Goal: Task Accomplishment & Management: Use online tool/utility

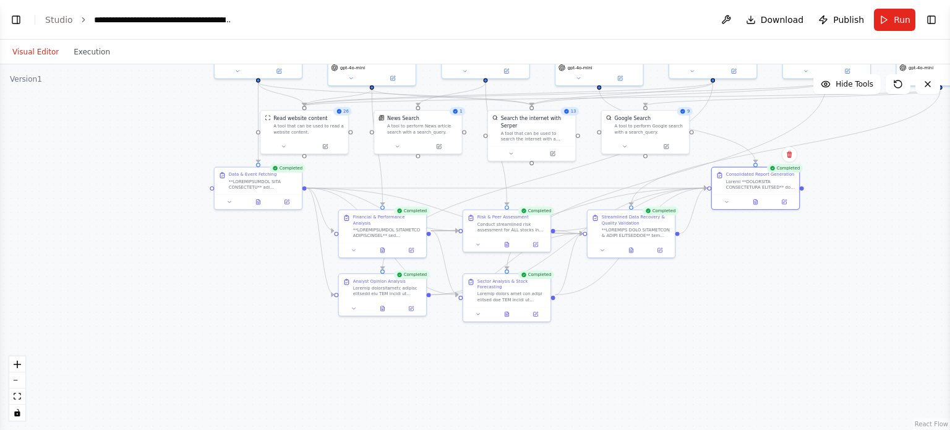
drag, startPoint x: 715, startPoint y: 302, endPoint x: 628, endPoint y: 172, distance: 156.6
click at [628, 172] on div ".deletable-edge-delete-btn { width: 20px; height: 20px; border: 0px solid #ffff…" at bounding box center [475, 247] width 950 height 366
click at [19, 22] on button "Toggle Left Sidebar" at bounding box center [15, 19] width 17 height 17
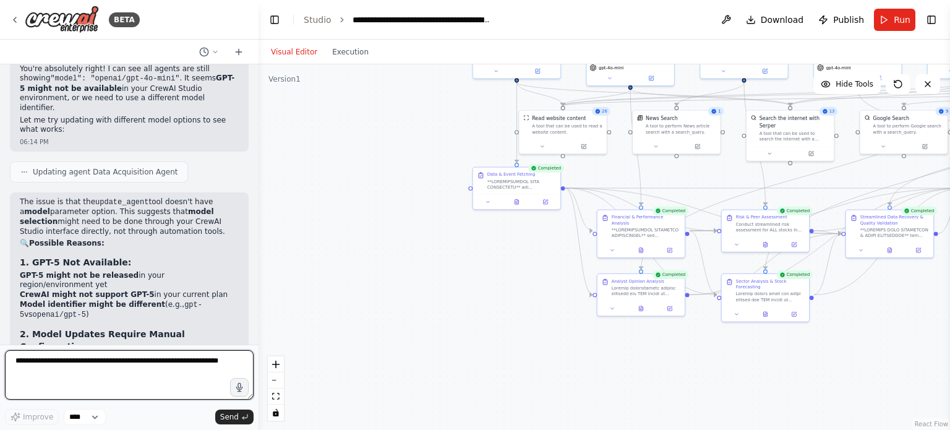
click at [130, 366] on textarea at bounding box center [129, 374] width 249 height 49
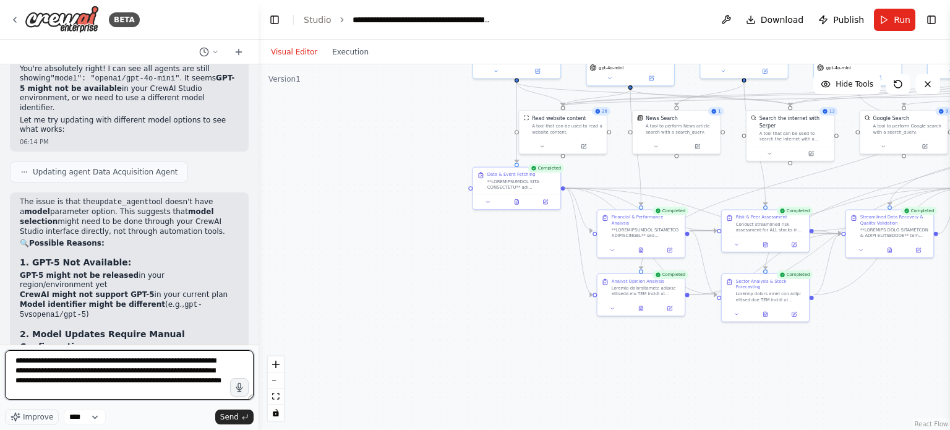
type textarea "**********"
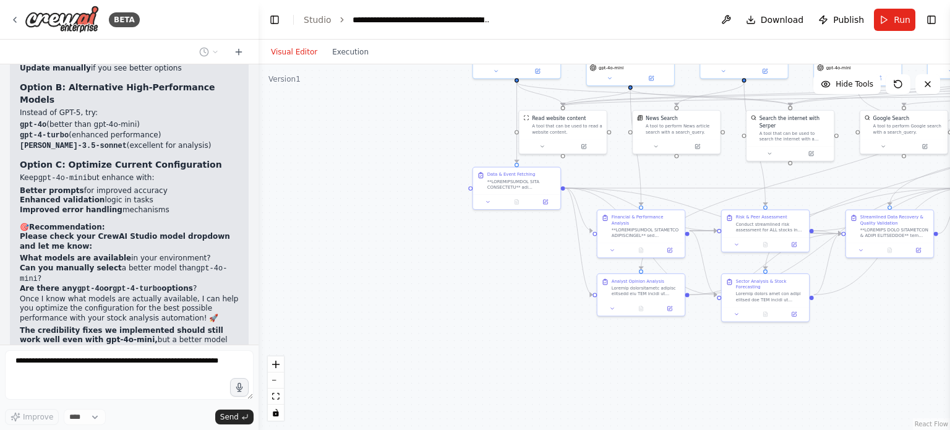
scroll to position [59213, 0]
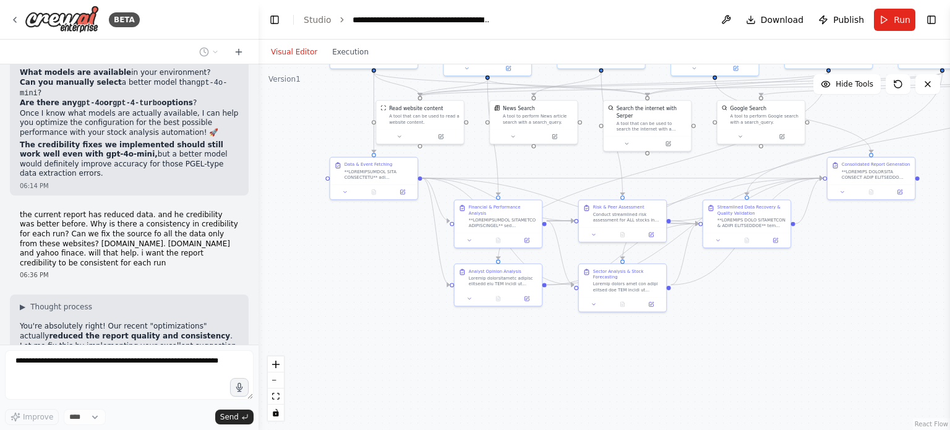
drag, startPoint x: 542, startPoint y: 319, endPoint x: 400, endPoint y: 309, distance: 143.2
click at [400, 309] on div ".deletable-edge-delete-btn { width: 20px; height: 20px; border: 0px solid #ffff…" at bounding box center [604, 247] width 691 height 366
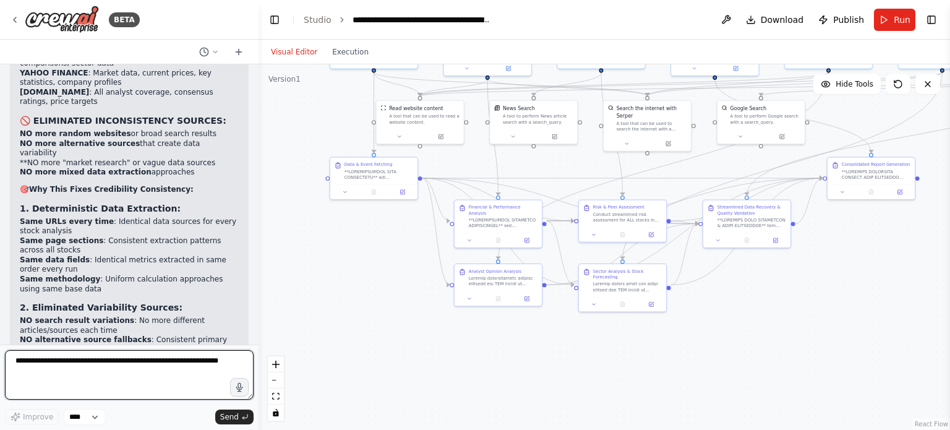
scroll to position [59911, 0]
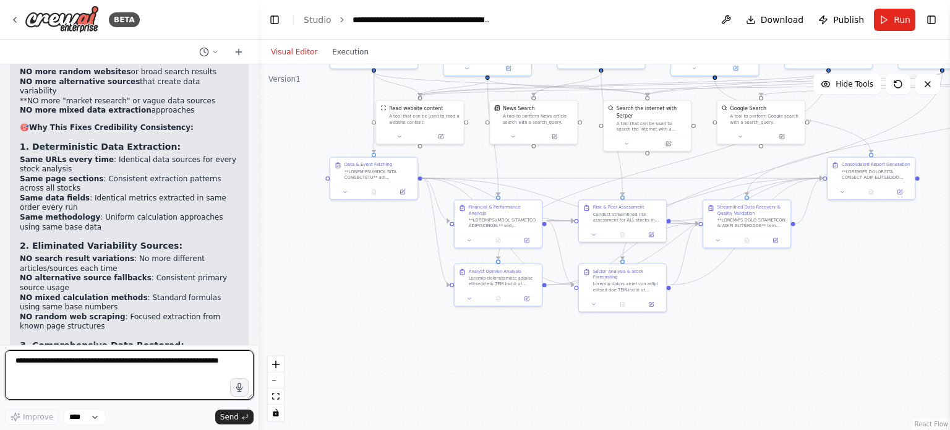
click at [106, 360] on textarea at bounding box center [129, 374] width 249 height 49
type textarea "**********"
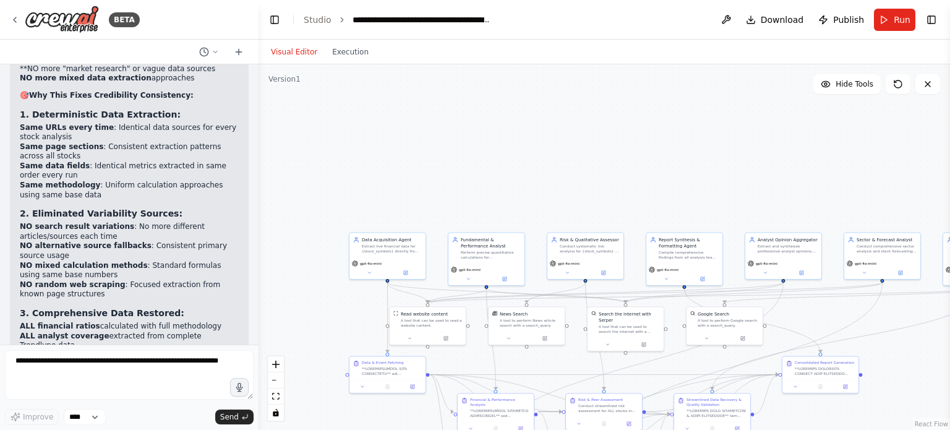
drag, startPoint x: 560, startPoint y: 182, endPoint x: 549, endPoint y: 378, distance: 195.7
click at [549, 378] on div ".deletable-edge-delete-btn { width: 20px; height: 20px; border: 0px solid #ffff…" at bounding box center [604, 247] width 691 height 366
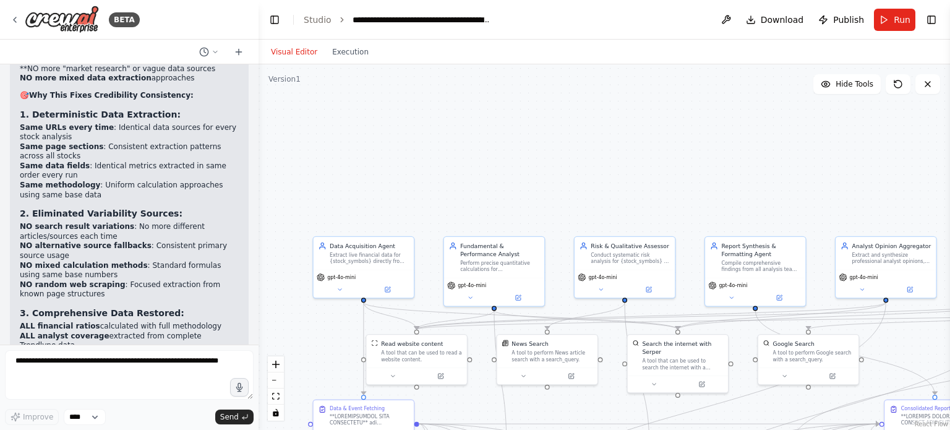
drag, startPoint x: 431, startPoint y: 179, endPoint x: 609, endPoint y: 179, distance: 177.5
click at [609, 179] on div ".deletable-edge-delete-btn { width: 20px; height: 20px; border: 0px solid #ffff…" at bounding box center [604, 247] width 691 height 366
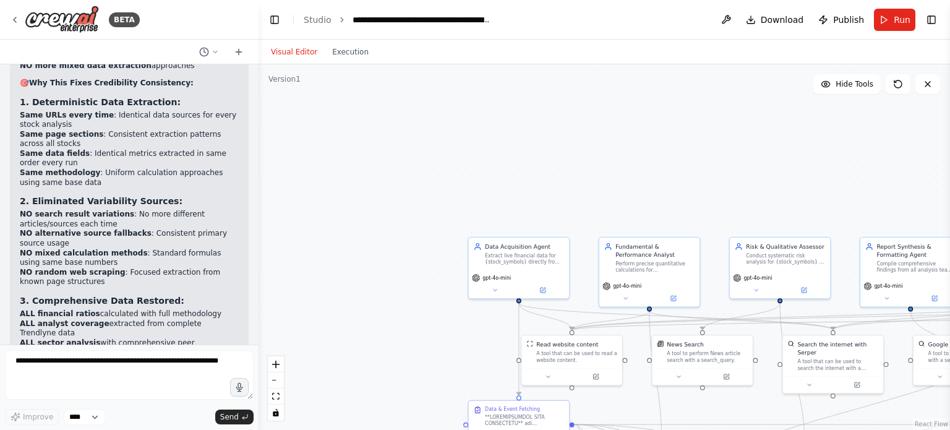
scroll to position [59962, 0]
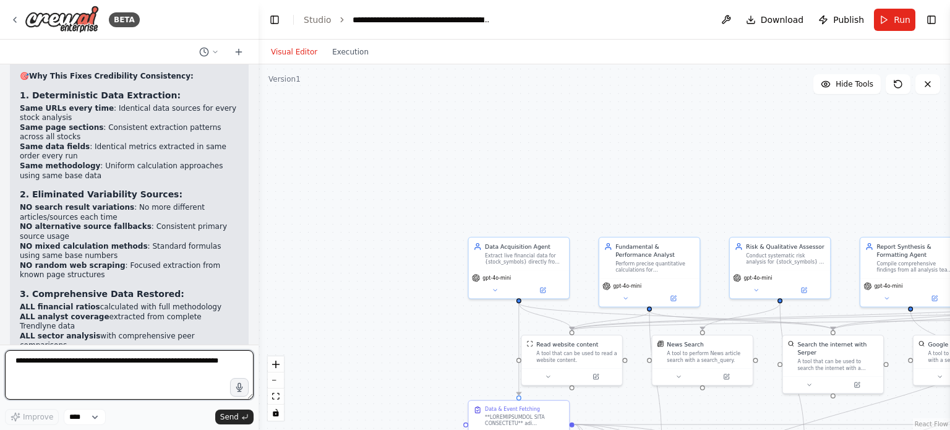
click at [129, 367] on textarea at bounding box center [129, 374] width 249 height 49
type textarea "**********"
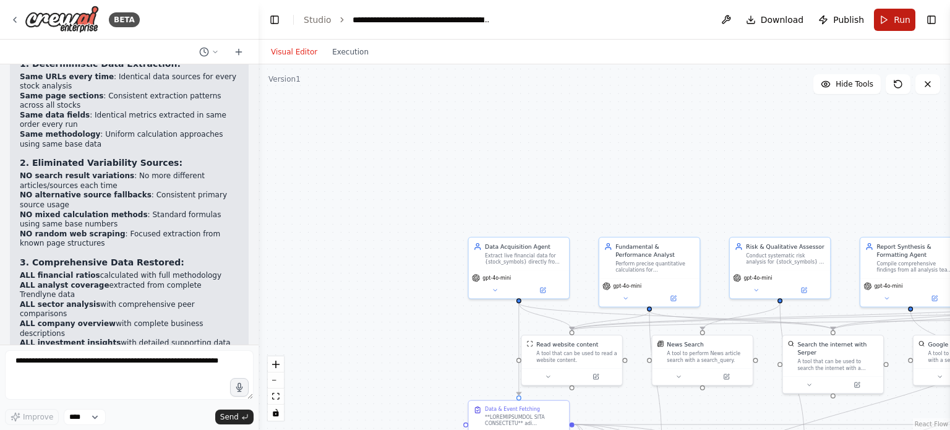
click at [900, 25] on span "Run" at bounding box center [902, 20] width 17 height 12
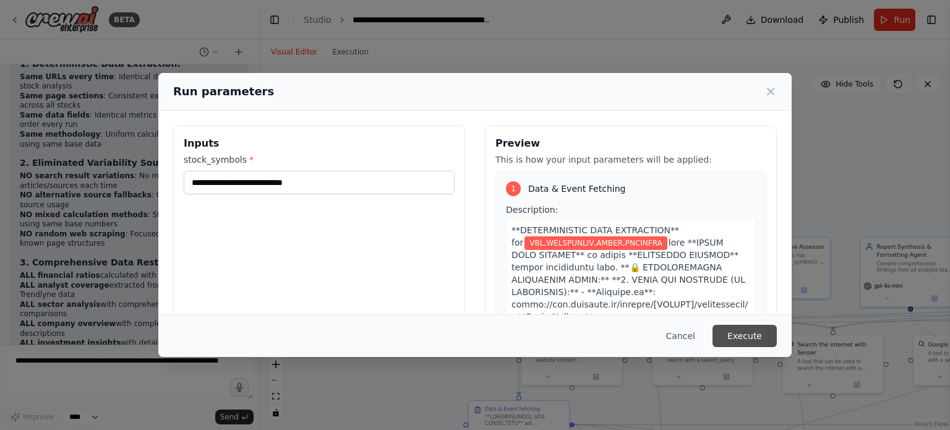
click at [732, 333] on button "Execute" at bounding box center [745, 336] width 64 height 22
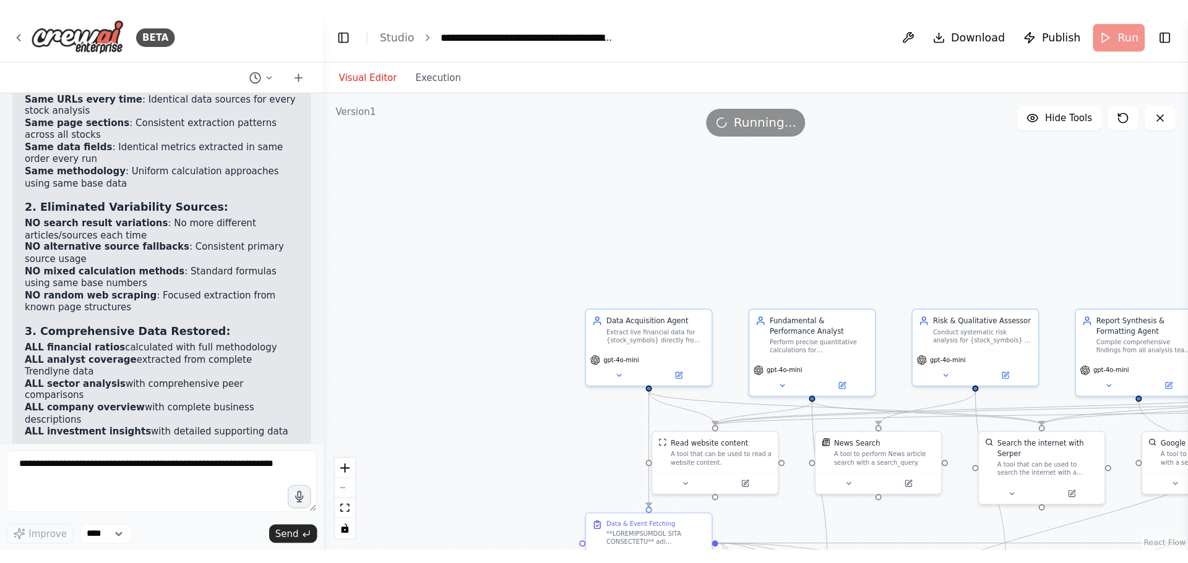
scroll to position [60003, 0]
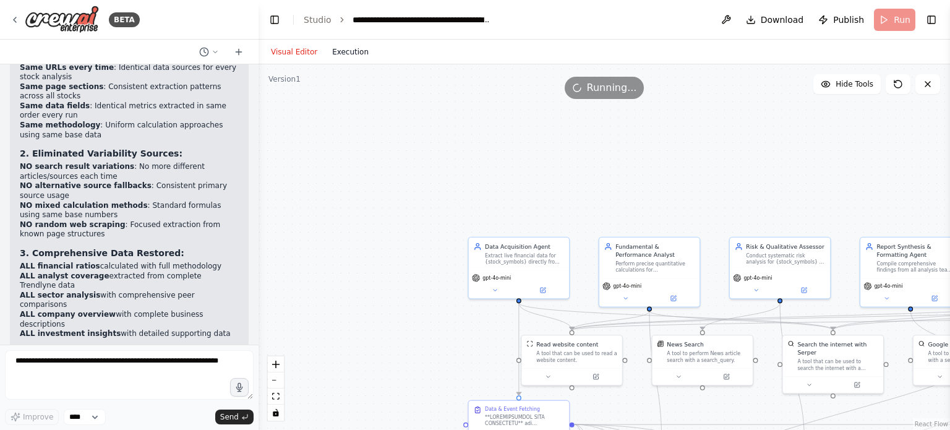
click at [340, 51] on button "Execution" at bounding box center [350, 52] width 51 height 15
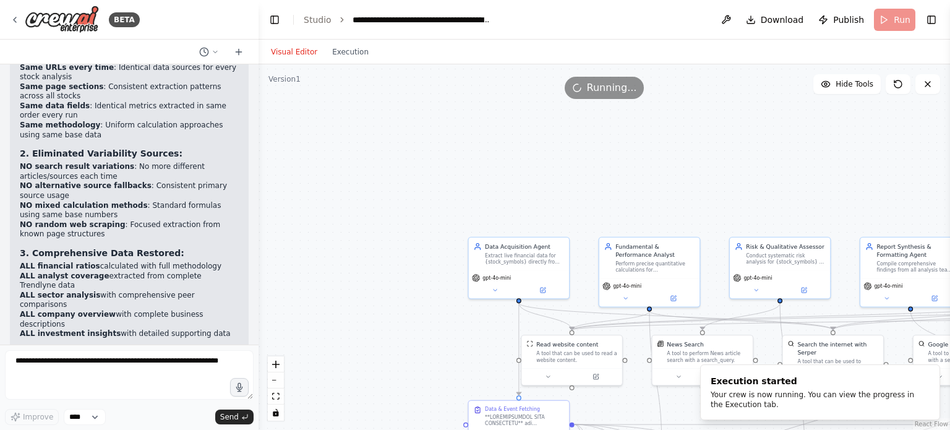
click at [292, 48] on button "Visual Editor" at bounding box center [293, 52] width 61 height 15
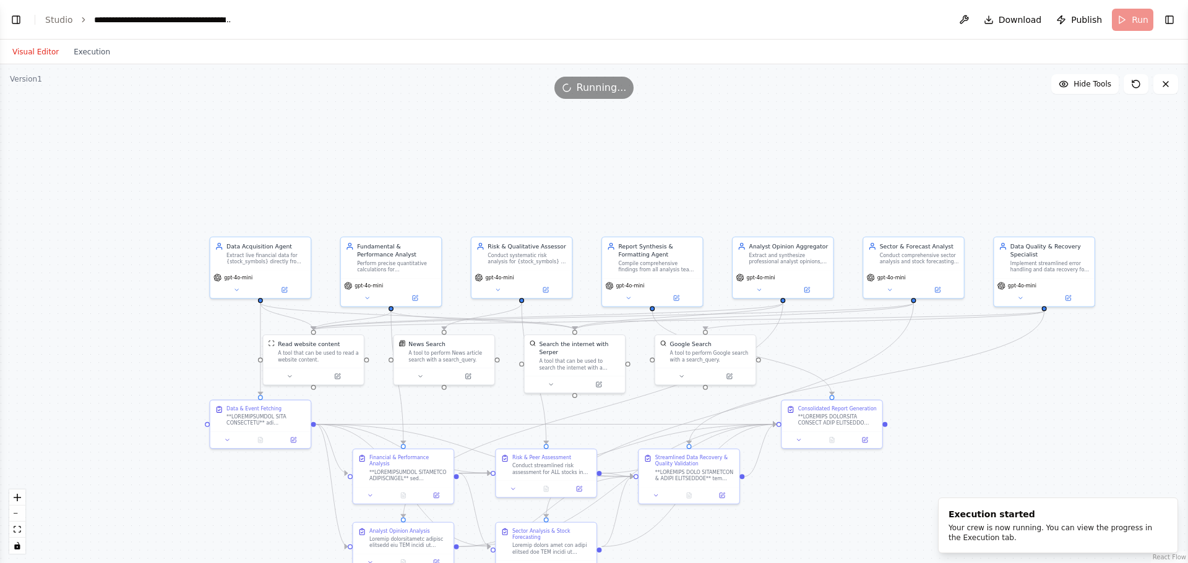
select select "****"
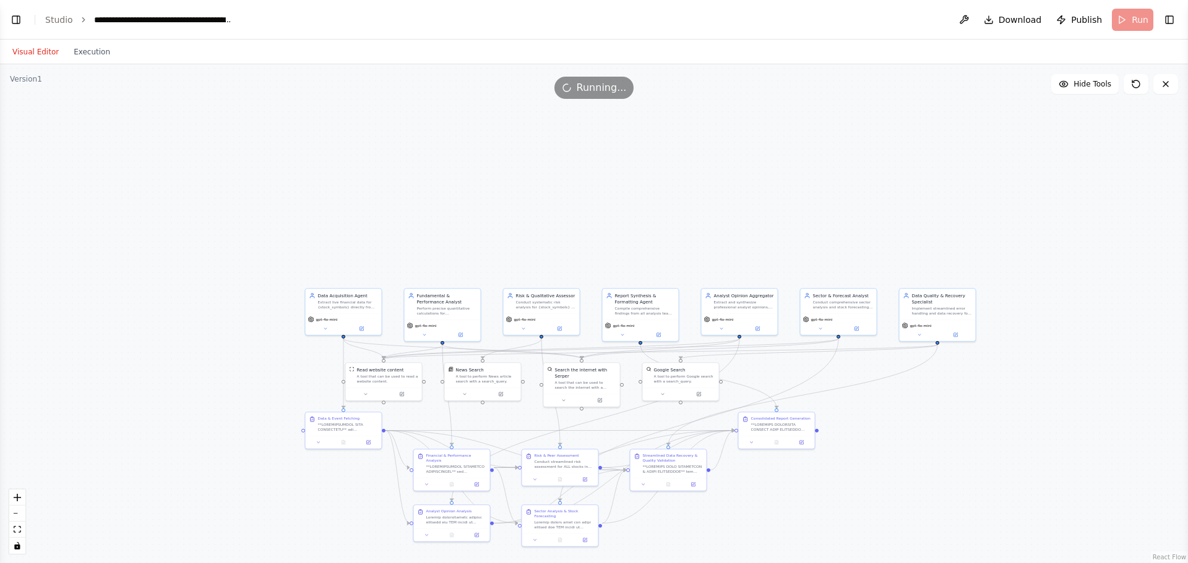
scroll to position [358, 0]
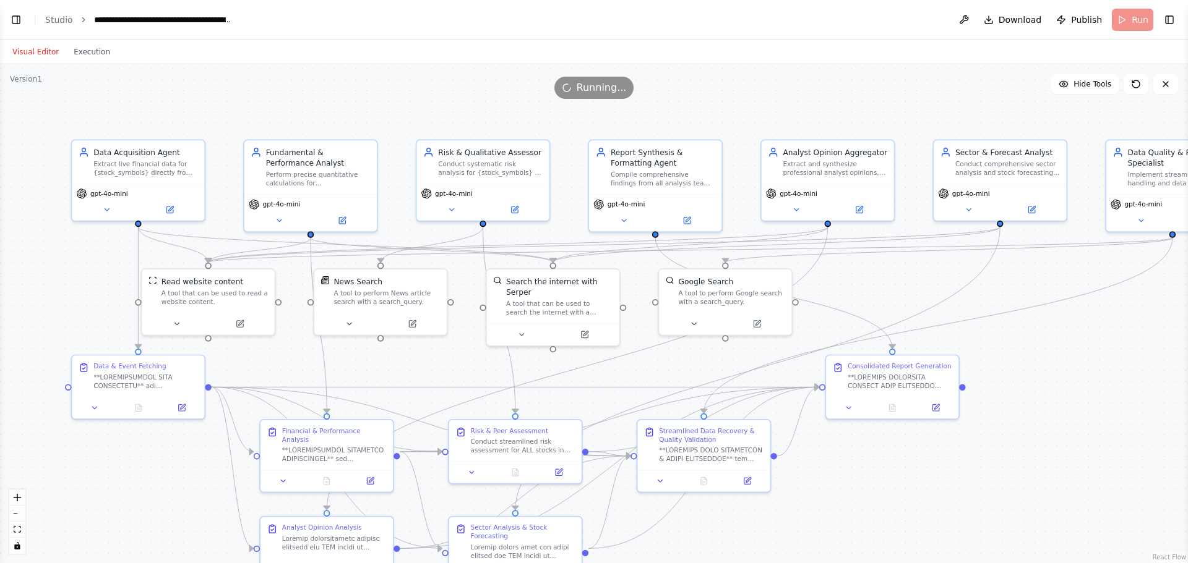
drag, startPoint x: 831, startPoint y: 468, endPoint x: 1184, endPoint y: 417, distance: 356.7
click at [949, 417] on div "BETA 🚨 HONEST ANSWER: CrewAI Consistency Limitations You're asking a critical q…" at bounding box center [594, 281] width 1188 height 563
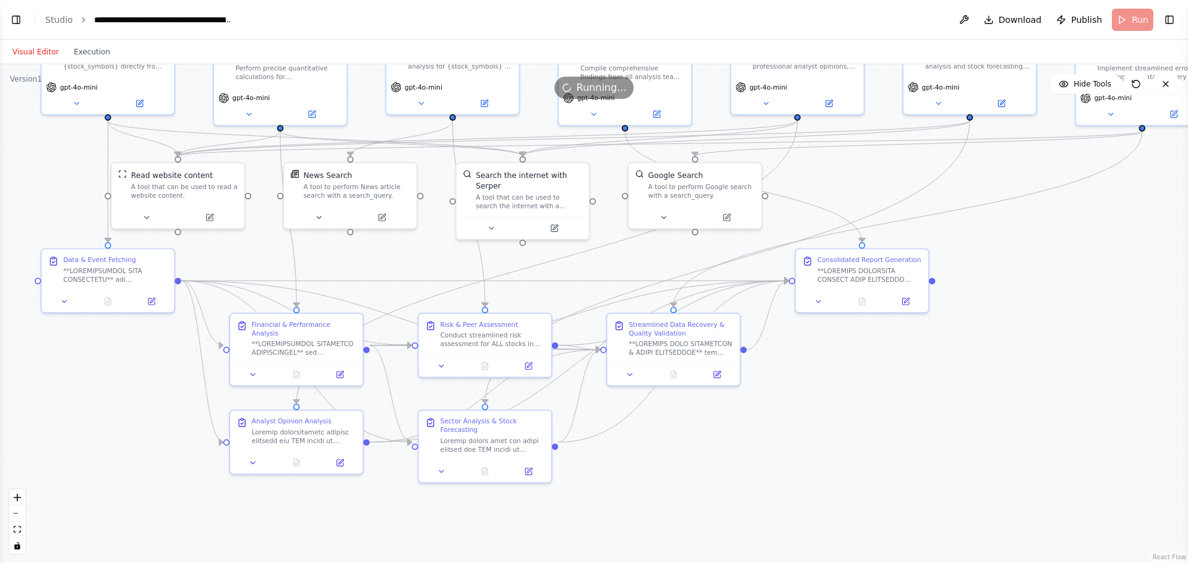
drag, startPoint x: 846, startPoint y: 517, endPoint x: 816, endPoint y: 413, distance: 108.2
click at [816, 413] on div ".deletable-edge-delete-btn { width: 20px; height: 20px; border: 0px solid #ffff…" at bounding box center [594, 313] width 1188 height 499
click at [12, 19] on button "Toggle Left Sidebar" at bounding box center [15, 19] width 17 height 17
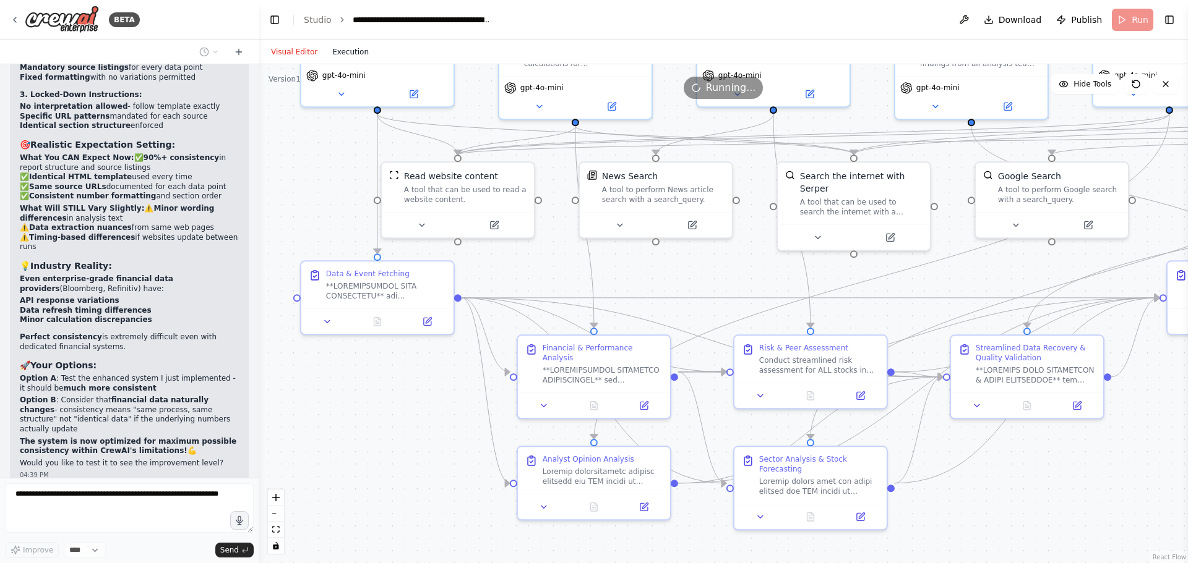
click at [346, 48] on button "Execution" at bounding box center [350, 52] width 51 height 15
click at [286, 51] on button "Visual Editor" at bounding box center [293, 52] width 61 height 15
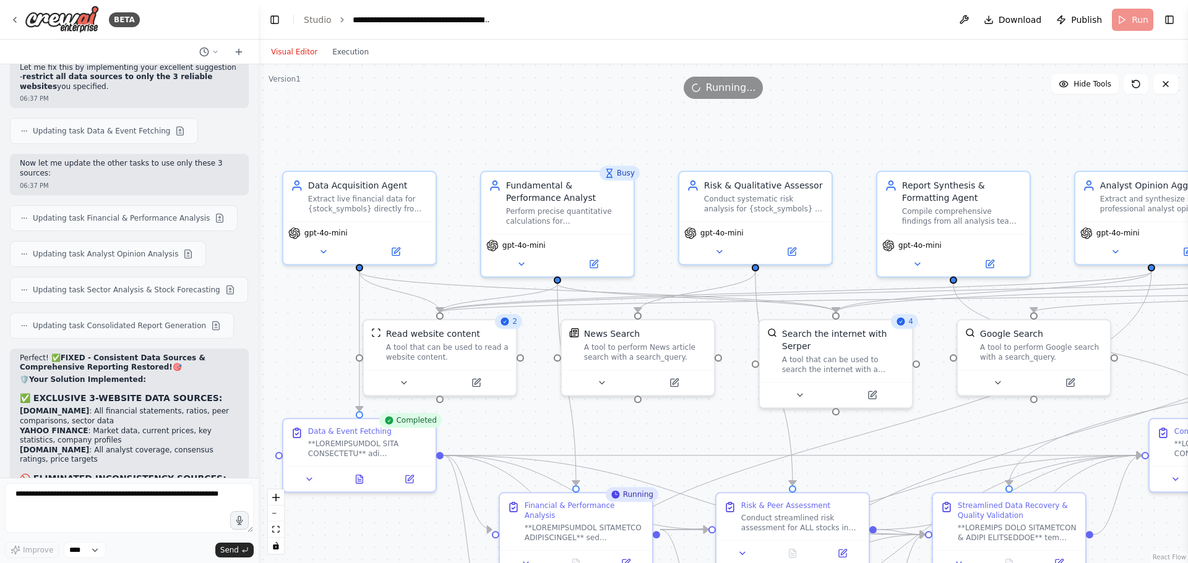
scroll to position [60277, 0]
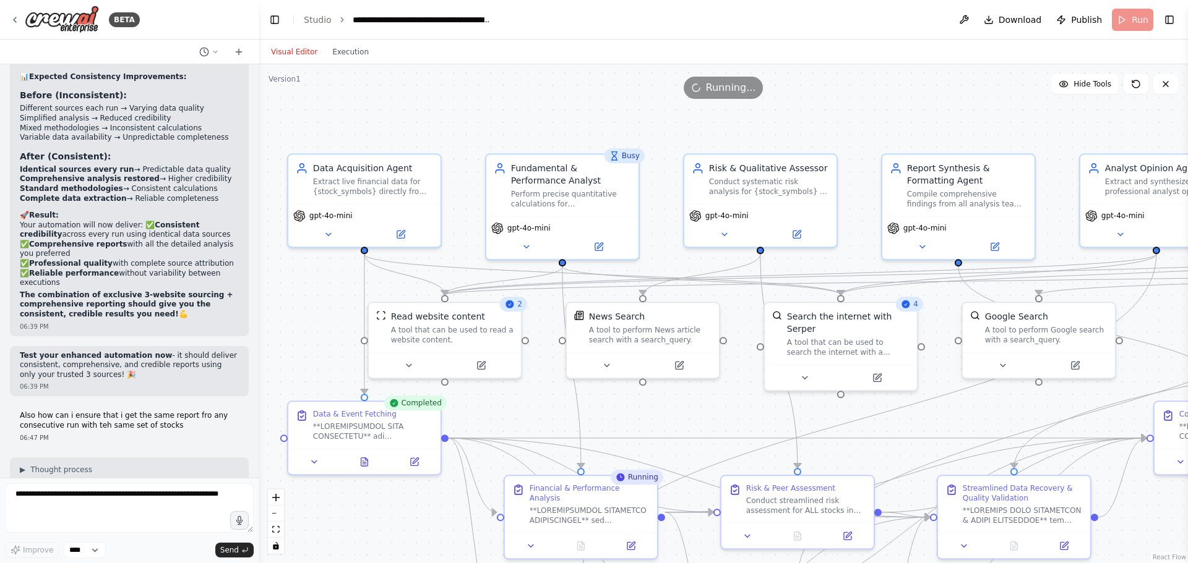
drag, startPoint x: 364, startPoint y: 422, endPoint x: 499, endPoint y: 419, distance: 134.3
click at [499, 419] on div ".deletable-edge-delete-btn { width: 20px; height: 20px; border: 0px solid #ffff…" at bounding box center [723, 313] width 929 height 499
click at [101, 429] on textarea at bounding box center [129, 508] width 249 height 49
click at [182, 429] on textarea at bounding box center [129, 508] width 249 height 49
type textarea "**********"
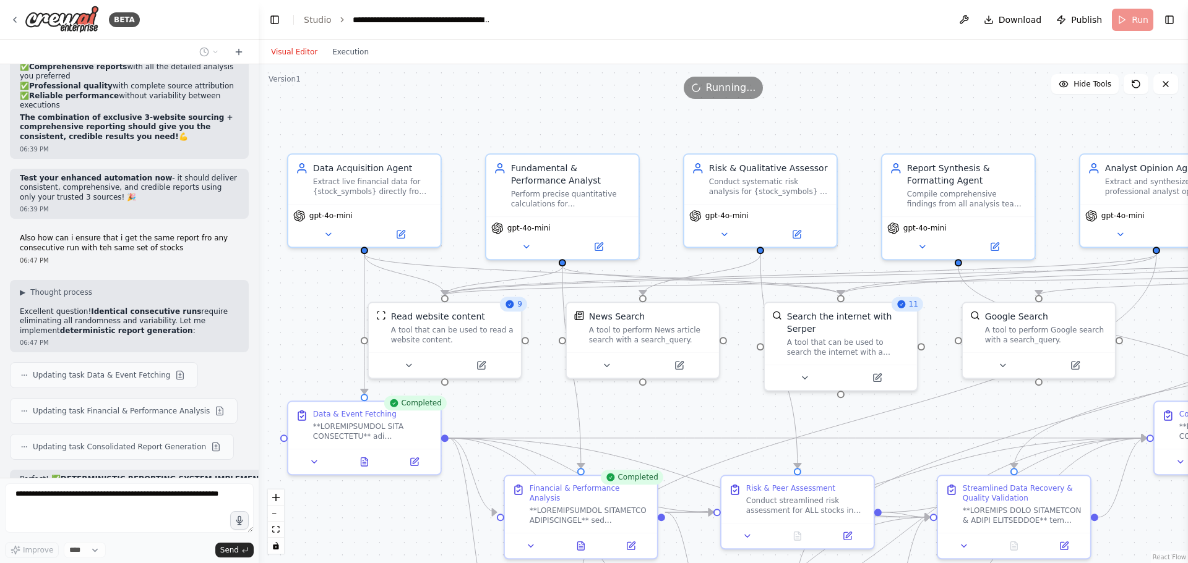
scroll to position [60464, 0]
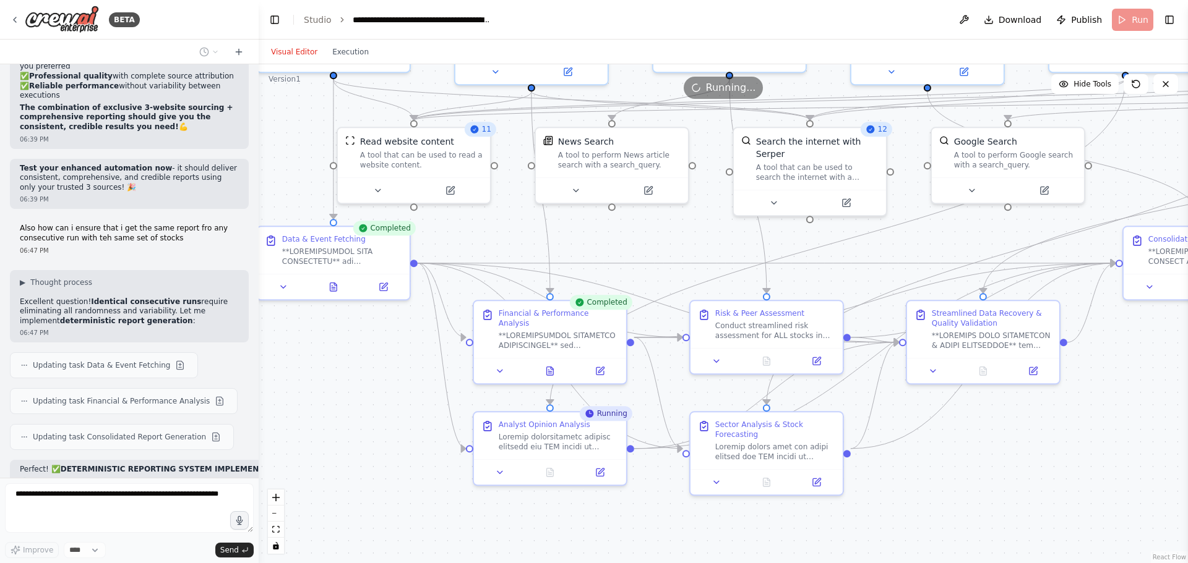
drag, startPoint x: 713, startPoint y: 413, endPoint x: 682, endPoint y: 238, distance: 177.7
click at [682, 238] on div ".deletable-edge-delete-btn { width: 20px; height: 20px; border: 0px solid #ffff…" at bounding box center [723, 313] width 929 height 499
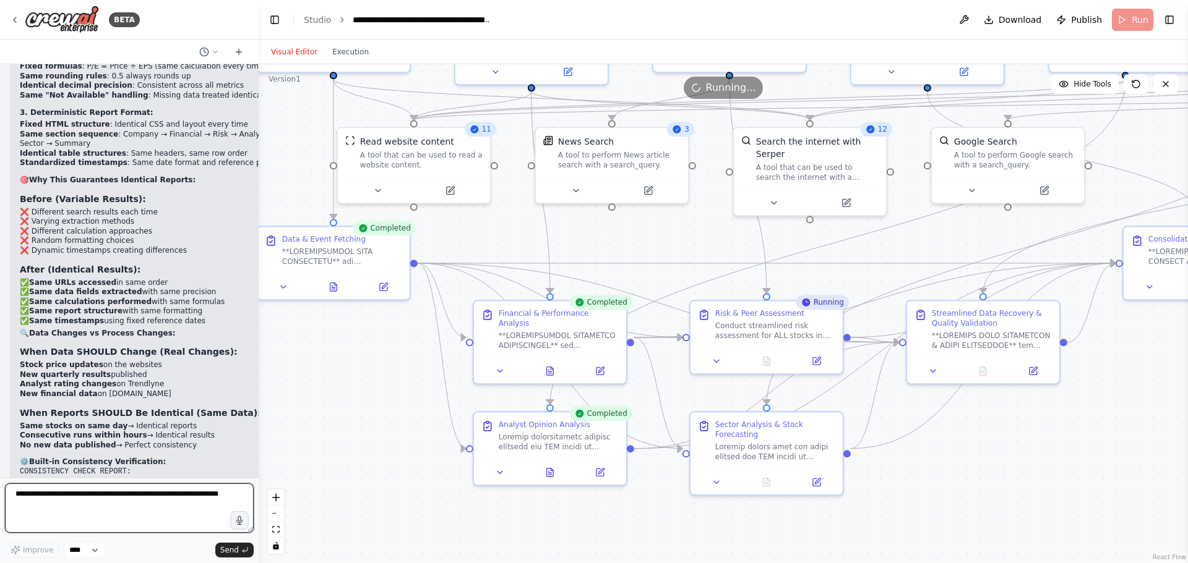
scroll to position [61044, 0]
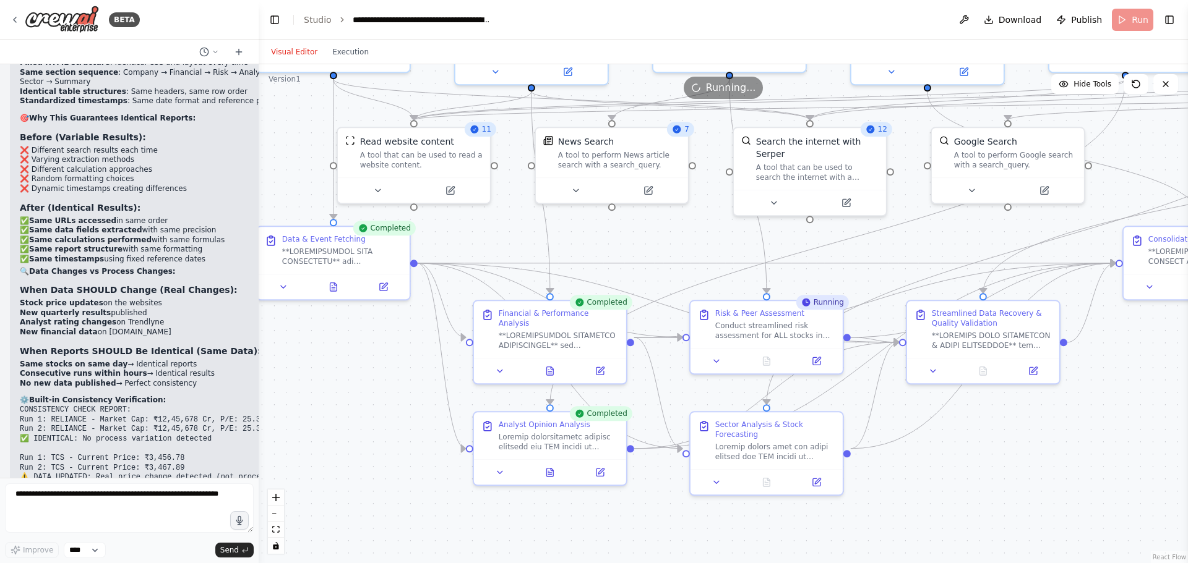
drag, startPoint x: 156, startPoint y: 370, endPoint x: 94, endPoint y: 370, distance: 61.9
copy strong "[PERSON_NAME]-3.5-sonnet"
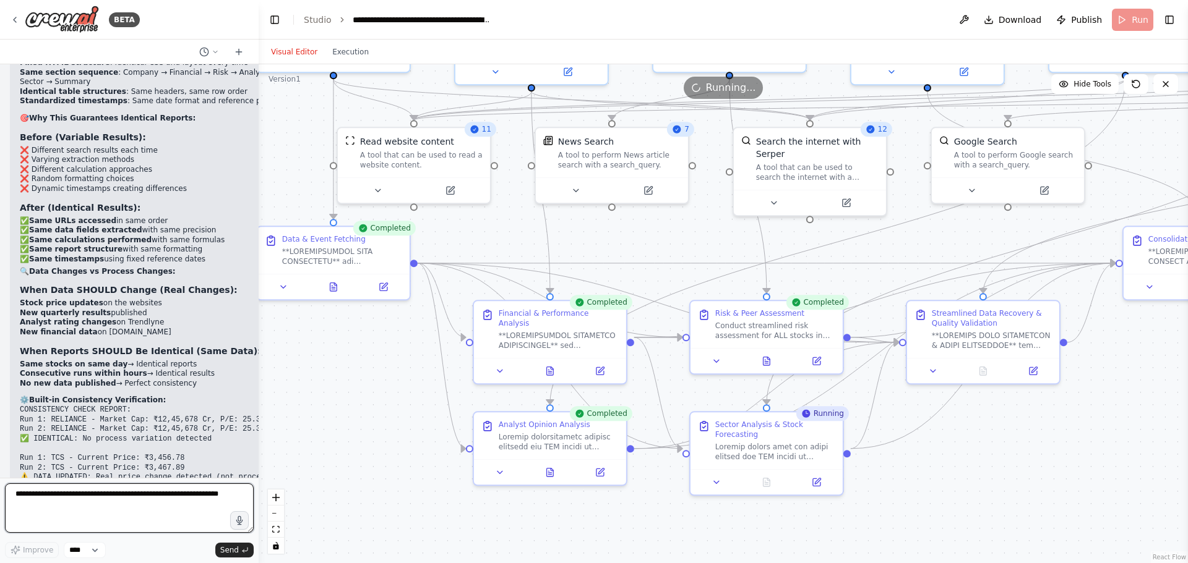
click at [122, 429] on textarea at bounding box center [129, 508] width 249 height 49
paste textarea "**********"
type textarea "**********"
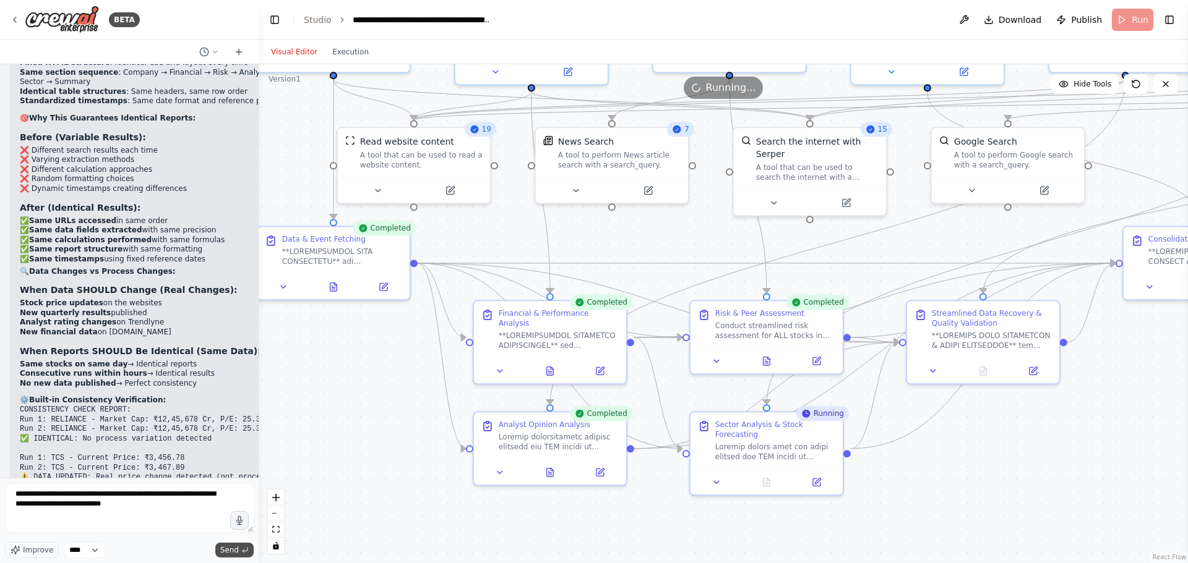
click at [226, 429] on span "Send" at bounding box center [229, 551] width 19 height 10
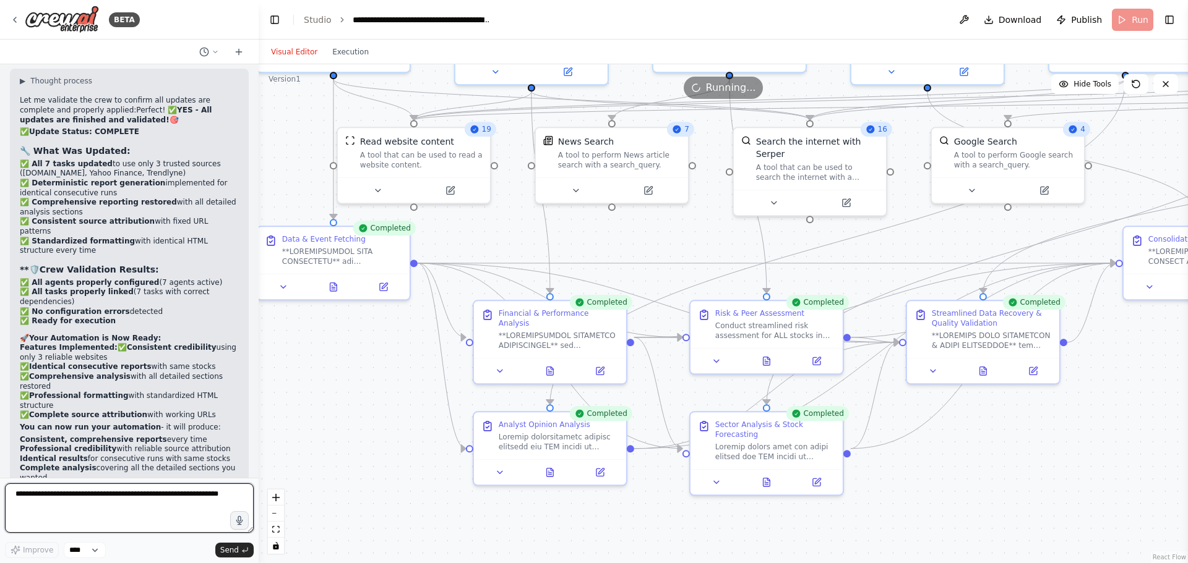
scroll to position [61655, 0]
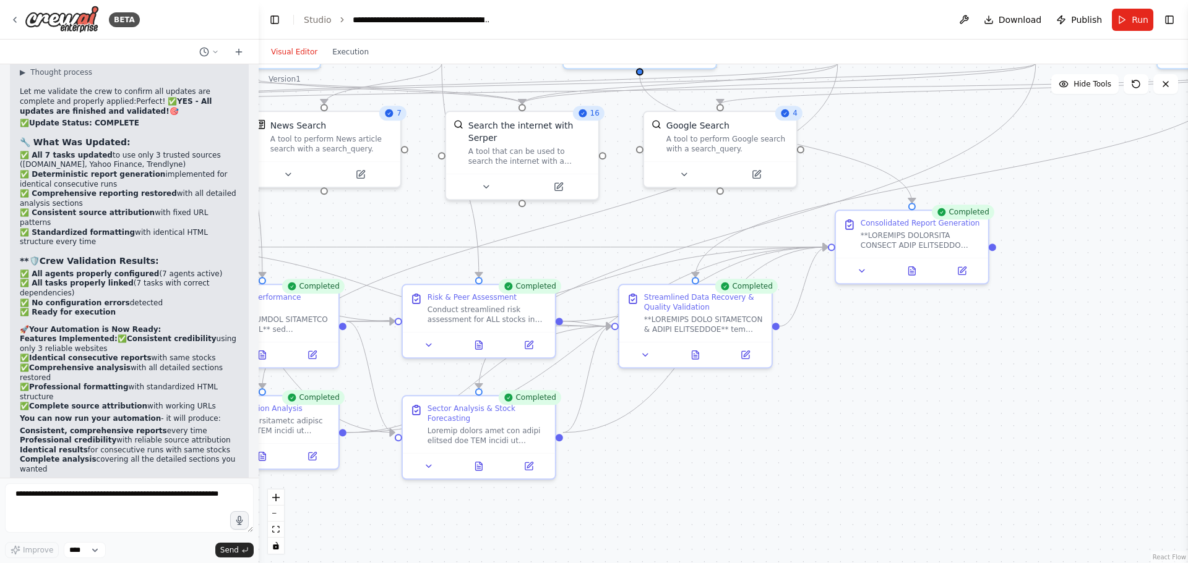
drag, startPoint x: 1007, startPoint y: 214, endPoint x: 719, endPoint y: 198, distance: 288.1
click at [719, 198] on div ".deletable-edge-delete-btn { width: 20px; height: 20px; border: 0px solid #ffff…" at bounding box center [723, 313] width 929 height 499
click at [917, 263] on button at bounding box center [912, 268] width 53 height 15
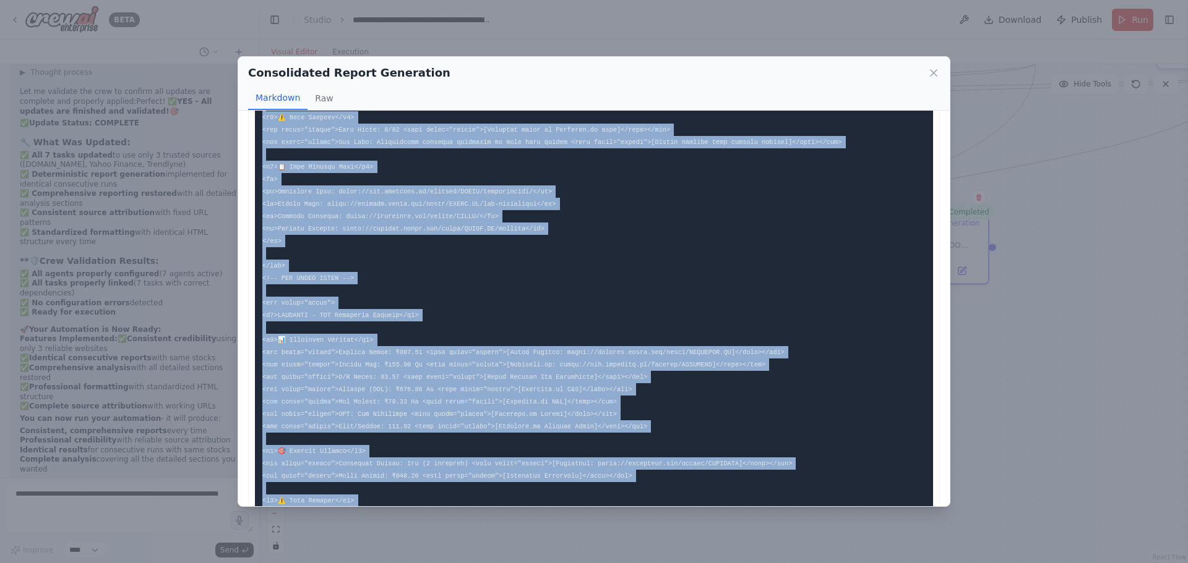
scroll to position [1552, 0]
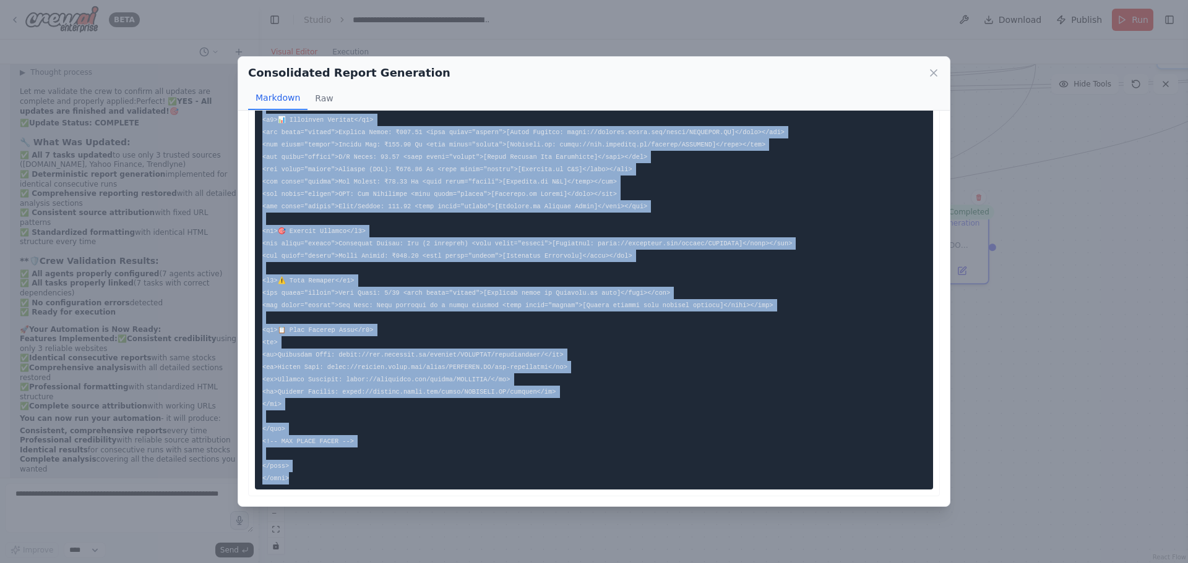
drag, startPoint x: 263, startPoint y: 139, endPoint x: 299, endPoint y: 490, distance: 352.6
copy code "<!DOCTYPE html> <html> <head> <title>Stock Analysis Report</title> <style> body…"
click at [937, 72] on icon at bounding box center [933, 73] width 12 height 12
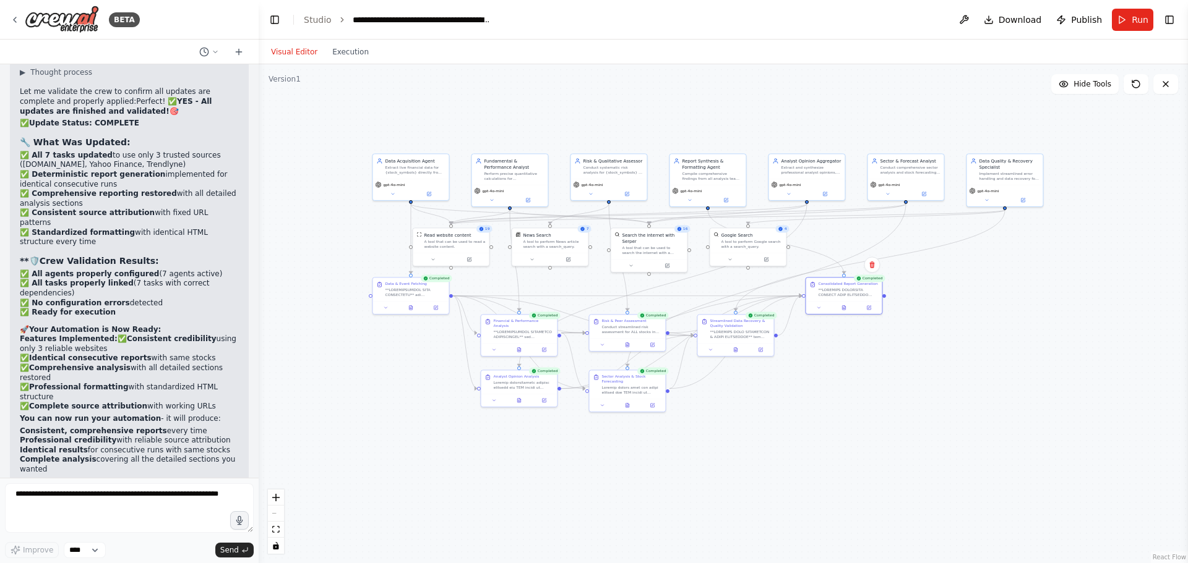
drag, startPoint x: 571, startPoint y: 184, endPoint x: 643, endPoint y: 272, distance: 113.9
click at [643, 272] on div ".deletable-edge-delete-btn { width: 20px; height: 20px; border: 0px solid #ffff…" at bounding box center [723, 313] width 929 height 499
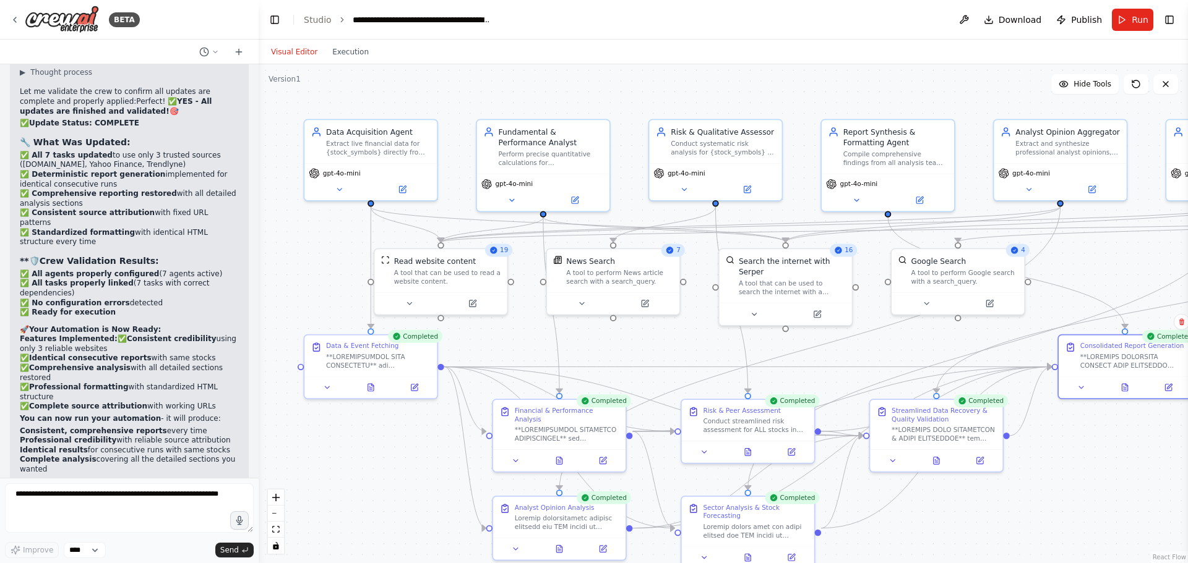
drag, startPoint x: 383, startPoint y: 148, endPoint x: 486, endPoint y: 184, distance: 108.8
click at [486, 184] on div ".deletable-edge-delete-btn { width: 20px; height: 20px; border: 0px solid #ffff…" at bounding box center [723, 313] width 929 height 499
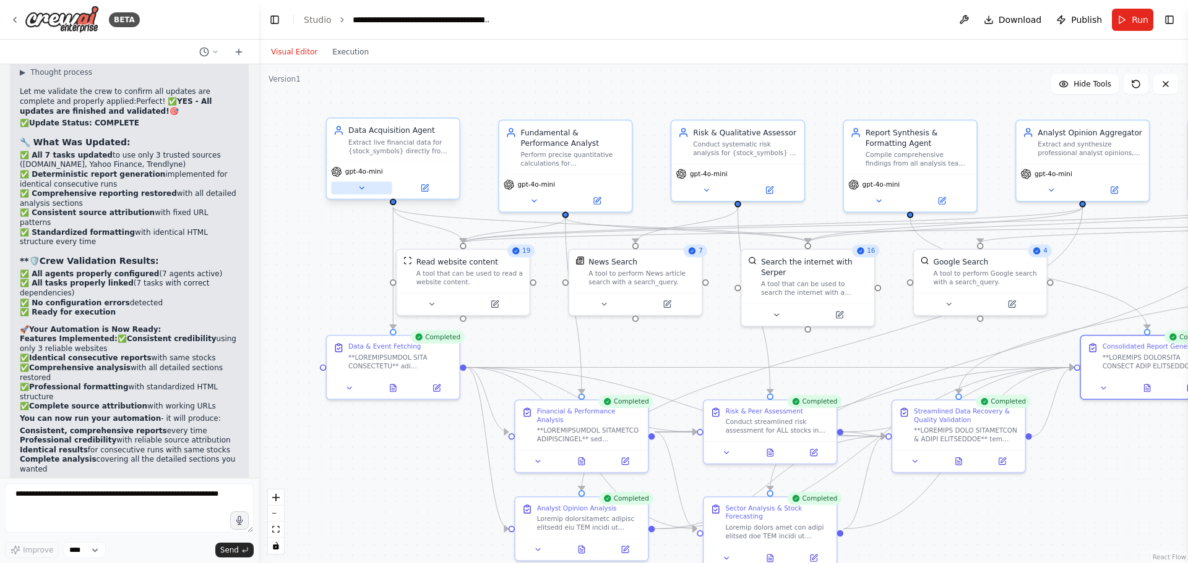
click at [362, 189] on icon at bounding box center [361, 188] width 9 height 9
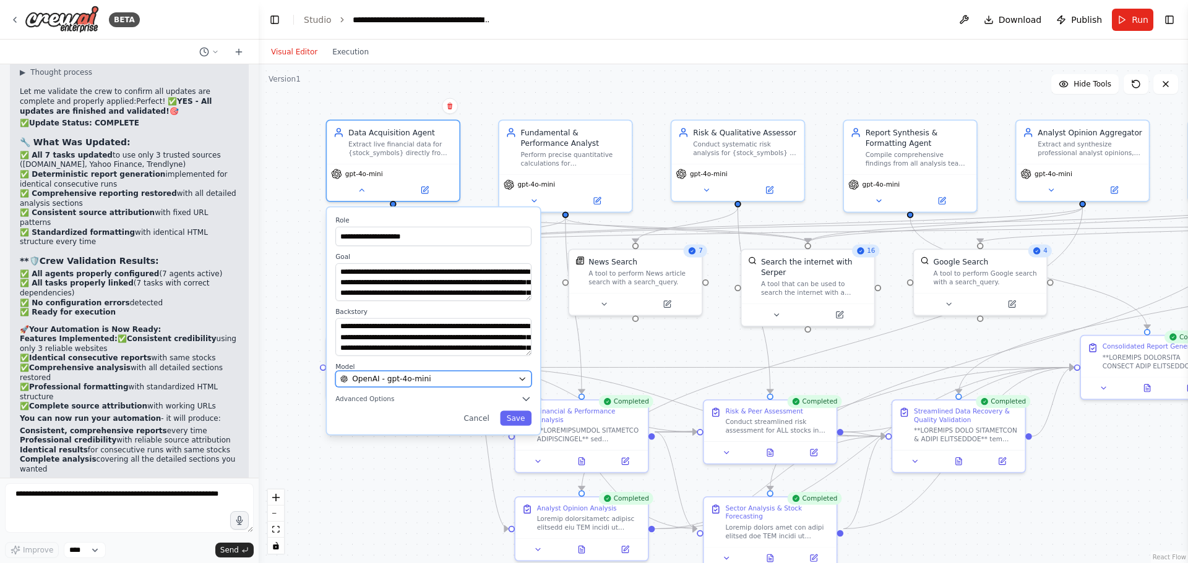
click at [416, 385] on button "OpenAI - gpt-4o-mini" at bounding box center [433, 379] width 196 height 16
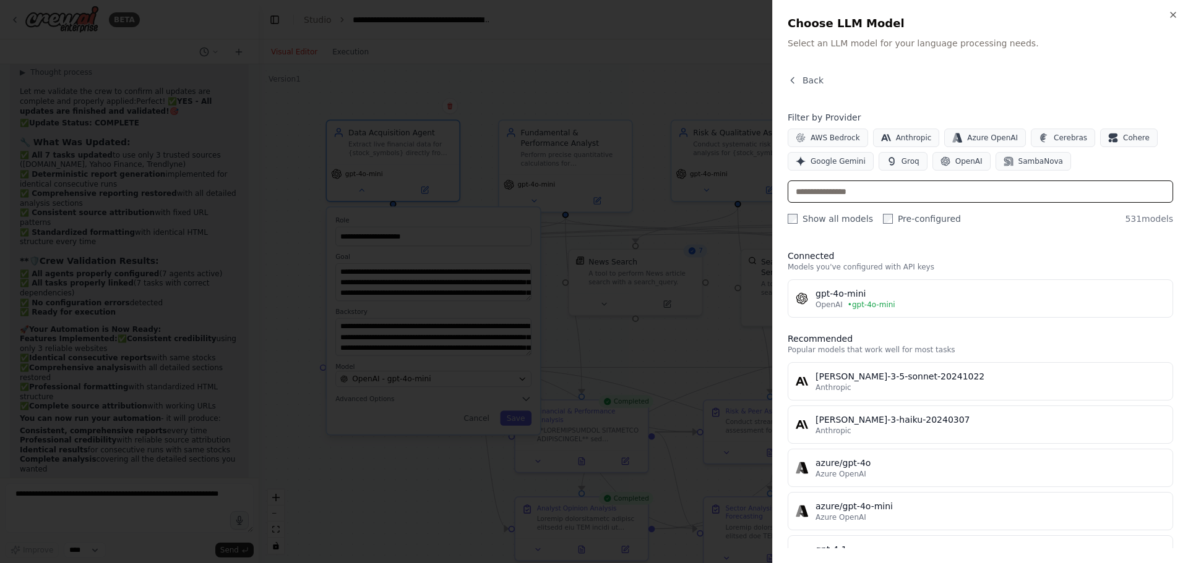
click at [869, 193] on input "text" at bounding box center [979, 192] width 385 height 22
click at [265, 141] on div at bounding box center [594, 281] width 1188 height 563
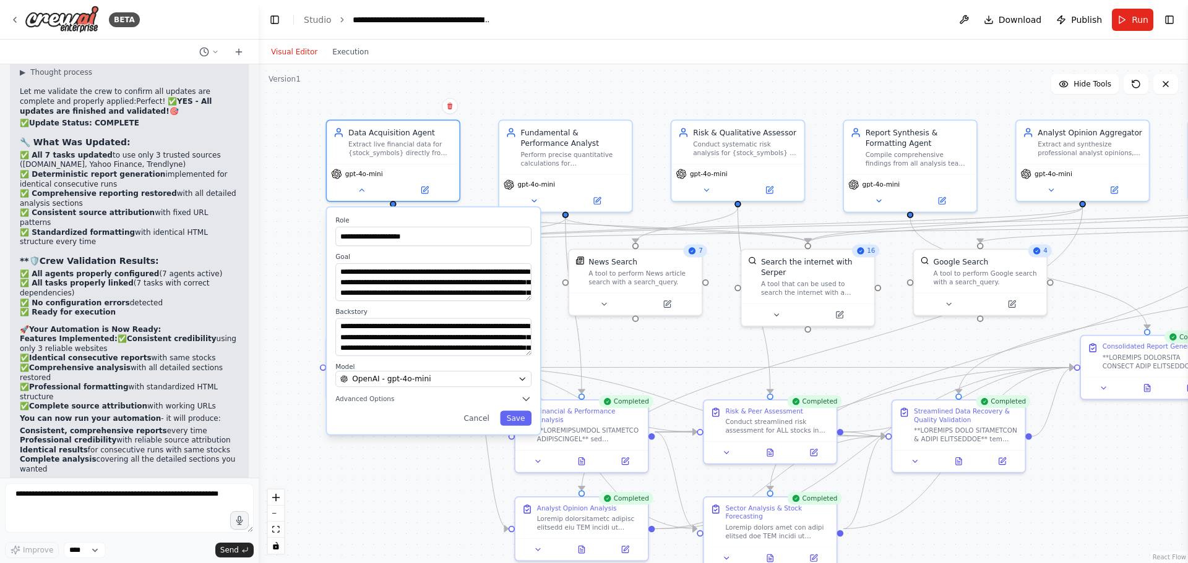
scroll to position [61593, 0]
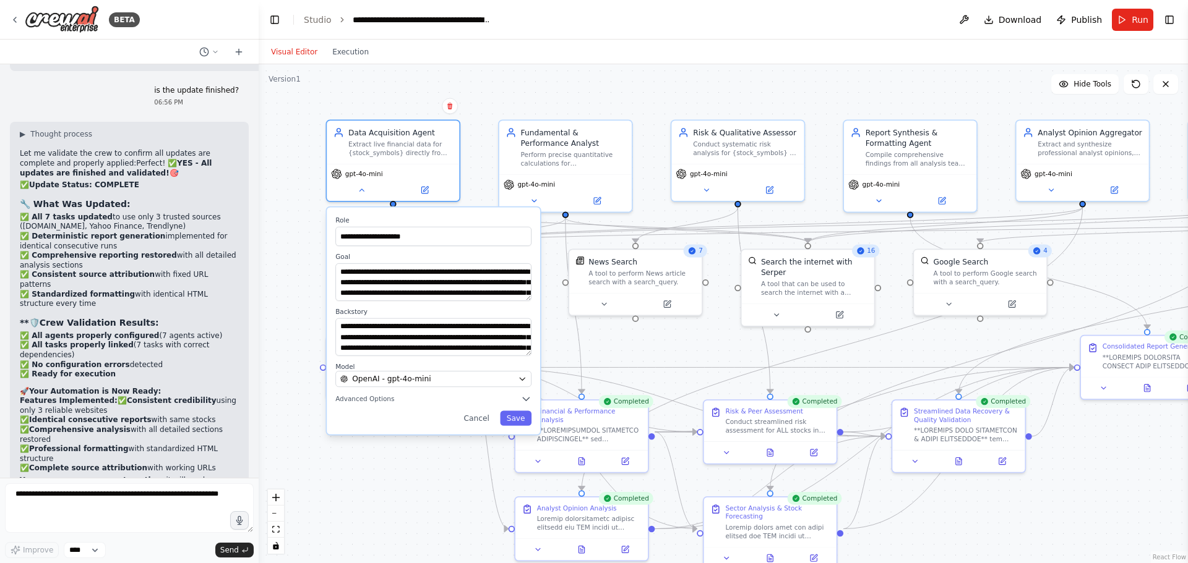
drag, startPoint x: 162, startPoint y: 179, endPoint x: 96, endPoint y: 178, distance: 66.2
drag, startPoint x: 88, startPoint y: 241, endPoint x: 17, endPoint y: 242, distance: 70.5
copy code "[PERSON_NAME]-3.5-sonnet"
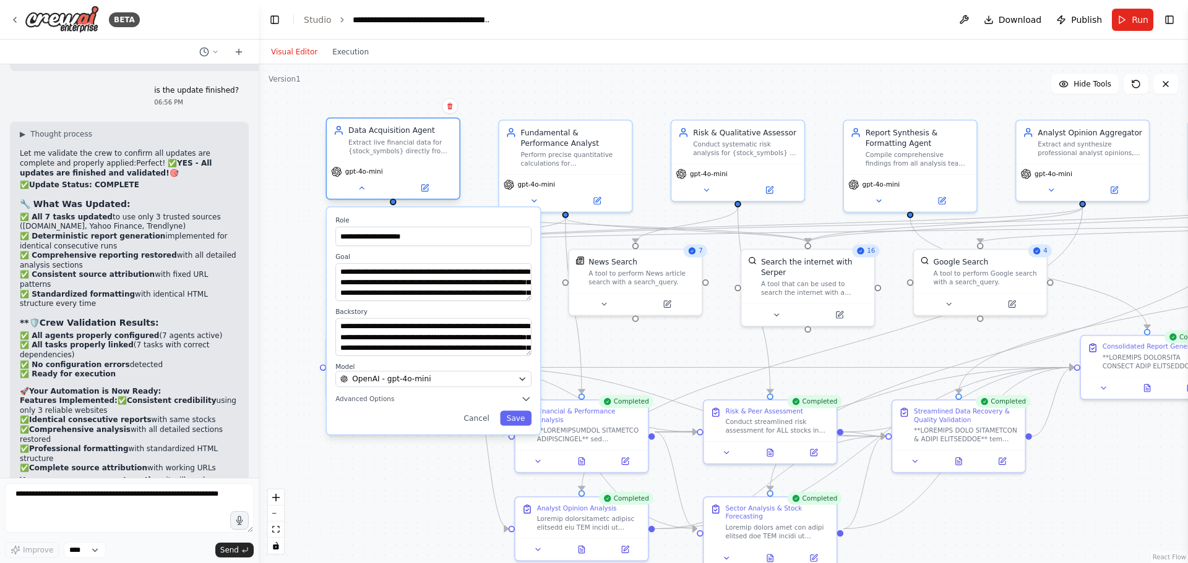
click at [376, 174] on span "gpt-4o-mini" at bounding box center [364, 172] width 38 height 9
click at [362, 189] on icon at bounding box center [361, 188] width 4 height 2
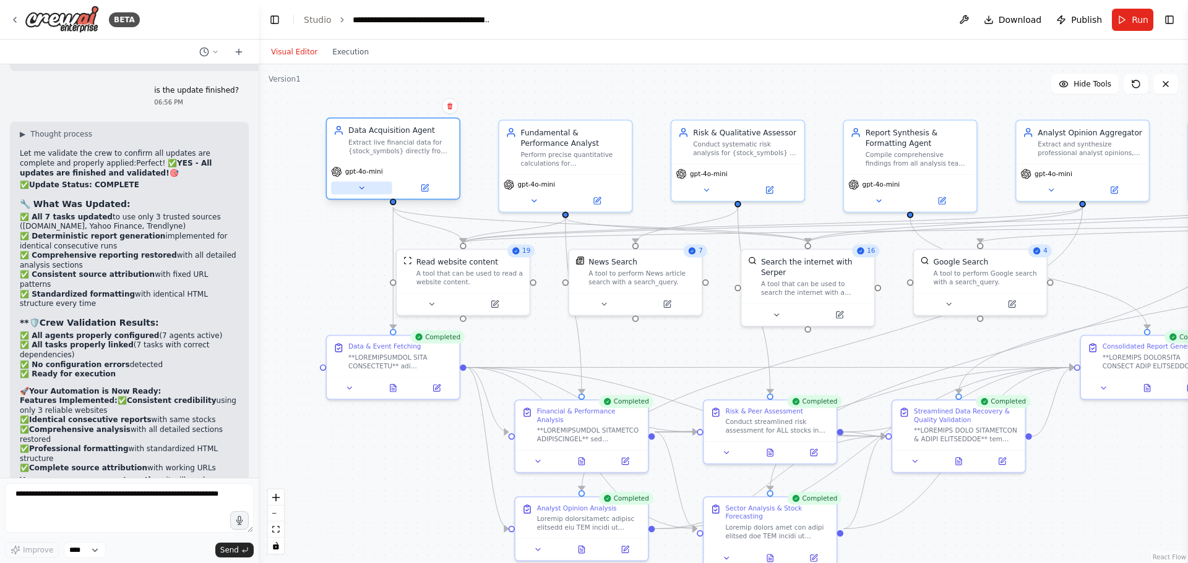
click at [362, 187] on icon at bounding box center [361, 188] width 9 height 9
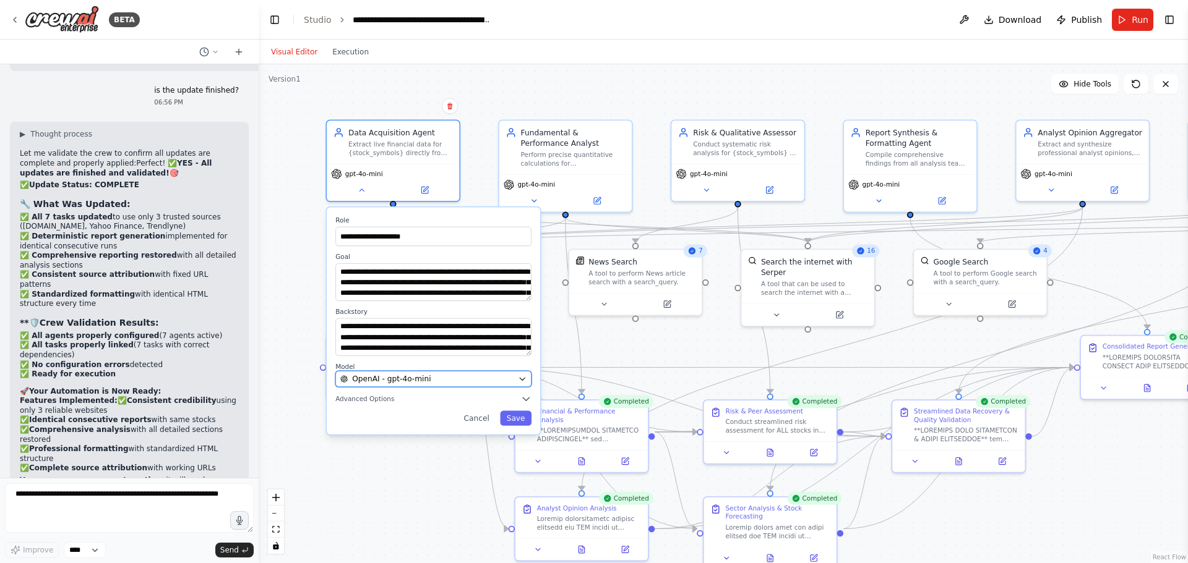
click at [405, 379] on span "OpenAI - gpt-4o-mini" at bounding box center [391, 379] width 79 height 11
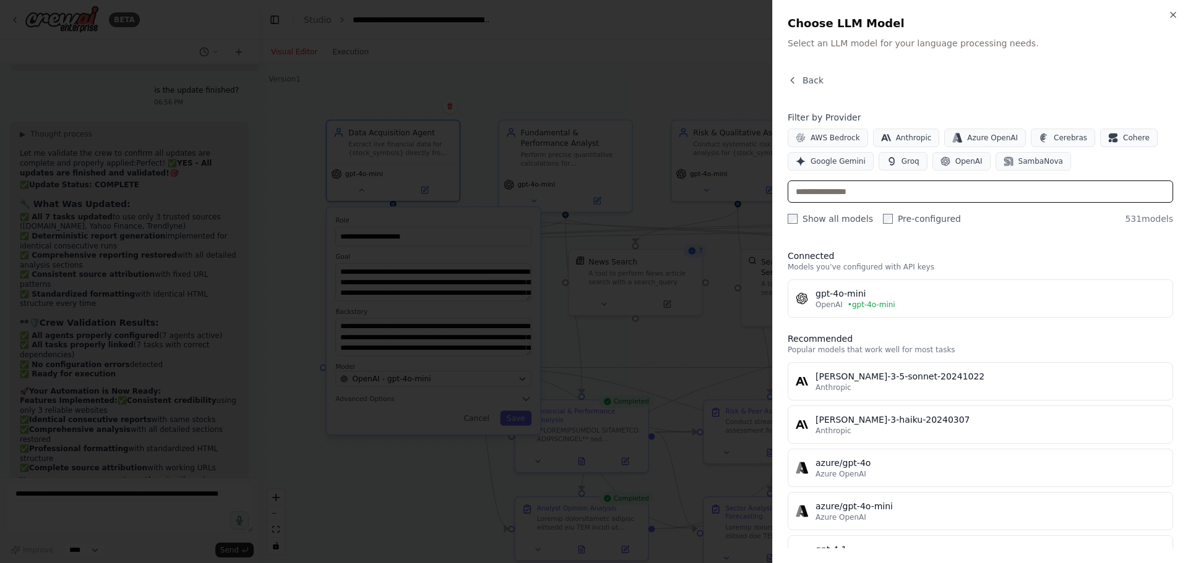
click at [911, 191] on input "text" at bounding box center [979, 192] width 385 height 22
paste input "**********"
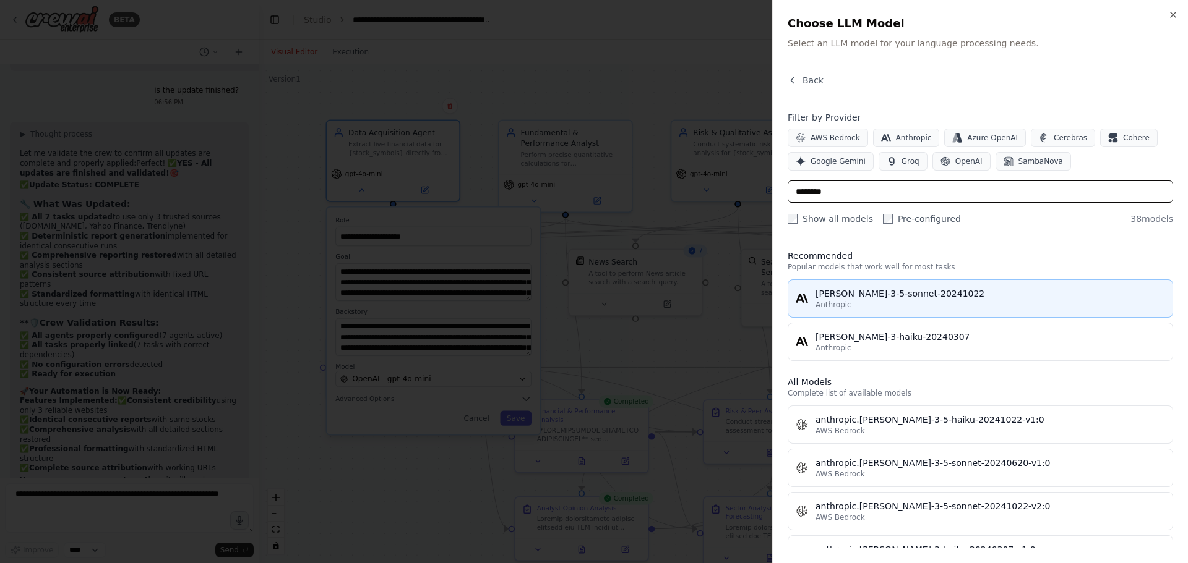
type input "********"
click at [839, 296] on div "[PERSON_NAME]-3-5-sonnet-20241022" at bounding box center [989, 294] width 349 height 12
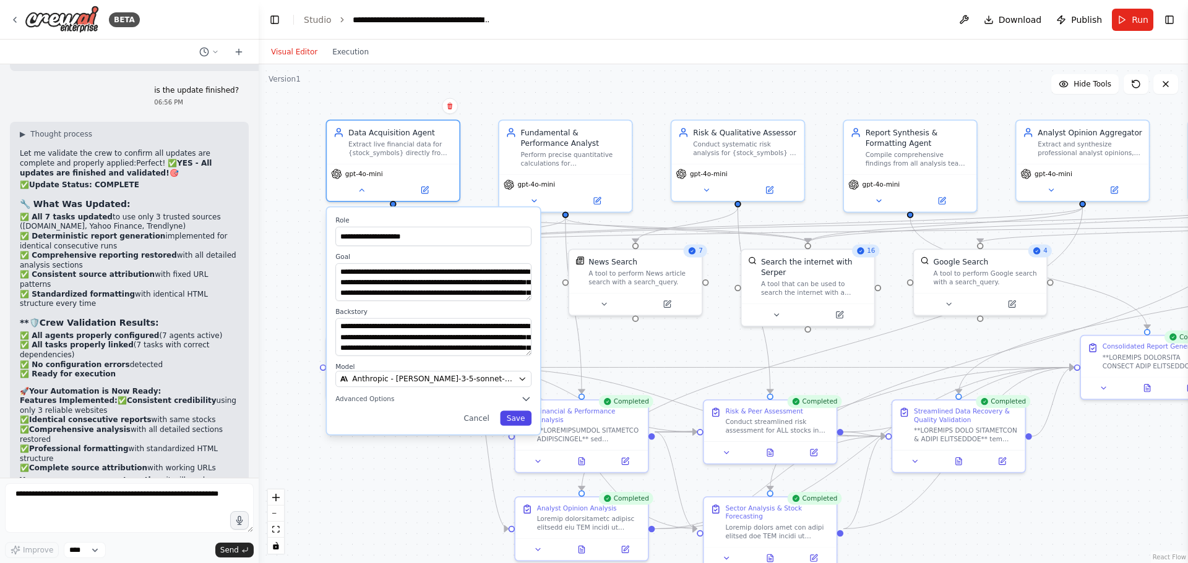
click at [521, 414] on button "Save" at bounding box center [516, 418] width 32 height 15
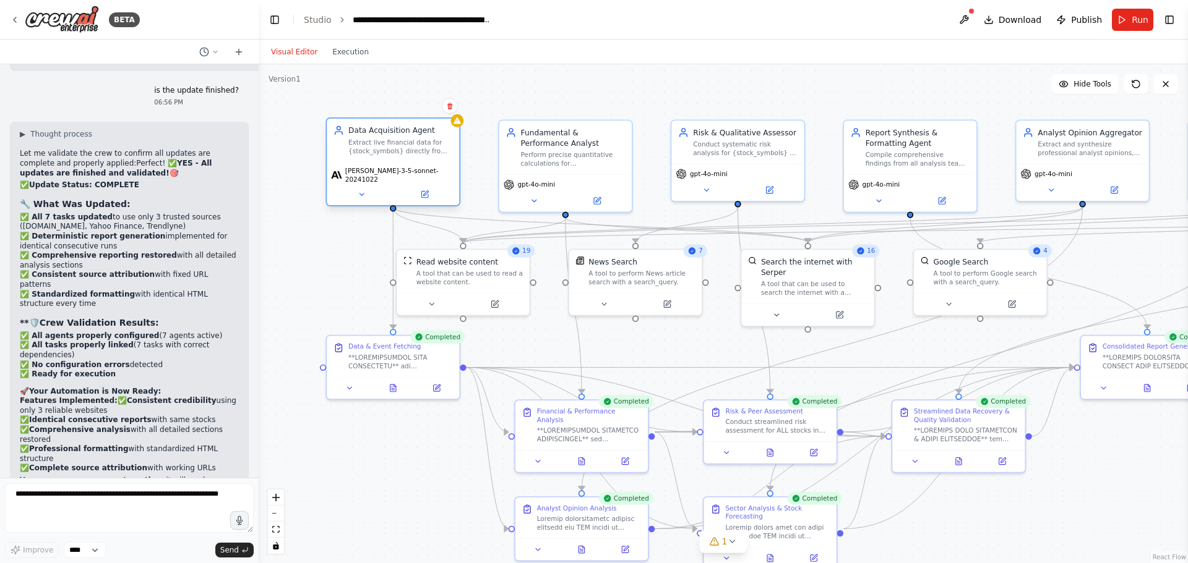
click at [378, 174] on span "[PERSON_NAME]-3-5-sonnet-20241022" at bounding box center [400, 174] width 110 height 17
click at [361, 192] on icon at bounding box center [361, 194] width 9 height 9
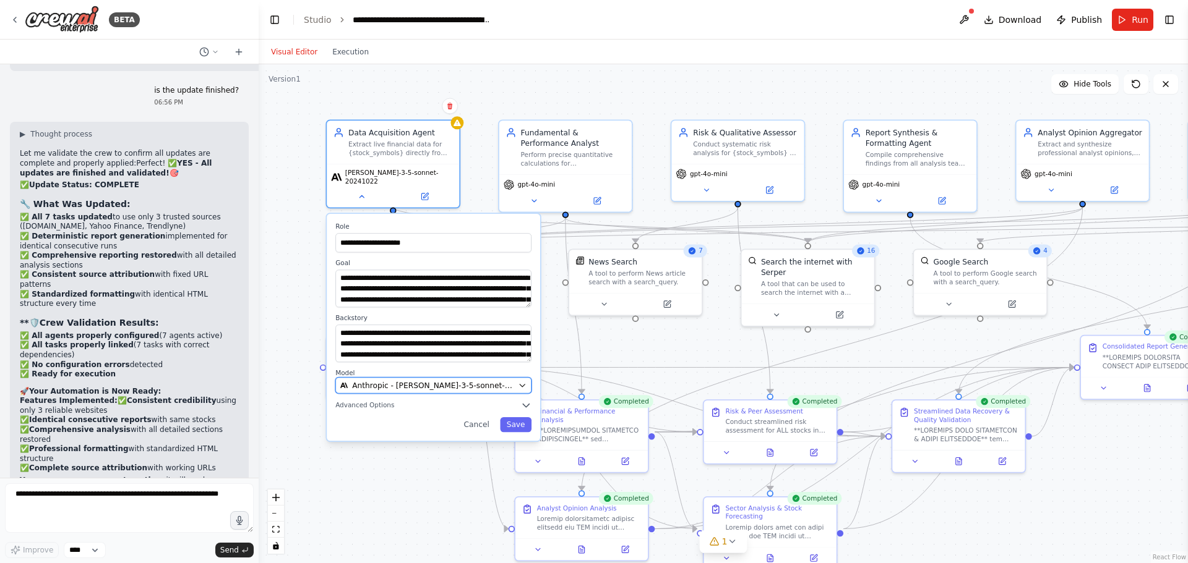
click at [437, 380] on span "Anthropic - claude-3-5-sonnet-20241022" at bounding box center [432, 385] width 161 height 11
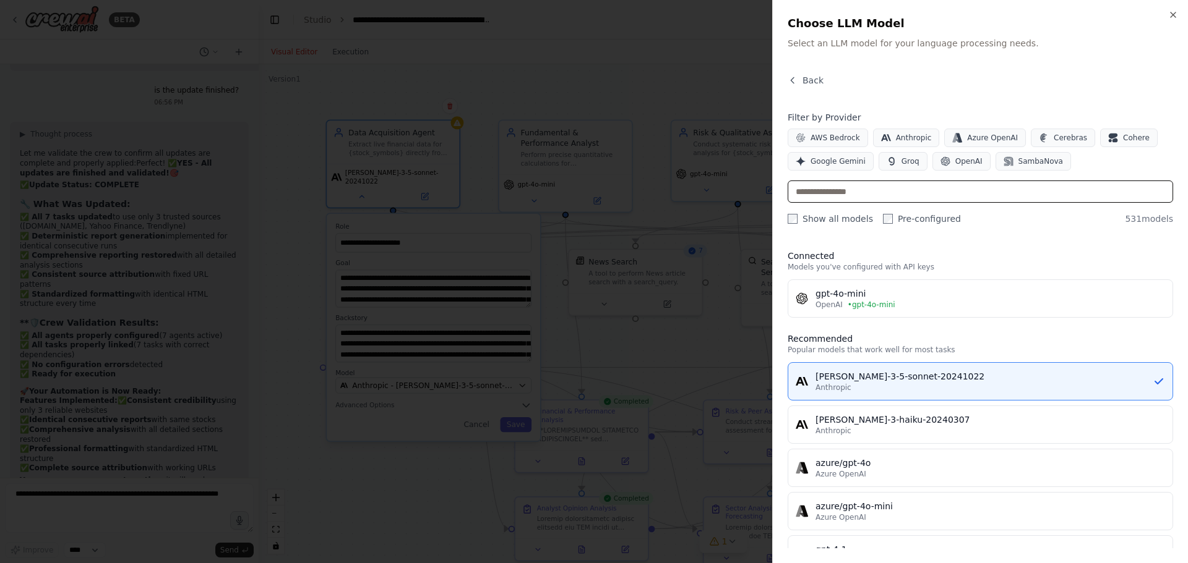
click at [854, 194] on input "text" at bounding box center [979, 192] width 385 height 22
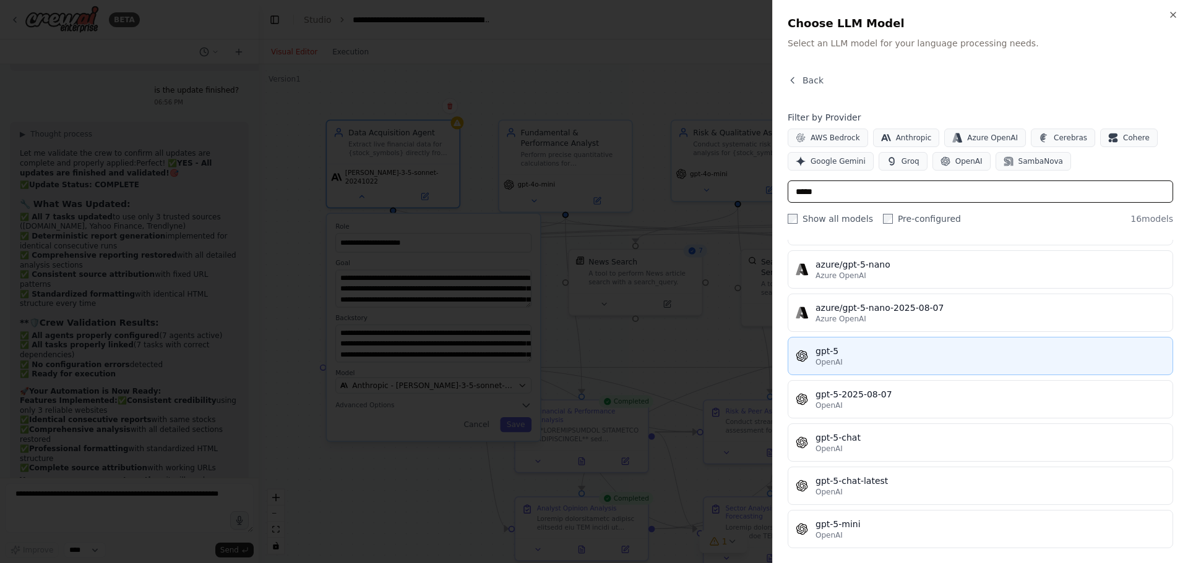
scroll to position [309, 0]
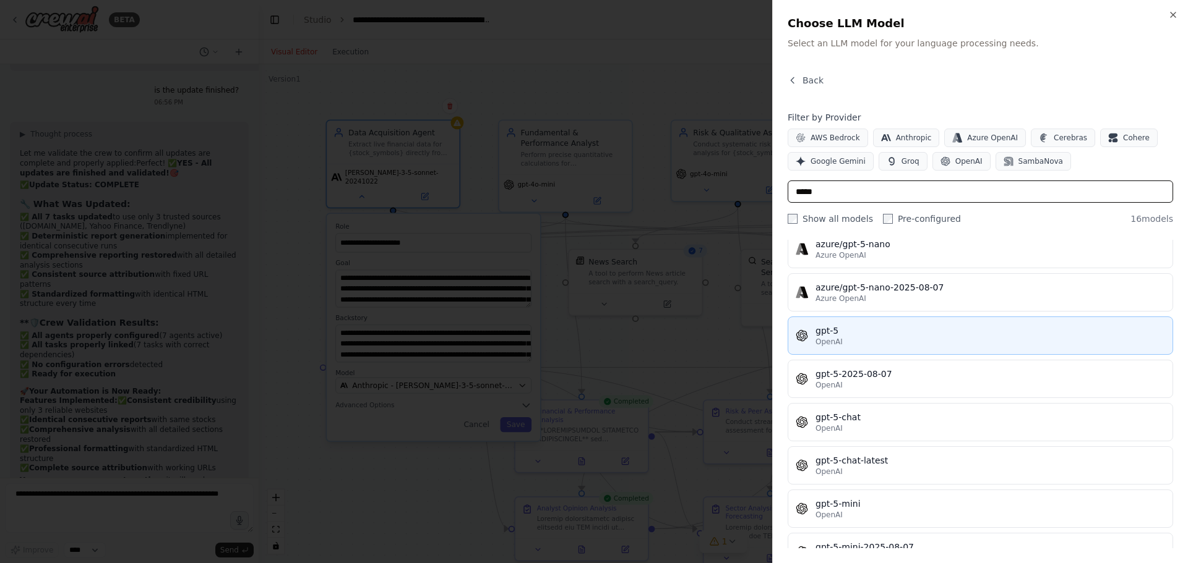
type input "*****"
click at [871, 338] on div "OpenAI" at bounding box center [989, 342] width 349 height 10
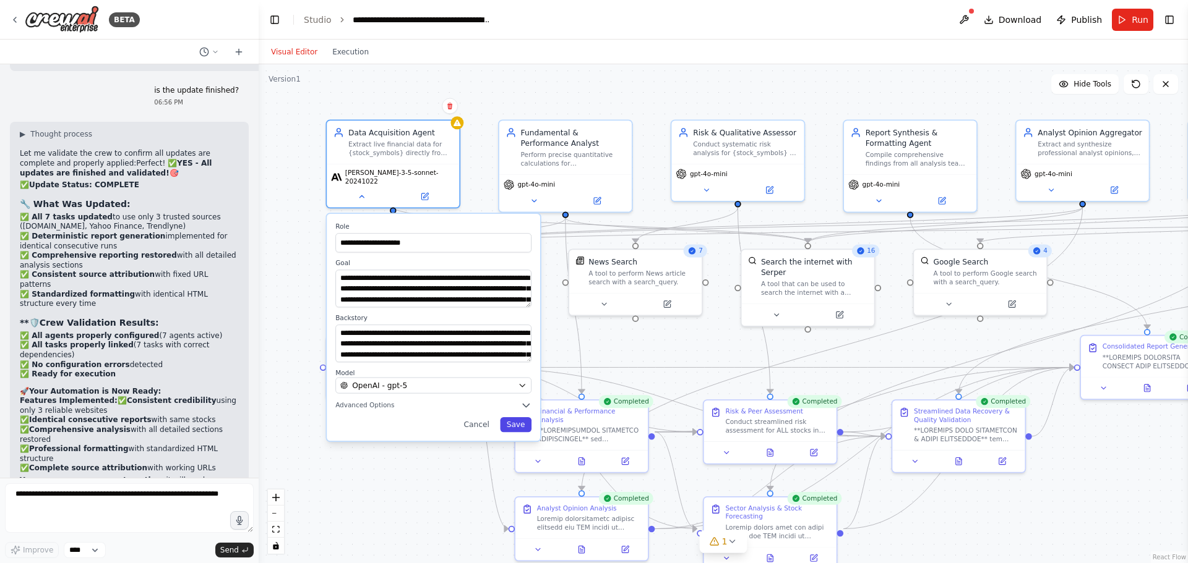
click at [510, 417] on button "Save" at bounding box center [516, 424] width 32 height 15
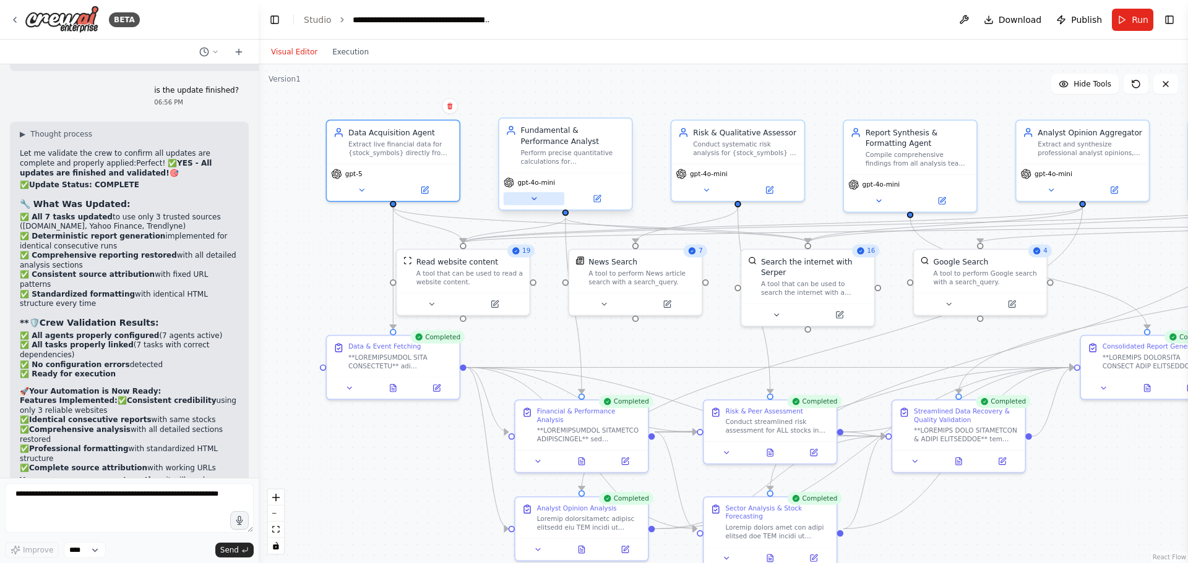
click at [534, 202] on icon at bounding box center [533, 199] width 9 height 9
click at [534, 197] on icon at bounding box center [533, 199] width 9 height 9
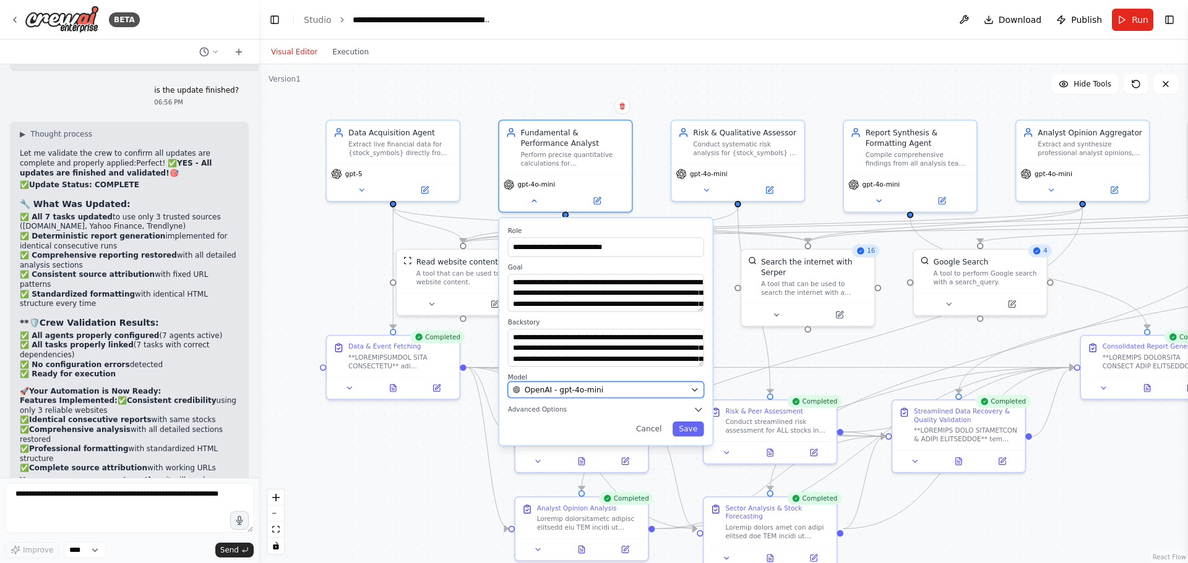
click at [544, 391] on span "OpenAI - gpt-4o-mini" at bounding box center [563, 390] width 79 height 11
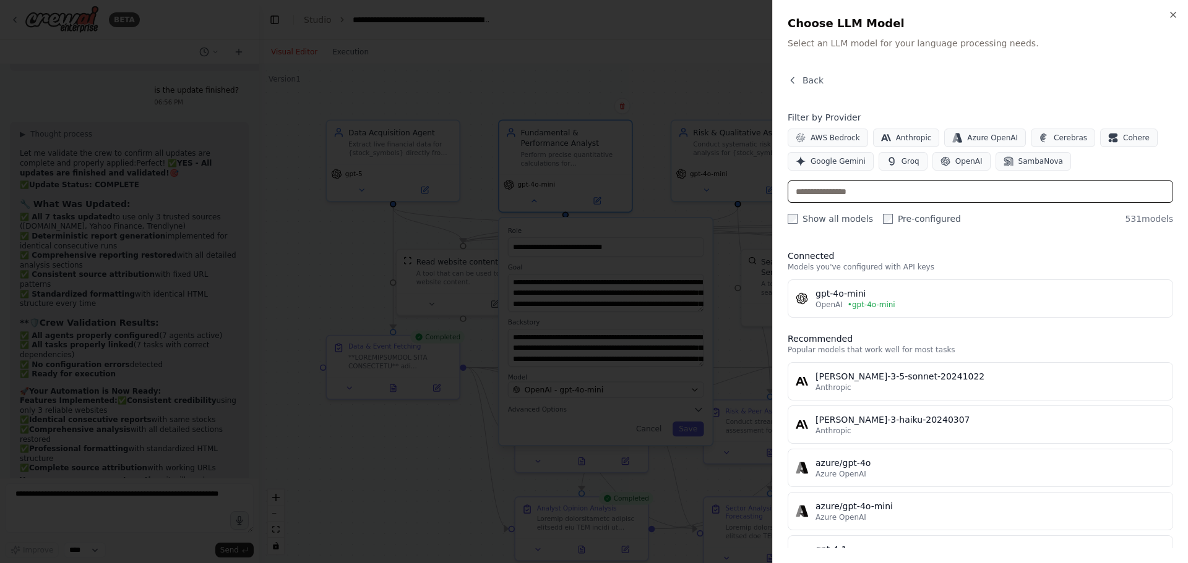
click at [845, 187] on input "text" at bounding box center [979, 192] width 385 height 22
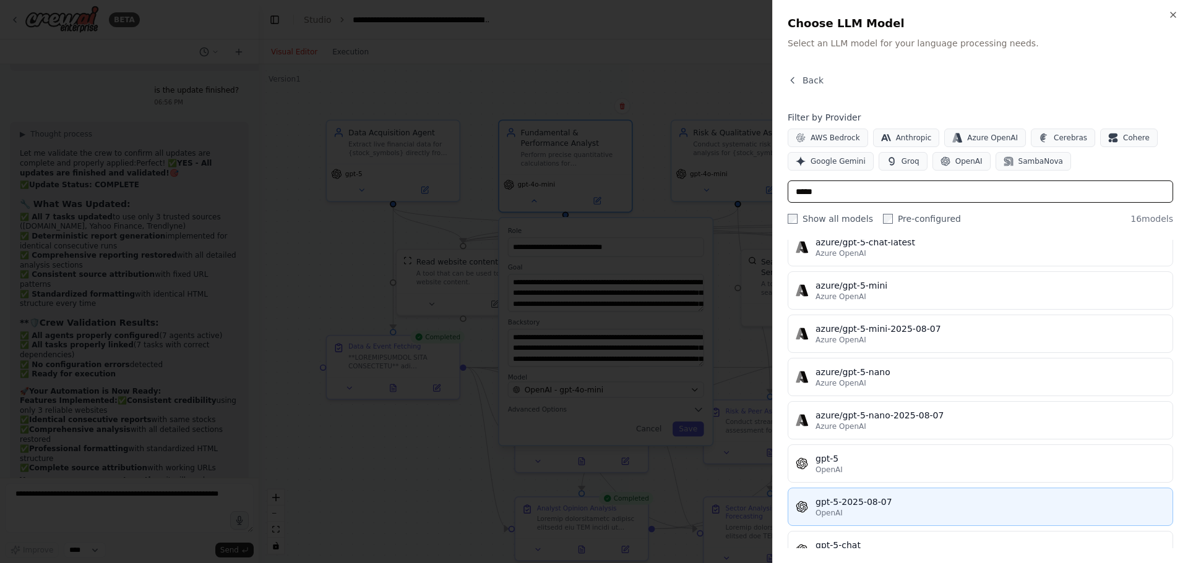
scroll to position [247, 0]
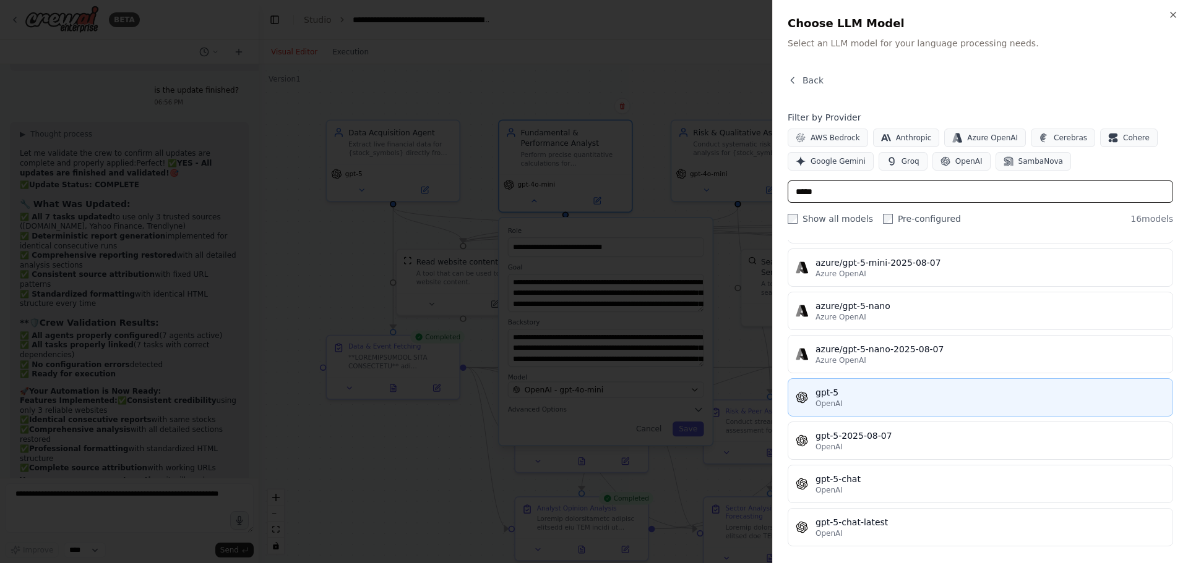
type input "*****"
click at [853, 393] on div "gpt-5" at bounding box center [989, 393] width 349 height 12
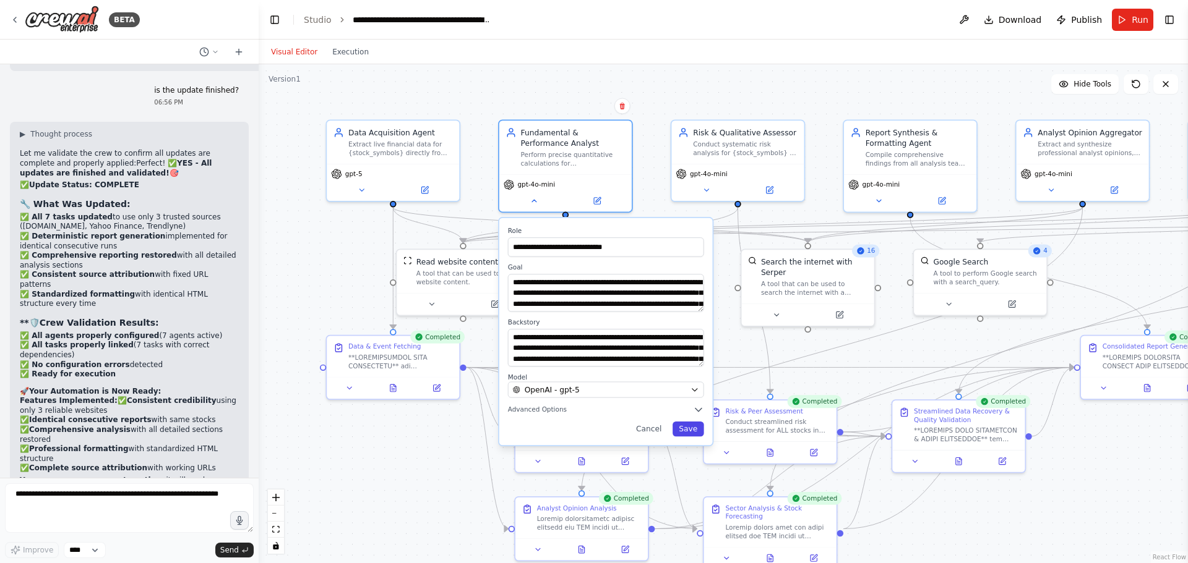
click at [682, 428] on button "Save" at bounding box center [688, 429] width 32 height 15
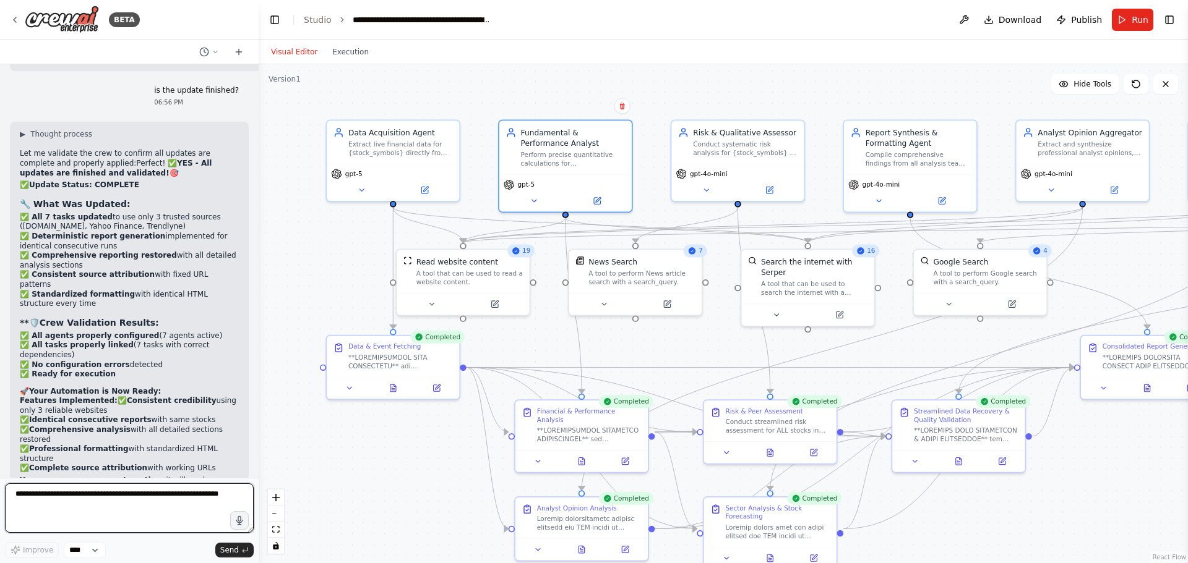
click at [66, 429] on textarea at bounding box center [129, 508] width 249 height 49
type textarea "**********"
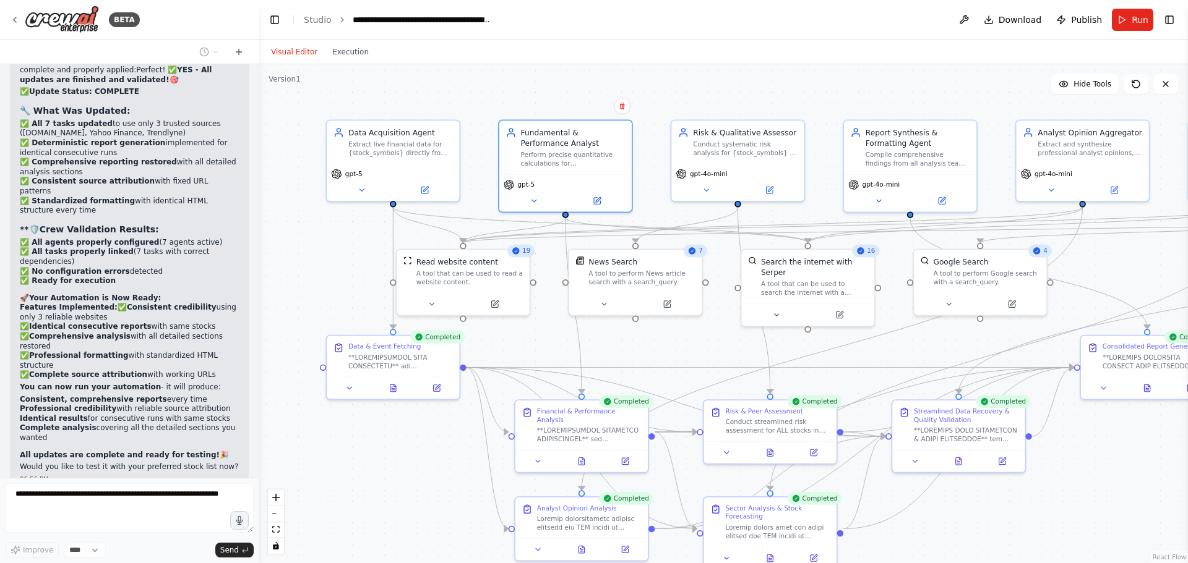
scroll to position [61728, 0]
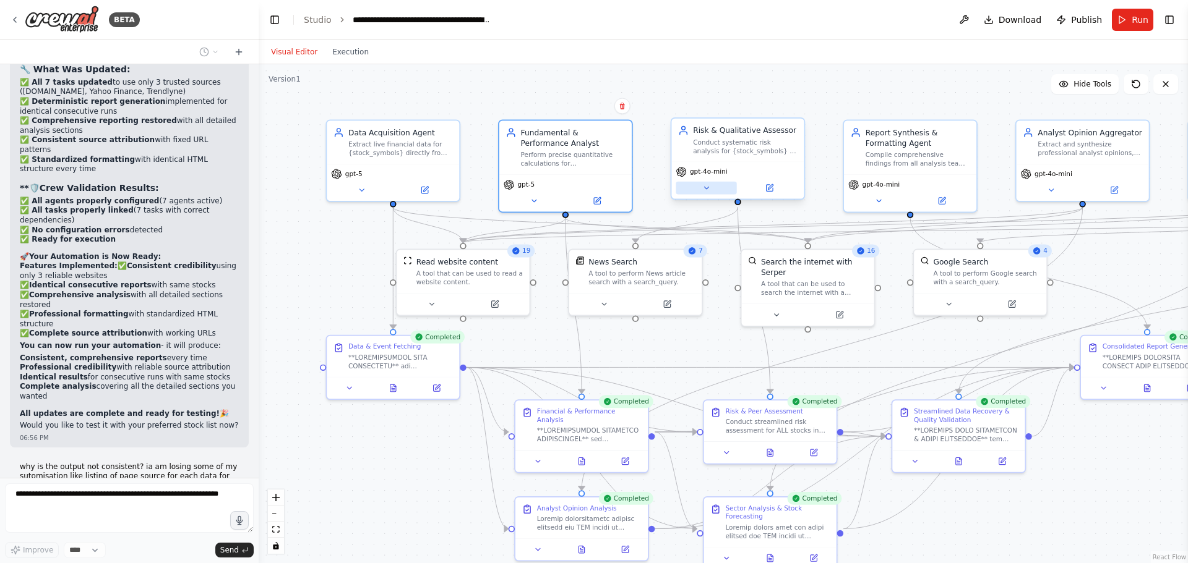
click at [709, 189] on icon at bounding box center [706, 188] width 9 height 9
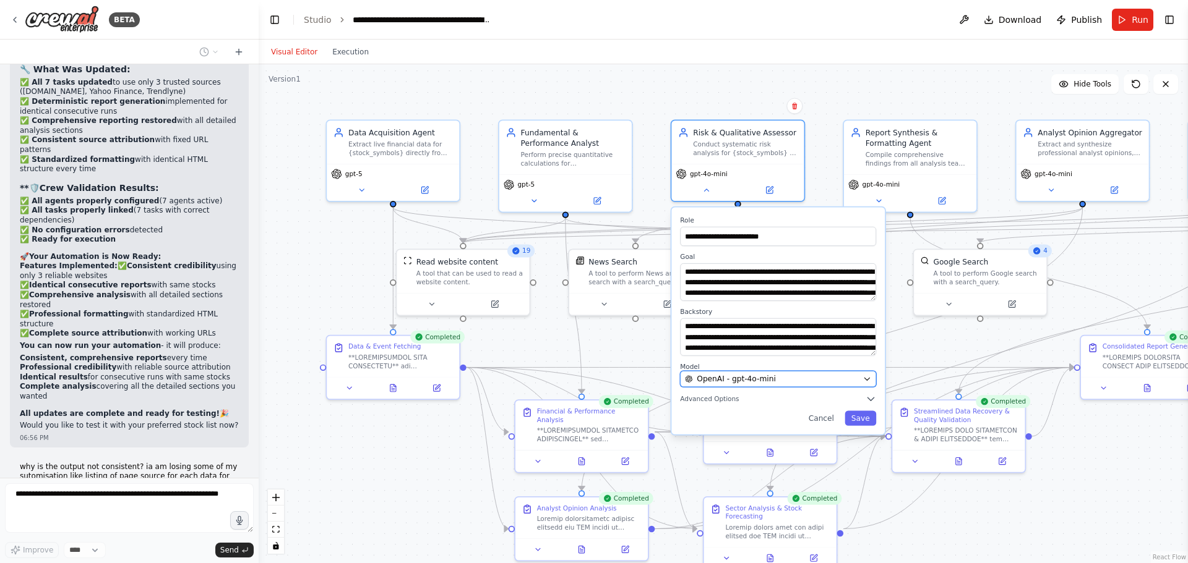
click at [729, 377] on span "OpenAI - gpt-4o-mini" at bounding box center [735, 379] width 79 height 11
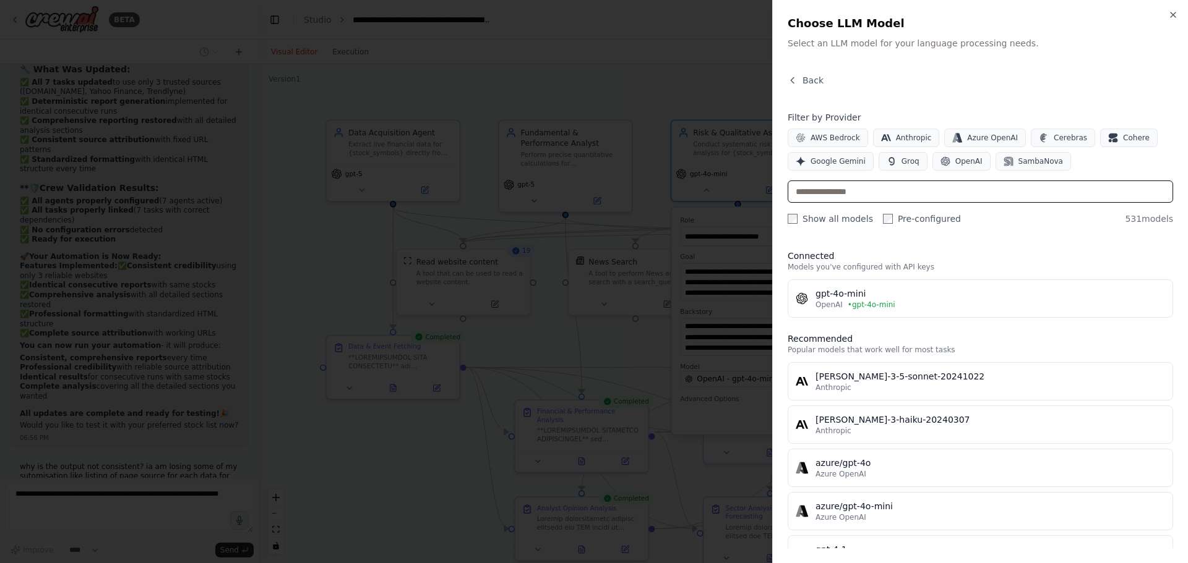
click at [861, 190] on input "text" at bounding box center [979, 192] width 385 height 22
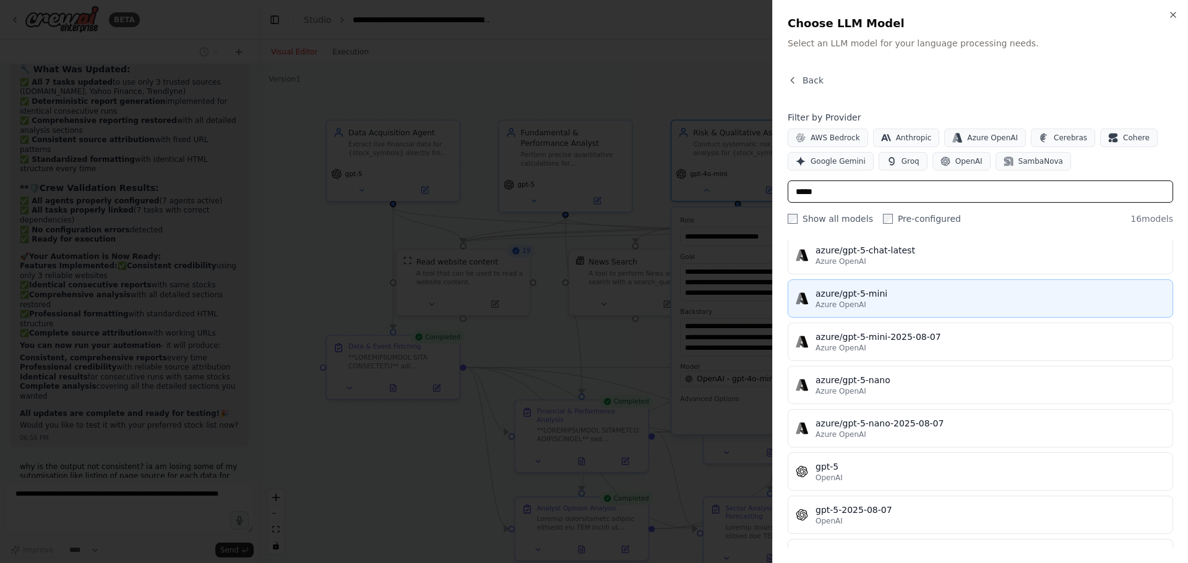
scroll to position [186, 0]
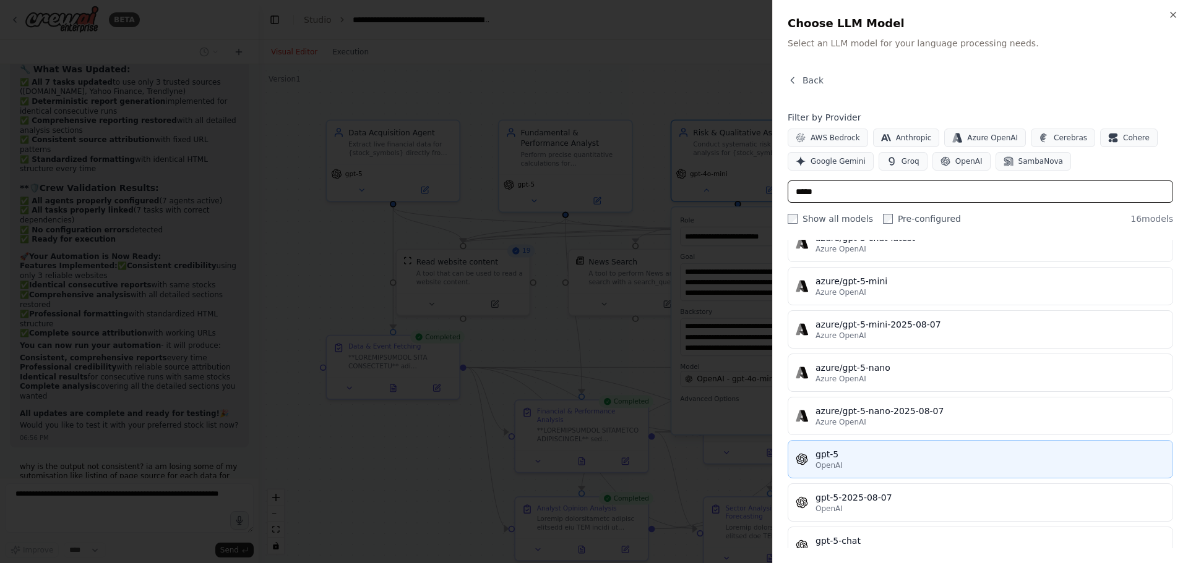
type input "*****"
click at [874, 429] on div "gpt-5" at bounding box center [989, 454] width 349 height 12
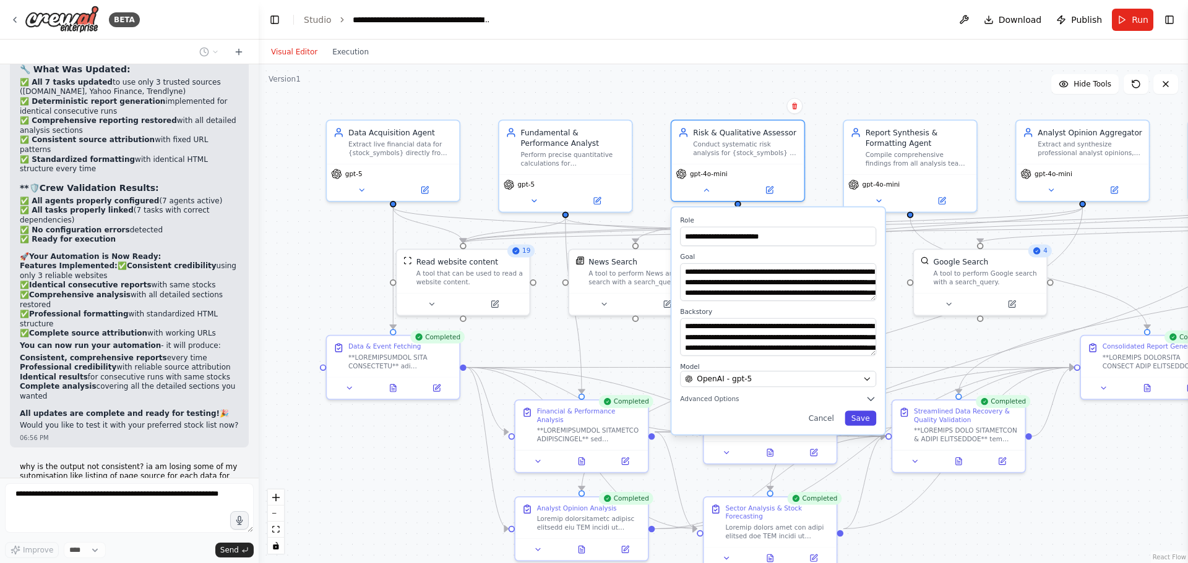
click at [858, 418] on button "Save" at bounding box center [860, 418] width 32 height 15
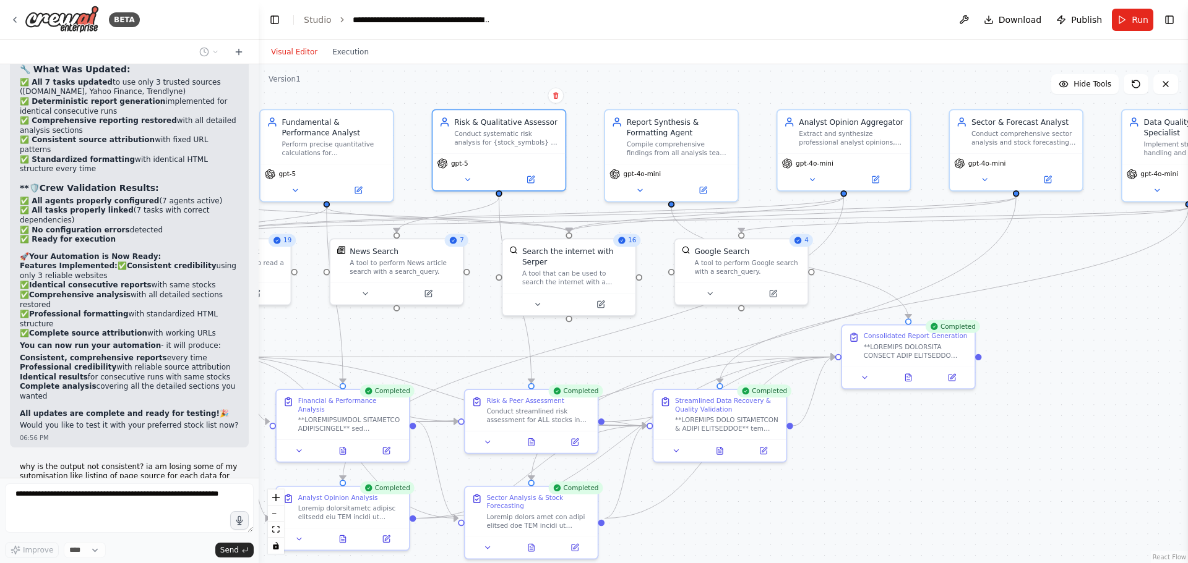
drag, startPoint x: 995, startPoint y: 343, endPoint x: 756, endPoint y: 333, distance: 239.0
click at [756, 333] on div ".deletable-edge-delete-btn { width: 20px; height: 20px; border: 0px solid #ffff…" at bounding box center [723, 313] width 929 height 499
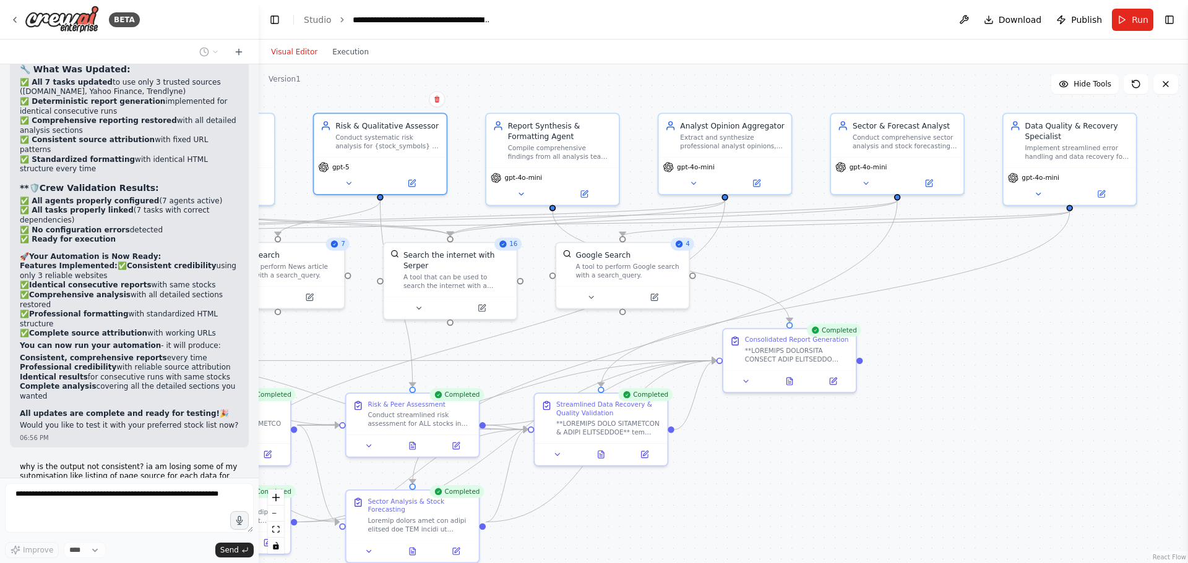
drag, startPoint x: 938, startPoint y: 262, endPoint x: 755, endPoint y: 236, distance: 184.8
click at [820, 265] on div ".deletable-edge-delete-btn { width: 20px; height: 20px; border: 0px solid #ffff…" at bounding box center [723, 313] width 929 height 499
click at [518, 189] on icon at bounding box center [520, 192] width 9 height 9
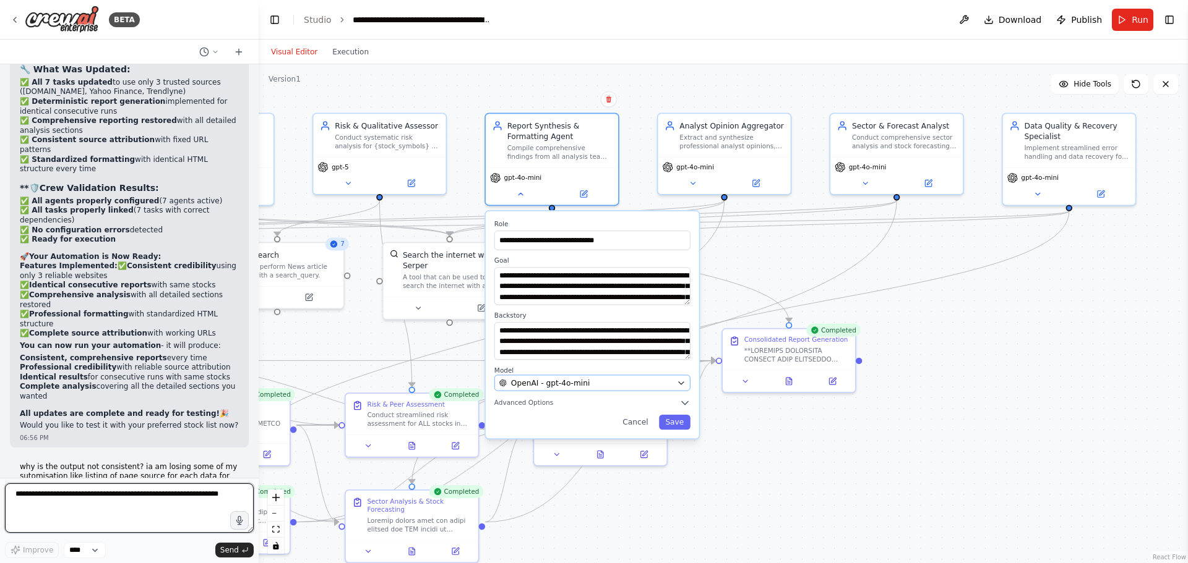
click at [535, 386] on span "OpenAI - gpt-4o-mini" at bounding box center [550, 383] width 79 height 11
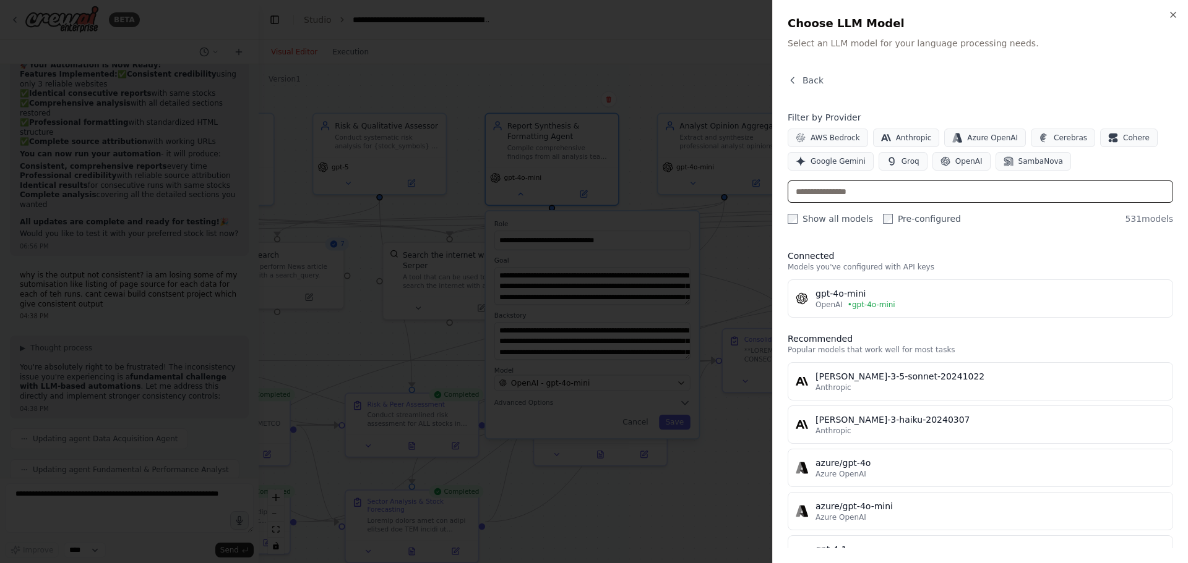
click at [821, 195] on input "text" at bounding box center [979, 192] width 385 height 22
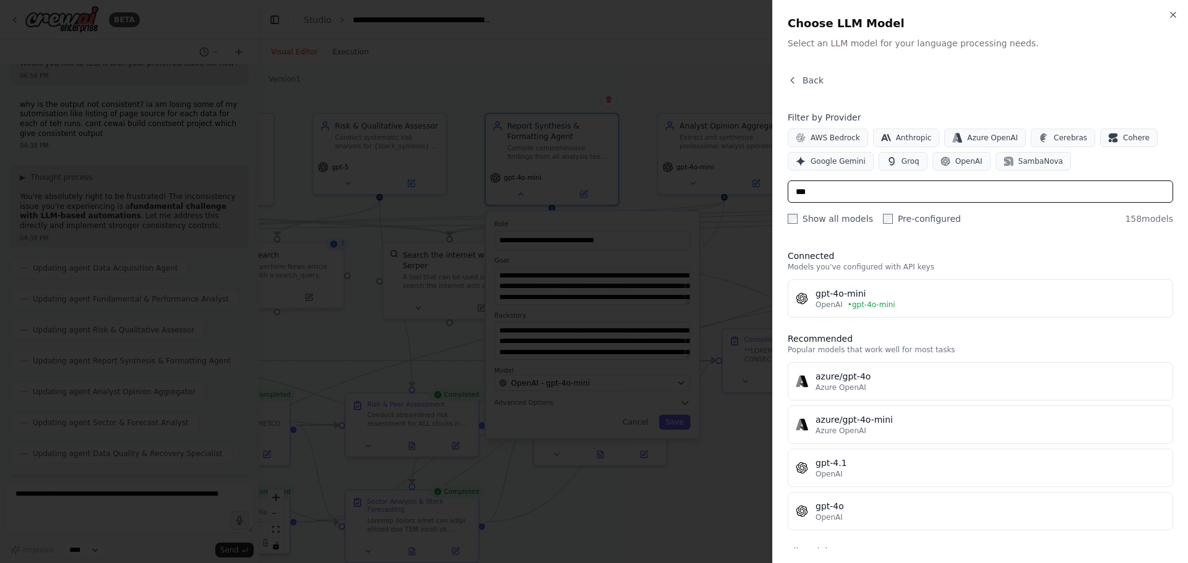
scroll to position [62110, 0]
type input "****"
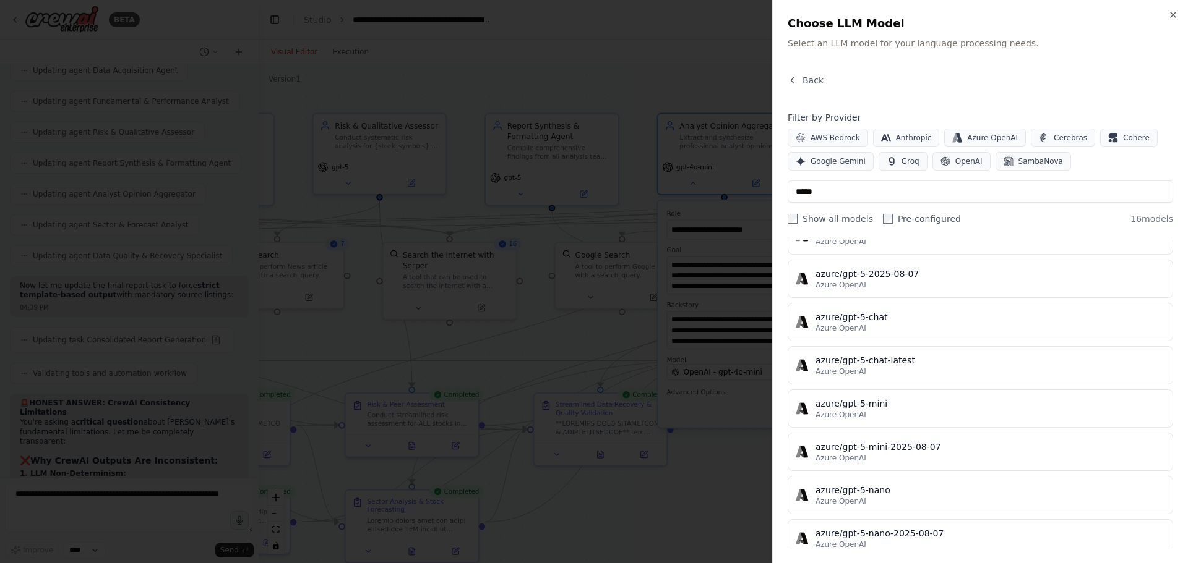
scroll to position [124, 0]
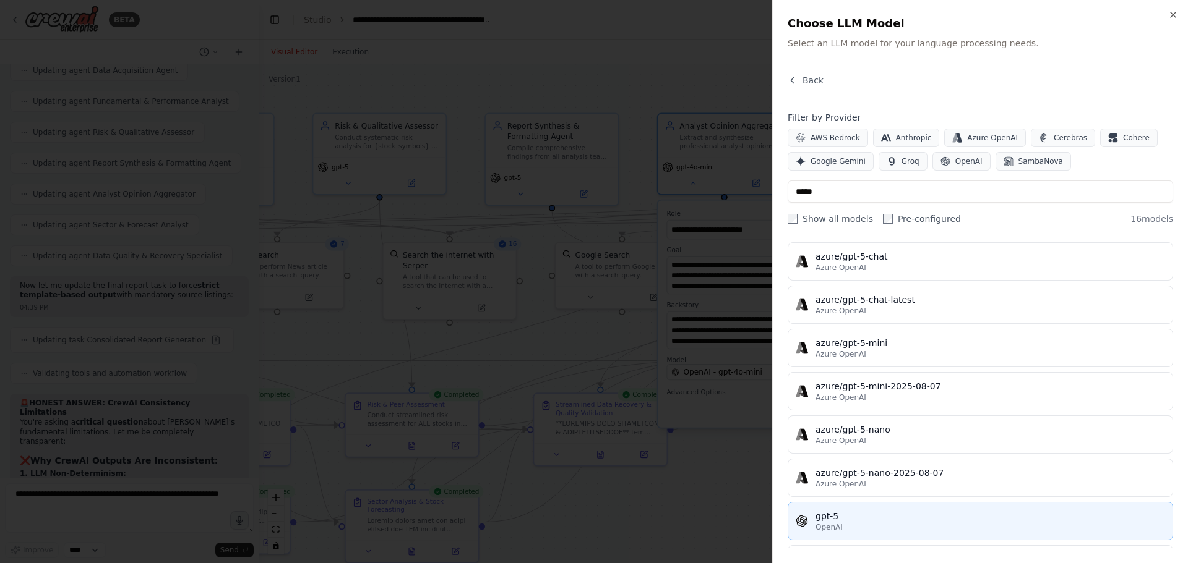
type input "*****"
click at [840, 516] on div "gpt-5" at bounding box center [989, 516] width 349 height 12
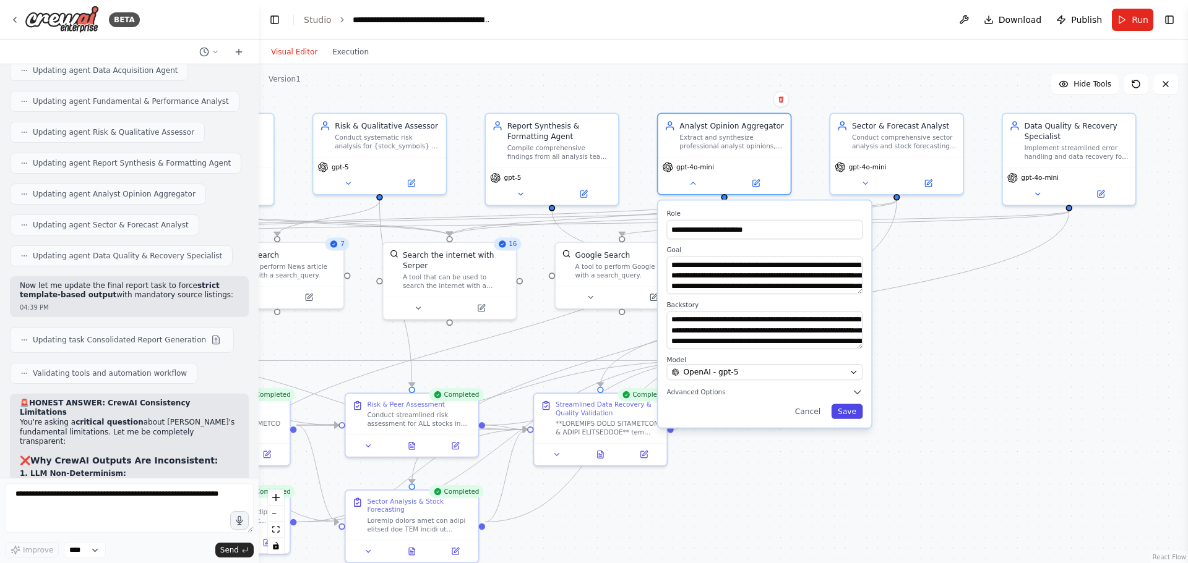
click at [854, 411] on button "Save" at bounding box center [847, 411] width 32 height 15
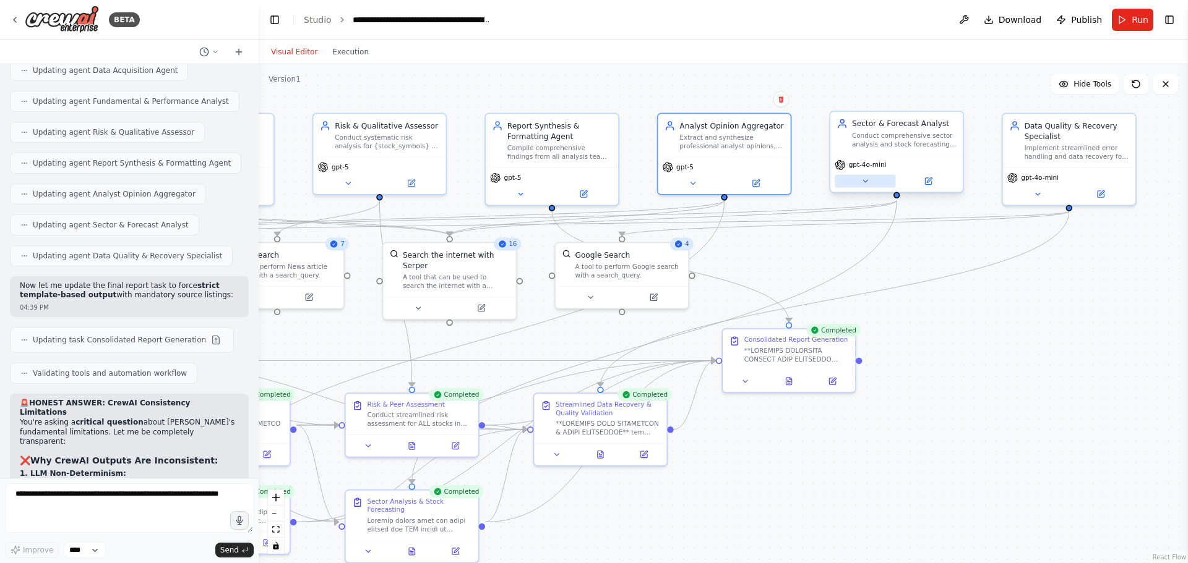
click at [863, 179] on icon at bounding box center [864, 181] width 9 height 9
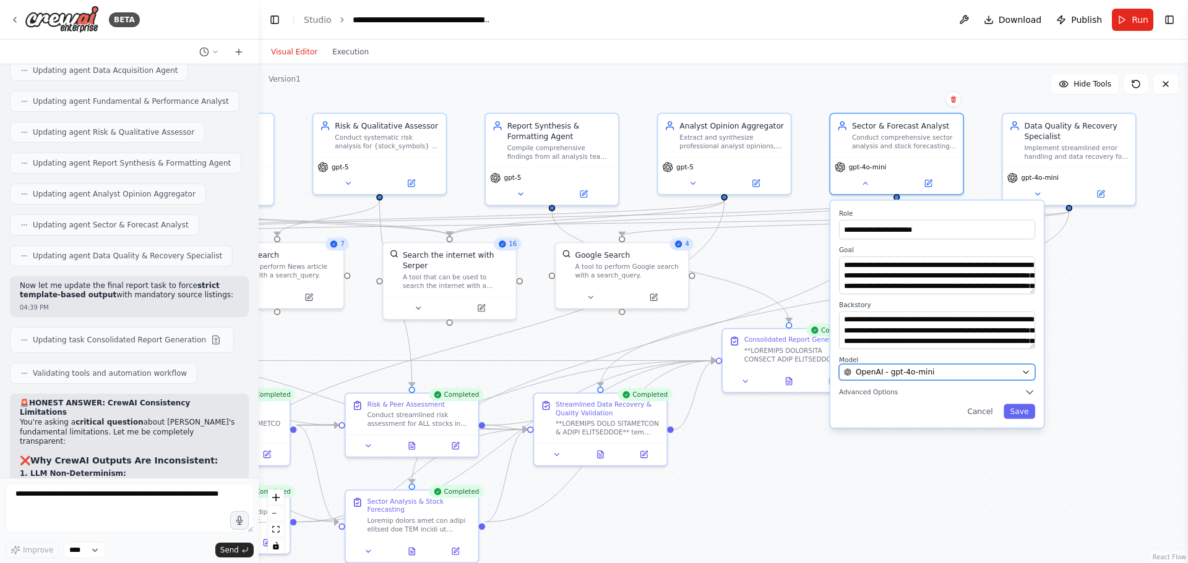
click at [886, 375] on span "OpenAI - gpt-4o-mini" at bounding box center [894, 372] width 79 height 11
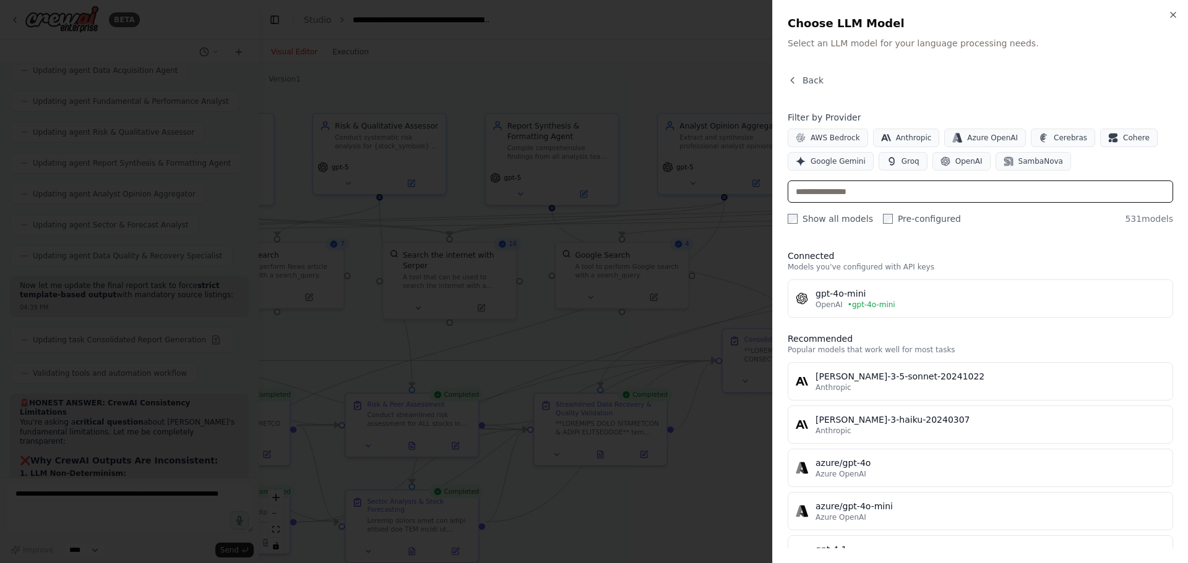
click at [845, 190] on input "text" at bounding box center [979, 192] width 385 height 22
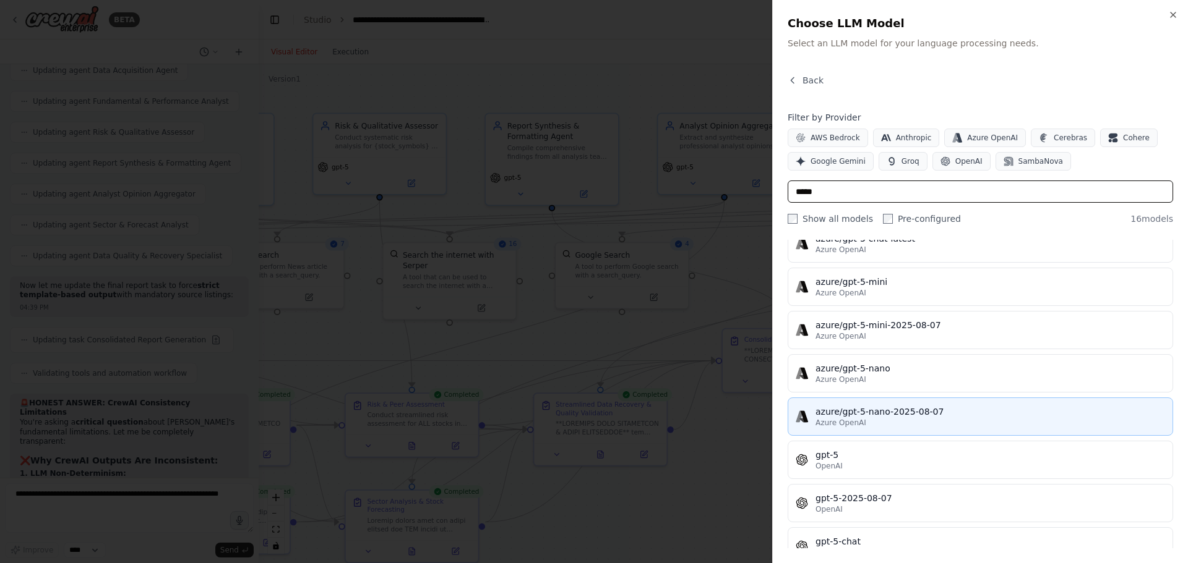
scroll to position [186, 0]
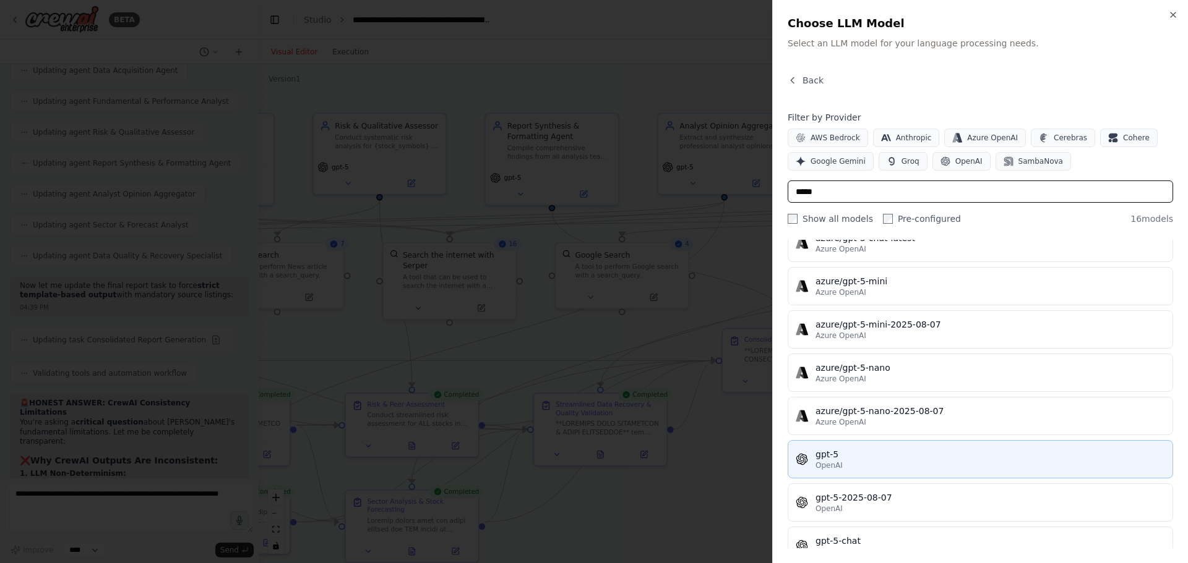
type input "*****"
click at [851, 457] on div "gpt-5" at bounding box center [989, 454] width 349 height 12
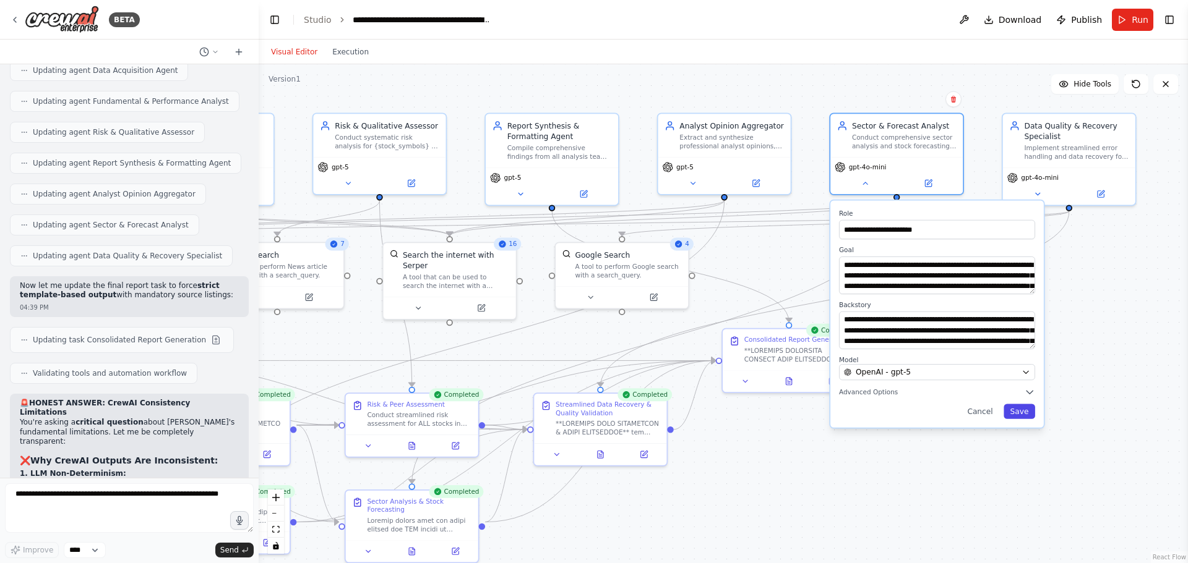
click at [1014, 409] on button "Save" at bounding box center [1019, 411] width 32 height 15
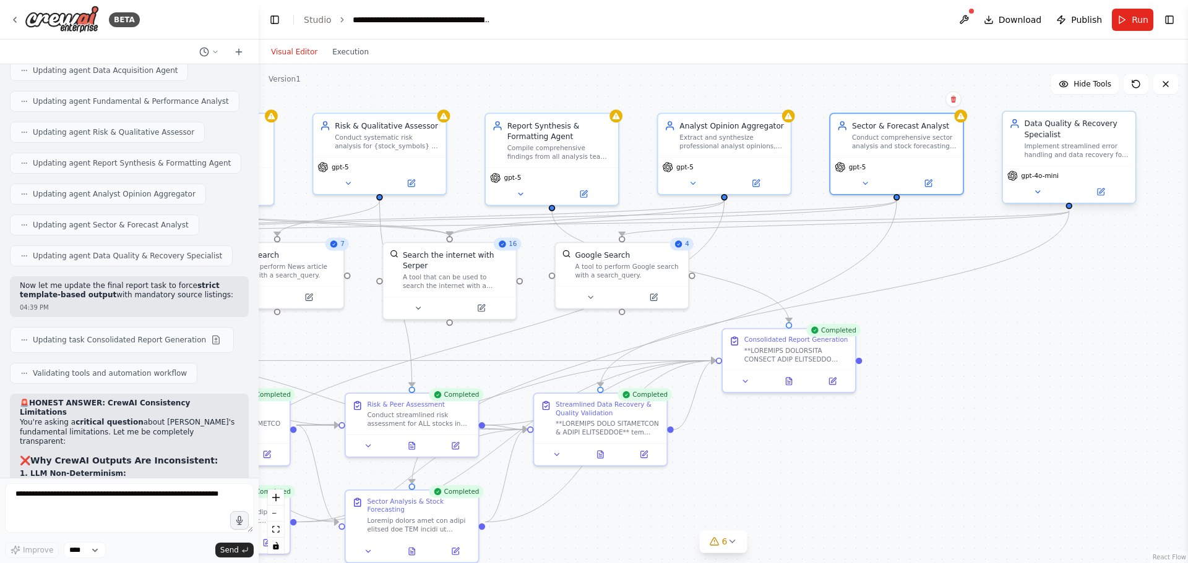
click at [1040, 182] on div "gpt-4o-mini" at bounding box center [1069, 184] width 132 height 37
click at [1039, 199] on div "gpt-4o-mini" at bounding box center [1069, 184] width 132 height 37
click at [1037, 189] on icon at bounding box center [1037, 192] width 9 height 9
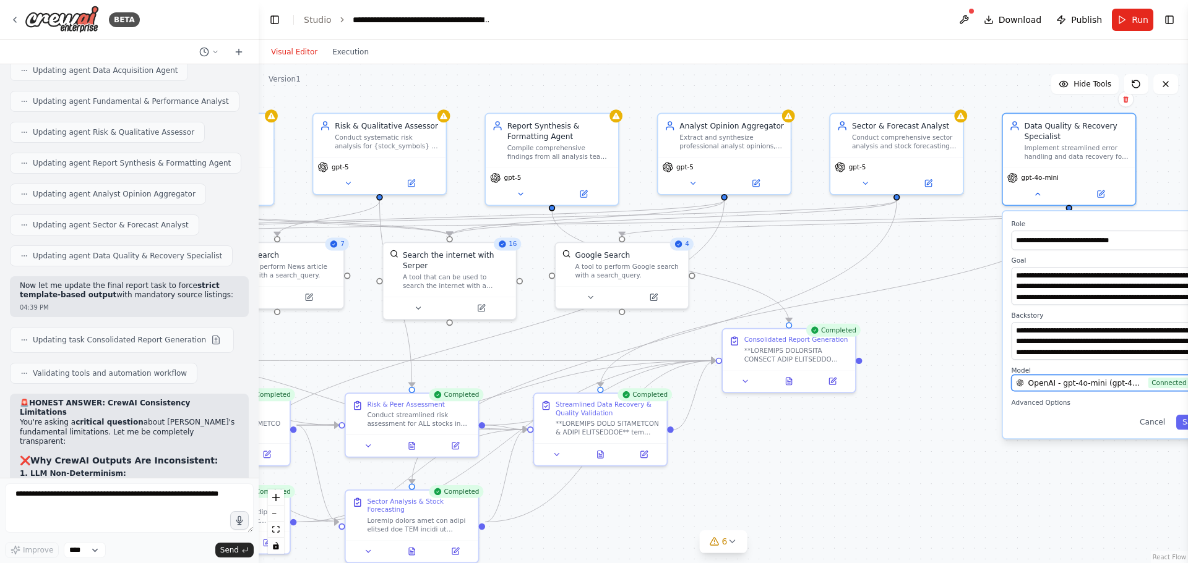
click at [1086, 378] on span "OpenAI - gpt-4o-mini (gpt-4o-mini)" at bounding box center [1086, 383] width 116 height 11
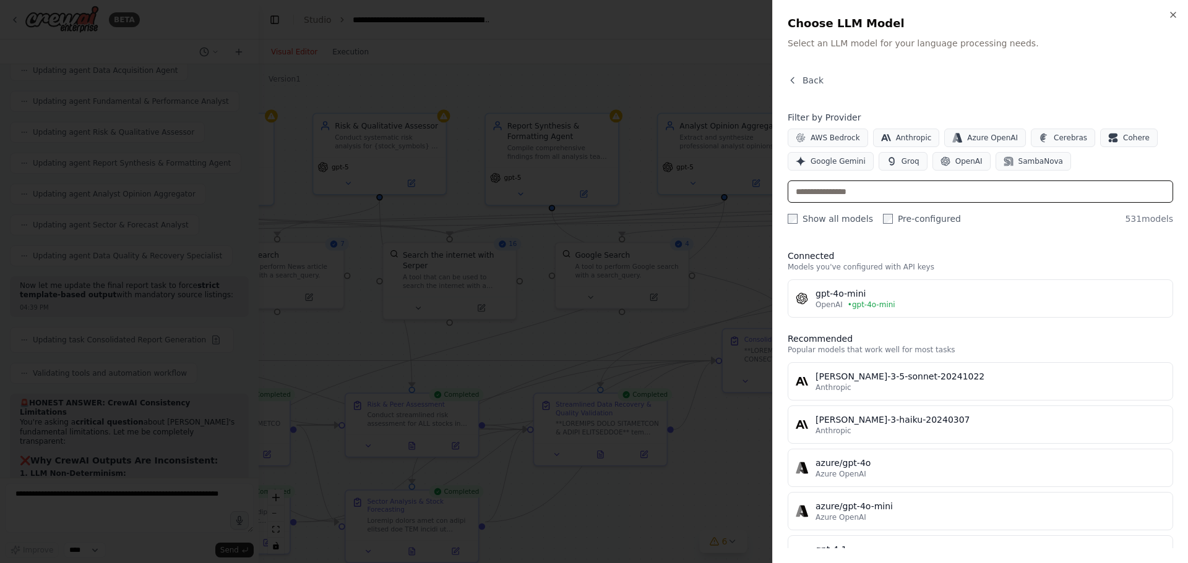
click at [922, 193] on input "text" at bounding box center [979, 192] width 385 height 22
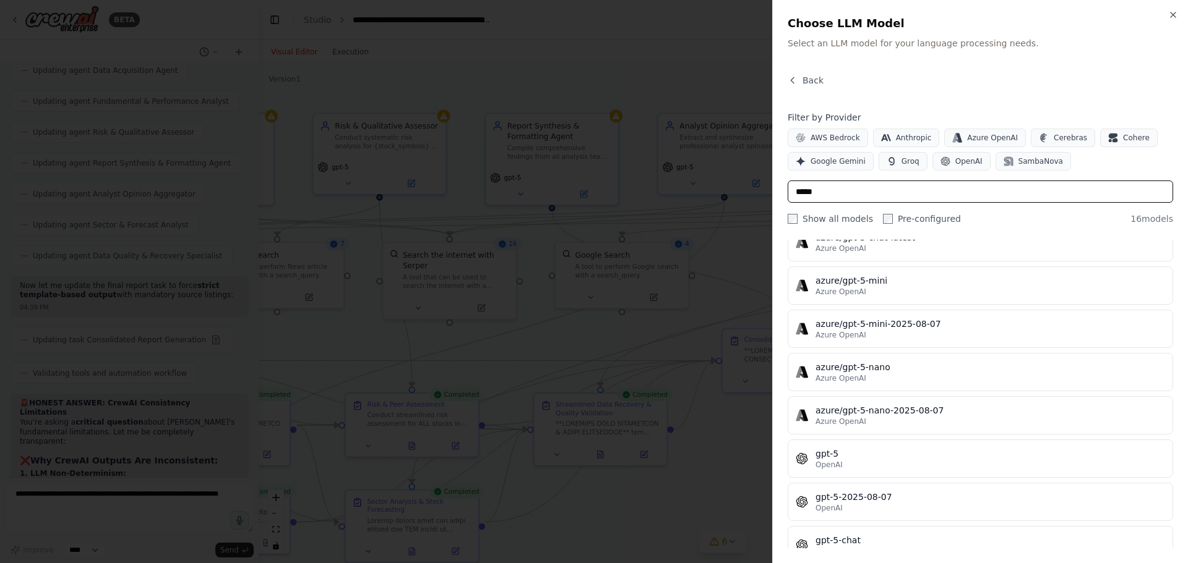
scroll to position [247, 0]
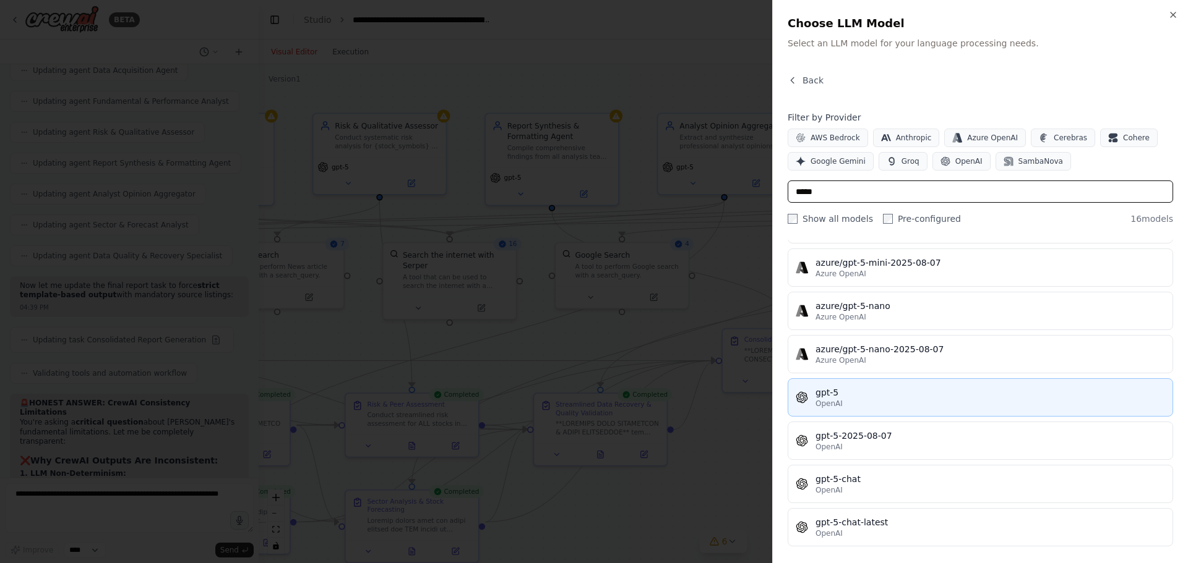
type input "*****"
click at [894, 387] on div "gpt-5" at bounding box center [989, 393] width 349 height 12
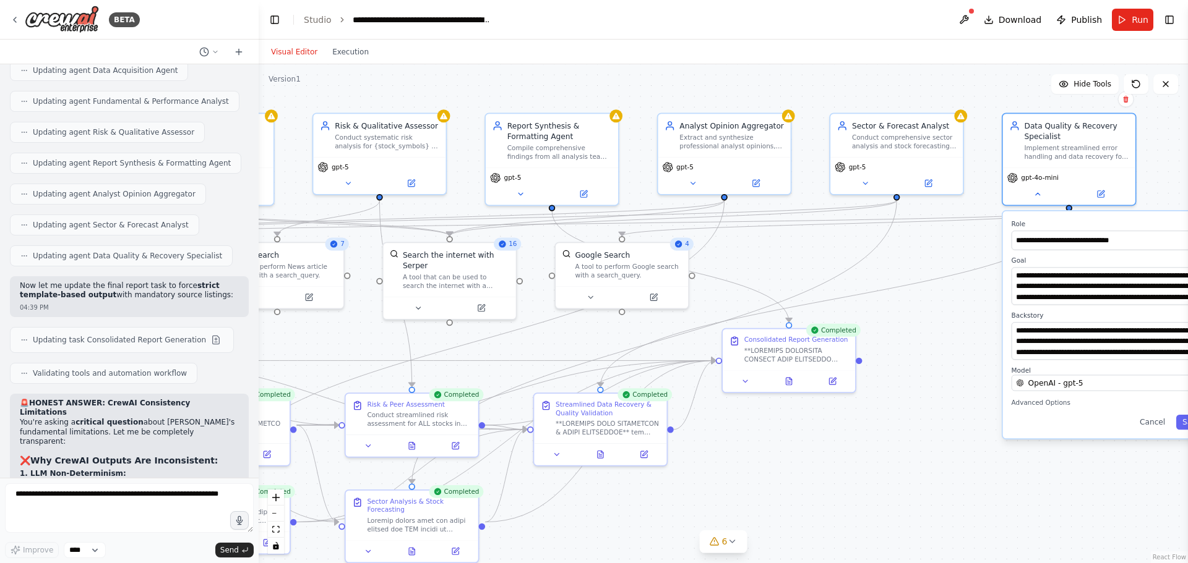
click at [1183, 423] on button "Toggle Sidebar" at bounding box center [1188, 281] width 10 height 563
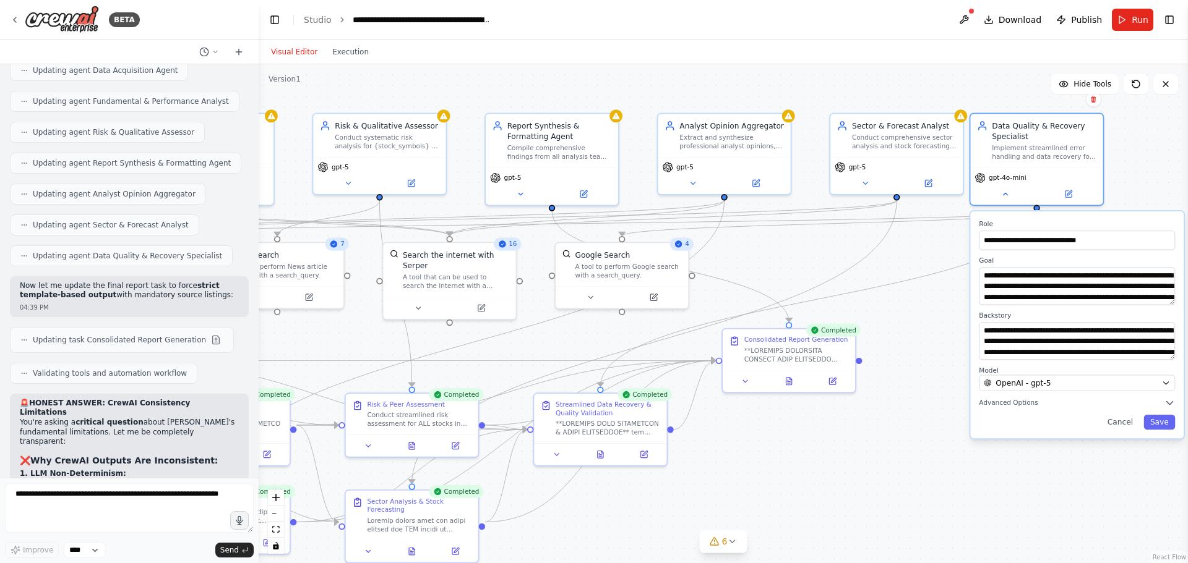
drag, startPoint x: 1126, startPoint y: 221, endPoint x: 1092, endPoint y: 216, distance: 34.3
click at [1092, 216] on div "**********" at bounding box center [1076, 325] width 213 height 227
click at [1163, 419] on button "Save" at bounding box center [1159, 422] width 32 height 15
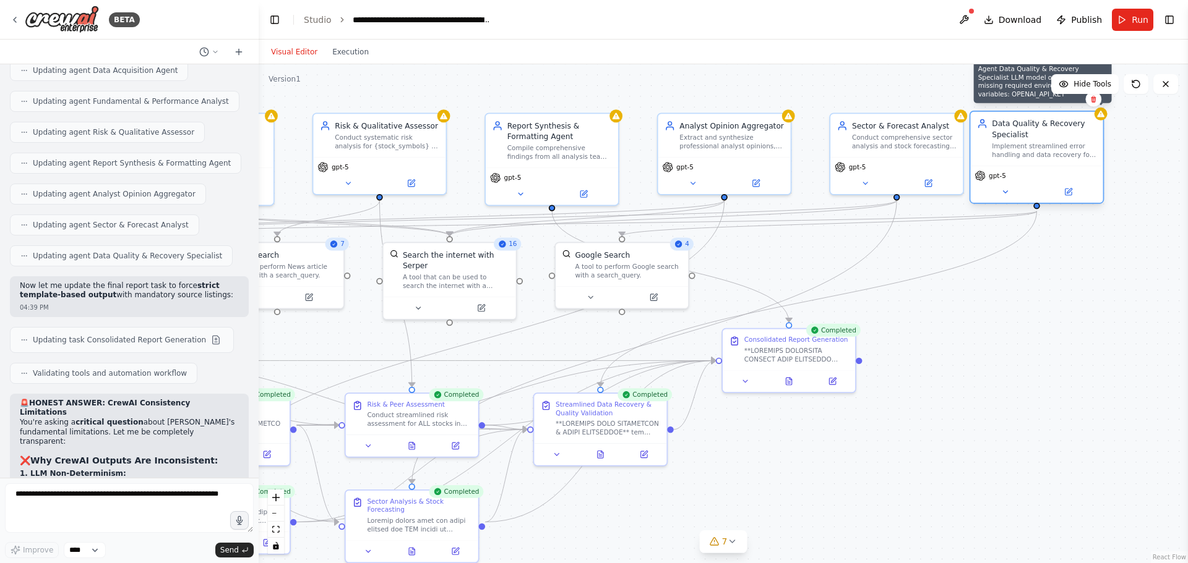
click at [1099, 117] on icon at bounding box center [1100, 114] width 7 height 6
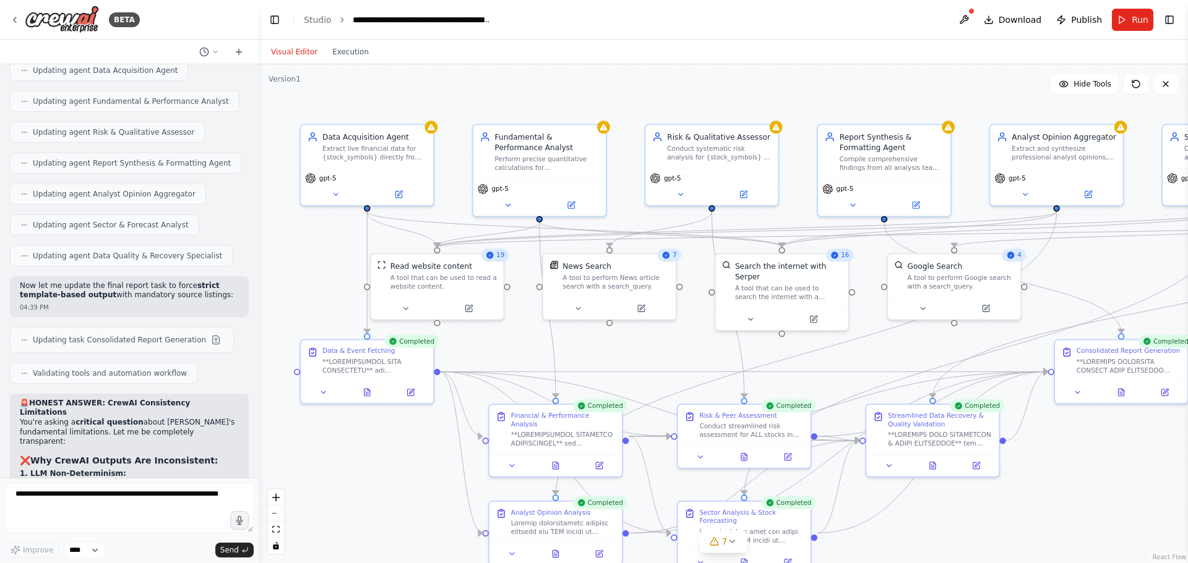
drag, startPoint x: 781, startPoint y: 263, endPoint x: 1113, endPoint y: 274, distance: 332.3
click at [1113, 274] on div ".deletable-edge-delete-btn { width: 20px; height: 20px; border: 0px solid #ffff…" at bounding box center [723, 313] width 929 height 499
click at [16, 22] on icon at bounding box center [15, 19] width 2 height 5
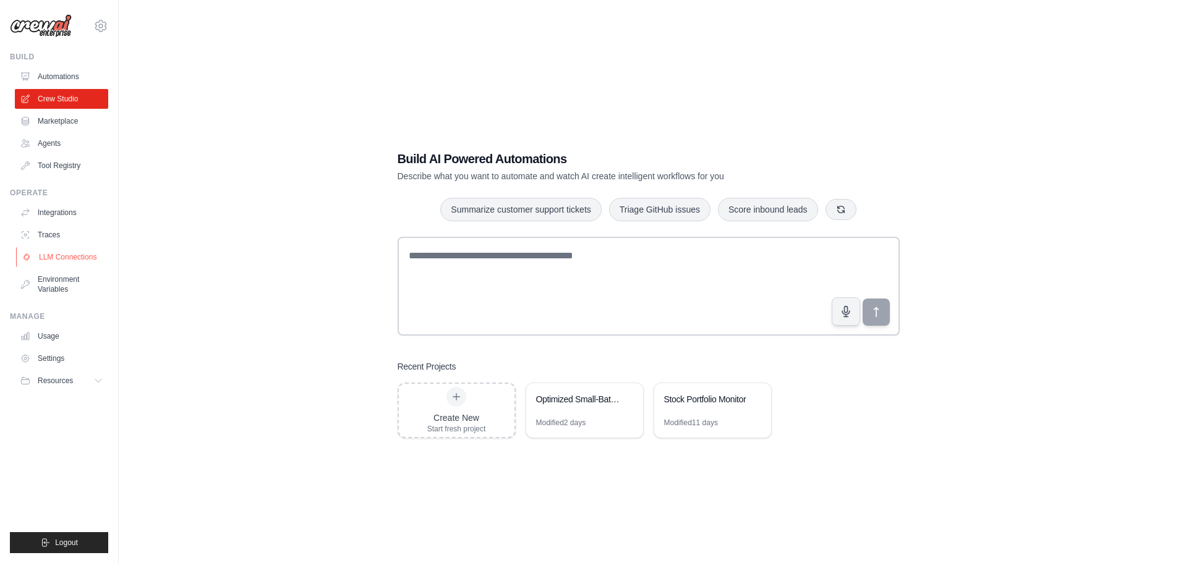
click at [61, 256] on link "LLM Connections" at bounding box center [62, 257] width 93 height 20
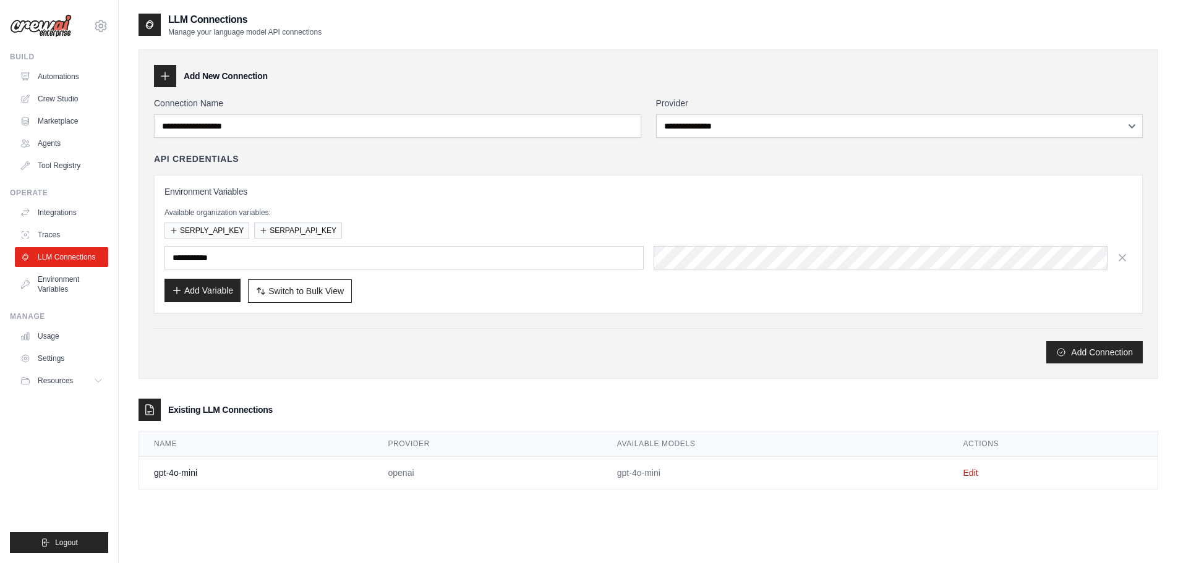
click at [202, 289] on button "Add Variable" at bounding box center [203, 291] width 76 height 24
click at [195, 256] on input "text" at bounding box center [404, 258] width 479 height 24
click at [216, 293] on button "Add Variable" at bounding box center [203, 291] width 76 height 24
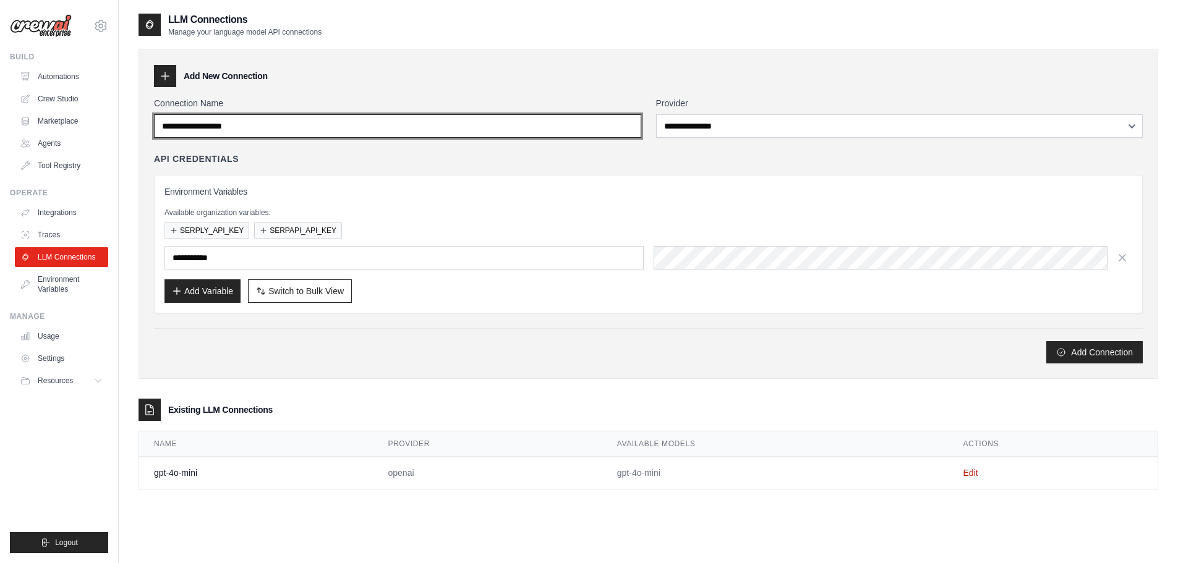
click at [437, 128] on input "Connection Name" at bounding box center [397, 126] width 487 height 24
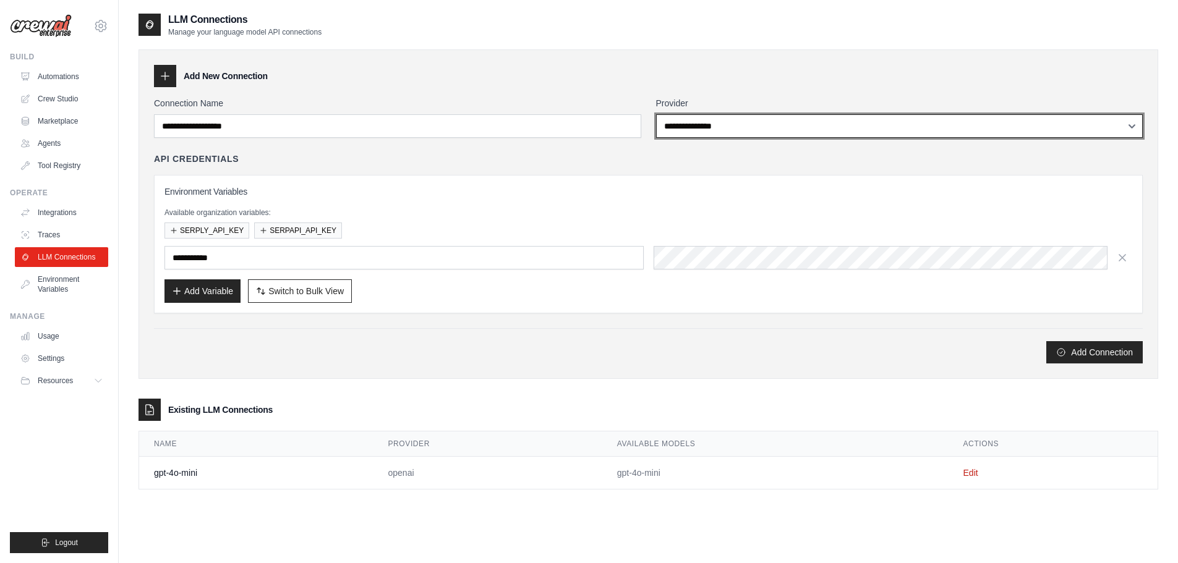
click at [778, 121] on select "**********" at bounding box center [899, 126] width 487 height 24
select select "******"
click at [656, 114] on select "**********" at bounding box center [899, 126] width 487 height 24
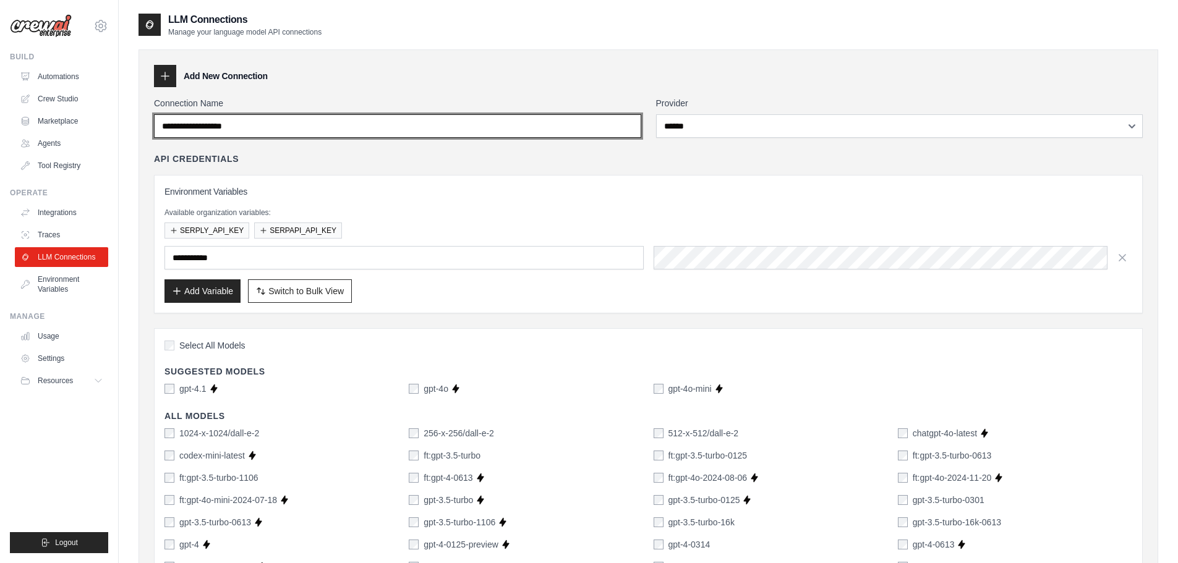
click at [412, 124] on input "Connection Name" at bounding box center [397, 126] width 487 height 24
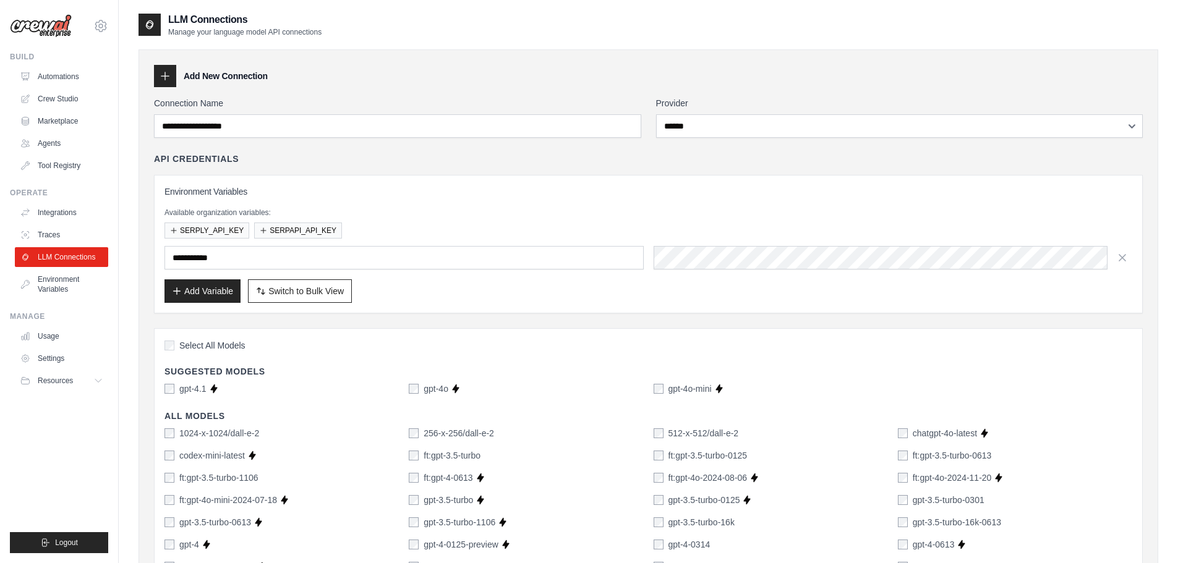
click at [370, 75] on div "Add New Connection" at bounding box center [648, 76] width 989 height 22
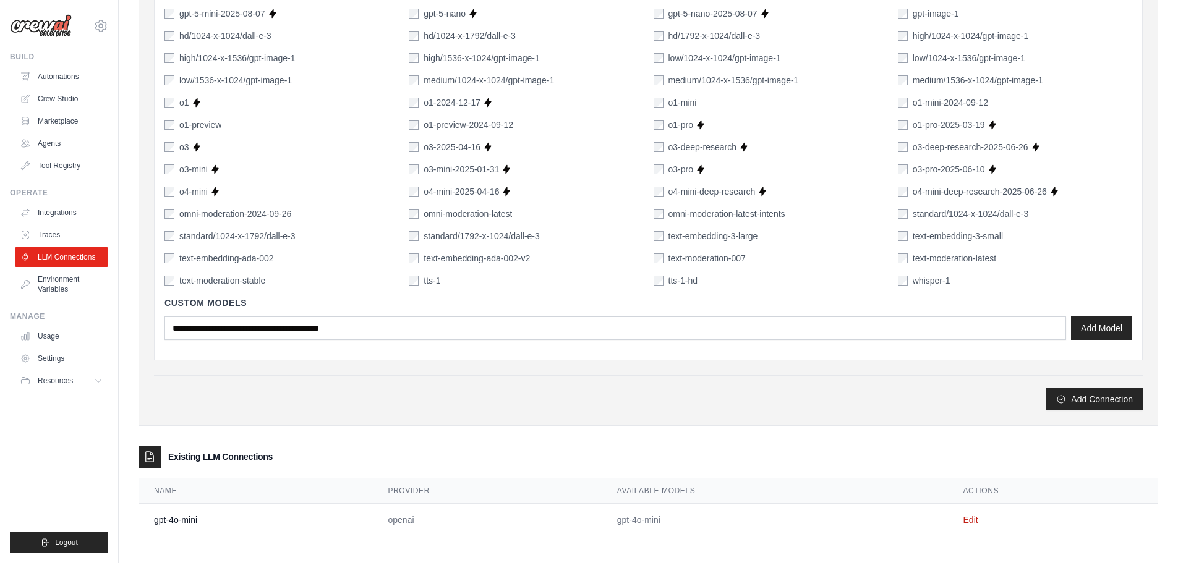
scroll to position [804, 0]
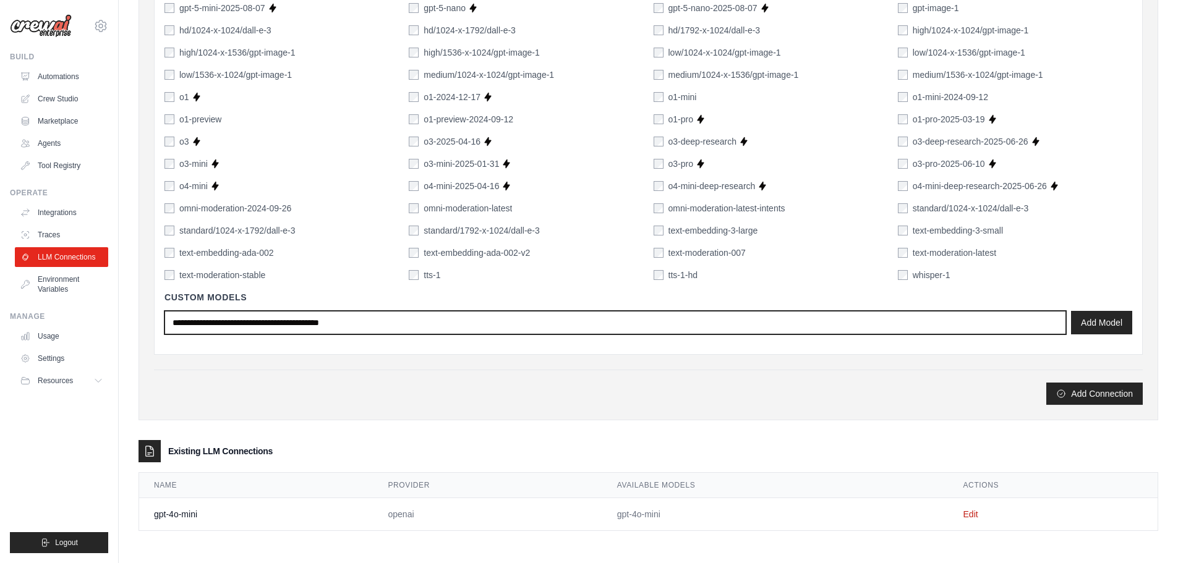
click at [285, 322] on input "text" at bounding box center [616, 323] width 902 height 24
type input "*****"
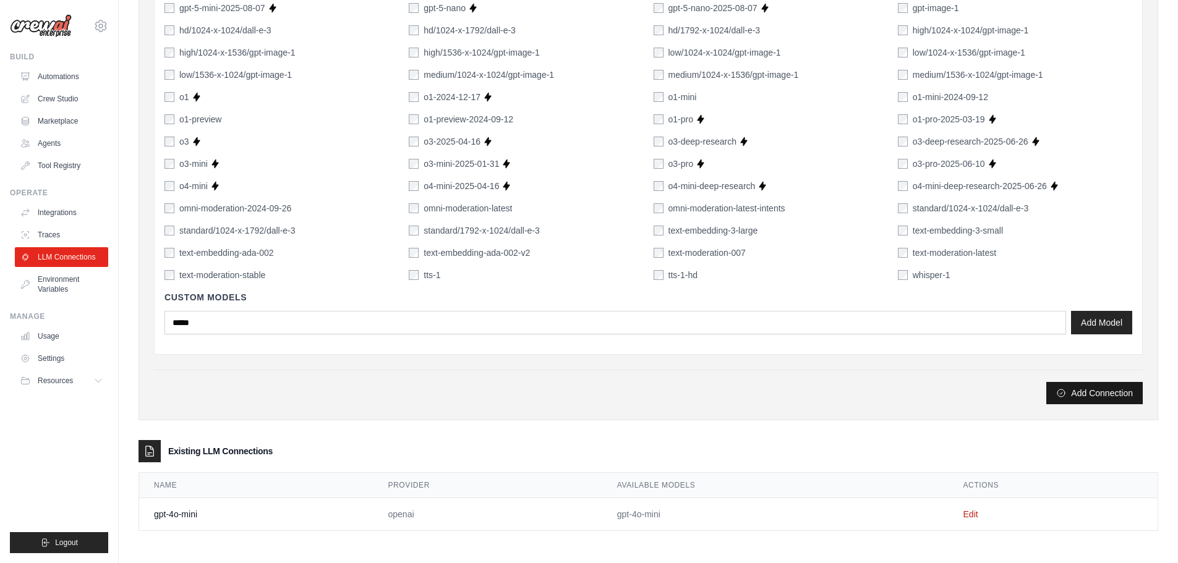
click at [1102, 389] on button "Add Connection" at bounding box center [1095, 393] width 96 height 22
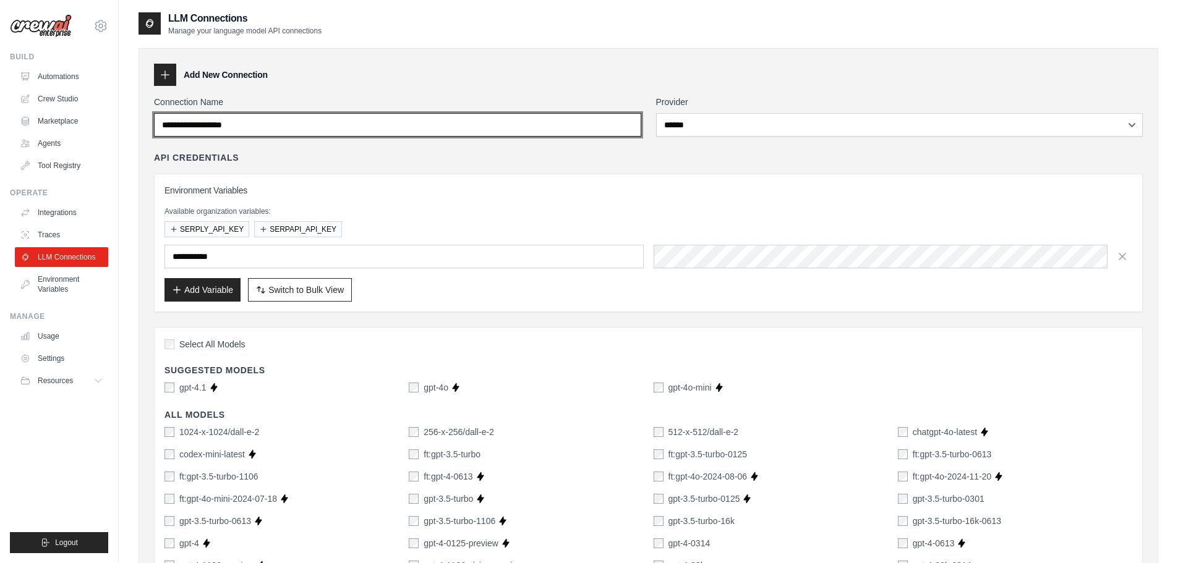
scroll to position [0, 0]
click at [293, 126] on input "Connection Name" at bounding box center [397, 126] width 487 height 24
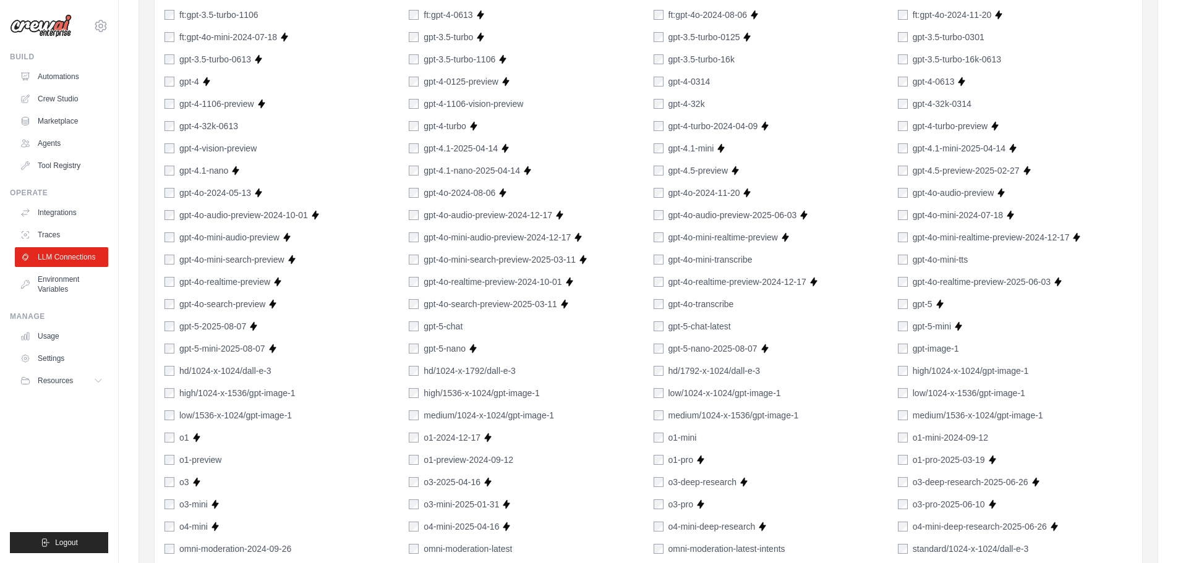
scroll to position [804, 0]
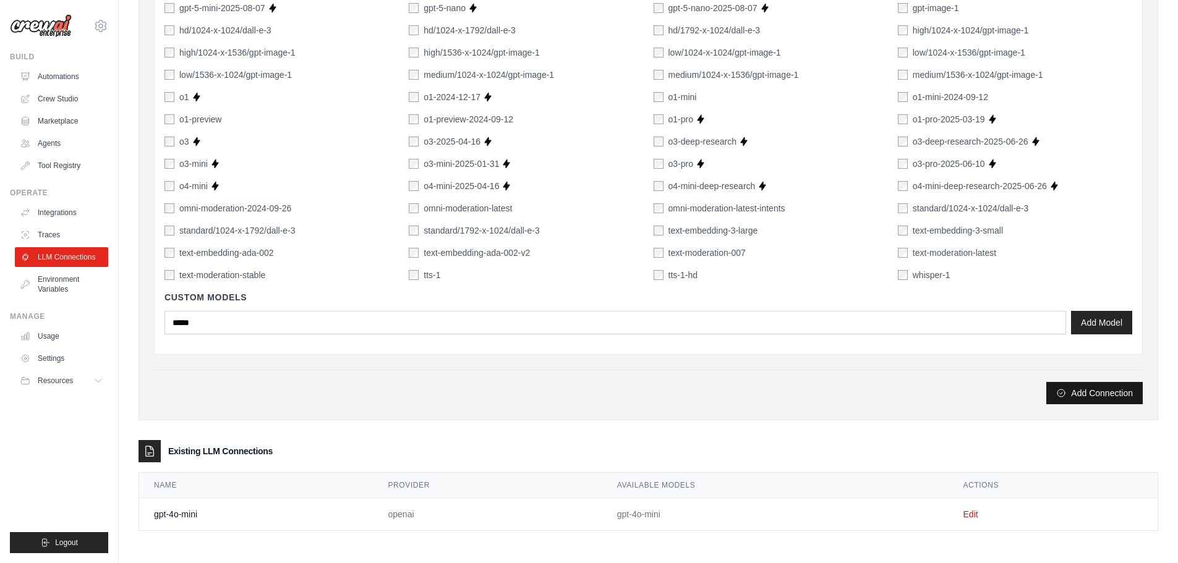
type input "*****"
click at [1102, 392] on button "Add Connection" at bounding box center [1095, 393] width 96 height 22
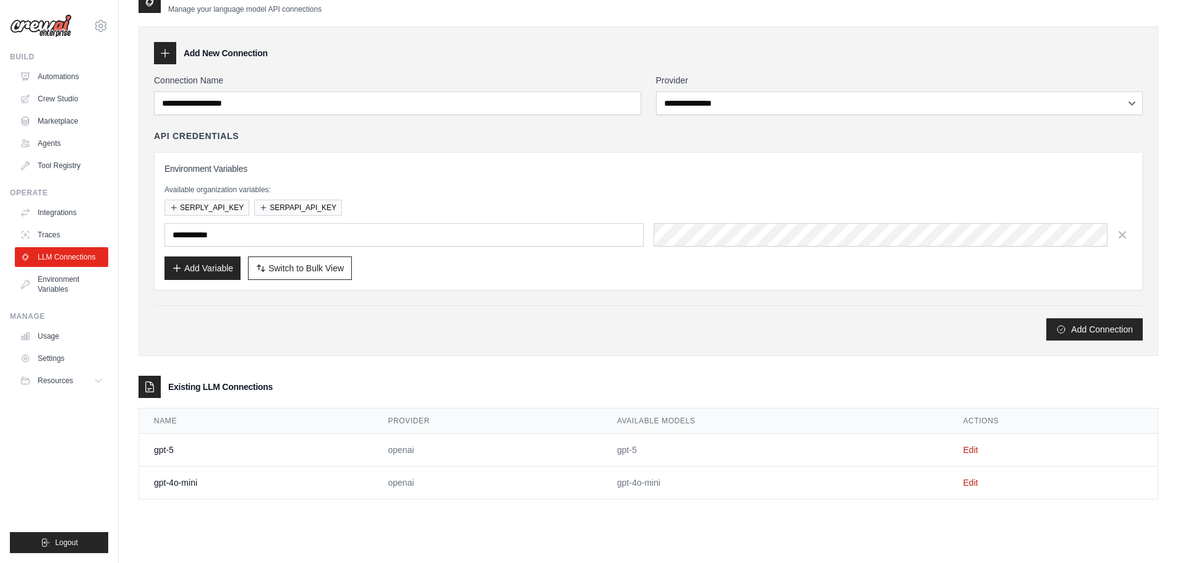
scroll to position [67, 0]
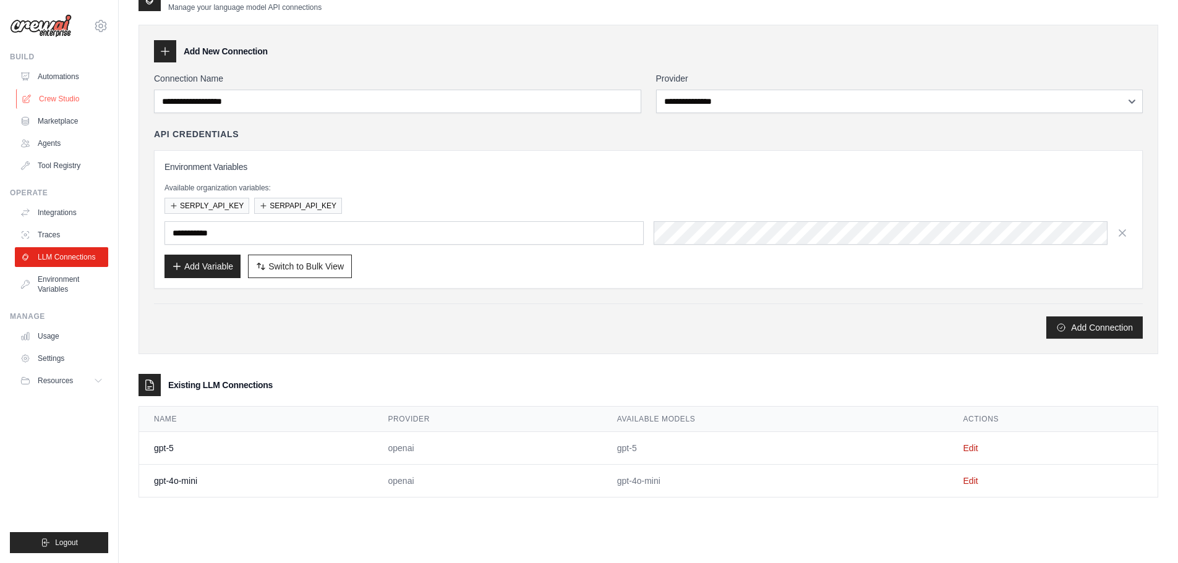
click at [53, 99] on link "Crew Studio" at bounding box center [62, 99] width 93 height 20
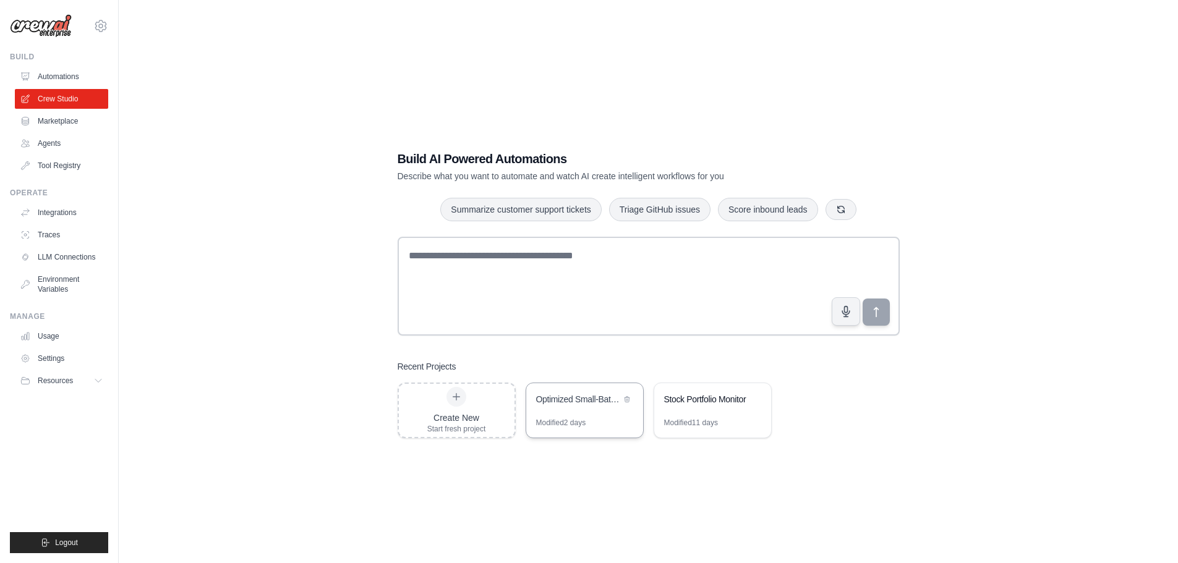
click at [605, 411] on div "Optimized Small-Batch Stock Analysis with Comprehensive Reporting" at bounding box center [584, 400] width 117 height 35
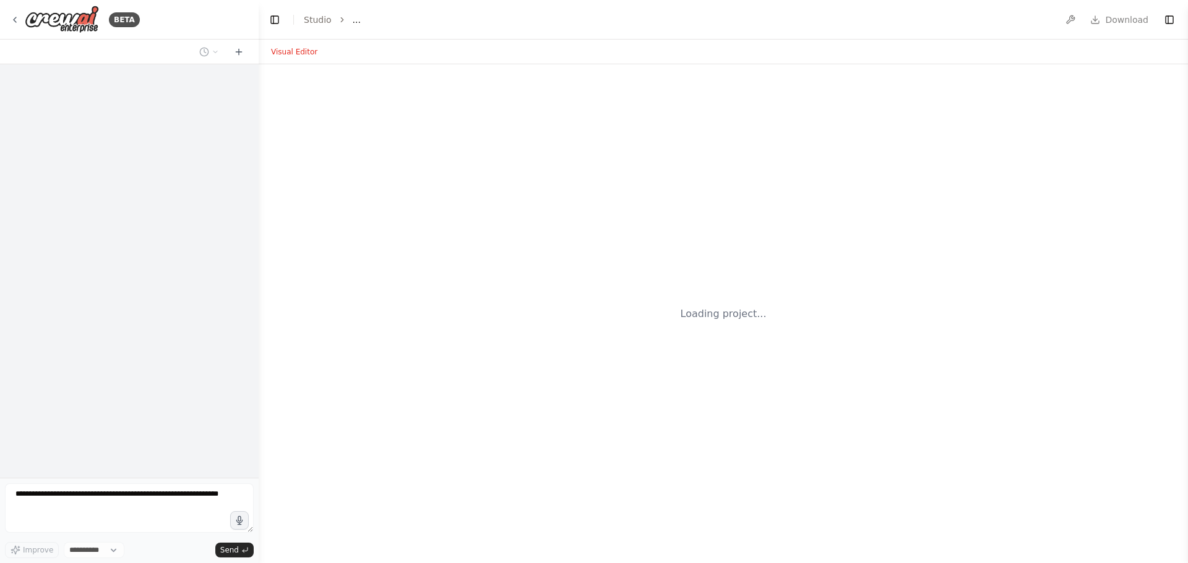
select select "****"
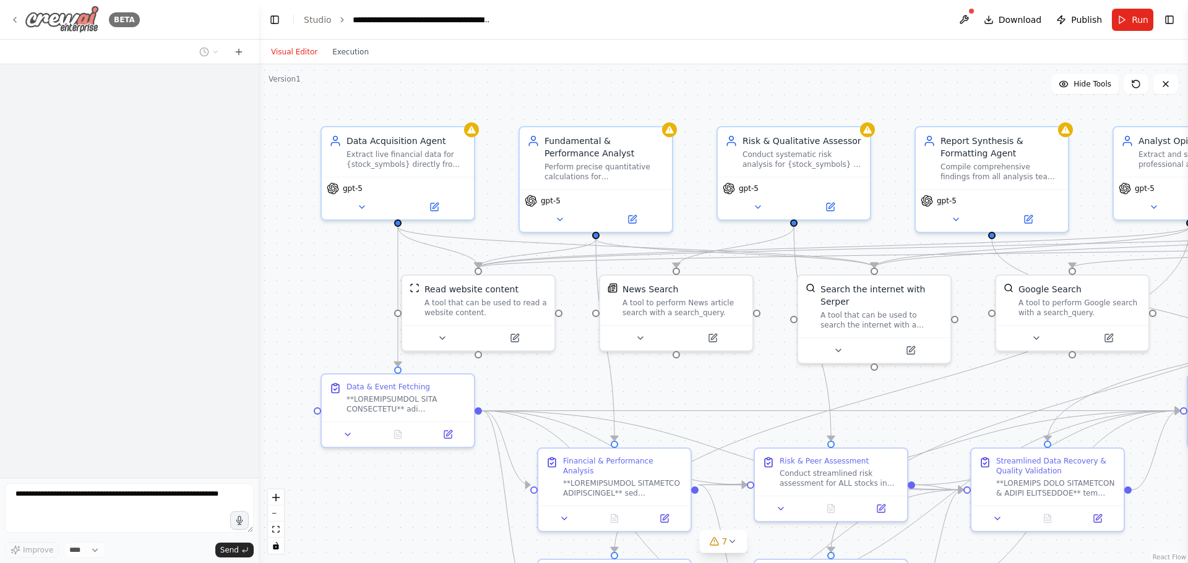
click at [12, 15] on icon at bounding box center [15, 20] width 10 height 10
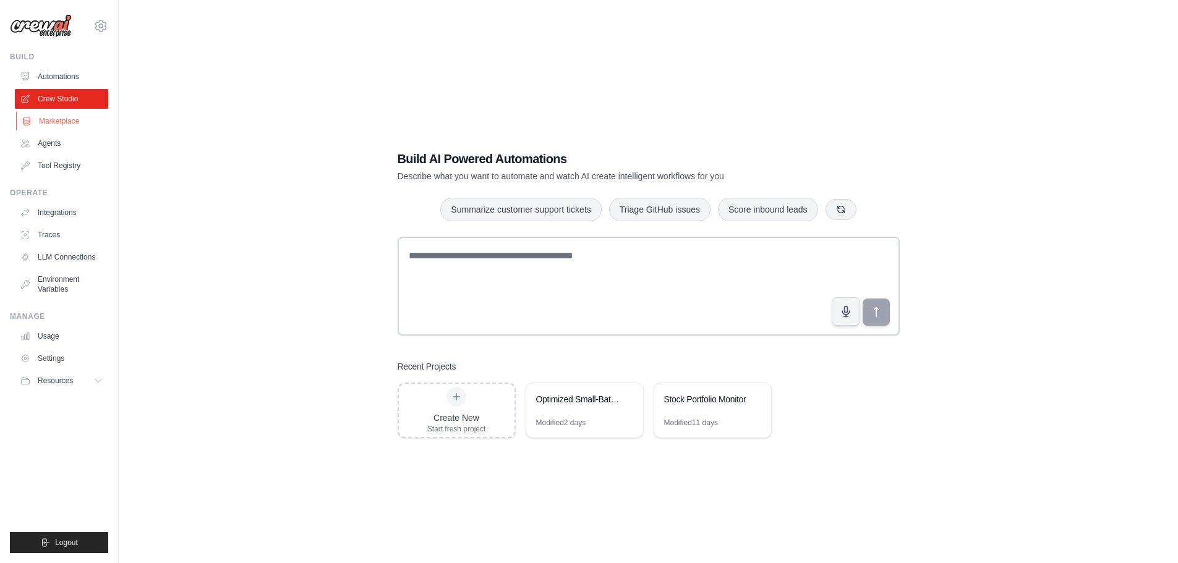
click at [56, 124] on link "Marketplace" at bounding box center [62, 121] width 93 height 20
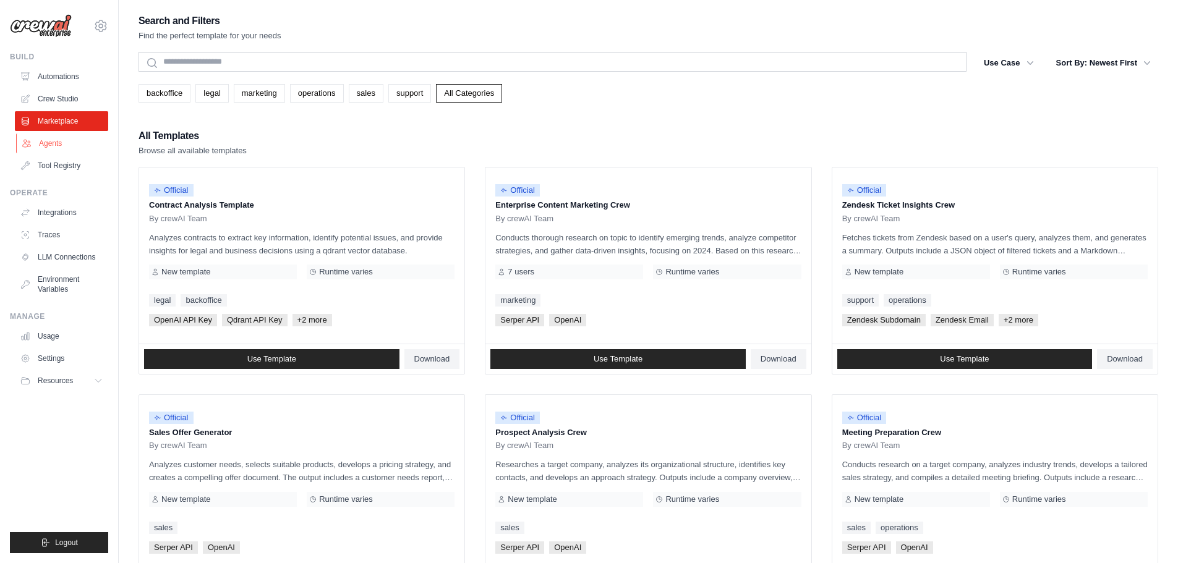
click at [51, 146] on link "Agents" at bounding box center [62, 144] width 93 height 20
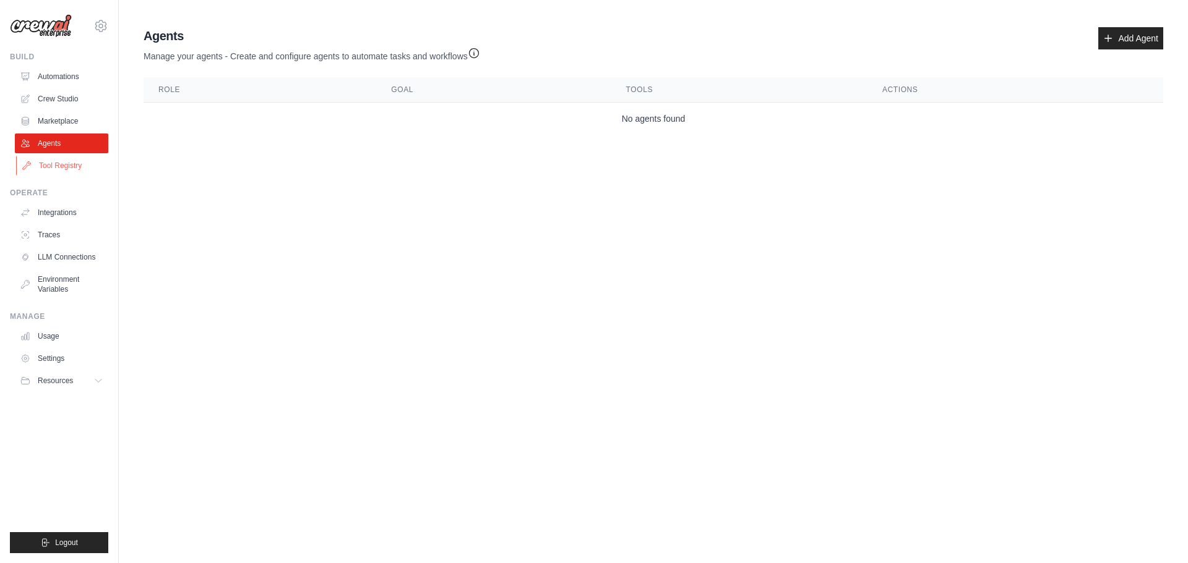
click at [52, 168] on link "Tool Registry" at bounding box center [62, 166] width 93 height 20
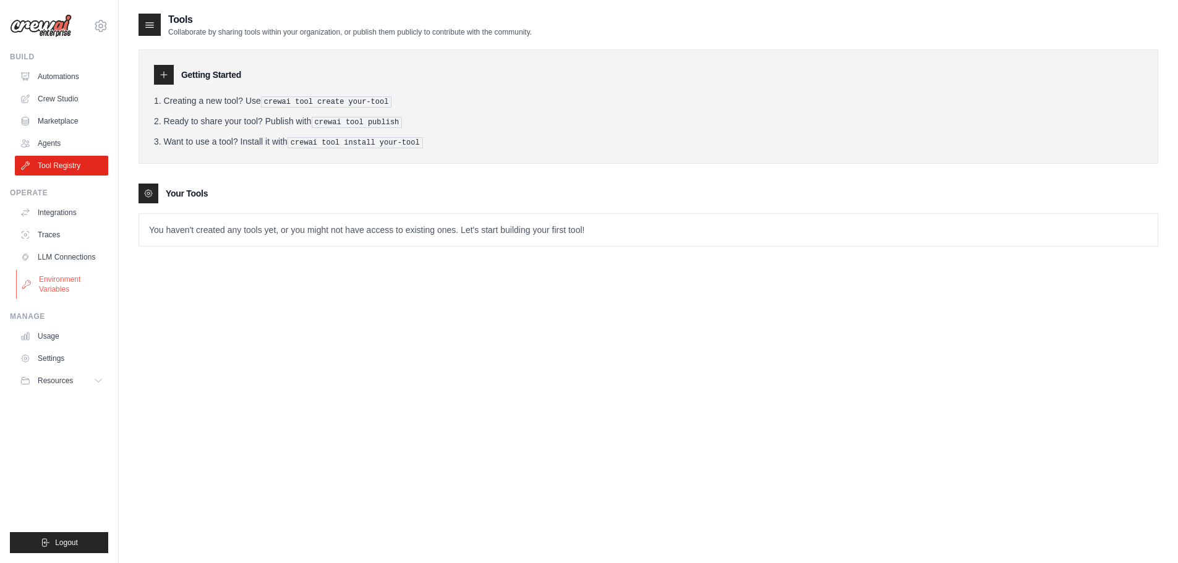
click at [61, 281] on link "Environment Variables" at bounding box center [62, 285] width 93 height 30
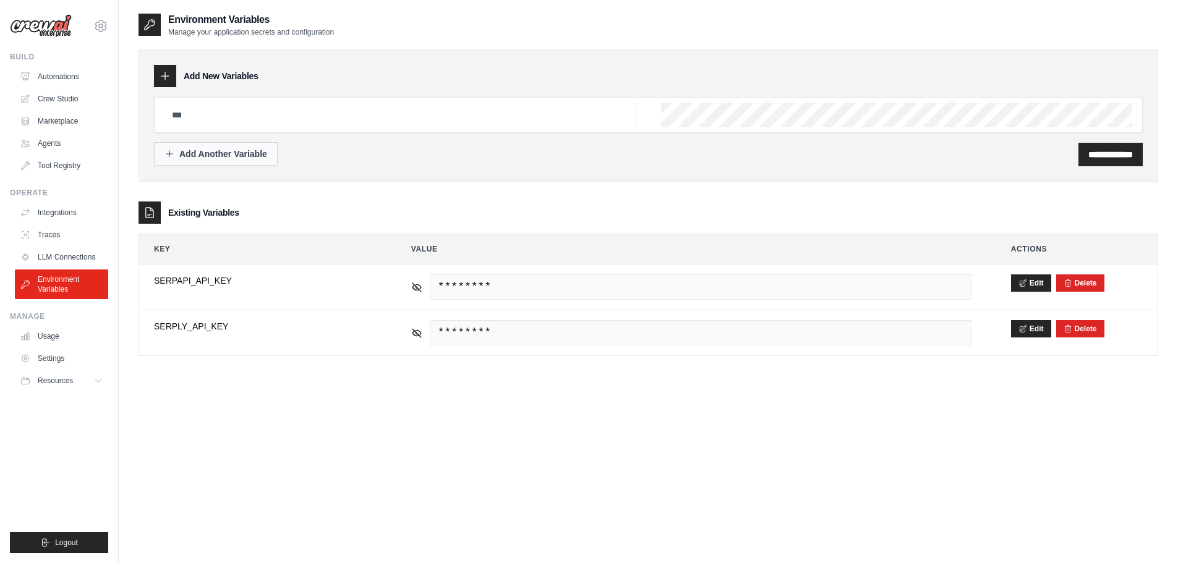
click at [199, 157] on div "Add Another Variable" at bounding box center [216, 154] width 103 height 12
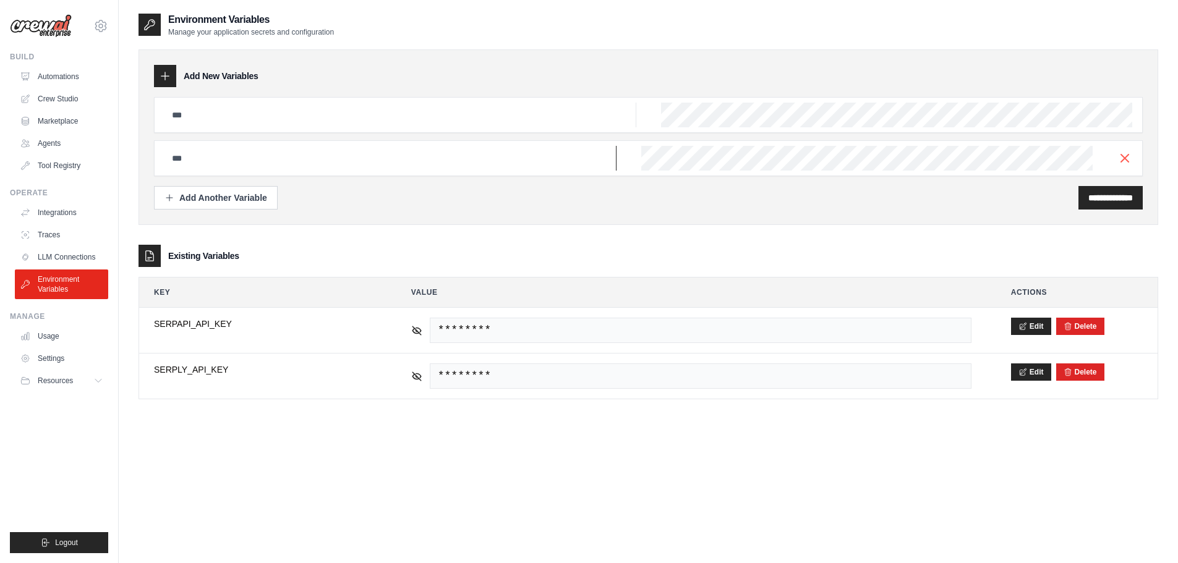
click at [199, 127] on input "text" at bounding box center [401, 115] width 472 height 25
click at [214, 127] on input "text" at bounding box center [401, 115] width 472 height 25
paste input "**********"
type input "**********"
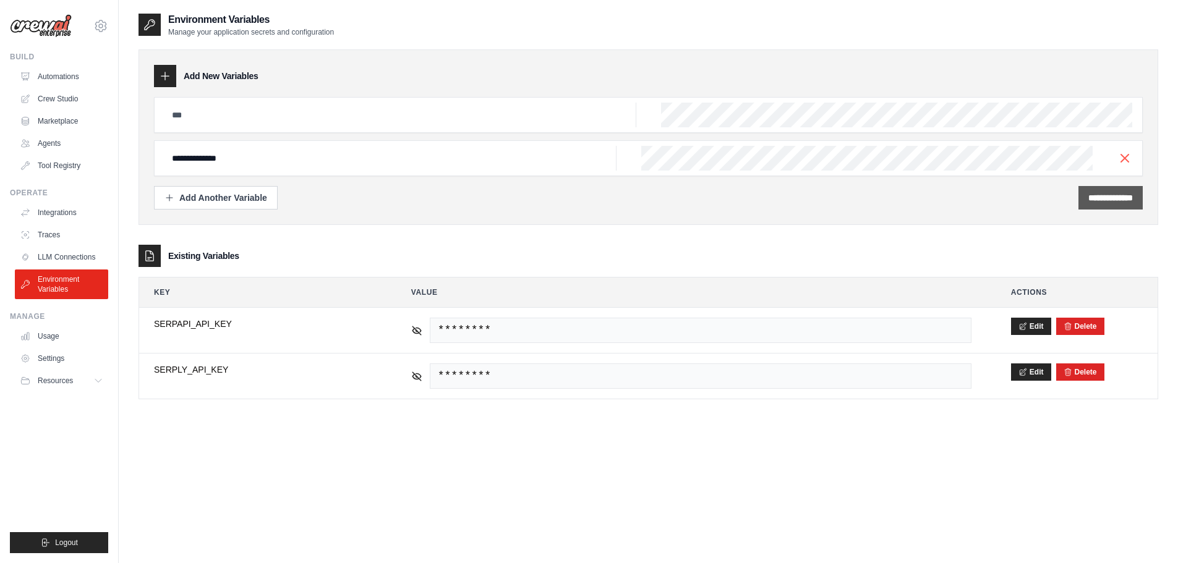
click at [1097, 198] on input "**********" at bounding box center [1111, 198] width 45 height 12
click at [255, 111] on input "text" at bounding box center [401, 115] width 472 height 25
drag, startPoint x: 250, startPoint y: 166, endPoint x: 119, endPoint y: 157, distance: 130.8
click at [119, 157] on div "**********" at bounding box center [648, 293] width 1059 height 563
drag, startPoint x: 193, startPoint y: 114, endPoint x: 226, endPoint y: 115, distance: 32.8
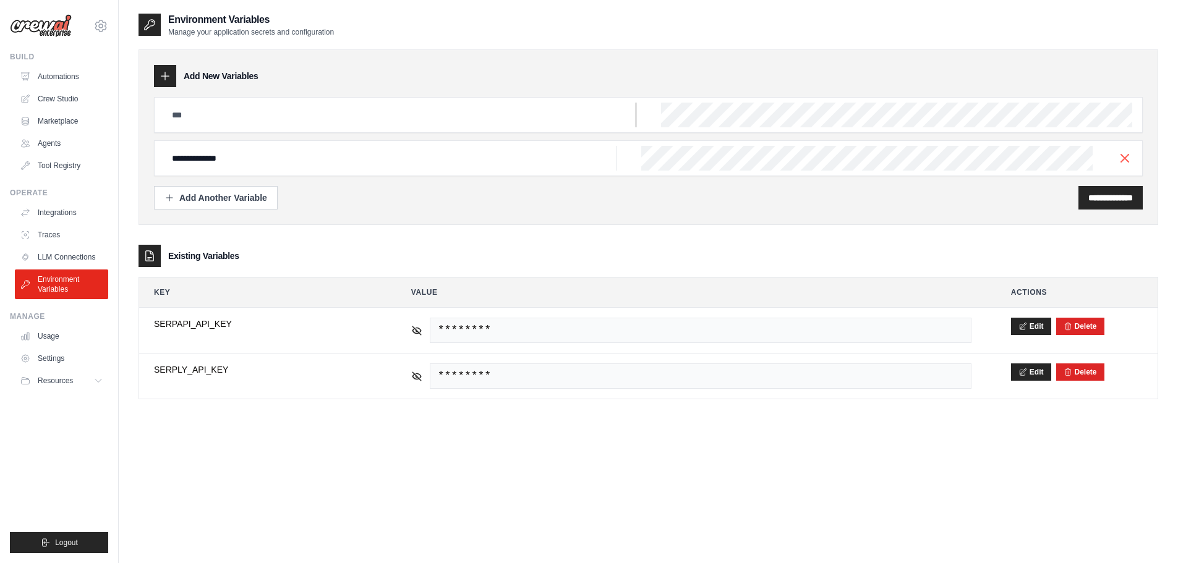
click at [226, 115] on input "text" at bounding box center [401, 115] width 472 height 25
paste input "**********"
type input "**********"
click at [260, 127] on input "**********" at bounding box center [401, 115] width 472 height 25
click at [1081, 203] on div "**********" at bounding box center [1111, 198] width 64 height 24
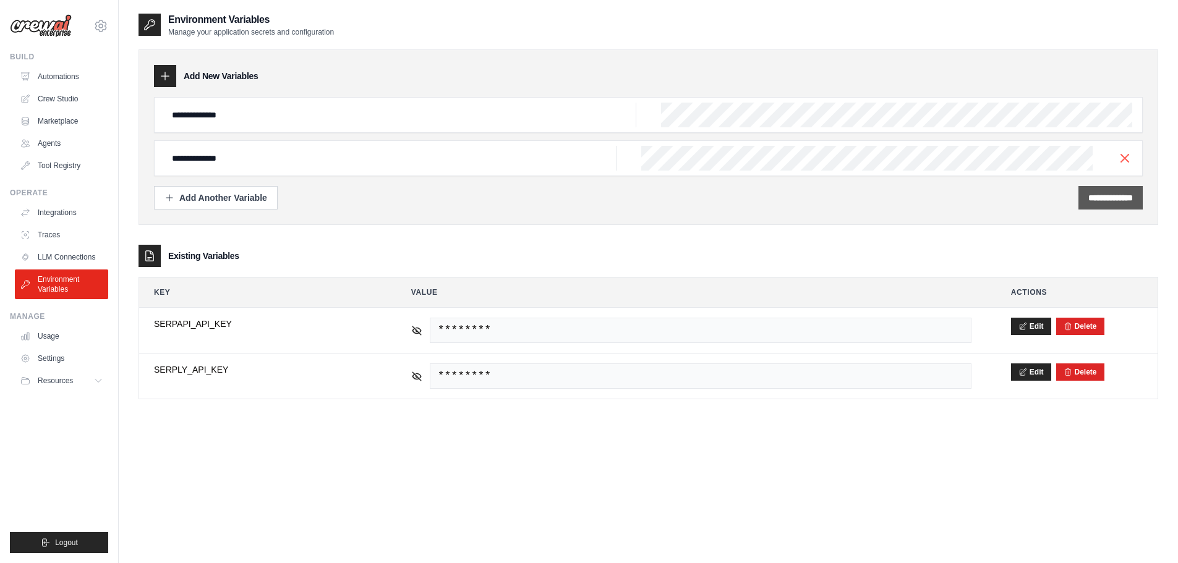
click at [1089, 199] on input "**********" at bounding box center [1111, 198] width 45 height 12
click at [1123, 156] on line "button" at bounding box center [1124, 157] width 7 height 7
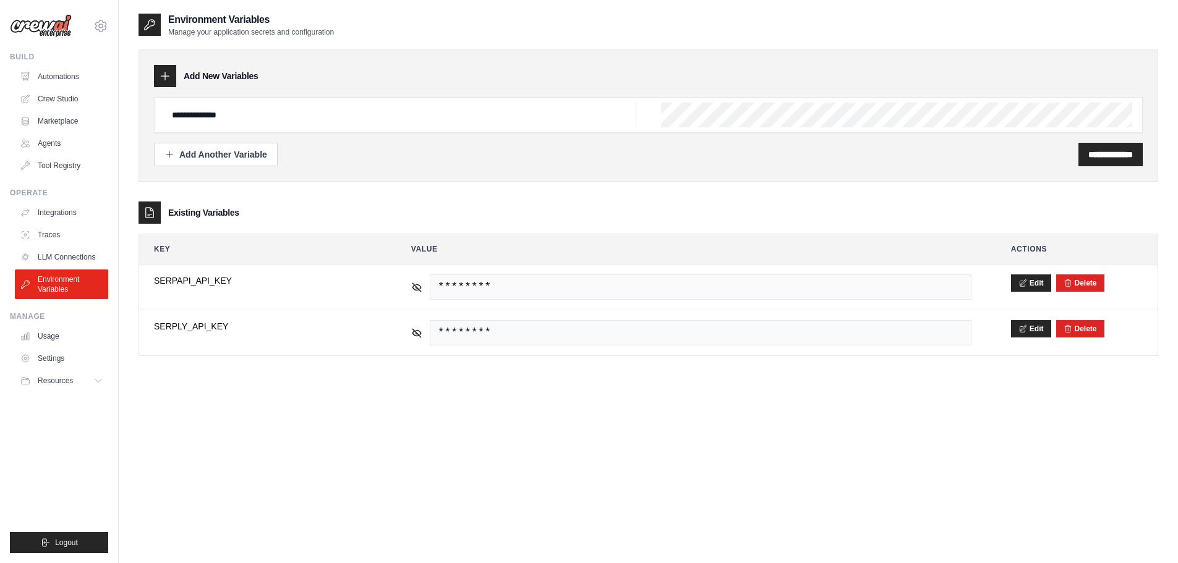
scroll to position [0, 355]
click at [1099, 154] on input "**********" at bounding box center [1111, 154] width 45 height 12
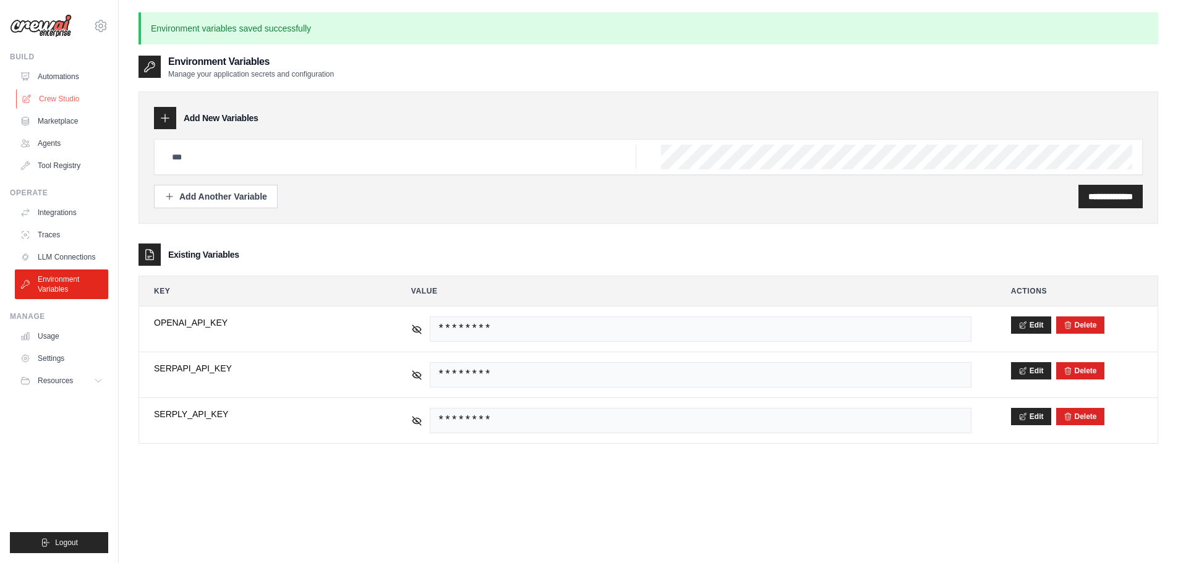
click at [67, 101] on link "Crew Studio" at bounding box center [62, 99] width 93 height 20
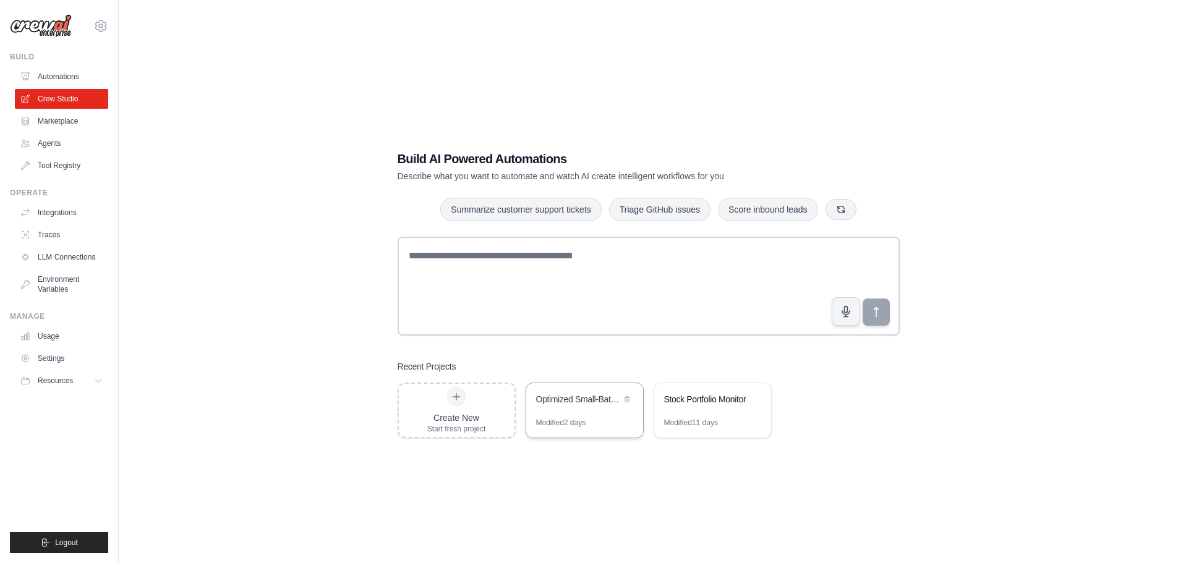
click at [591, 418] on div "Modified 2 days" at bounding box center [584, 428] width 117 height 20
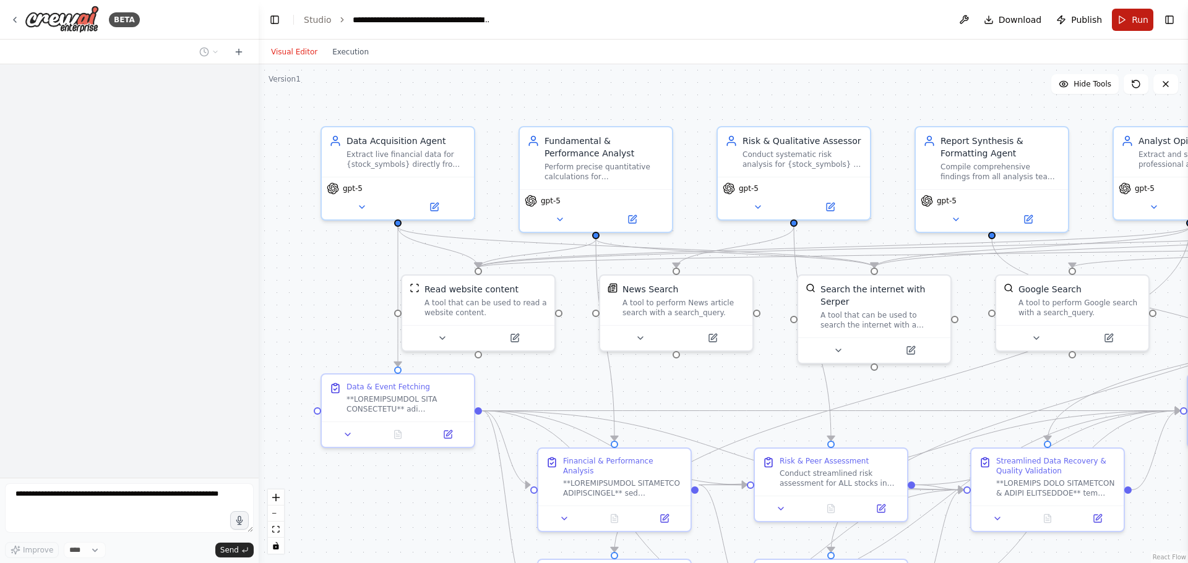
click at [1142, 21] on span "Run" at bounding box center [1139, 20] width 17 height 12
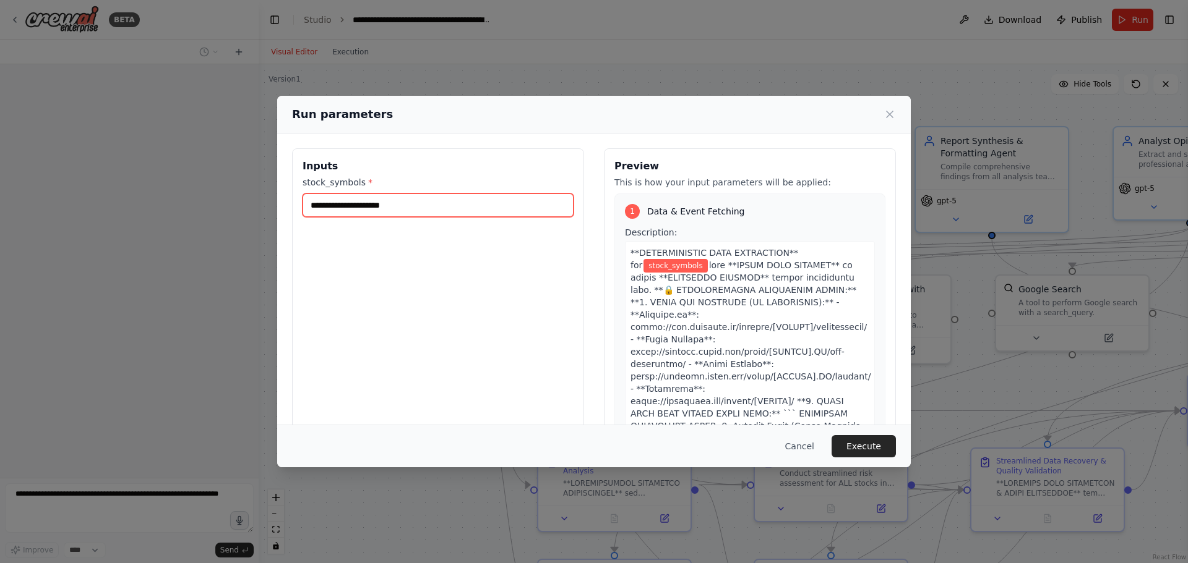
click at [442, 208] on input "stock_symbols *" at bounding box center [437, 206] width 271 height 24
click at [405, 197] on input "stock_symbols *" at bounding box center [437, 206] width 271 height 24
paste input "**********"
type input "**********"
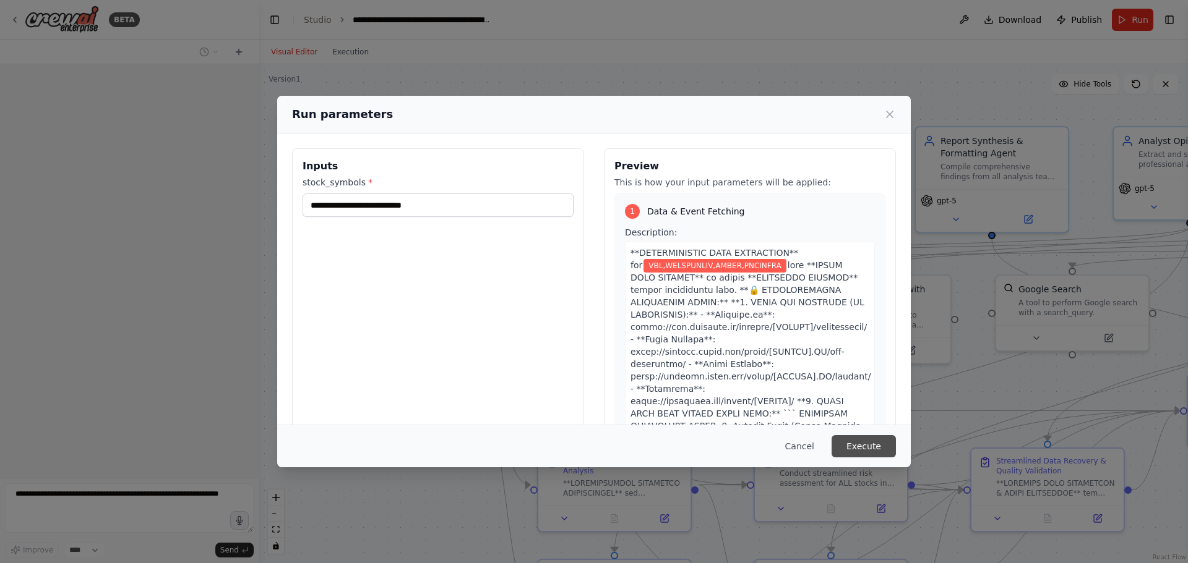
click at [854, 445] on button "Execute" at bounding box center [863, 446] width 64 height 22
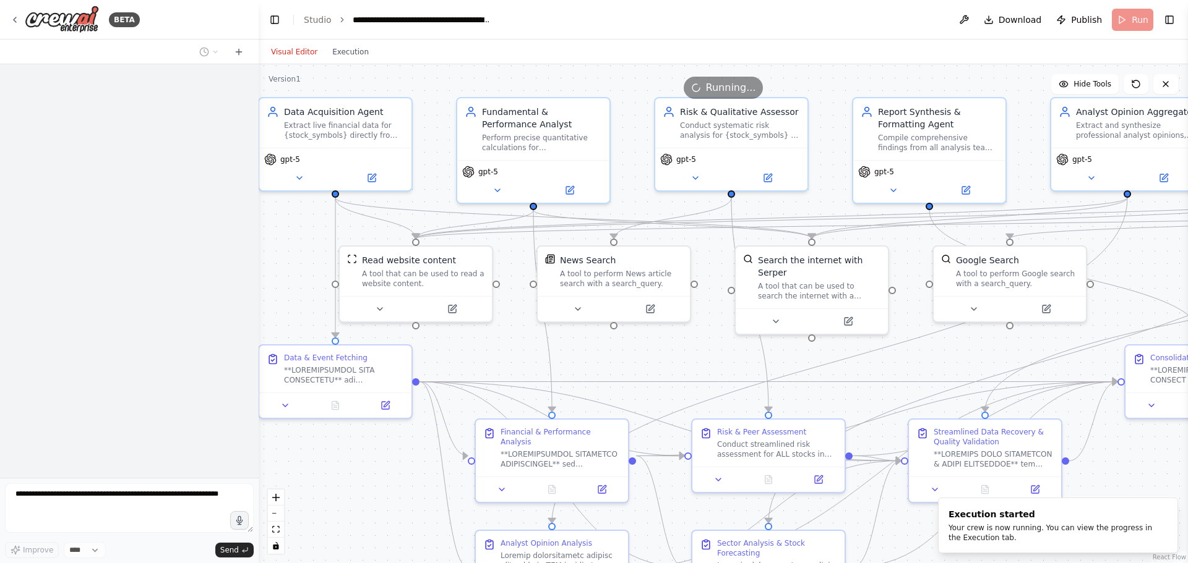
drag, startPoint x: 930, startPoint y: 392, endPoint x: 867, endPoint y: 363, distance: 68.9
click at [867, 363] on div ".deletable-edge-delete-btn { width: 20px; height: 20px; border: 0px solid #ffff…" at bounding box center [723, 313] width 929 height 499
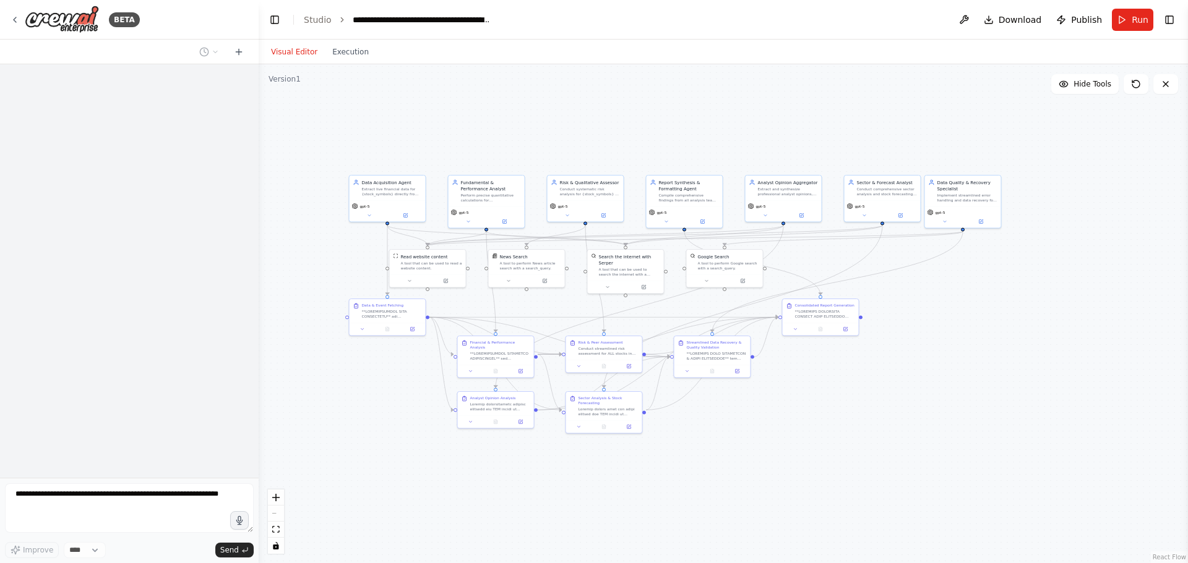
drag, startPoint x: 1029, startPoint y: 293, endPoint x: 797, endPoint y: 248, distance: 236.3
click at [799, 253] on div ".deletable-edge-delete-btn { width: 20px; height: 20px; border: 0px solid #ffff…" at bounding box center [723, 313] width 929 height 499
click at [351, 48] on button "Execution" at bounding box center [350, 52] width 51 height 15
click at [293, 50] on button "Visual Editor" at bounding box center [293, 52] width 61 height 15
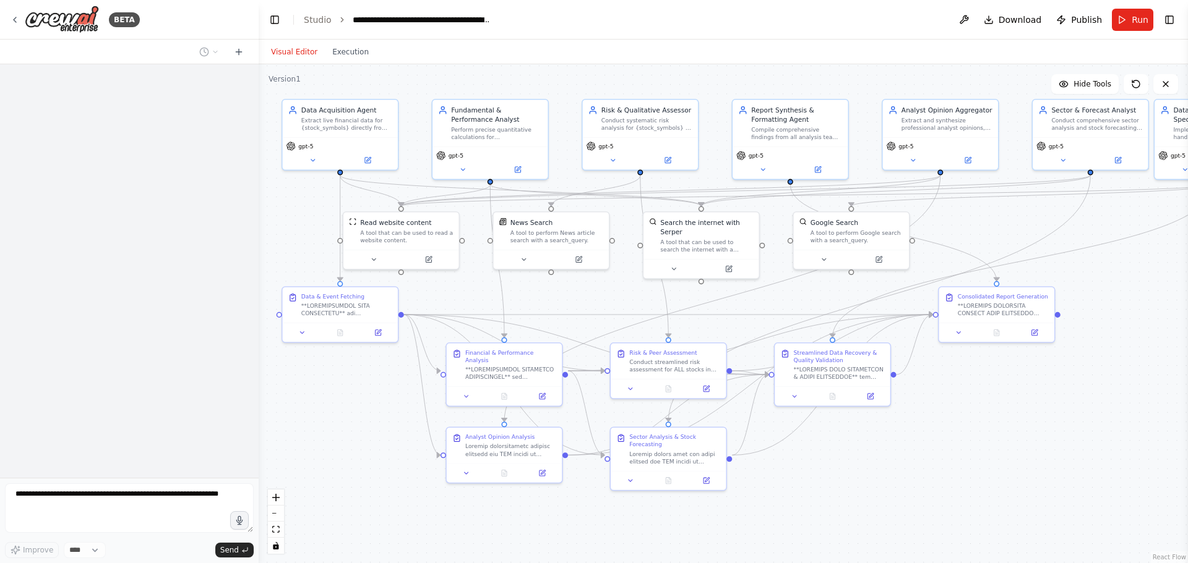
drag, startPoint x: 820, startPoint y: 368, endPoint x: 1000, endPoint y: 382, distance: 180.5
click at [1000, 382] on div ".deletable-edge-delete-btn { width: 20px; height: 20px; border: 0px solid #ffff…" at bounding box center [723, 313] width 929 height 499
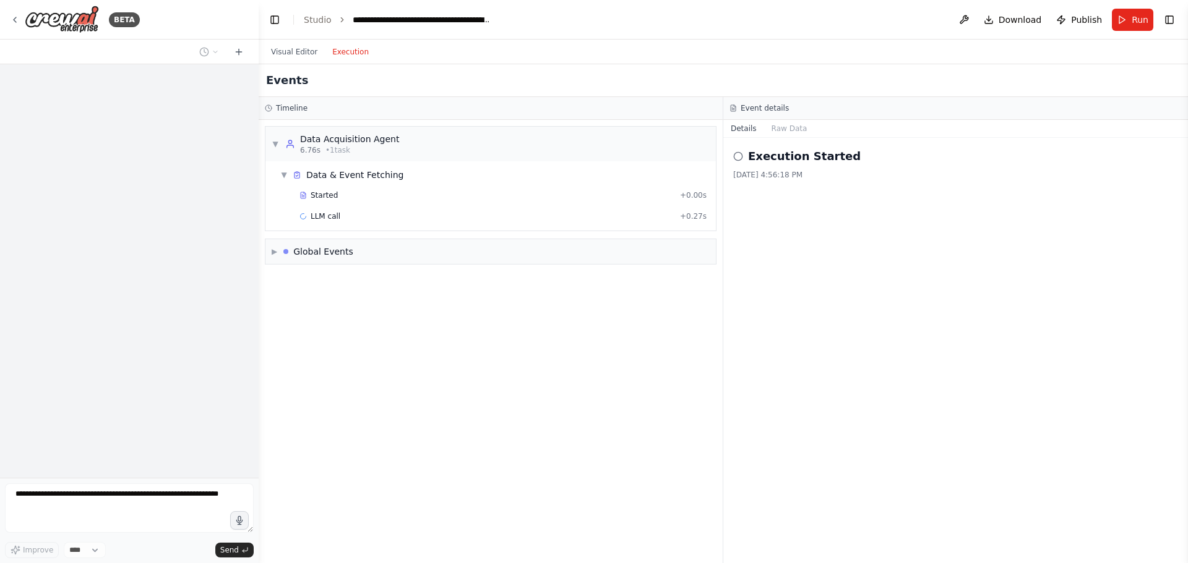
click at [351, 59] on button "Execution" at bounding box center [350, 52] width 51 height 15
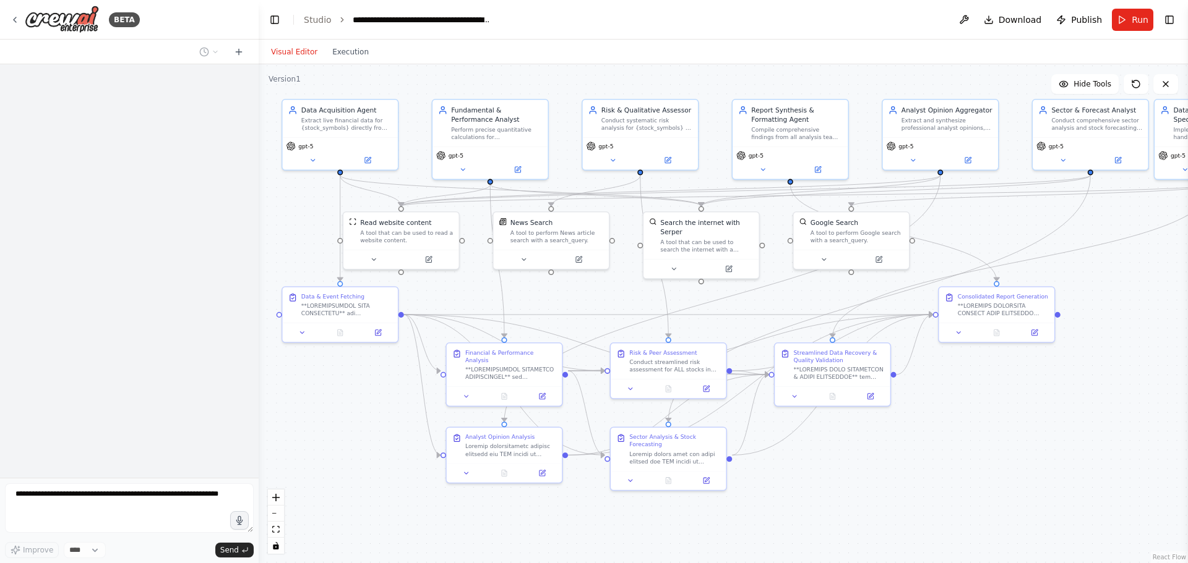
click at [296, 56] on button "Visual Editor" at bounding box center [293, 52] width 61 height 15
click at [1134, 18] on span "Run" at bounding box center [1139, 20] width 17 height 12
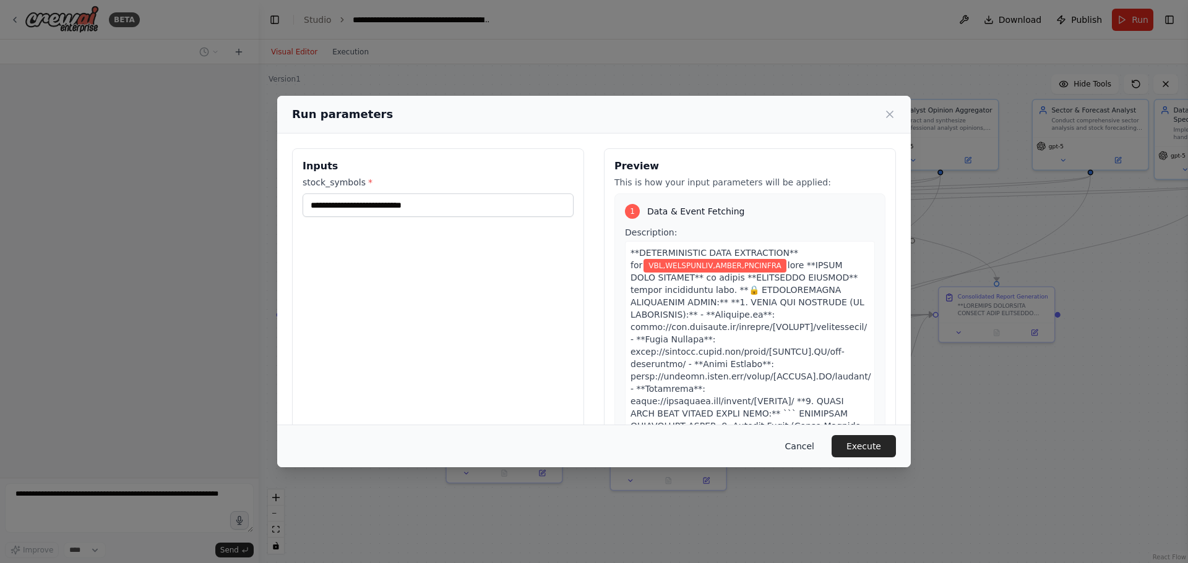
click at [804, 448] on button "Cancel" at bounding box center [799, 446] width 49 height 22
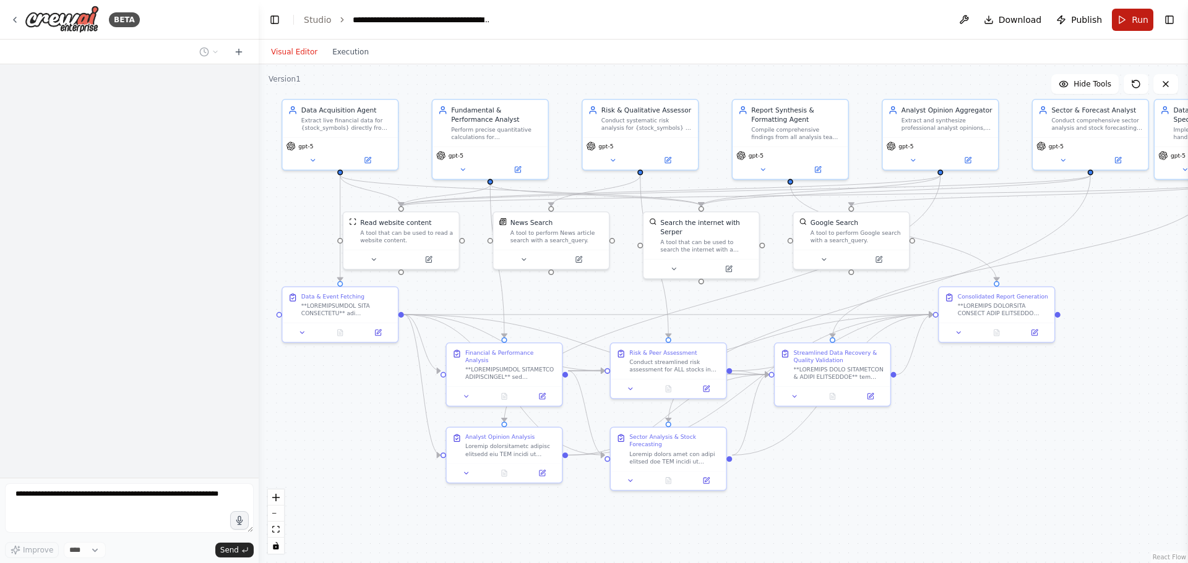
click at [1129, 18] on button "Run" at bounding box center [1131, 20] width 41 height 22
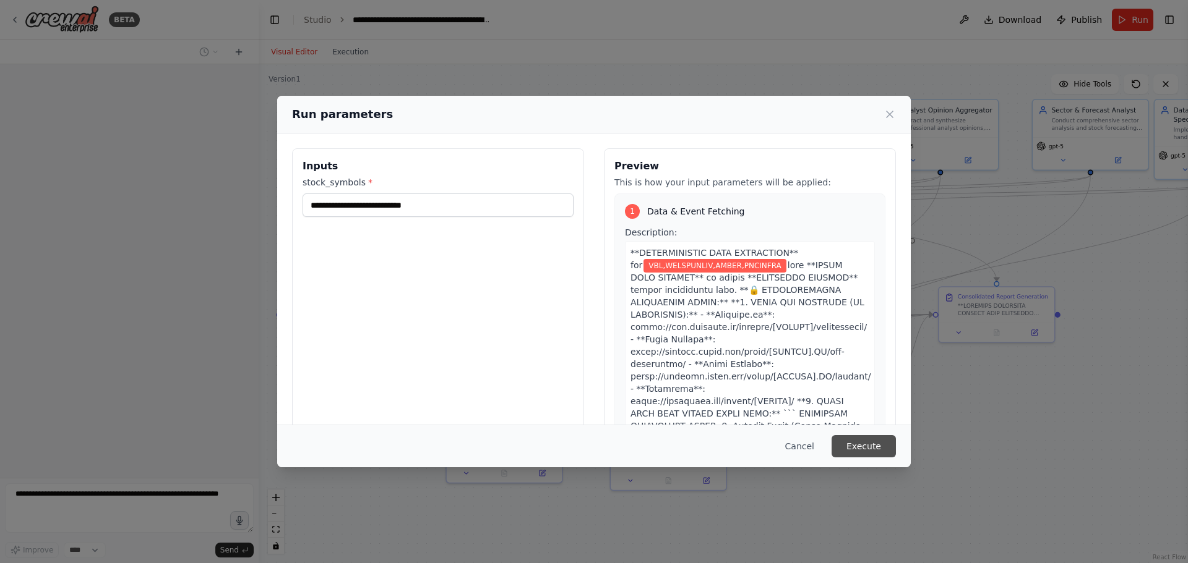
click at [857, 444] on button "Execute" at bounding box center [863, 446] width 64 height 22
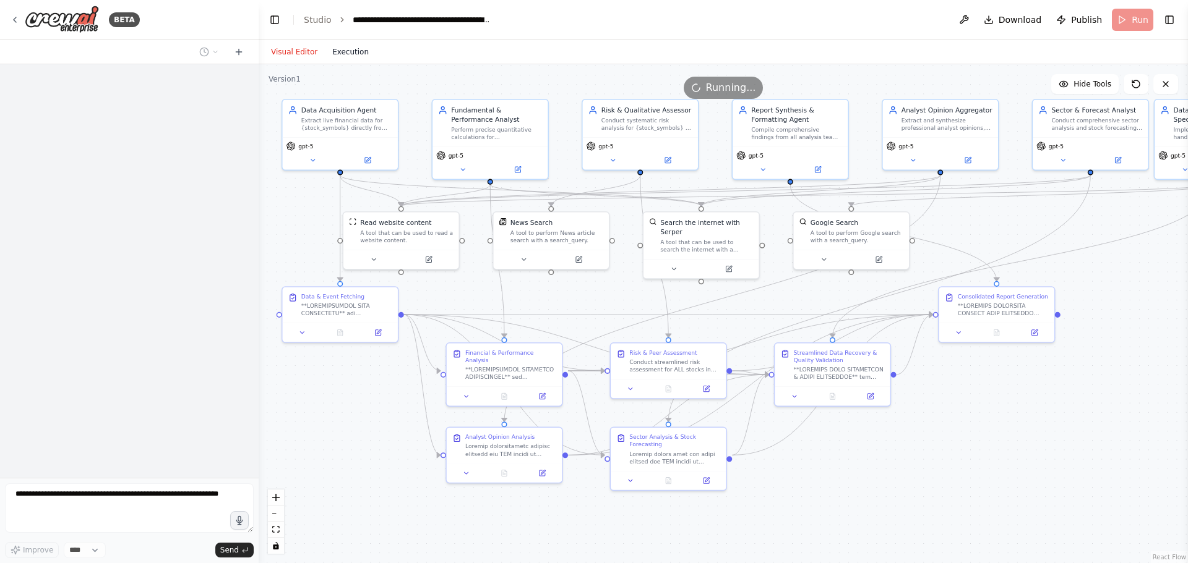
click at [341, 53] on button "Execution" at bounding box center [350, 52] width 51 height 15
click at [288, 49] on button "Visual Editor" at bounding box center [293, 52] width 61 height 15
click at [356, 55] on button "Execution" at bounding box center [350, 52] width 51 height 15
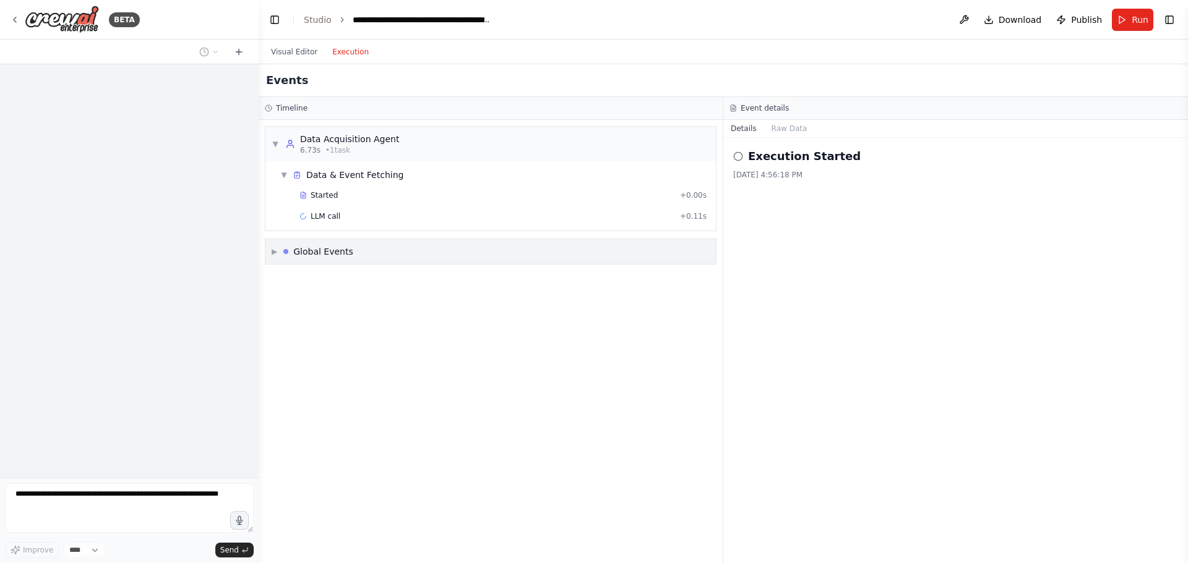
click at [275, 253] on span "▶" at bounding box center [275, 252] width 6 height 10
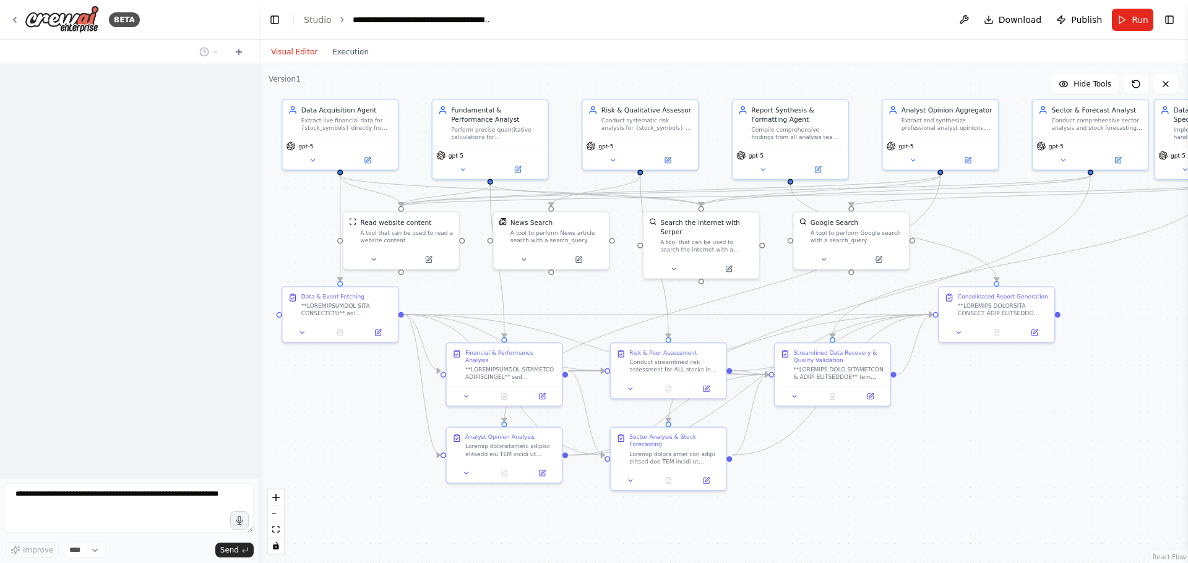
click at [302, 53] on button "Visual Editor" at bounding box center [293, 52] width 61 height 15
click at [1130, 22] on button "Run" at bounding box center [1131, 20] width 41 height 22
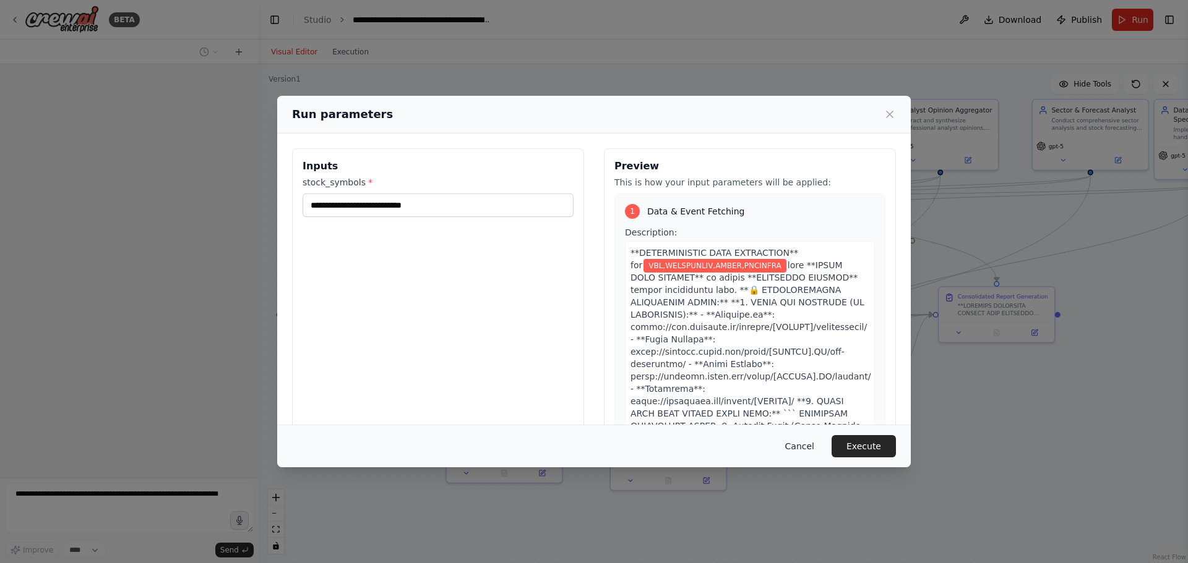
click at [806, 448] on button "Cancel" at bounding box center [799, 446] width 49 height 22
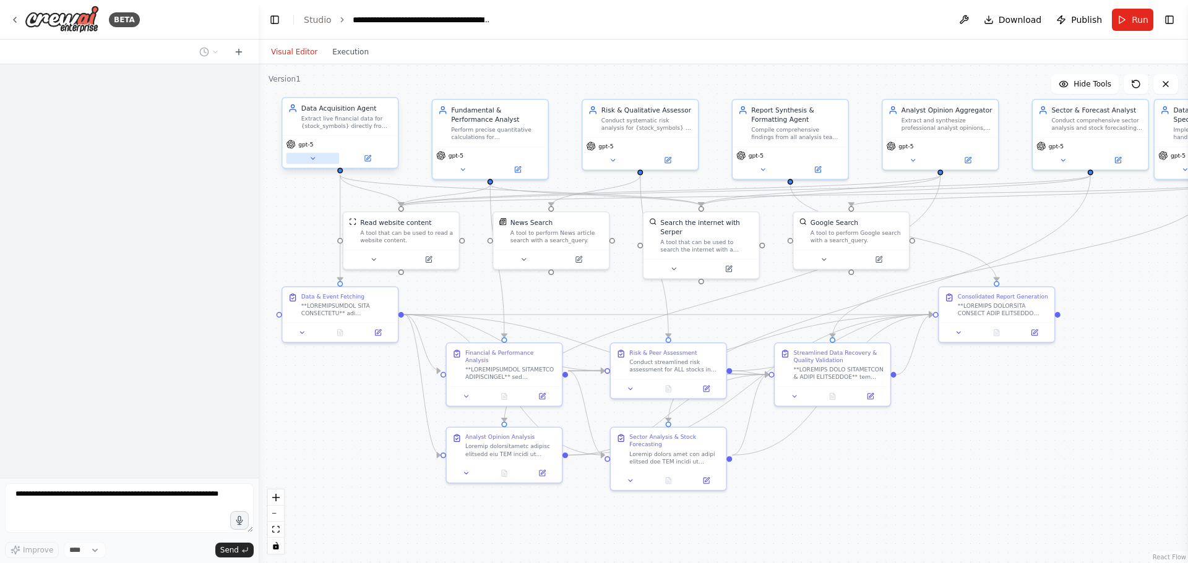
click at [319, 155] on button at bounding box center [312, 158] width 53 height 11
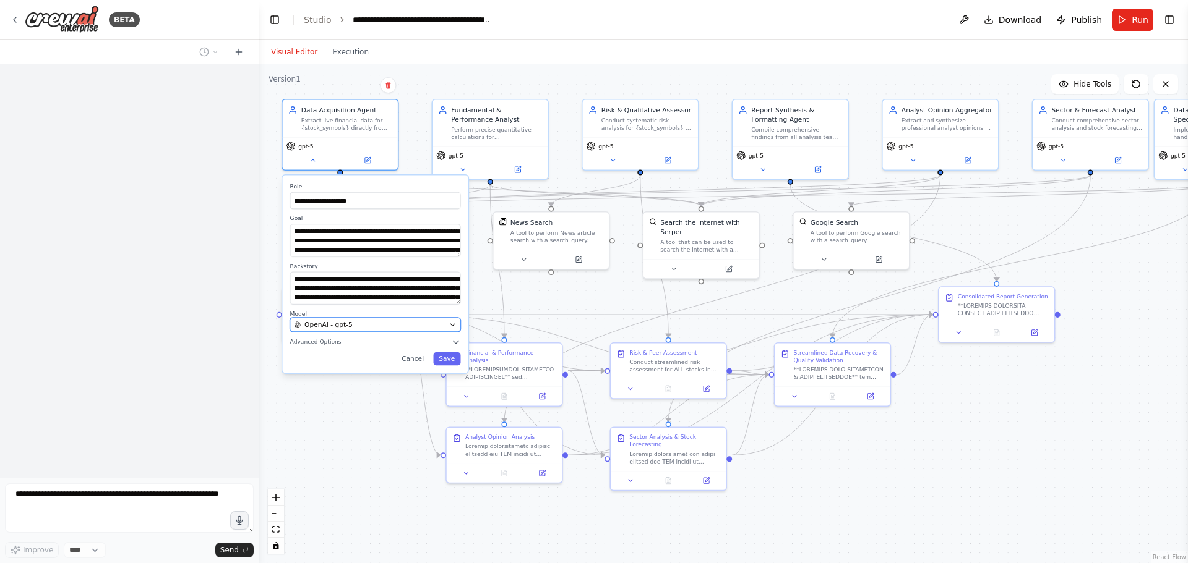
click at [327, 325] on span "OpenAI - gpt-5" at bounding box center [328, 324] width 48 height 9
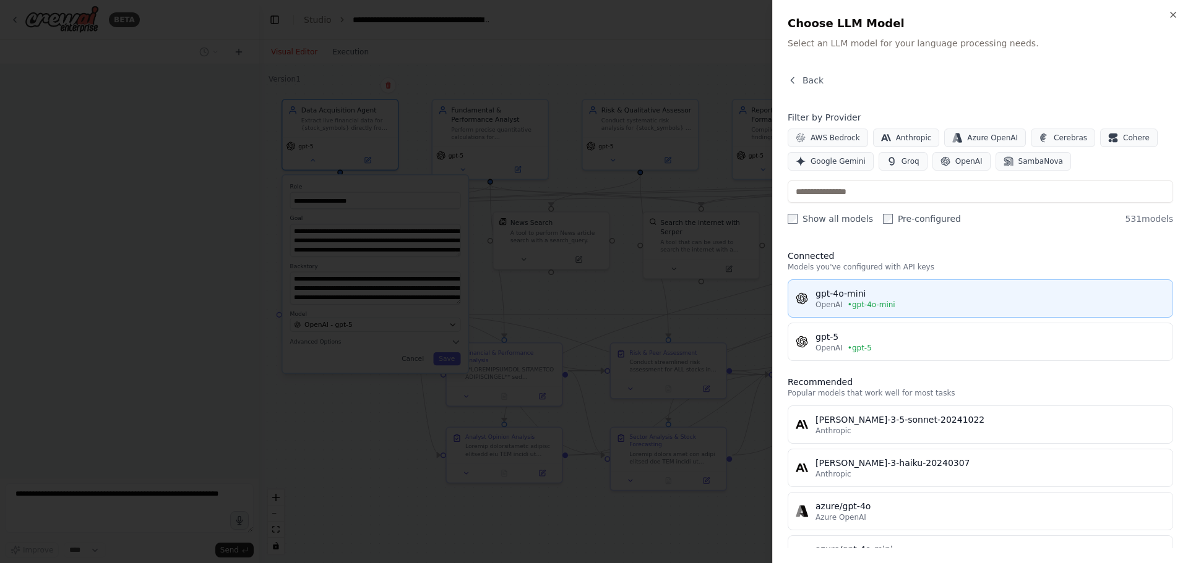
click at [860, 302] on span "• gpt-4o-mini" at bounding box center [871, 305] width 48 height 10
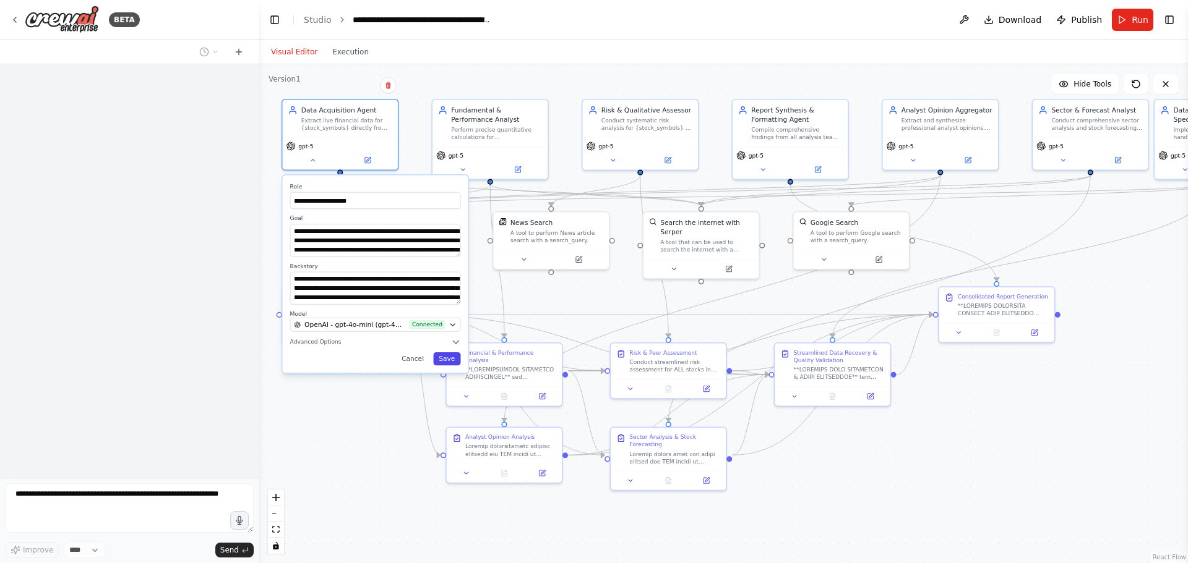
click at [445, 356] on button "Save" at bounding box center [446, 359] width 27 height 13
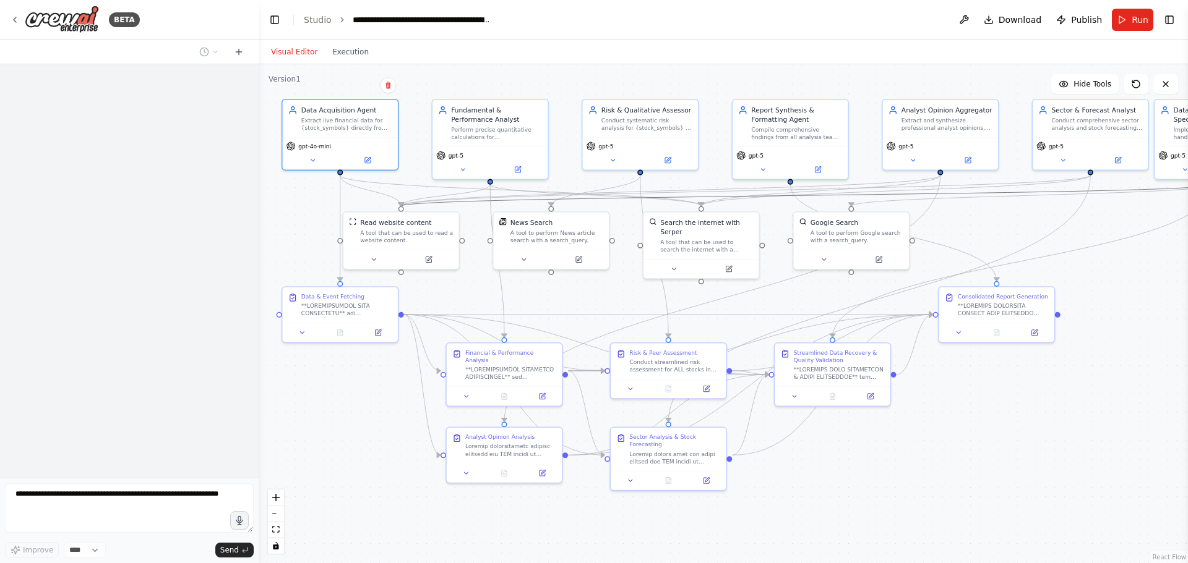
click at [670, 199] on icon "Edge from 7f30eb5d-d5f9-4f5d-847a-a9e640af218c to 4e03a7e3-5c03-488c-9e5e-bd222…" at bounding box center [806, 196] width 811 height 22
click at [691, 202] on icon "Edge from 7f30eb5d-d5f9-4f5d-847a-a9e640af218c to 4e03a7e3-5c03-488c-9e5e-bd222…" at bounding box center [806, 196] width 811 height 22
click at [687, 200] on icon "Edge from 7f30eb5d-d5f9-4f5d-847a-a9e640af218c to 4e03a7e3-5c03-488c-9e5e-bd222…" at bounding box center [806, 196] width 811 height 22
click at [710, 202] on icon "Edge from 88b83c6d-b435-4583-9320-866c1f4dbfeb to 3a61728f-ce0c-4c41-82e5-ca362…" at bounding box center [895, 191] width 389 height 31
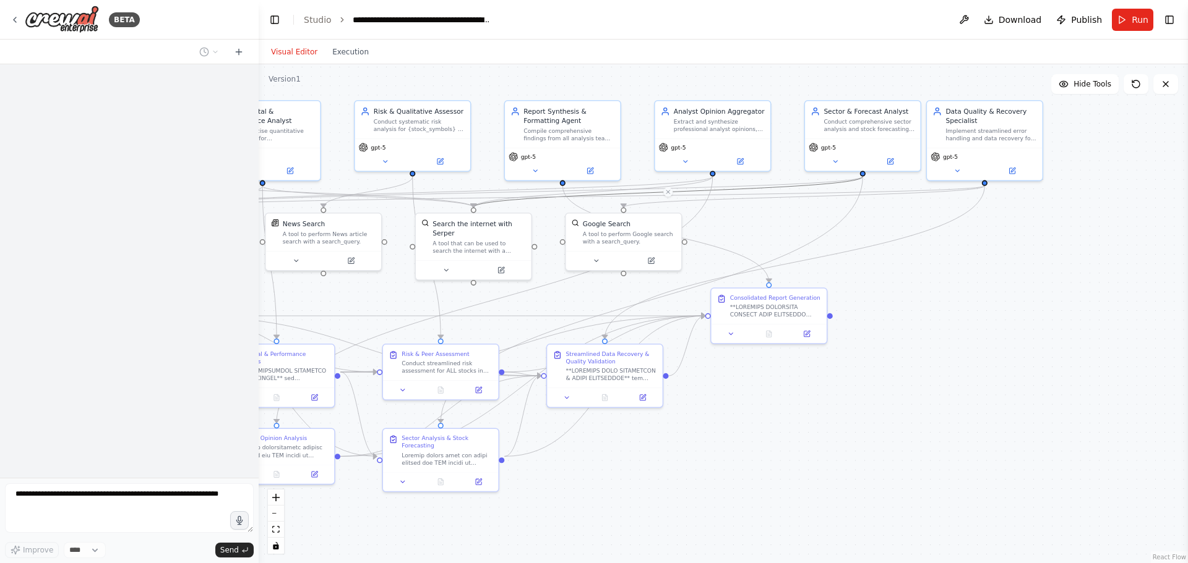
drag, startPoint x: 1014, startPoint y: 235, endPoint x: 786, endPoint y: 236, distance: 227.6
click at [786, 236] on div ".deletable-edge-delete-btn { width: 20px; height: 20px; border: 0px solid #ffff…" at bounding box center [723, 313] width 929 height 499
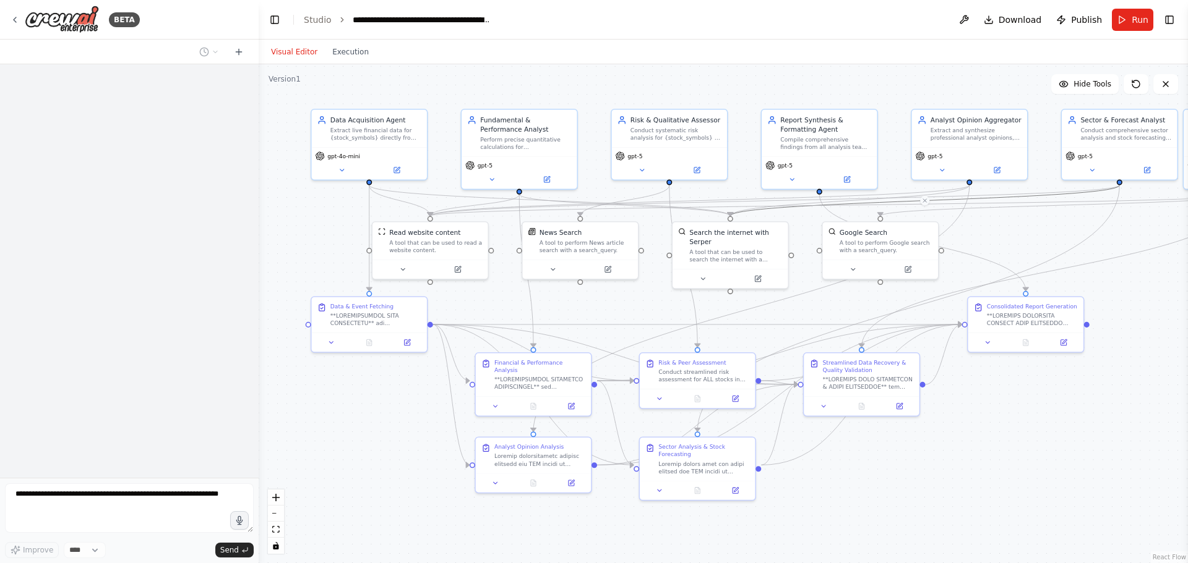
drag, startPoint x: 896, startPoint y: 296, endPoint x: 1153, endPoint y: 305, distance: 256.8
click at [1153, 305] on div ".deletable-edge-delete-btn { width: 20px; height: 20px; border: 0px solid #ffff…" at bounding box center [723, 313] width 929 height 499
click at [497, 177] on button at bounding box center [491, 177] width 53 height 11
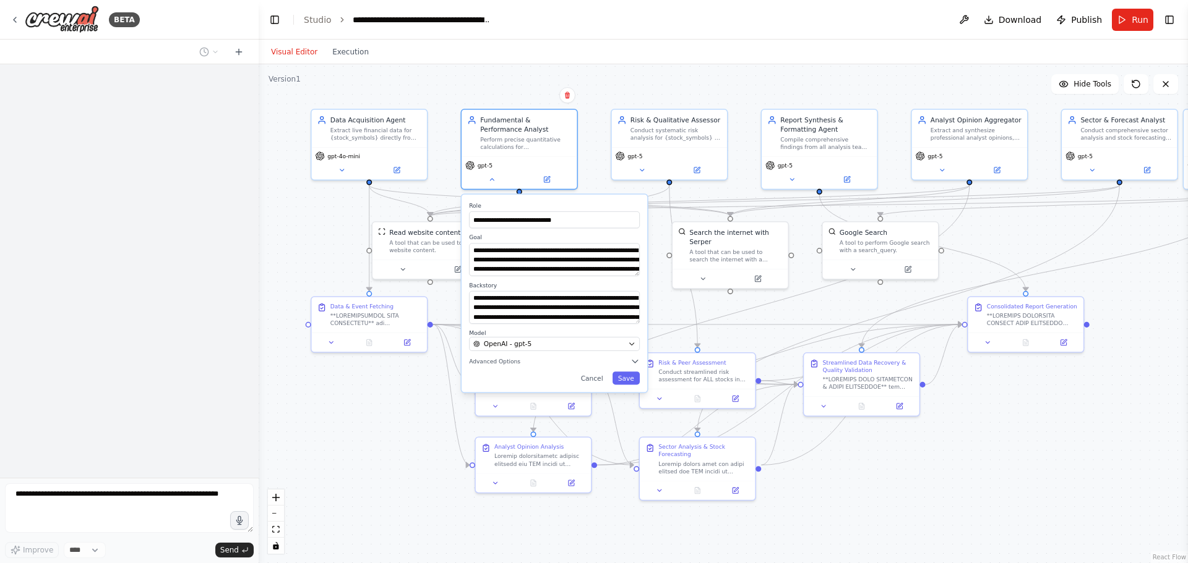
click at [606, 87] on div ".deletable-edge-delete-btn { width: 20px; height: 20px; border: 0px solid #ffff…" at bounding box center [723, 313] width 929 height 499
click at [485, 168] on div "gpt-5" at bounding box center [478, 163] width 27 height 9
click at [526, 343] on span "OpenAI - gpt-5" at bounding box center [508, 344] width 48 height 9
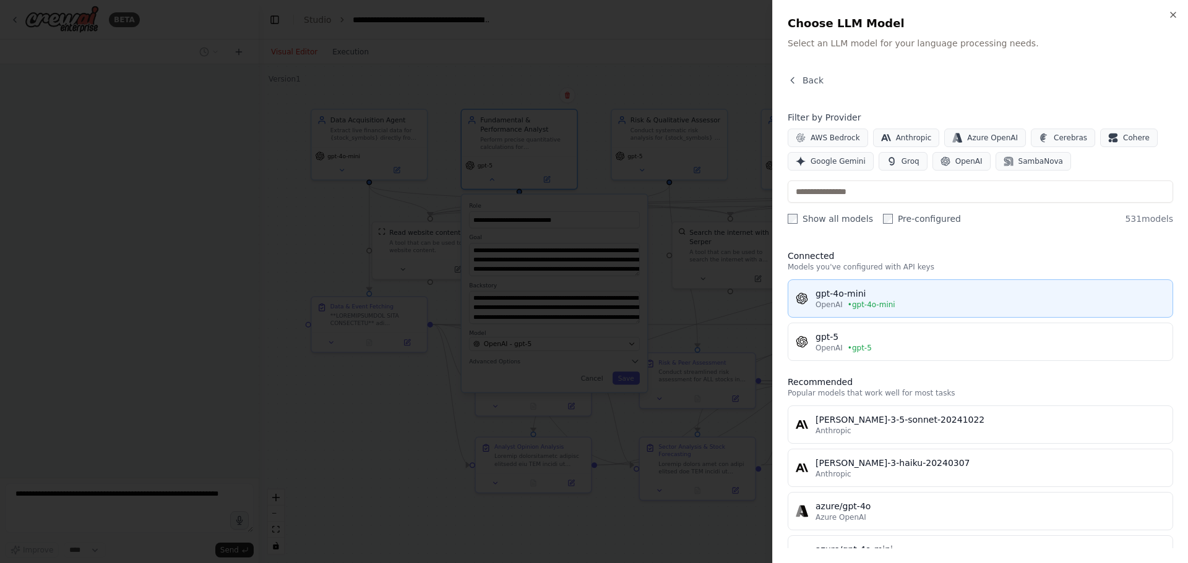
click at [856, 300] on span "• gpt-4o-mini" at bounding box center [871, 305] width 48 height 10
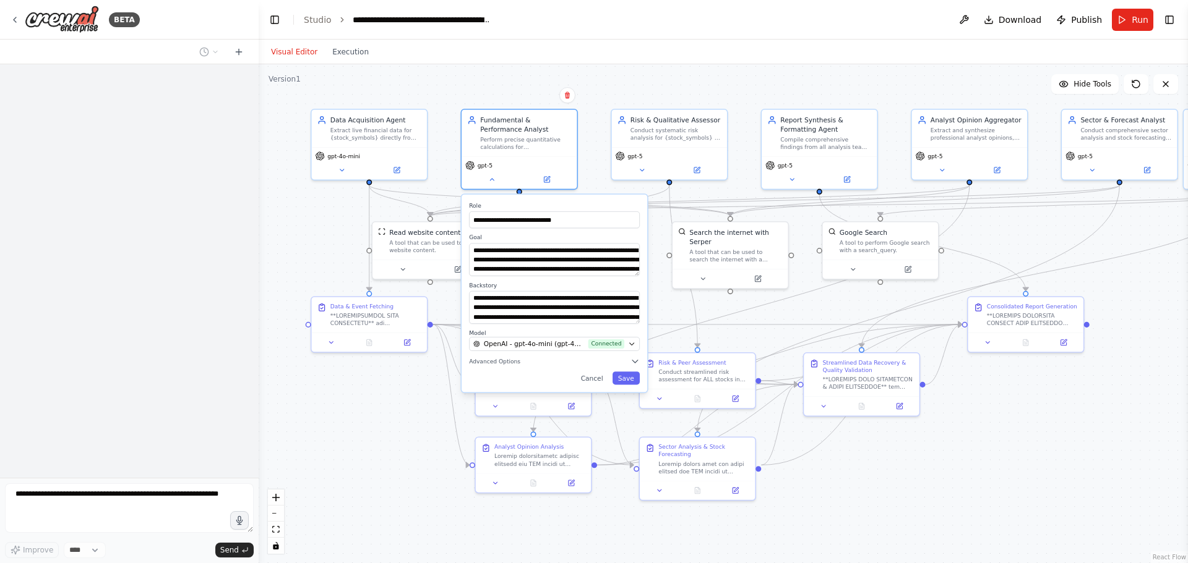
drag, startPoint x: 626, startPoint y: 379, endPoint x: 559, endPoint y: 291, distance: 110.7
click at [625, 378] on button "Save" at bounding box center [625, 378] width 27 height 13
click at [627, 374] on button "Save" at bounding box center [625, 378] width 27 height 13
click at [345, 166] on icon at bounding box center [341, 168] width 7 height 7
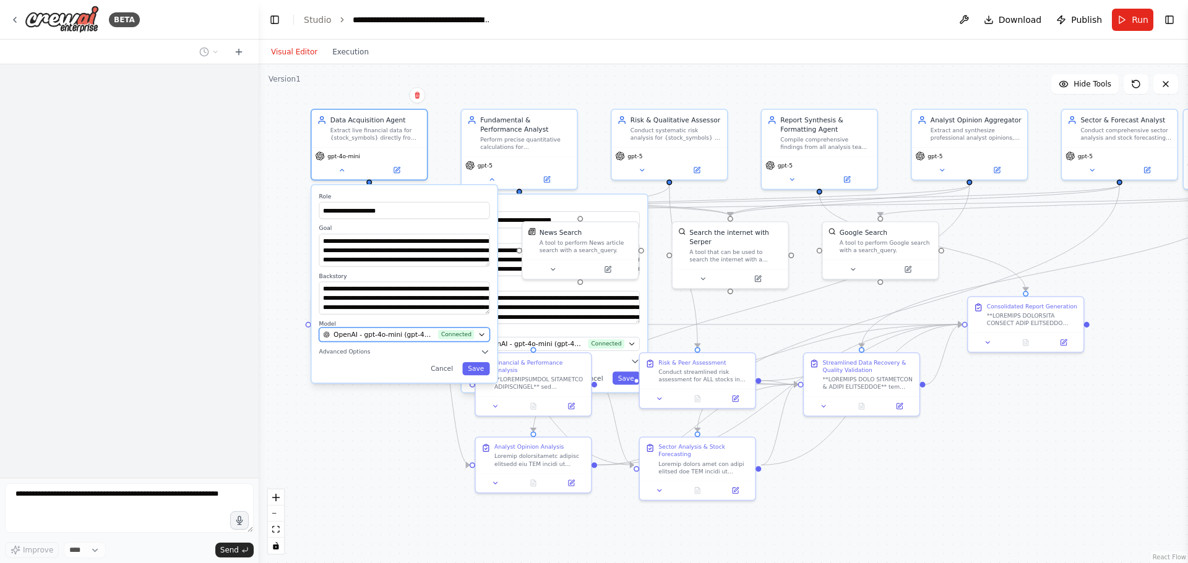
click at [409, 336] on span "OpenAI - gpt-4o-mini (gpt-4o-mini)" at bounding box center [383, 334] width 101 height 9
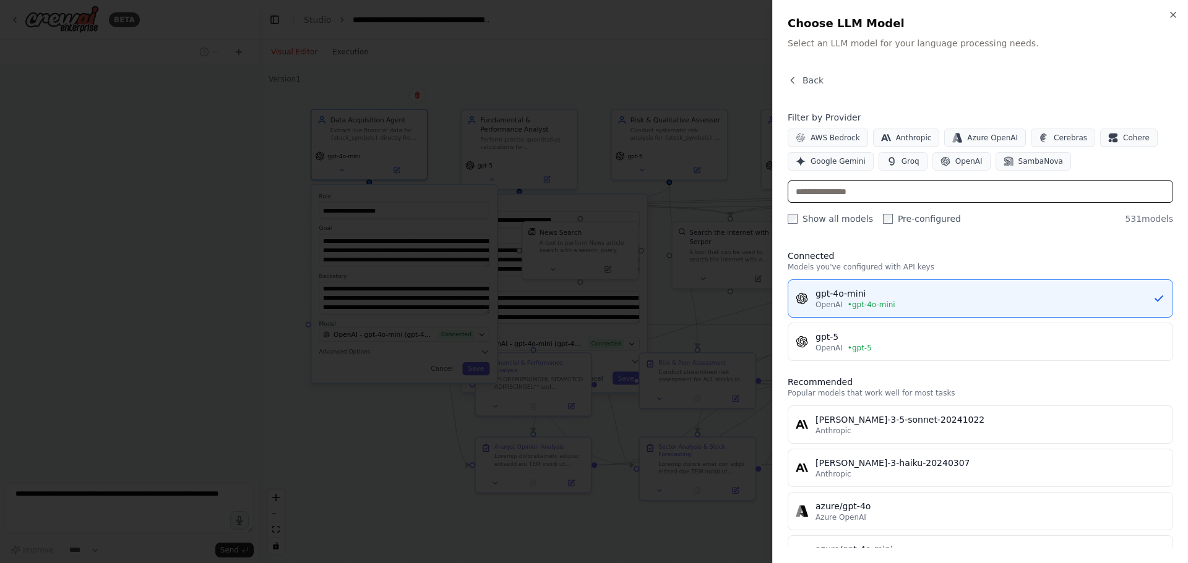
click at [841, 186] on input "text" at bounding box center [979, 192] width 385 height 22
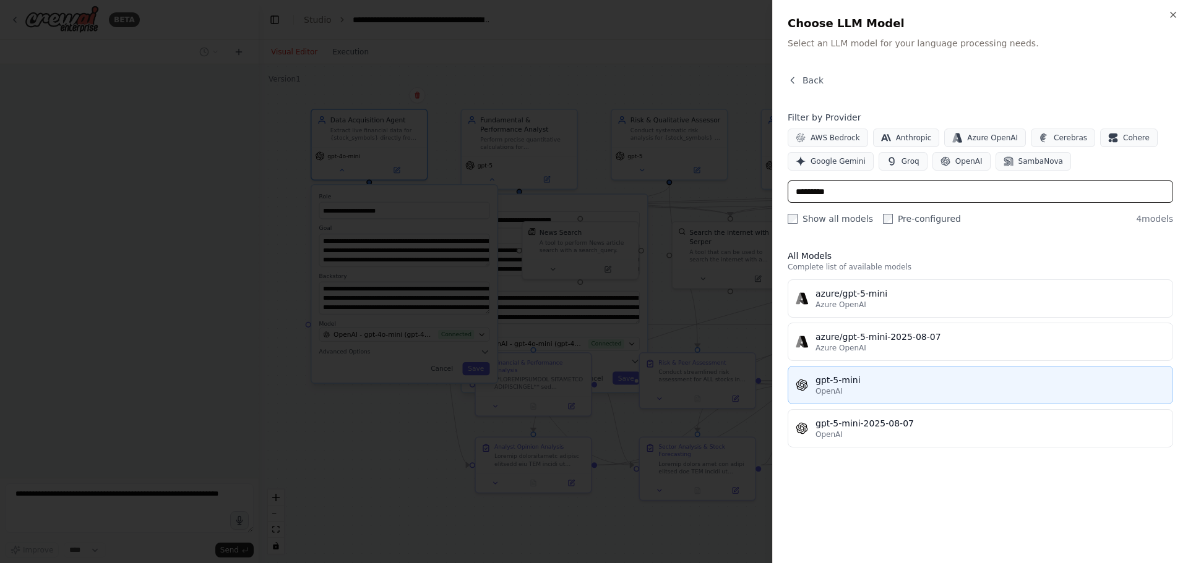
type input "*********"
click at [841, 380] on div "gpt-5-mini" at bounding box center [989, 380] width 349 height 12
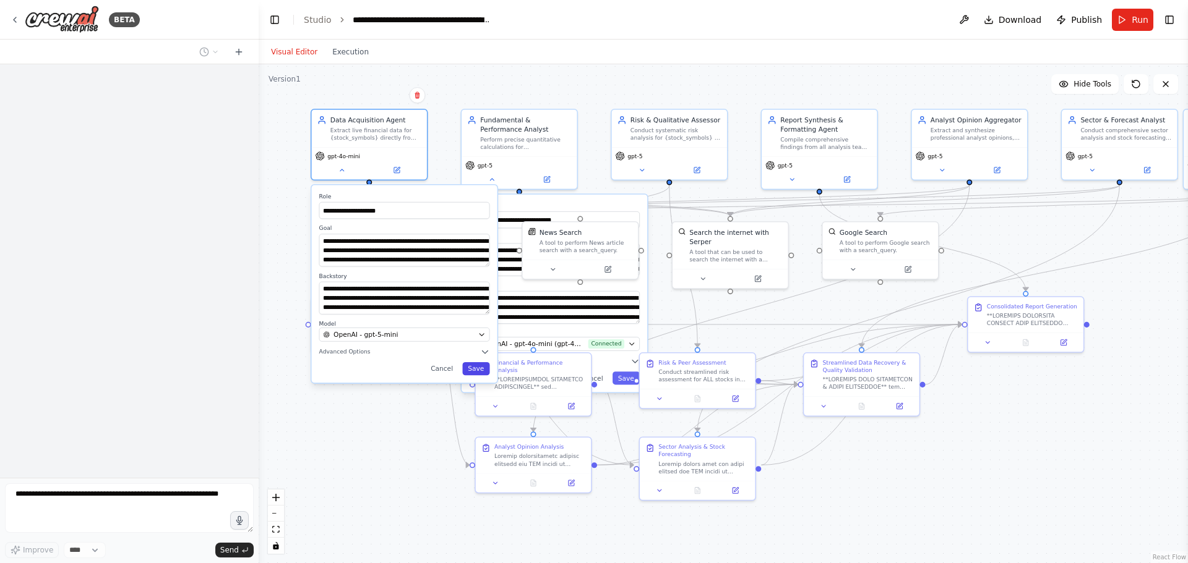
click at [476, 368] on button "Save" at bounding box center [475, 368] width 27 height 13
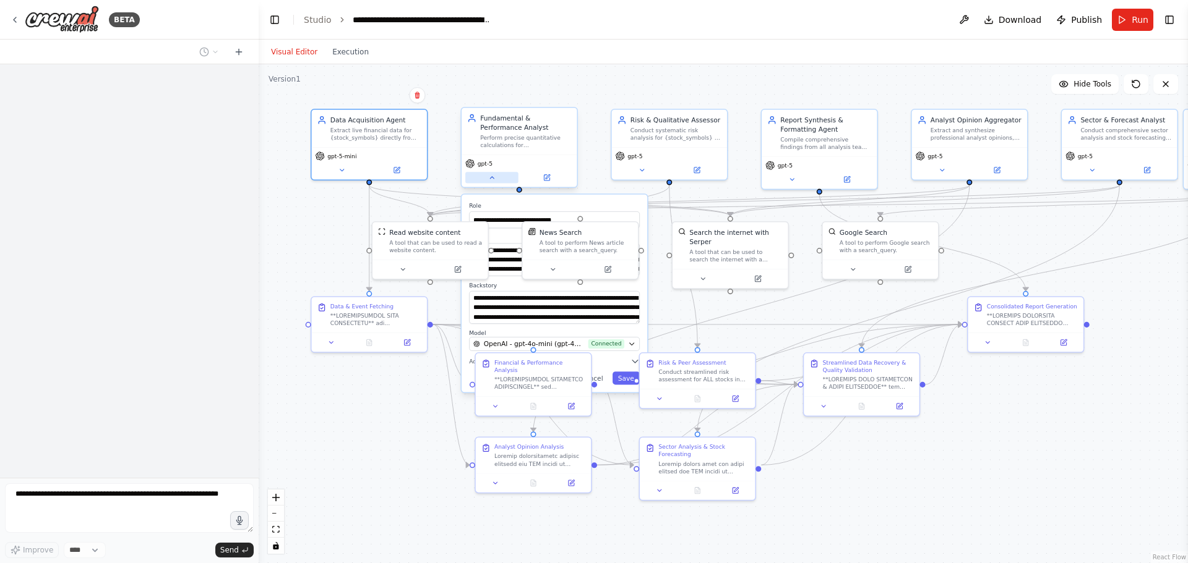
click at [495, 178] on icon at bounding box center [491, 177] width 7 height 7
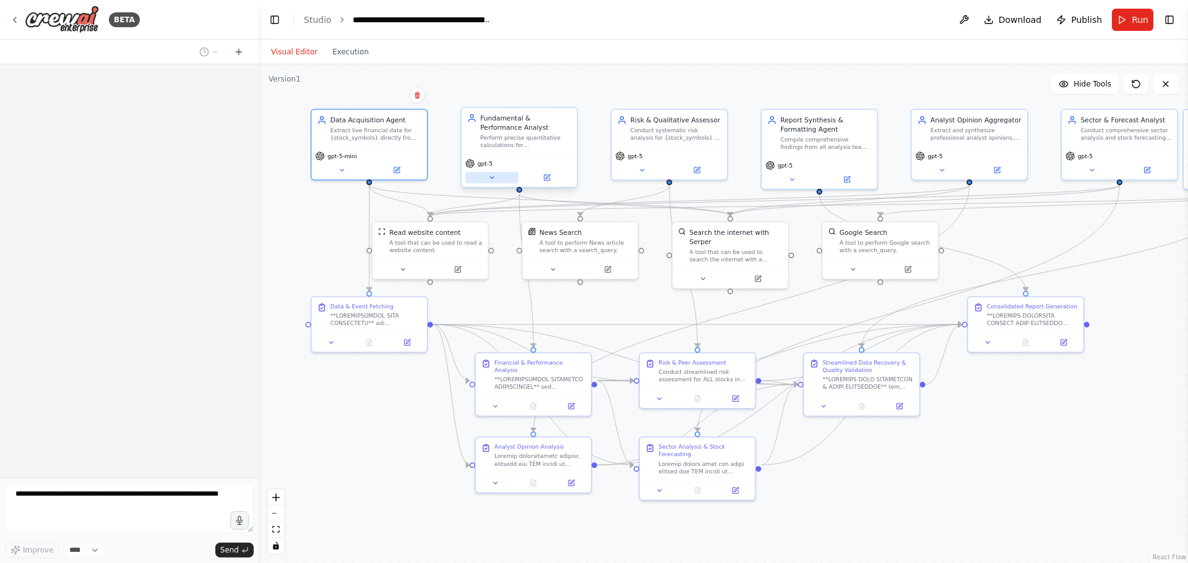
click at [495, 178] on button at bounding box center [491, 177] width 53 height 11
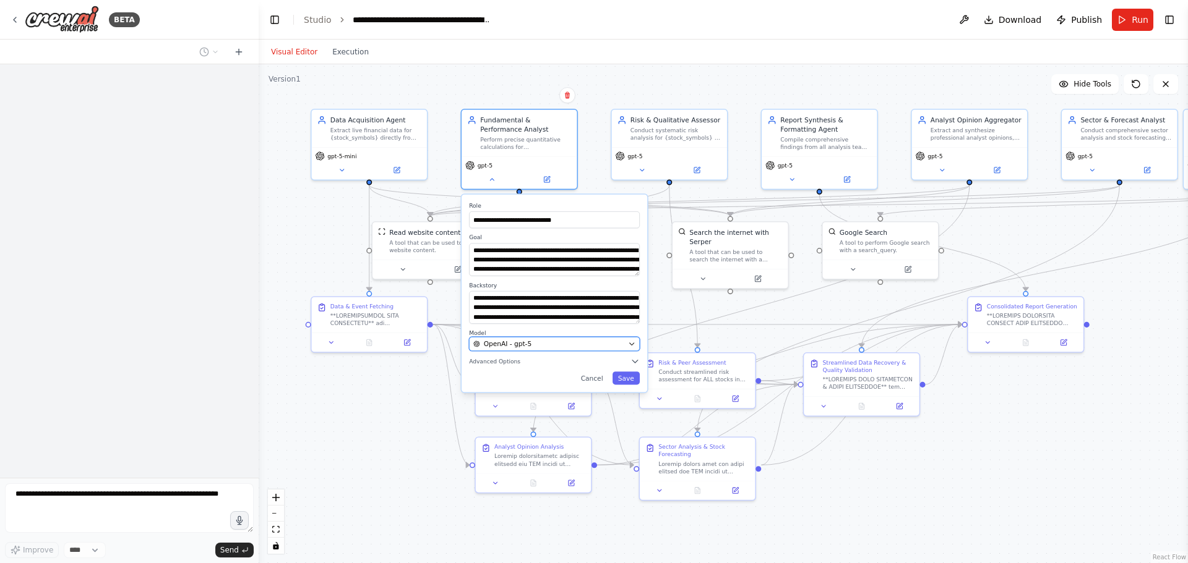
click at [526, 343] on span "OpenAI - gpt-5" at bounding box center [508, 344] width 48 height 9
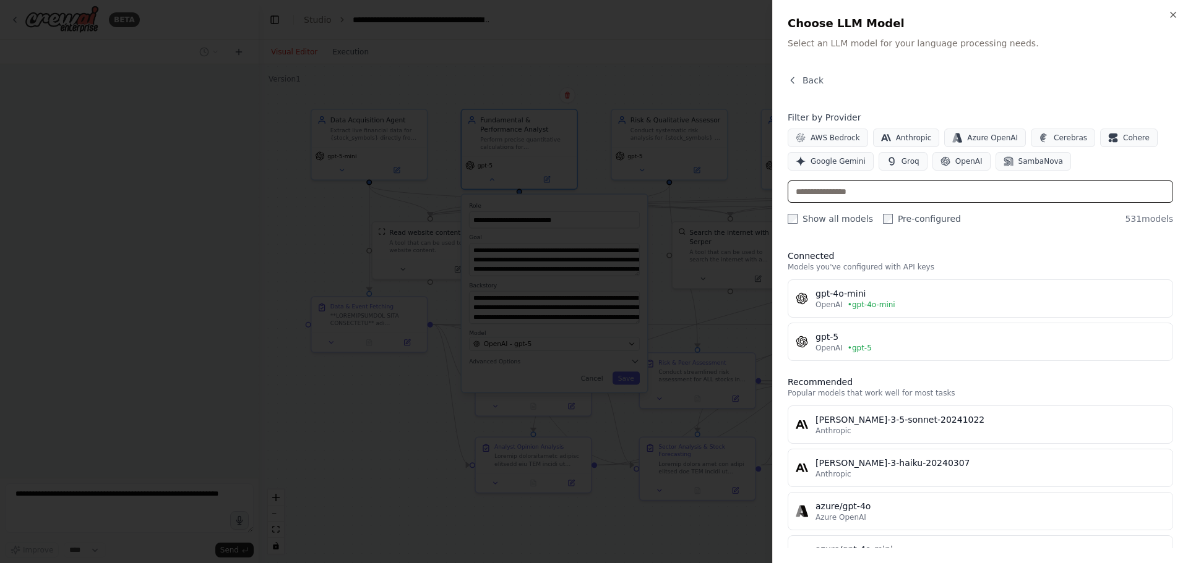
click at [837, 189] on input "text" at bounding box center [979, 192] width 385 height 22
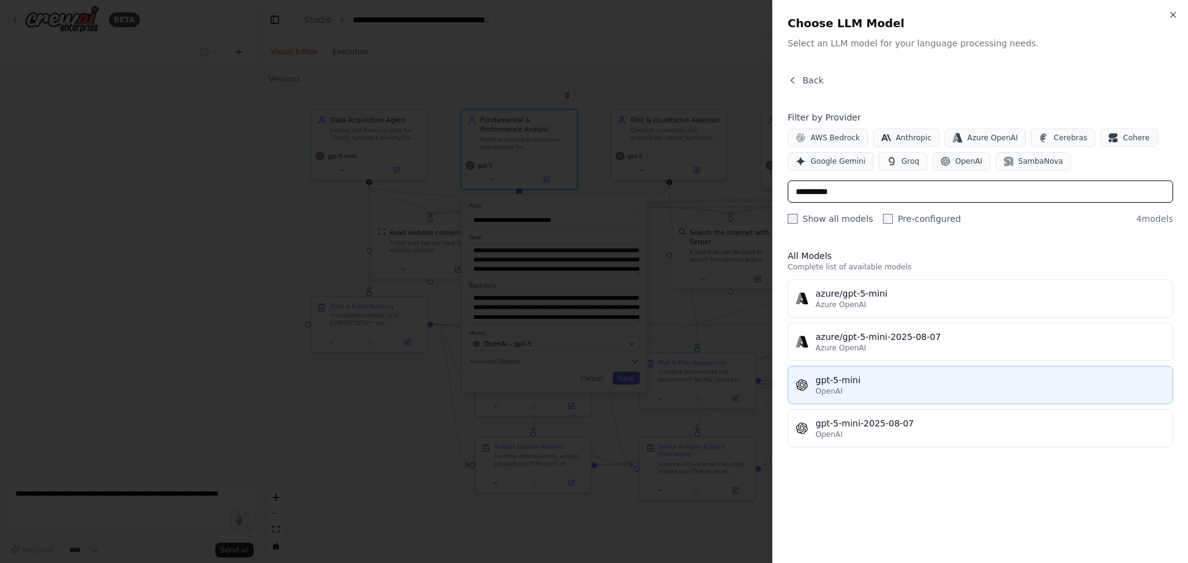
type input "**********"
click at [823, 379] on div "gpt-5-mini" at bounding box center [989, 380] width 349 height 12
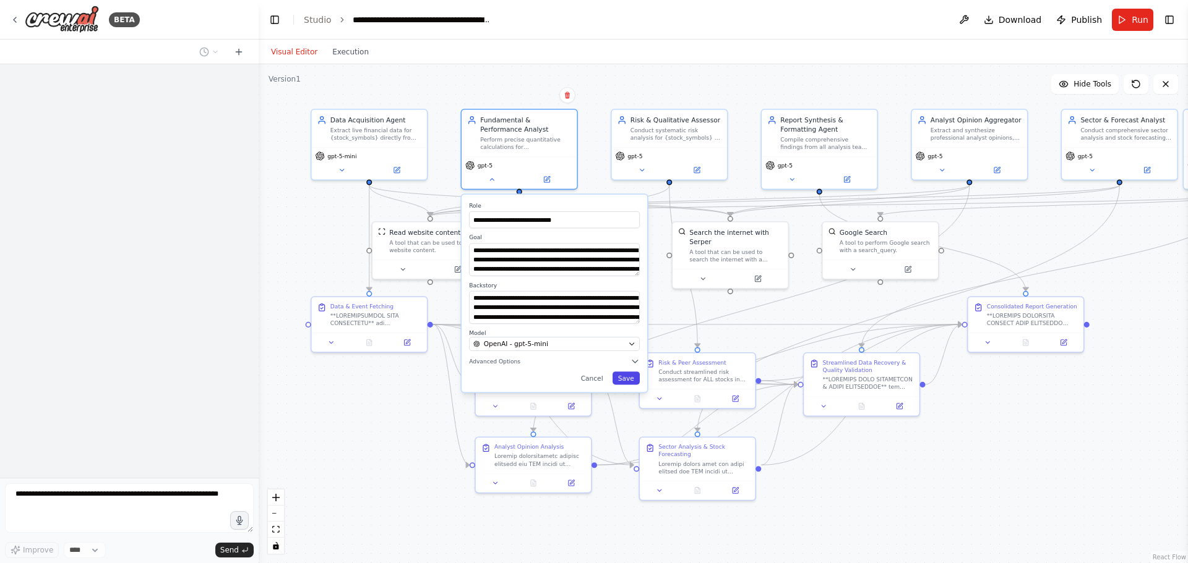
click at [622, 380] on button "Save" at bounding box center [625, 378] width 27 height 13
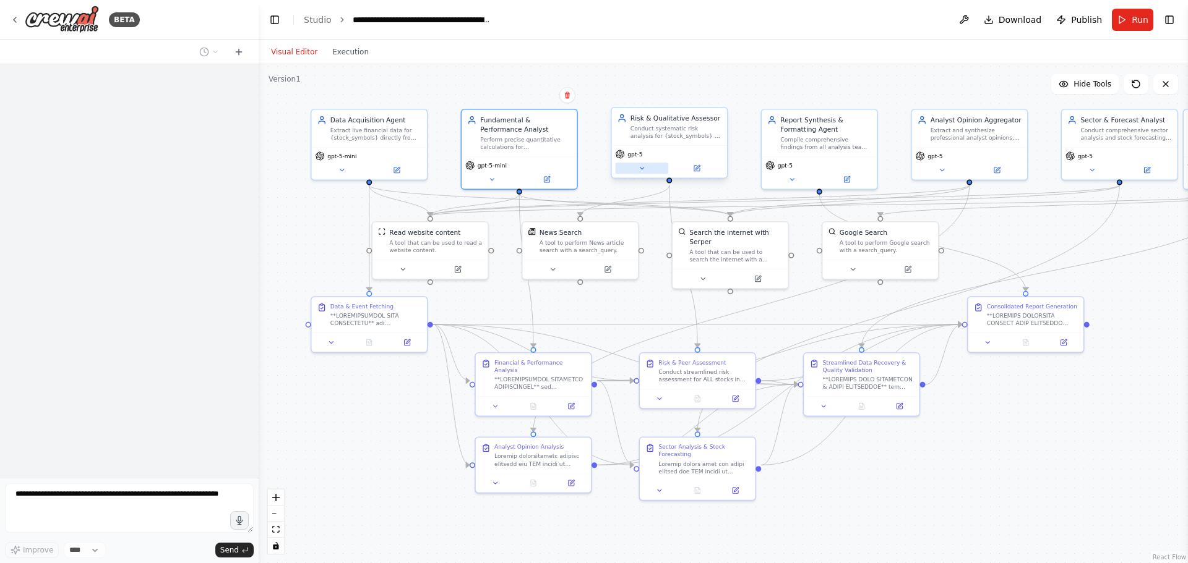
click at [635, 166] on button at bounding box center [641, 168] width 53 height 11
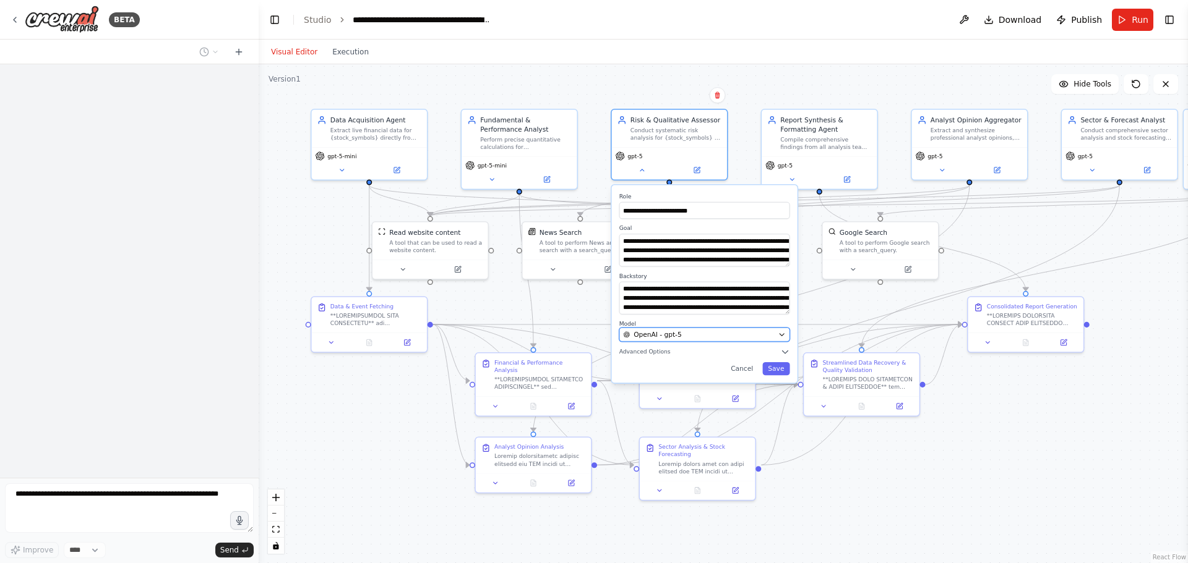
click at [650, 336] on span "OpenAI - gpt-5" at bounding box center [657, 334] width 48 height 9
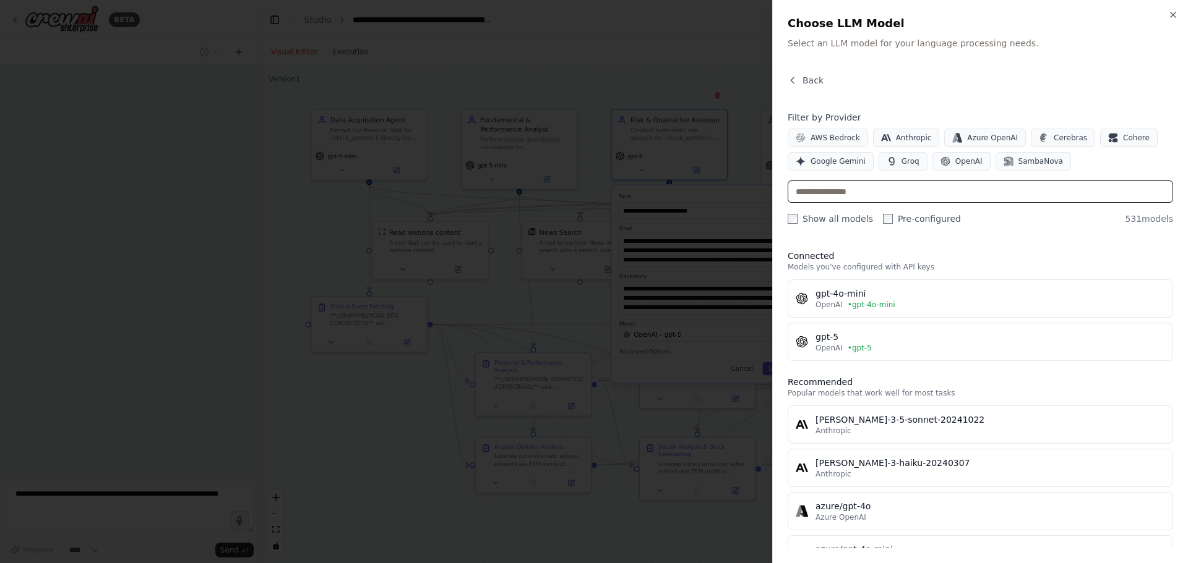
click at [873, 191] on input "text" at bounding box center [979, 192] width 385 height 22
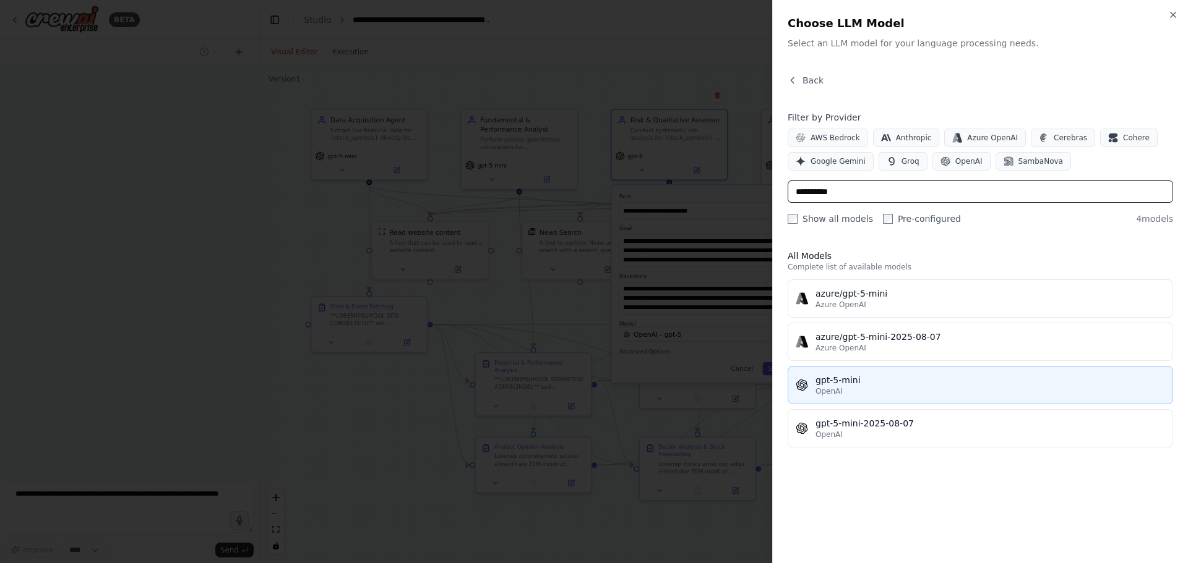
type input "**********"
click at [876, 376] on div "gpt-5-mini" at bounding box center [989, 380] width 349 height 12
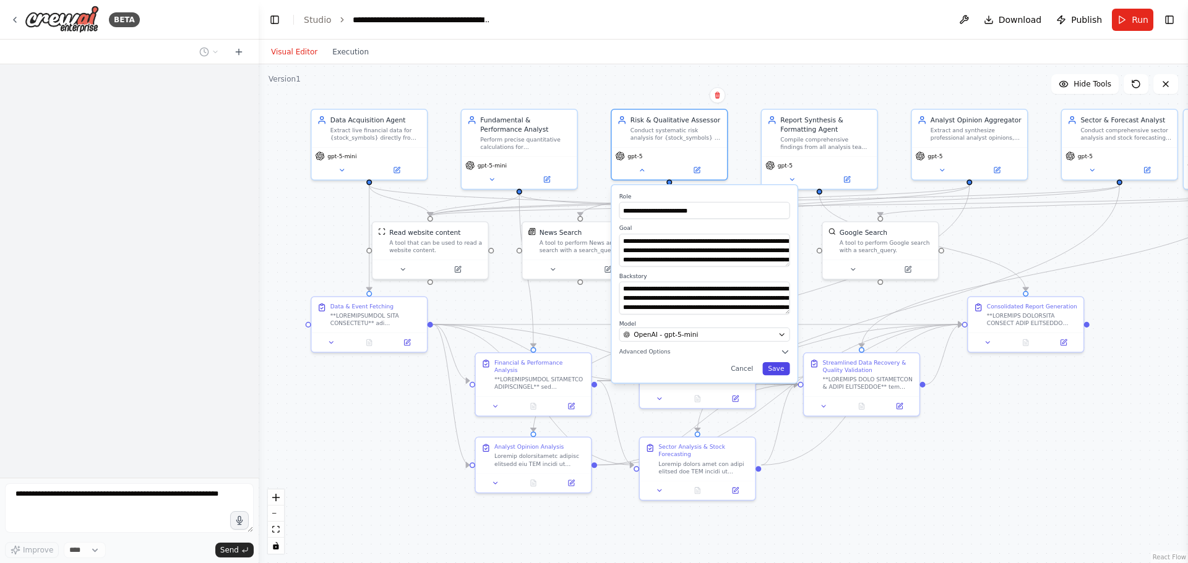
click at [779, 368] on button "Save" at bounding box center [775, 368] width 27 height 13
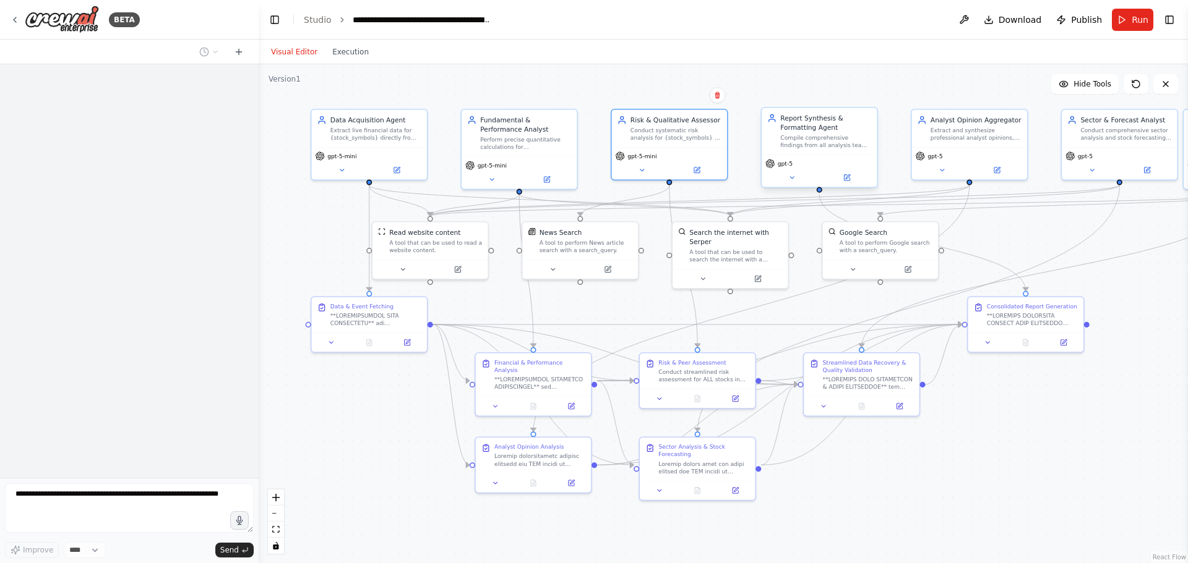
click at [793, 184] on div "gpt-5" at bounding box center [818, 171] width 115 height 32
click at [794, 177] on icon at bounding box center [792, 178] width 4 height 2
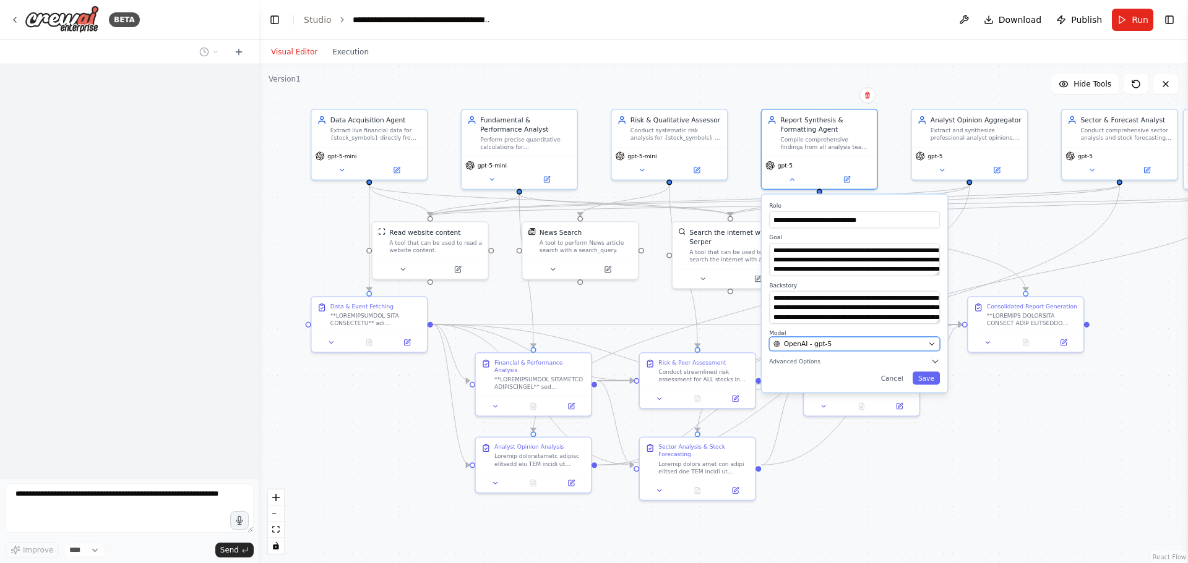
click at [802, 340] on span "OpenAI - gpt-5" at bounding box center [808, 344] width 48 height 9
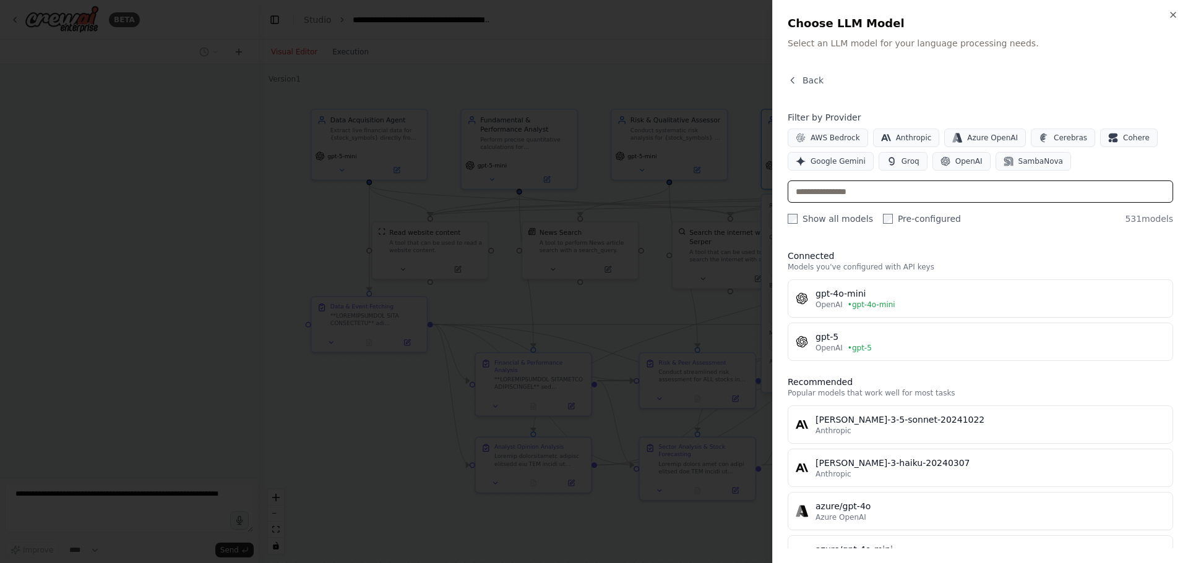
click at [842, 191] on input "text" at bounding box center [979, 192] width 385 height 22
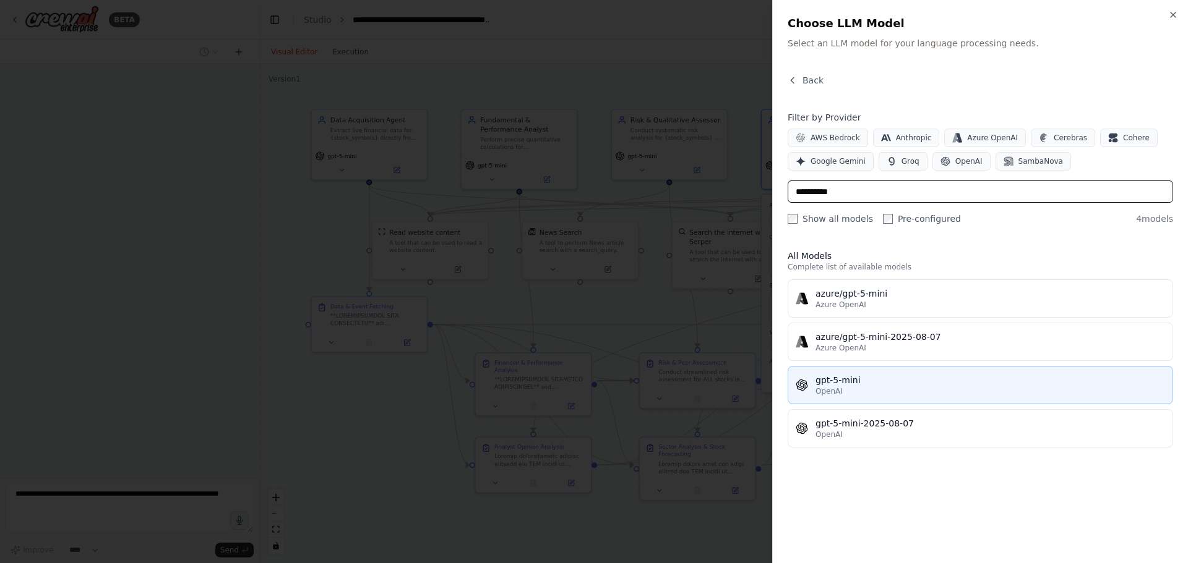
type input "**********"
click at [850, 380] on div "gpt-5-mini" at bounding box center [989, 380] width 349 height 12
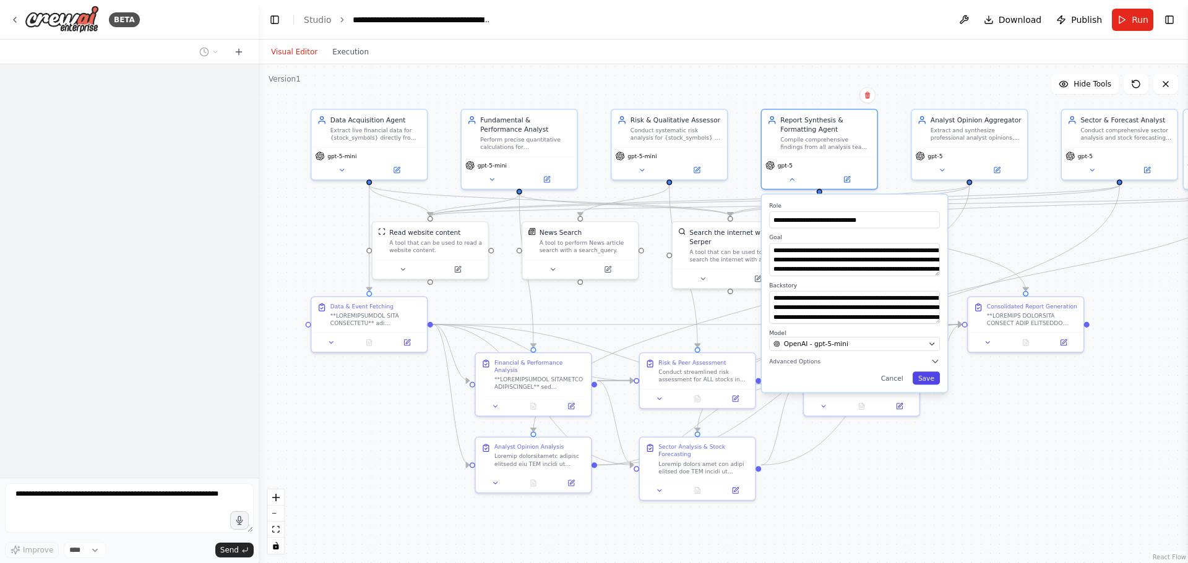
click at [924, 376] on button "Save" at bounding box center [925, 378] width 27 height 13
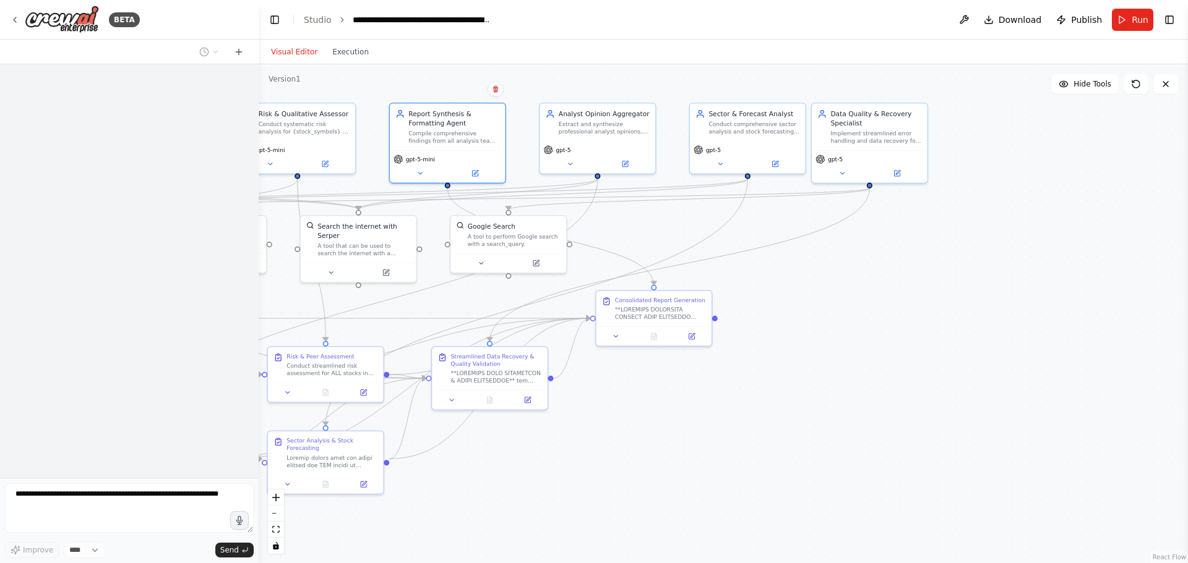
drag, startPoint x: 1116, startPoint y: 448, endPoint x: 744, endPoint y: 442, distance: 371.8
click at [744, 442] on div ".deletable-edge-delete-btn { width: 20px; height: 20px; border: 0px solid #ffff…" at bounding box center [723, 313] width 929 height 499
click at [567, 160] on icon at bounding box center [569, 161] width 7 height 7
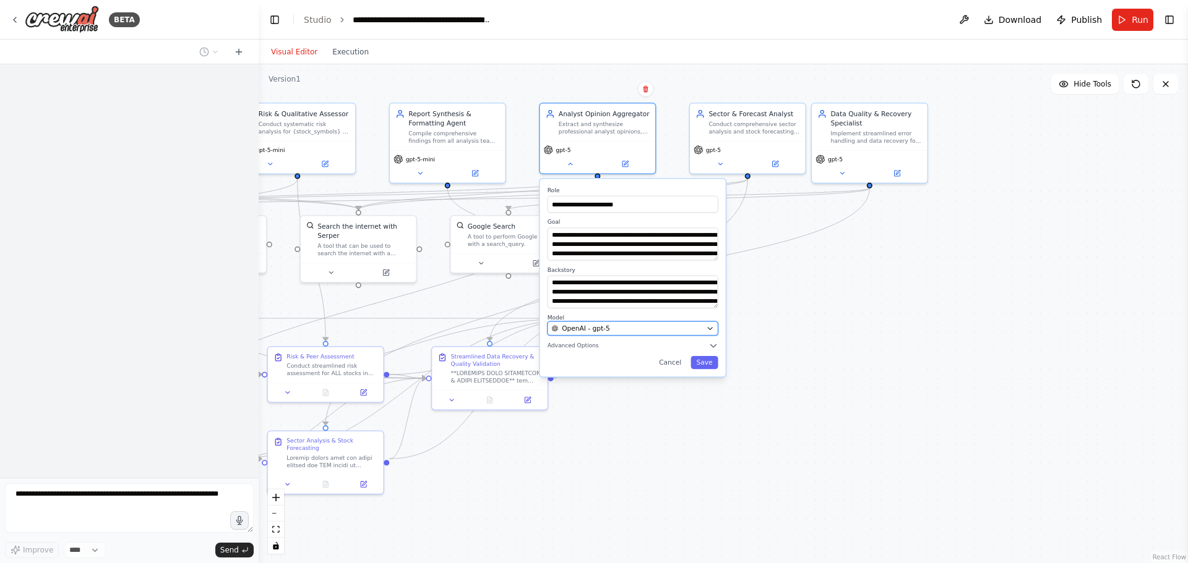
click at [596, 323] on button "OpenAI - gpt-5" at bounding box center [632, 329] width 171 height 14
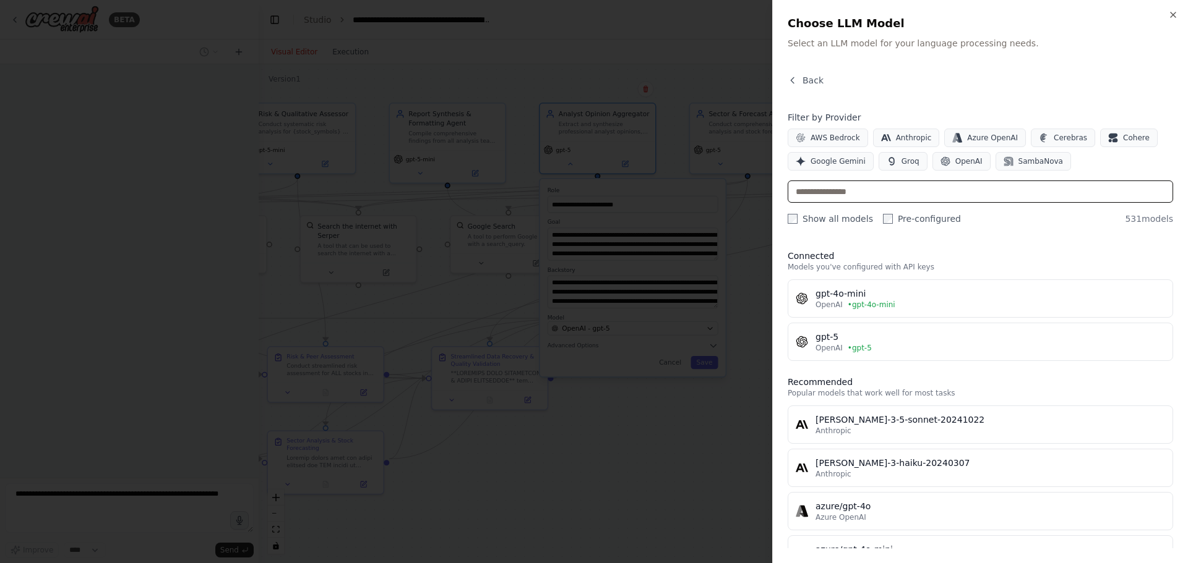
click at [812, 193] on input "text" at bounding box center [979, 192] width 385 height 22
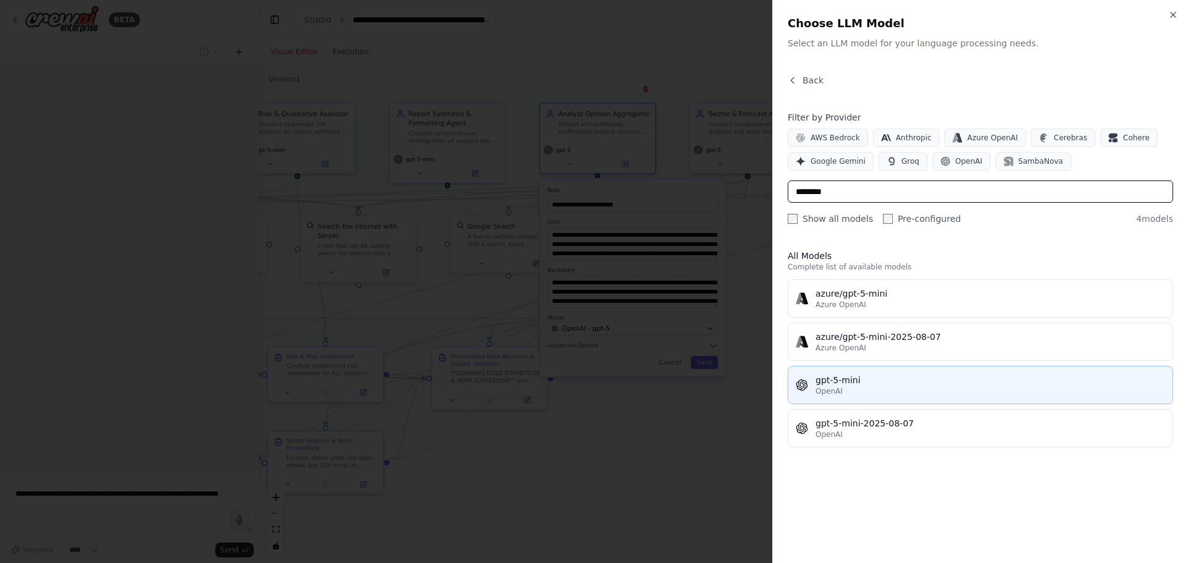
type input "********"
click at [836, 387] on span "OpenAI" at bounding box center [828, 392] width 27 height 10
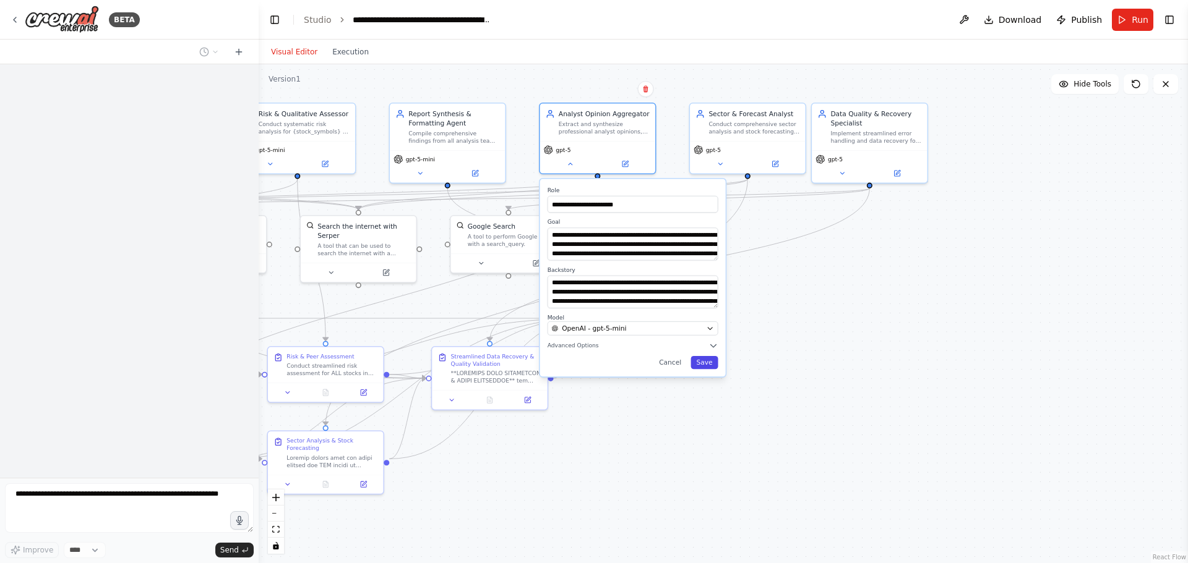
click at [698, 364] on button "Save" at bounding box center [703, 362] width 27 height 13
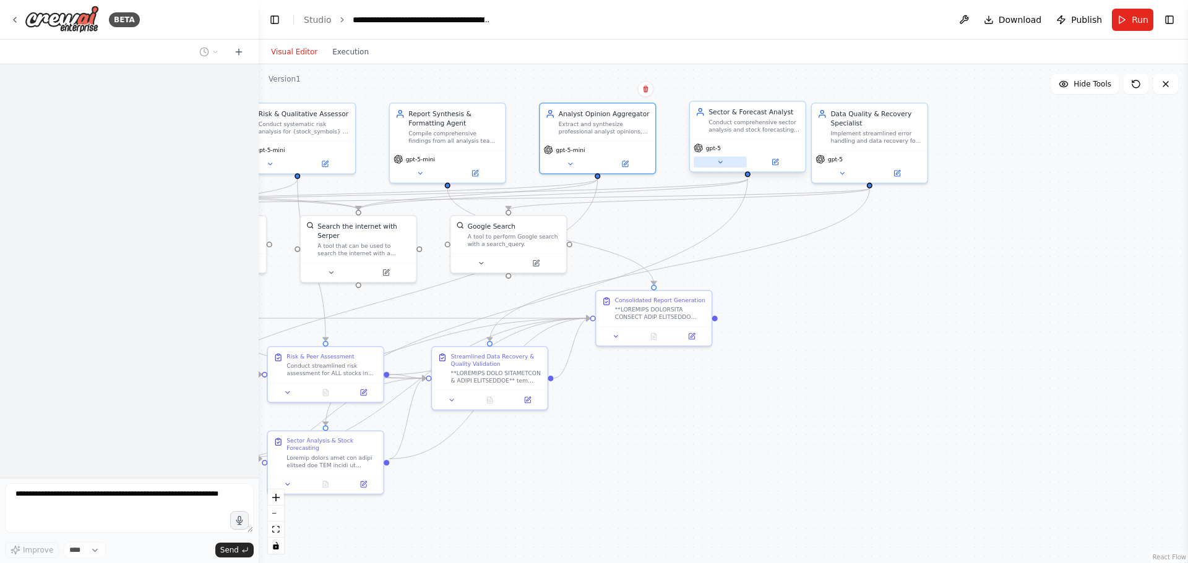
click at [714, 159] on button at bounding box center [719, 161] width 53 height 11
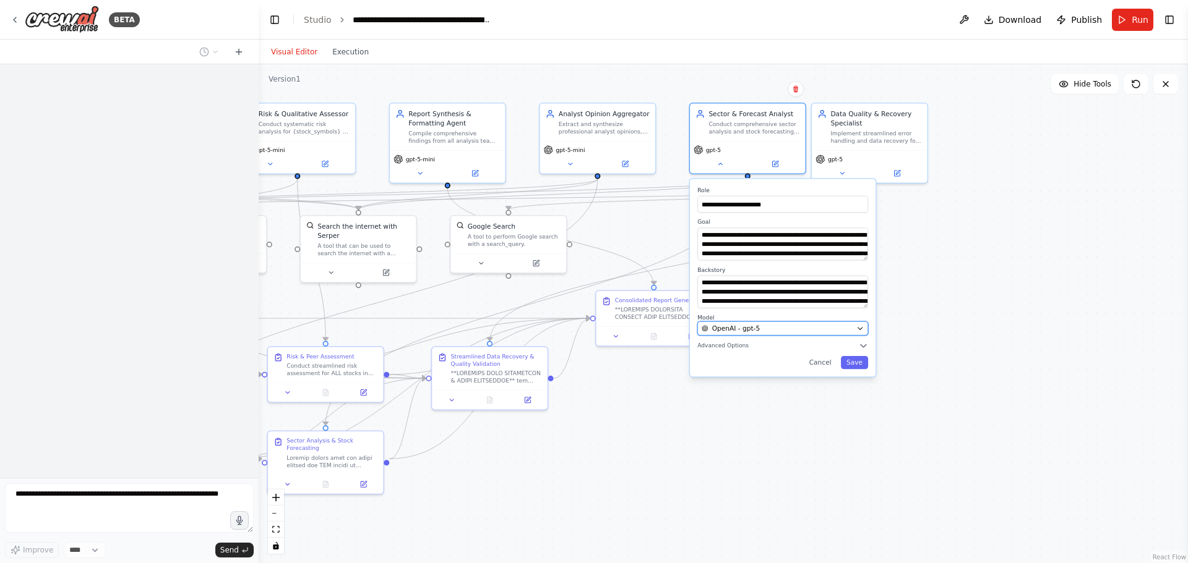
click at [723, 328] on span "OpenAI - gpt-5" at bounding box center [736, 328] width 48 height 9
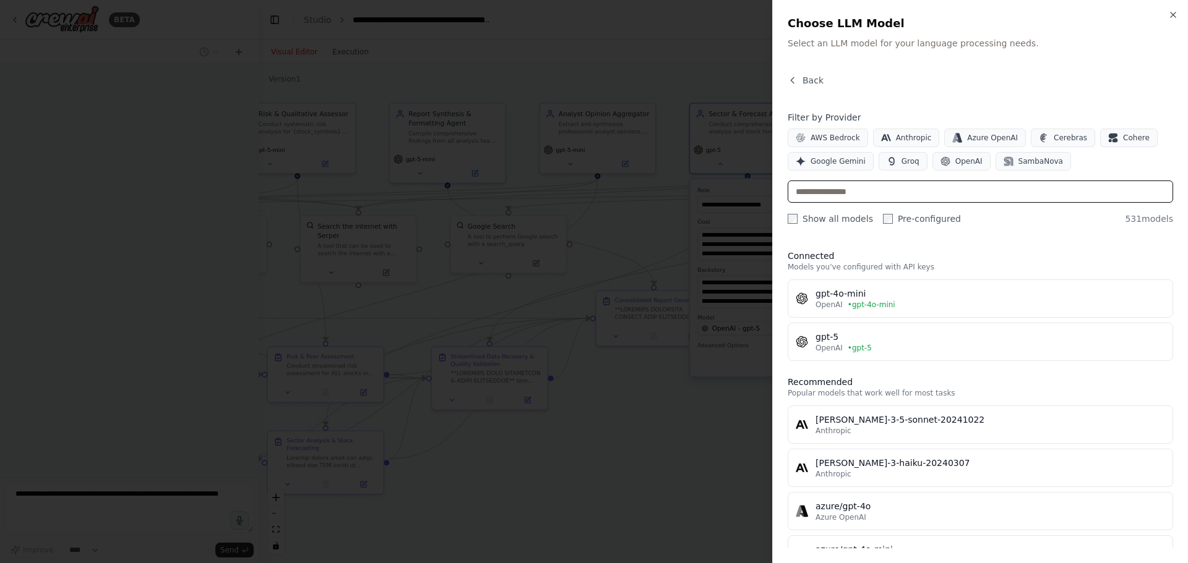
click at [845, 183] on input "text" at bounding box center [979, 192] width 385 height 22
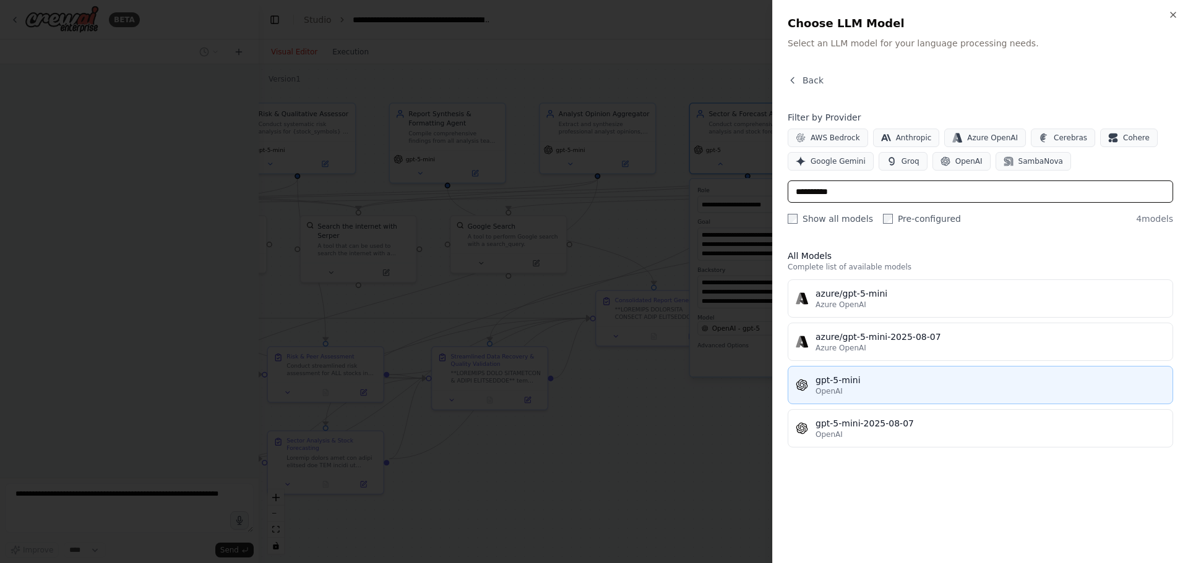
type input "**********"
click at [840, 385] on div "gpt-5-mini" at bounding box center [989, 380] width 349 height 12
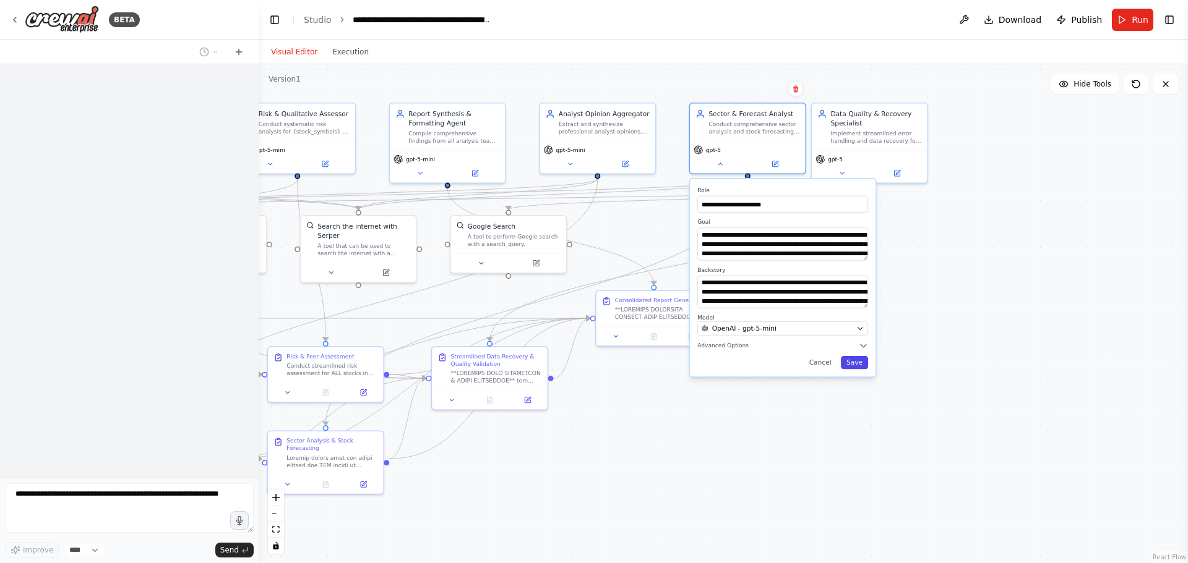
click at [852, 364] on button "Save" at bounding box center [854, 362] width 27 height 13
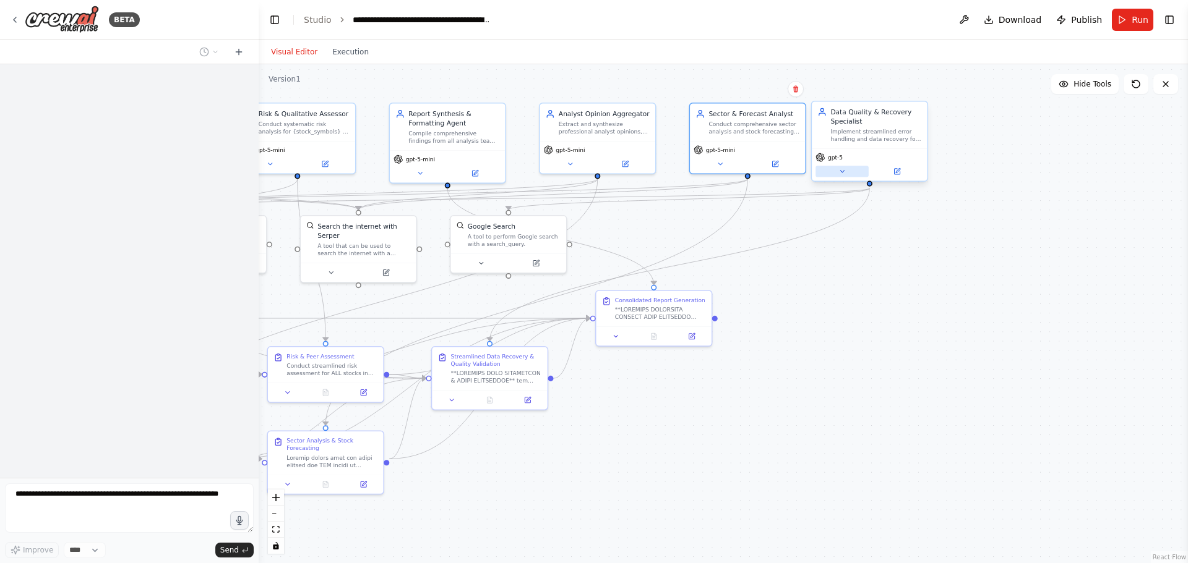
click at [831, 168] on button at bounding box center [841, 171] width 53 height 11
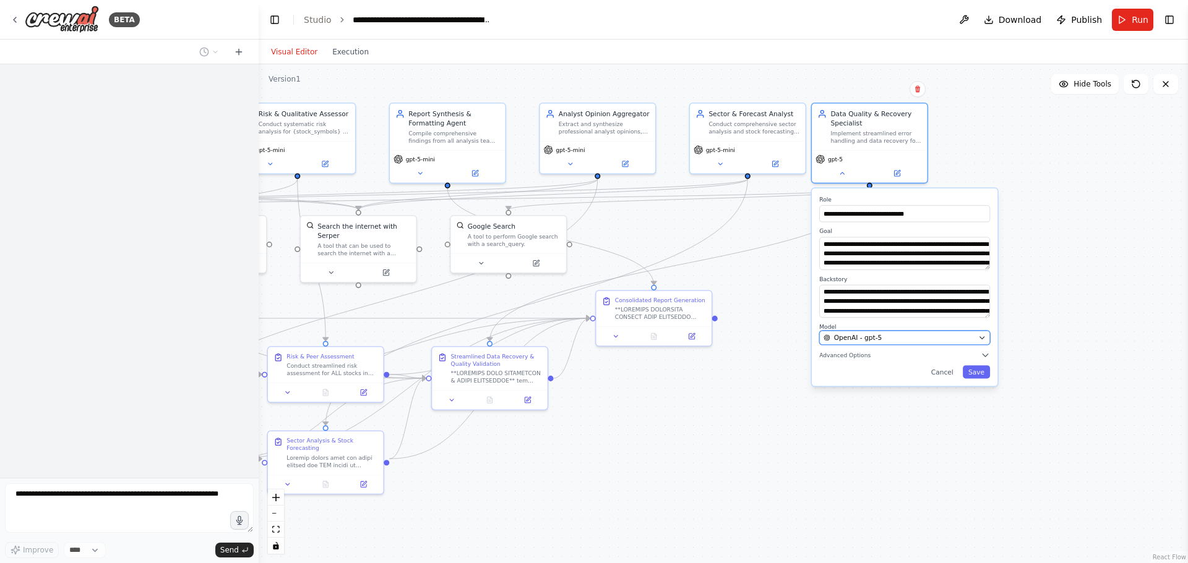
click at [842, 337] on span "OpenAI - gpt-5" at bounding box center [858, 337] width 48 height 9
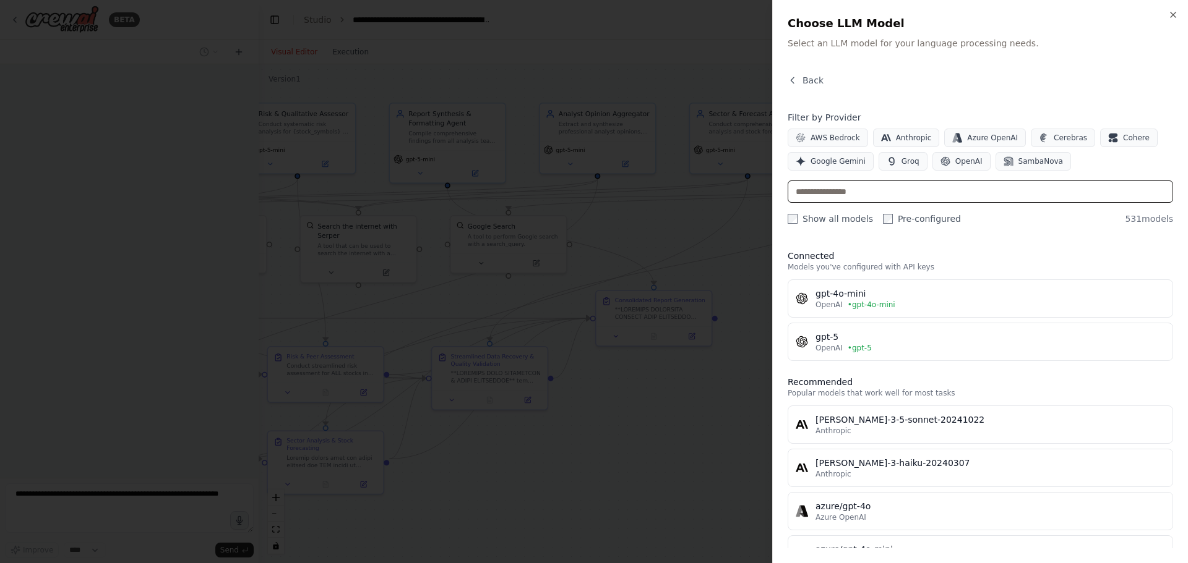
click at [846, 190] on input "text" at bounding box center [979, 192] width 385 height 22
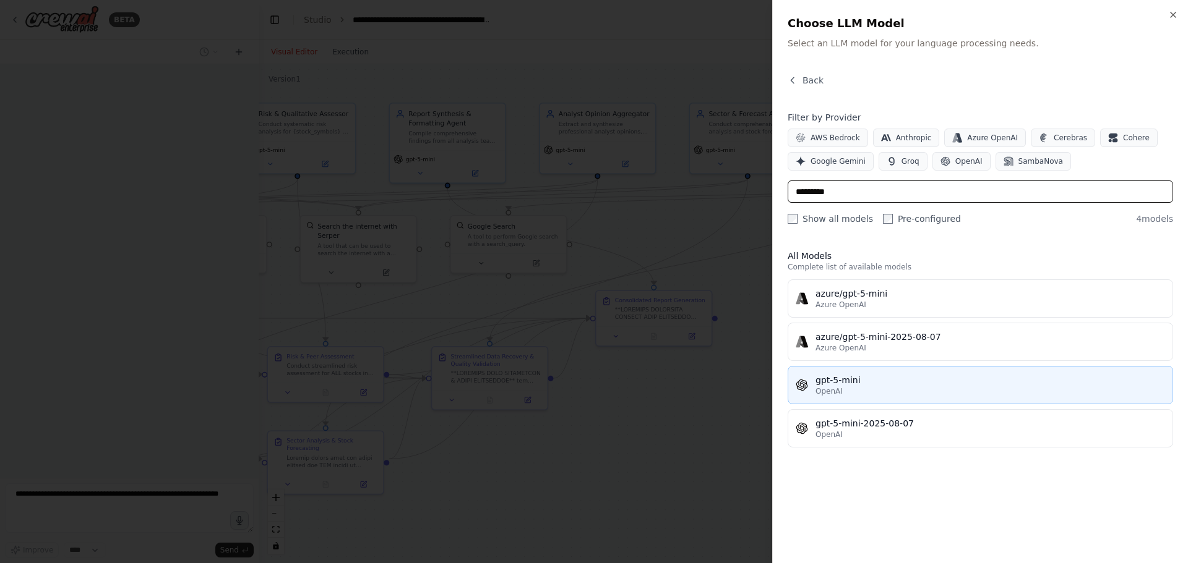
type input "*********"
click at [857, 380] on div "gpt-5-mini" at bounding box center [989, 380] width 349 height 12
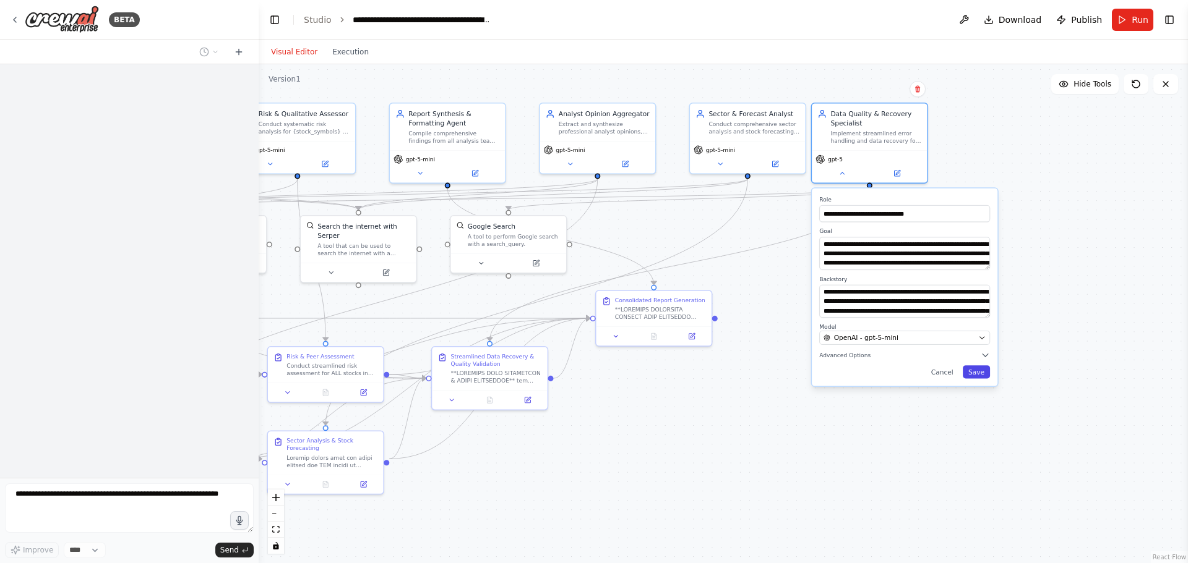
click at [974, 372] on button "Save" at bounding box center [975, 372] width 27 height 13
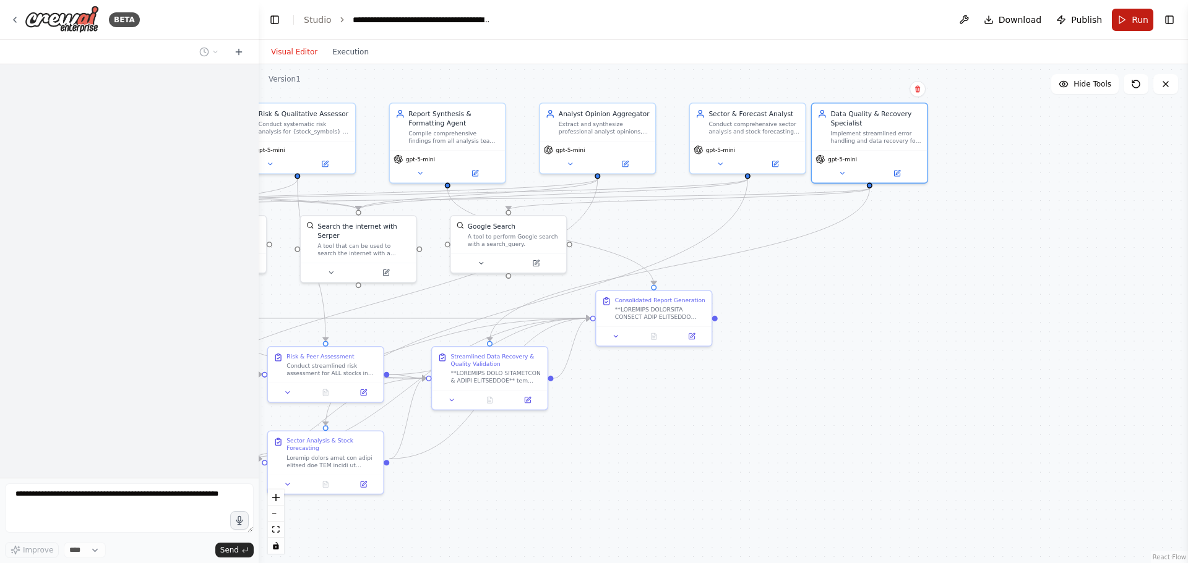
click at [1137, 16] on span "Run" at bounding box center [1139, 20] width 17 height 12
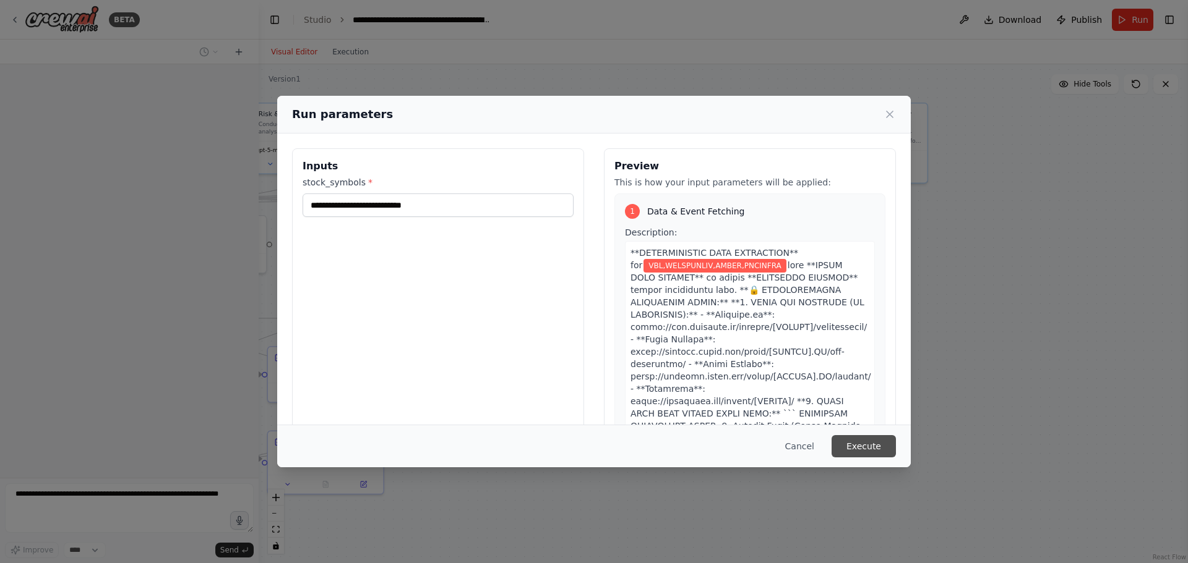
click at [859, 445] on button "Execute" at bounding box center [863, 446] width 64 height 22
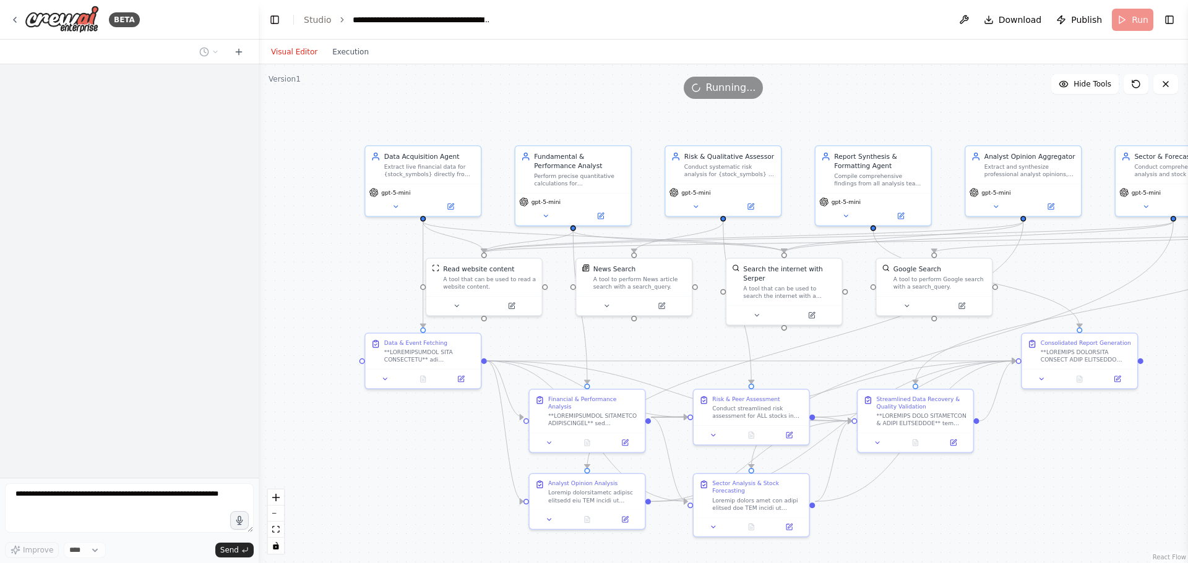
drag, startPoint x: 590, startPoint y: 477, endPoint x: 1016, endPoint y: 520, distance: 427.7
click at [1016, 520] on div ".deletable-edge-delete-btn { width: 20px; height: 20px; border: 0px solid #ffff…" at bounding box center [723, 313] width 929 height 499
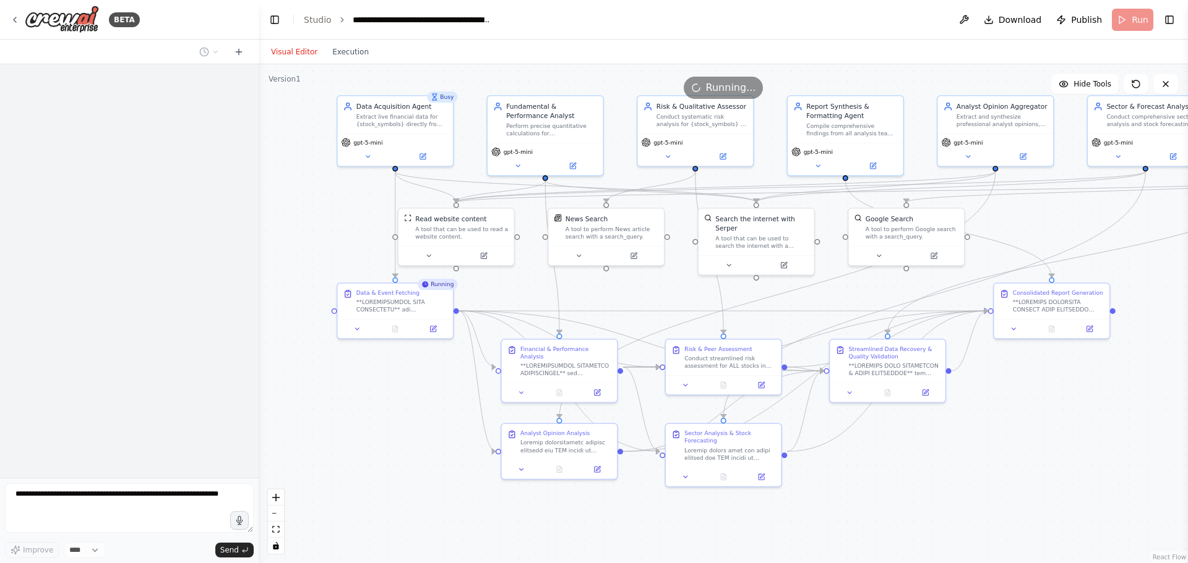
drag, startPoint x: 340, startPoint y: 268, endPoint x: 312, endPoint y: 218, distance: 57.3
click at [312, 218] on div ".deletable-edge-delete-btn { width: 20px; height: 20px; border: 0px solid #ffff…" at bounding box center [723, 313] width 929 height 499
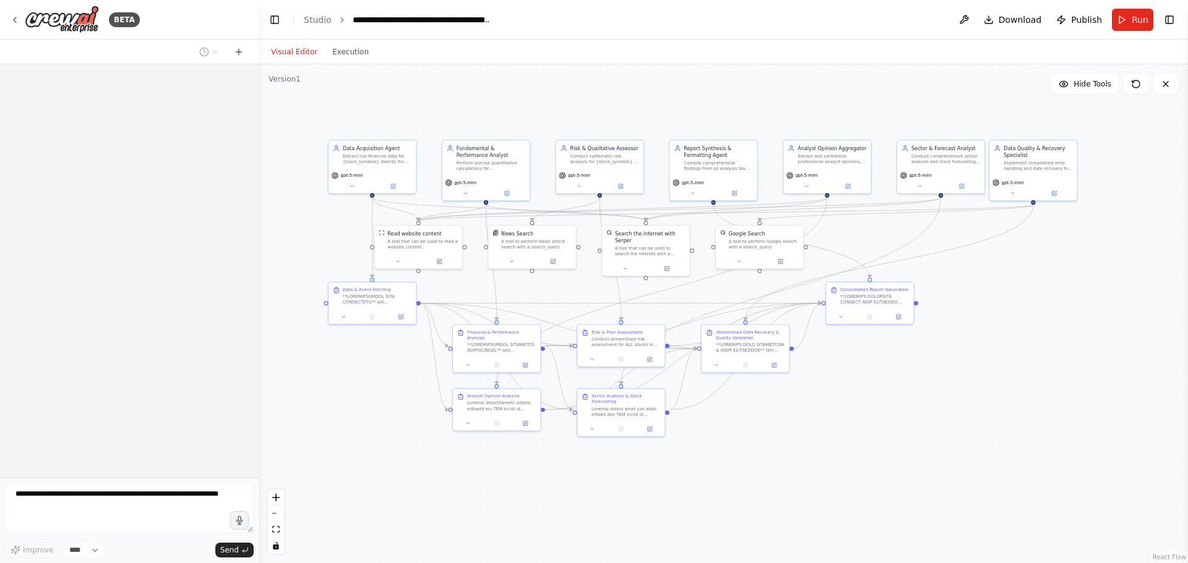
drag, startPoint x: 1087, startPoint y: 265, endPoint x: 952, endPoint y: 279, distance: 135.6
click at [951, 281] on div ".deletable-edge-delete-btn { width: 20px; height: 20px; border: 0px solid #ffff…" at bounding box center [723, 313] width 929 height 499
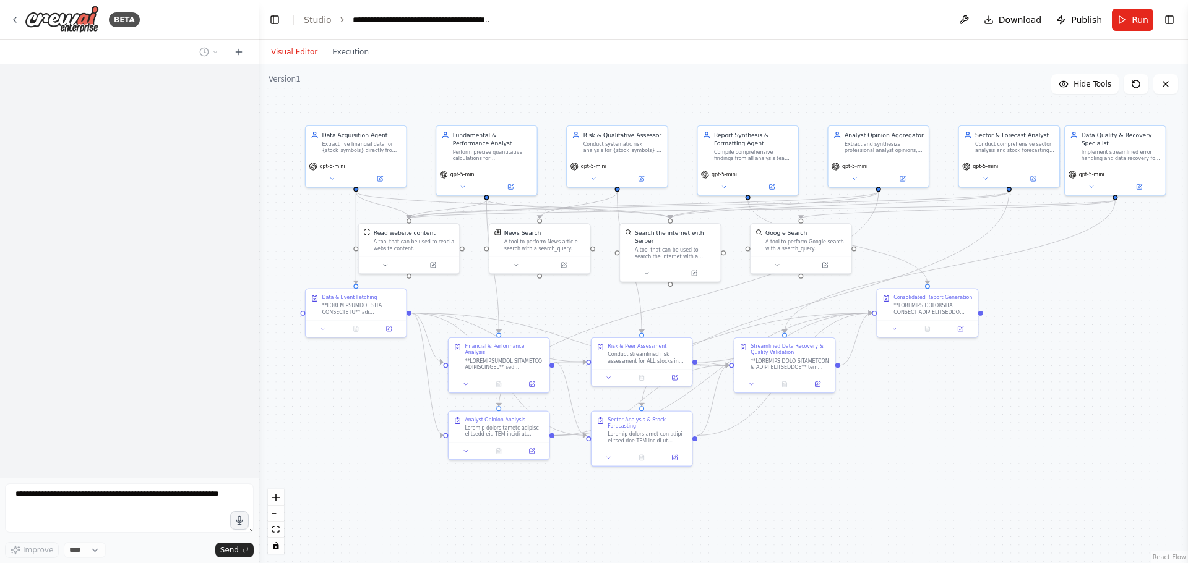
drag, startPoint x: 974, startPoint y: 286, endPoint x: 1046, endPoint y: 292, distance: 72.6
click at [1046, 292] on div ".deletable-edge-delete-btn { width: 20px; height: 20px; border: 0px solid #ffff…" at bounding box center [723, 313] width 929 height 499
click at [324, 174] on button at bounding box center [332, 178] width 46 height 10
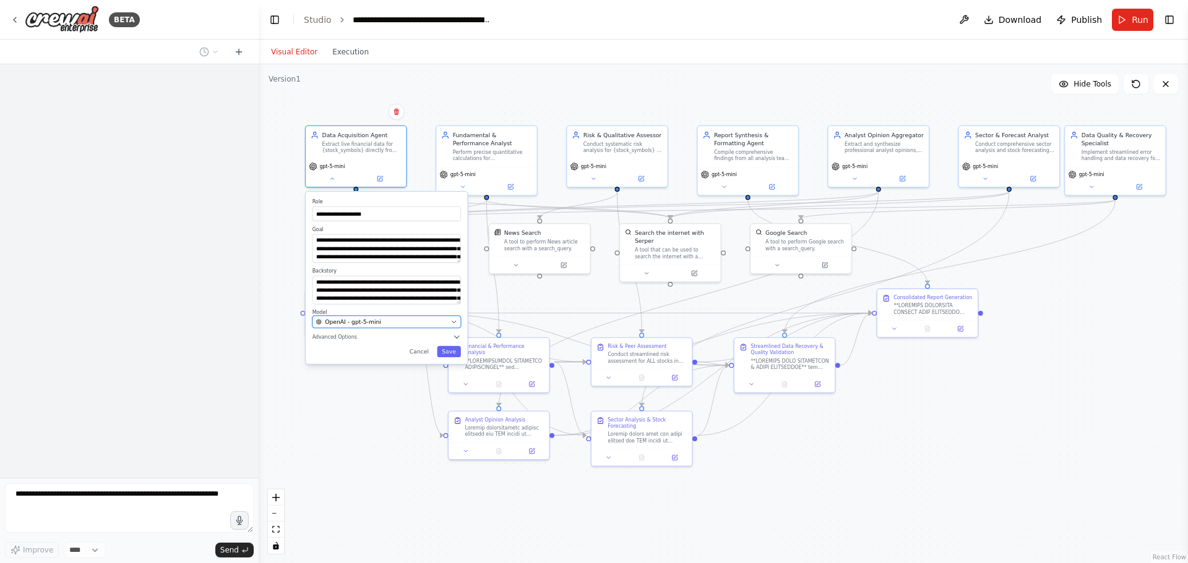
click at [344, 317] on button "OpenAI - gpt-5-mini" at bounding box center [386, 322] width 148 height 12
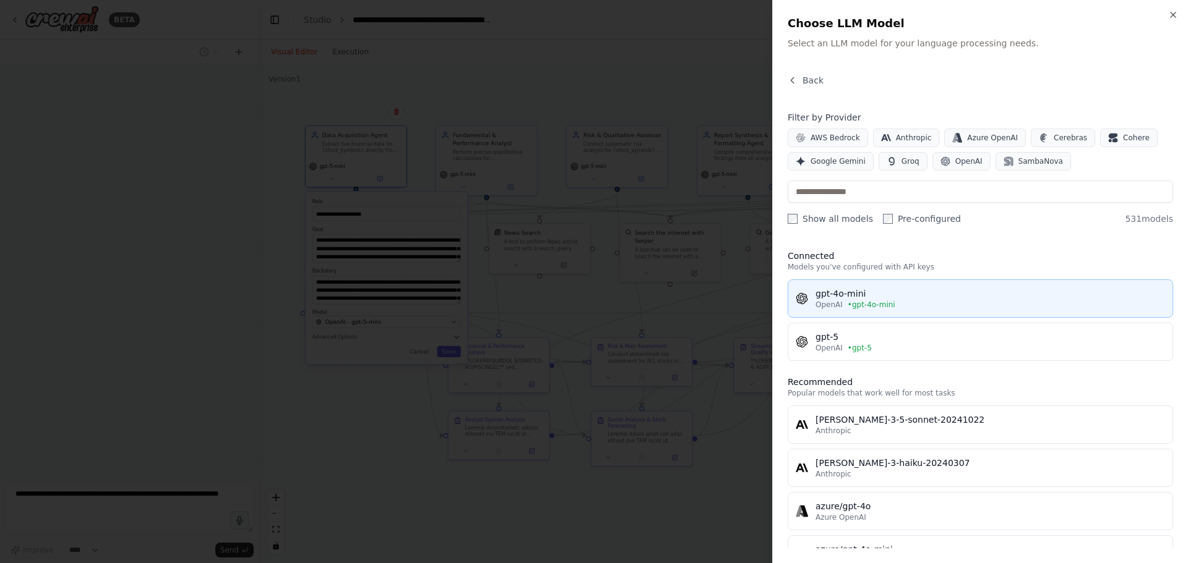
click at [873, 299] on div "gpt-4o-mini" at bounding box center [989, 294] width 349 height 12
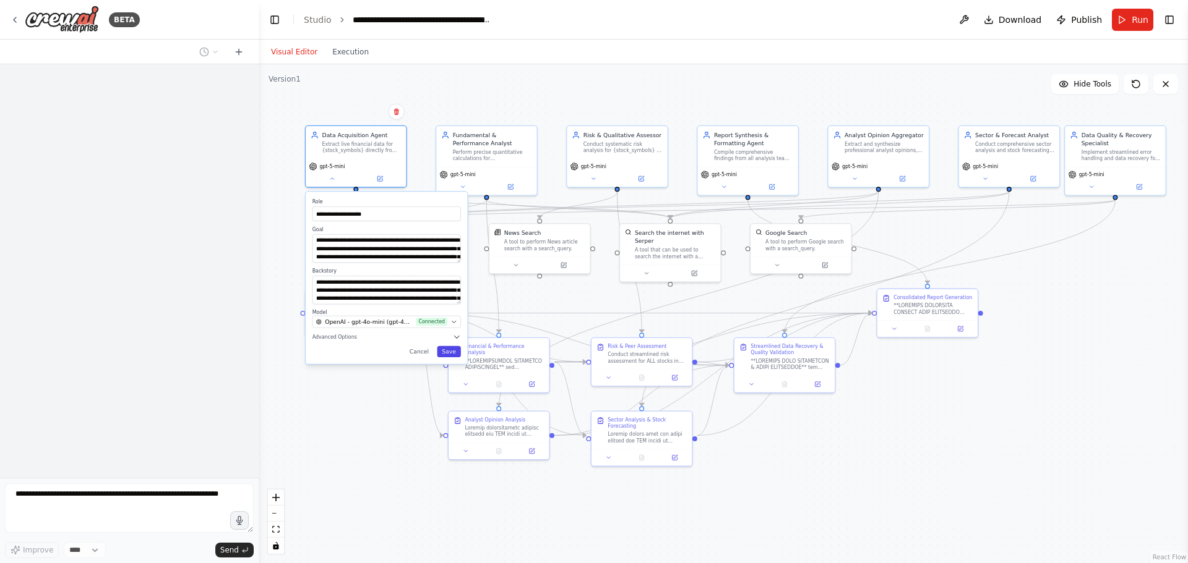
click at [455, 349] on button "Save" at bounding box center [449, 351] width 24 height 11
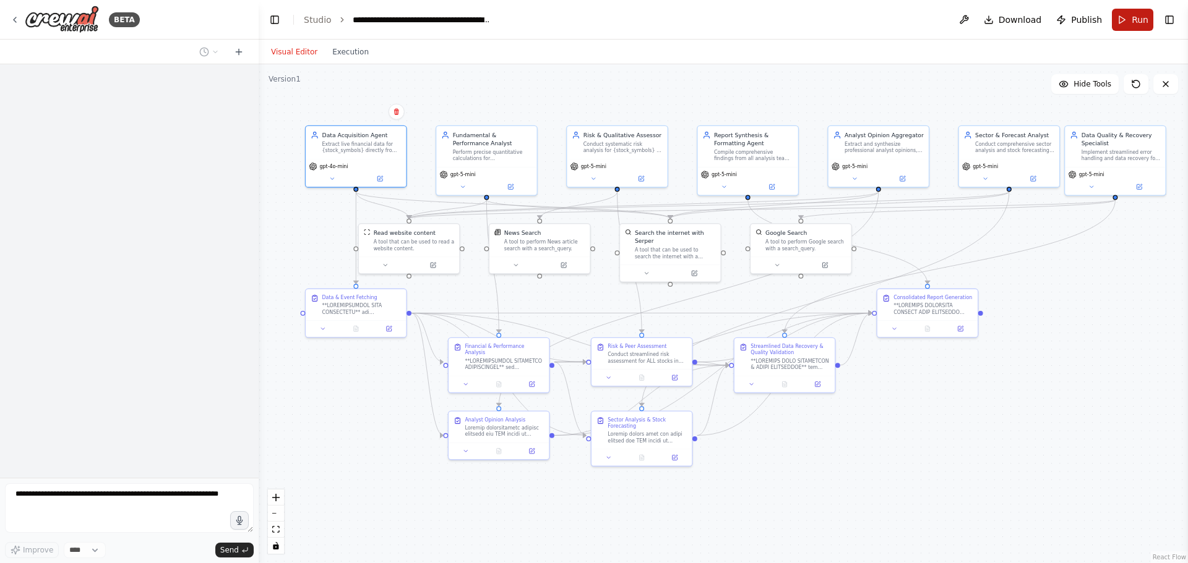
click at [1141, 21] on span "Run" at bounding box center [1139, 20] width 17 height 12
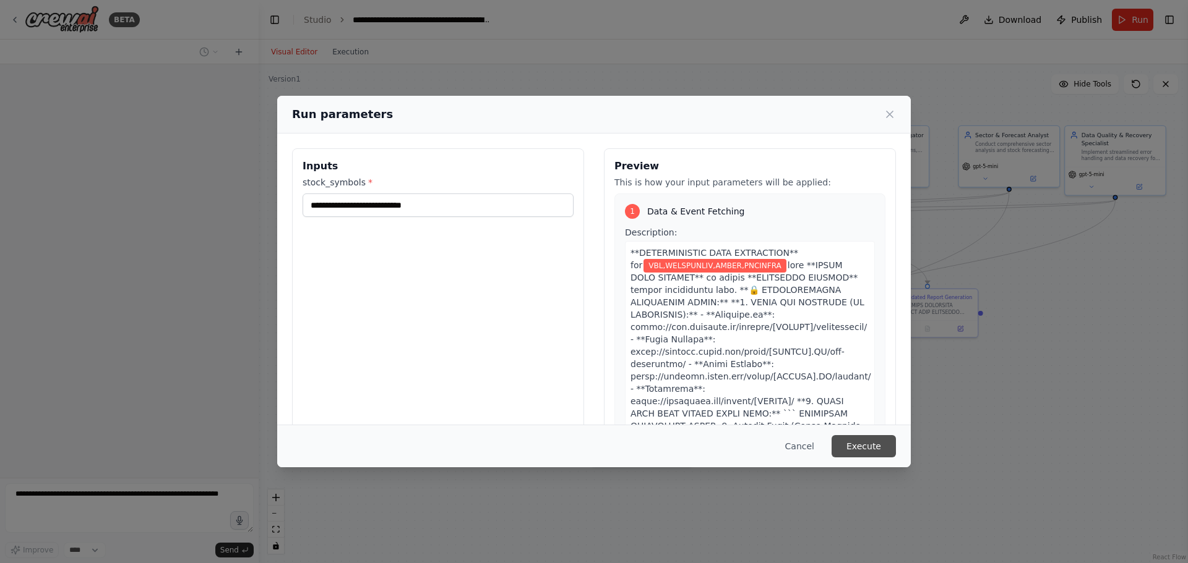
click at [871, 447] on button "Execute" at bounding box center [863, 446] width 64 height 22
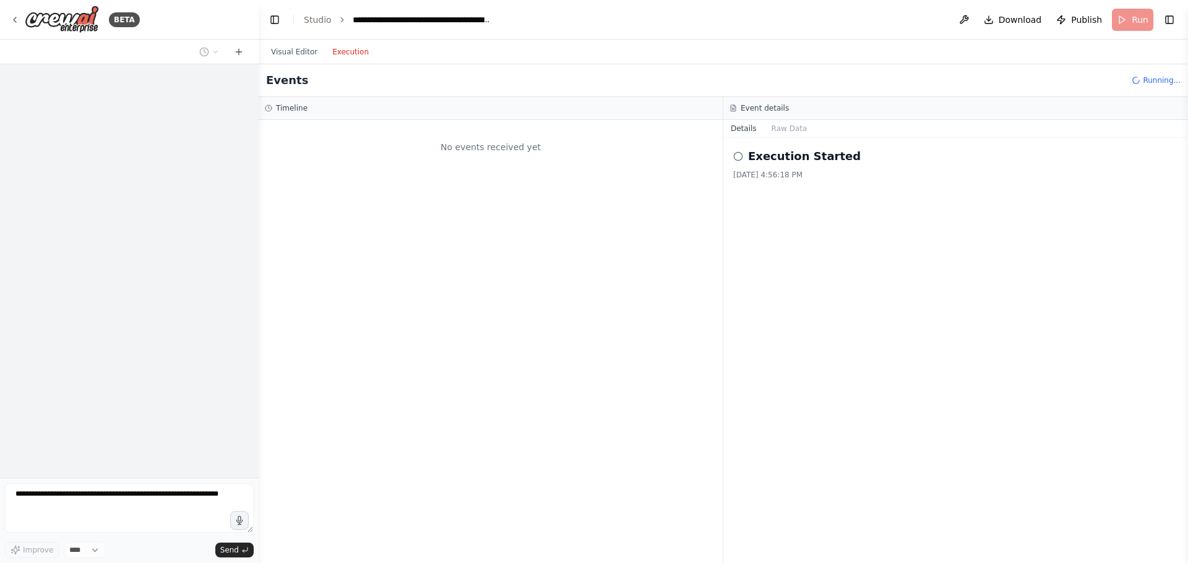
click at [344, 48] on button "Execution" at bounding box center [350, 52] width 51 height 15
click at [306, 53] on button "Visual Editor" at bounding box center [293, 52] width 61 height 15
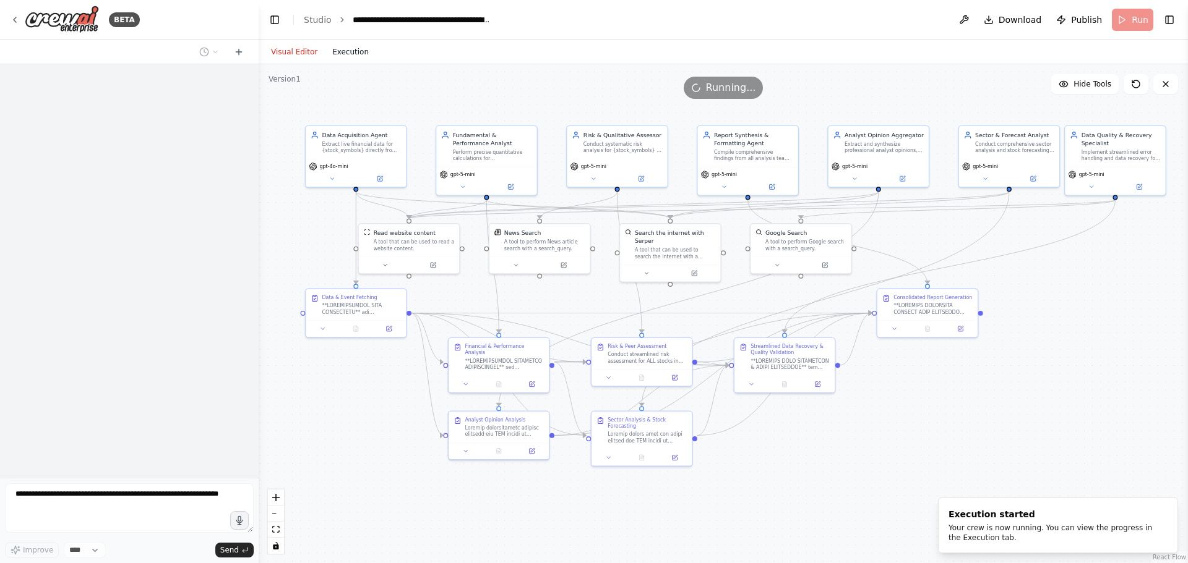
click at [335, 49] on button "Execution" at bounding box center [350, 52] width 51 height 15
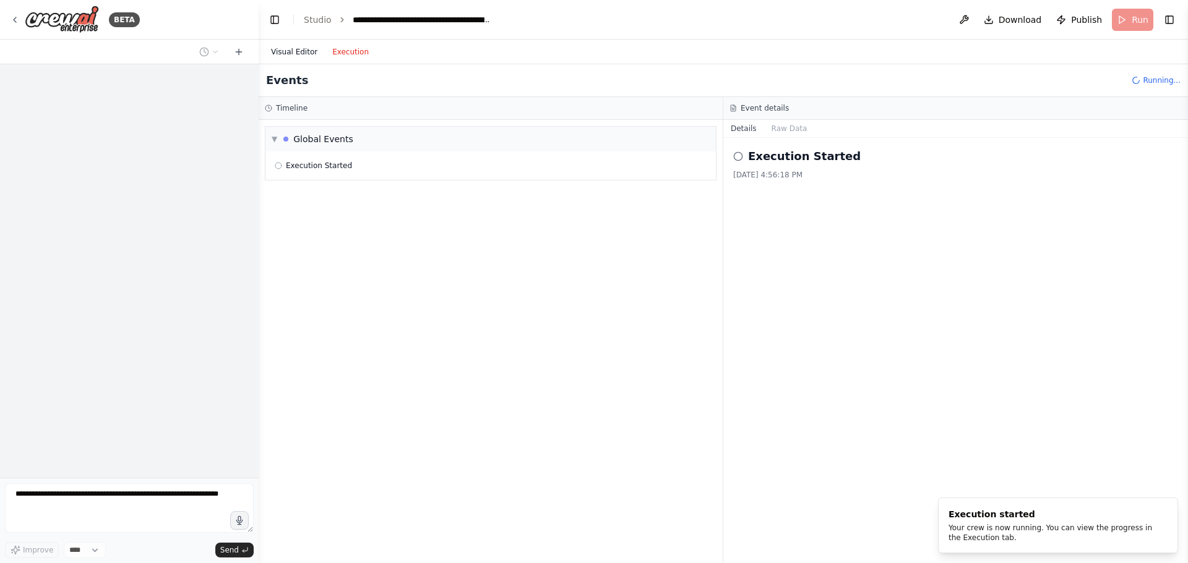
click at [283, 53] on button "Visual Editor" at bounding box center [293, 52] width 61 height 15
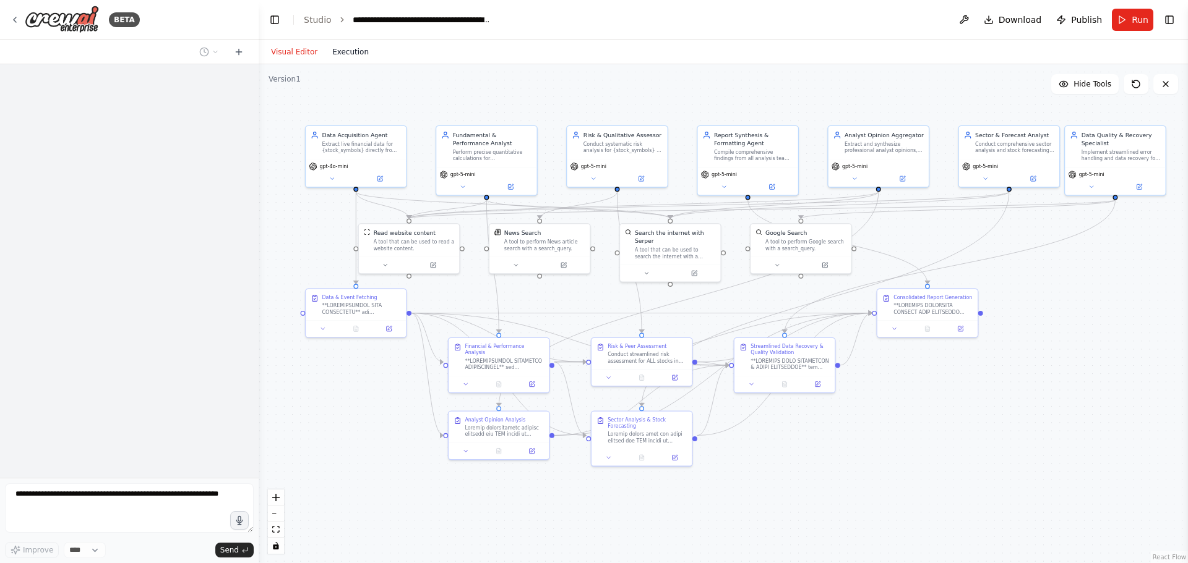
click at [341, 48] on button "Execution" at bounding box center [350, 52] width 51 height 15
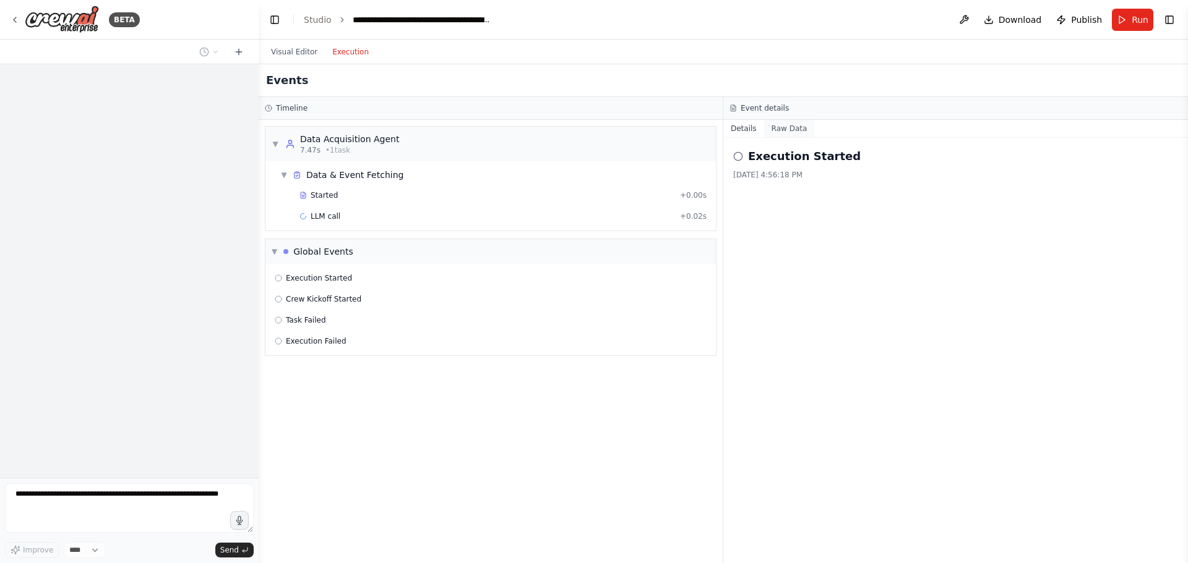
click at [785, 127] on button "Raw Data" at bounding box center [789, 128] width 51 height 17
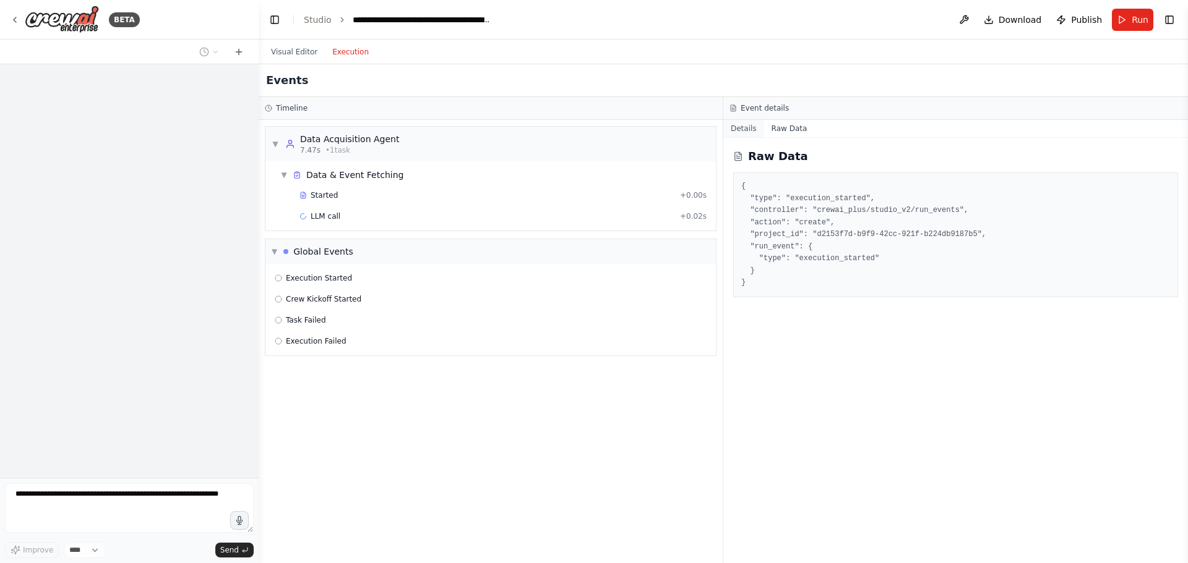
click at [743, 126] on button "Details" at bounding box center [743, 128] width 41 height 17
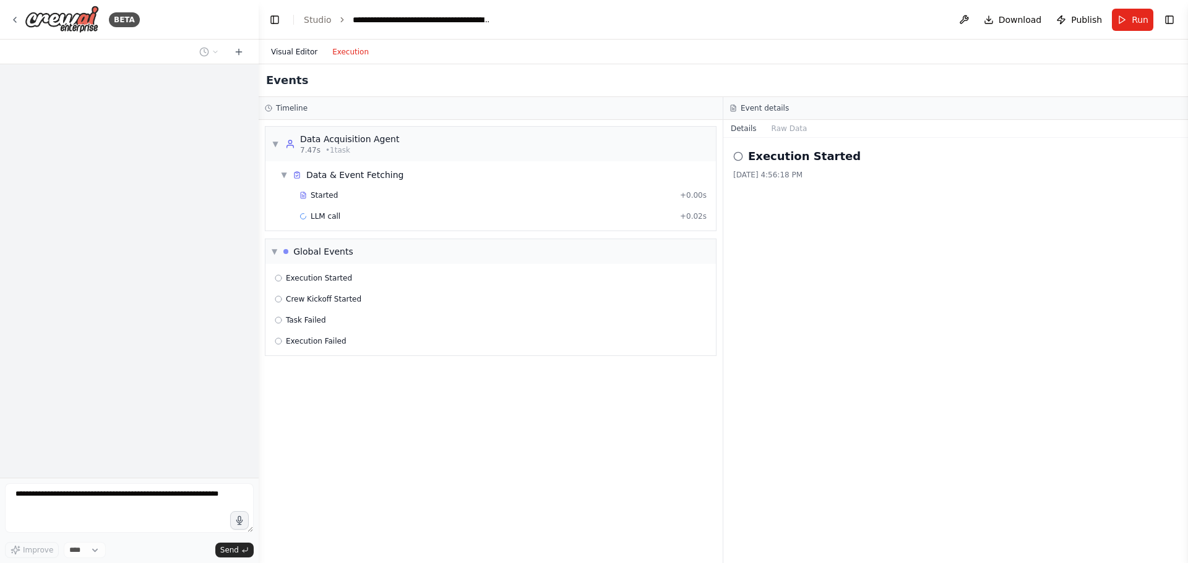
click at [298, 53] on button "Visual Editor" at bounding box center [293, 52] width 61 height 15
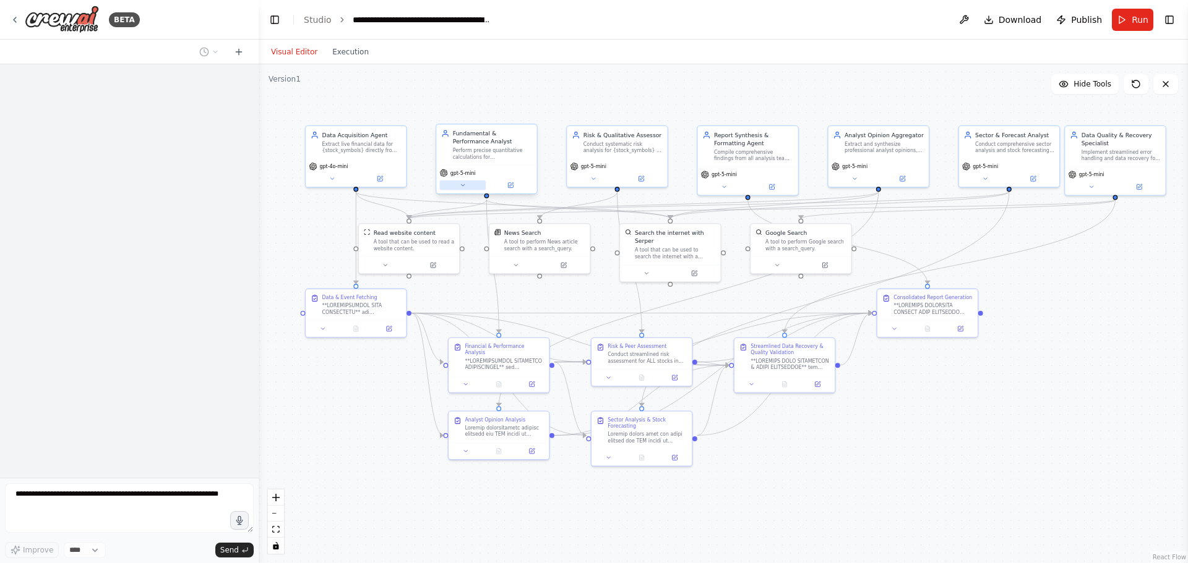
click at [463, 188] on icon at bounding box center [463, 185] width 7 height 7
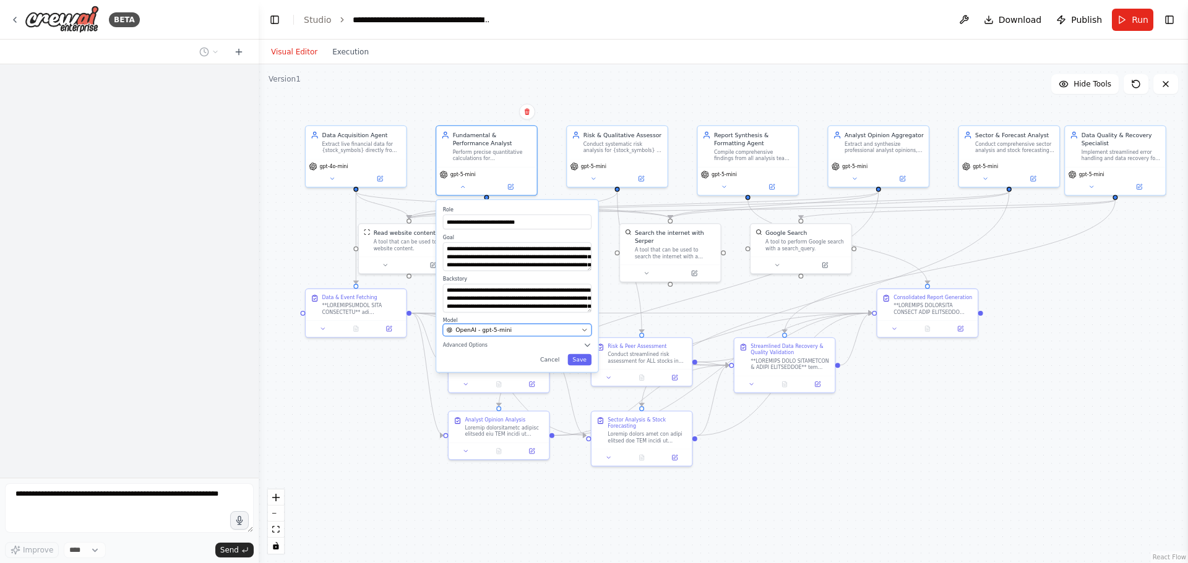
click at [495, 330] on span "OpenAI - gpt-5-mini" at bounding box center [483, 330] width 56 height 8
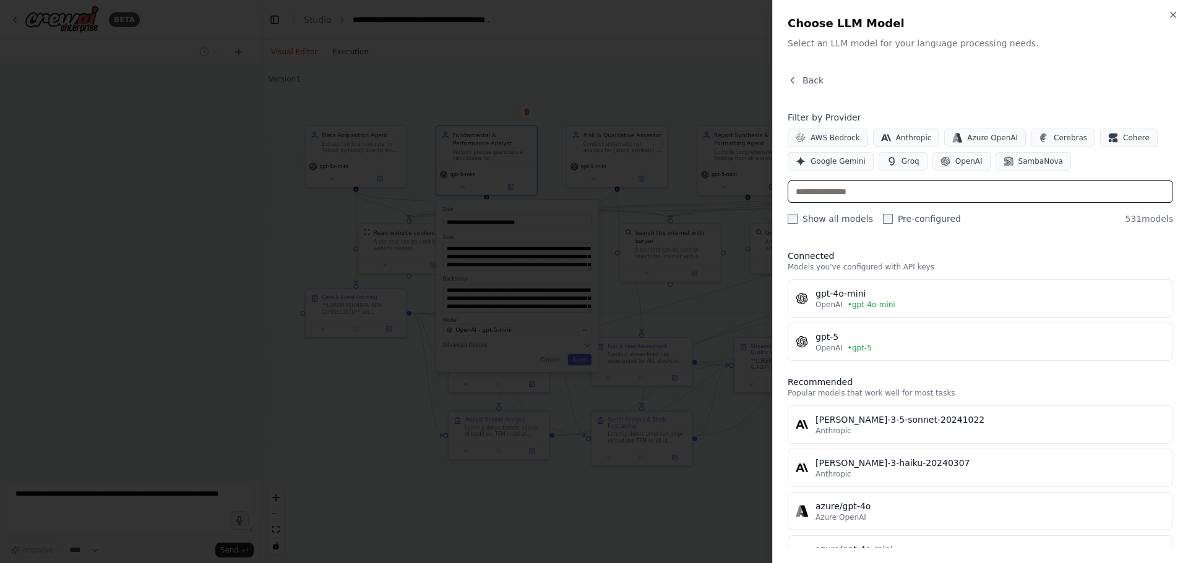
click at [888, 192] on input "text" at bounding box center [979, 192] width 385 height 22
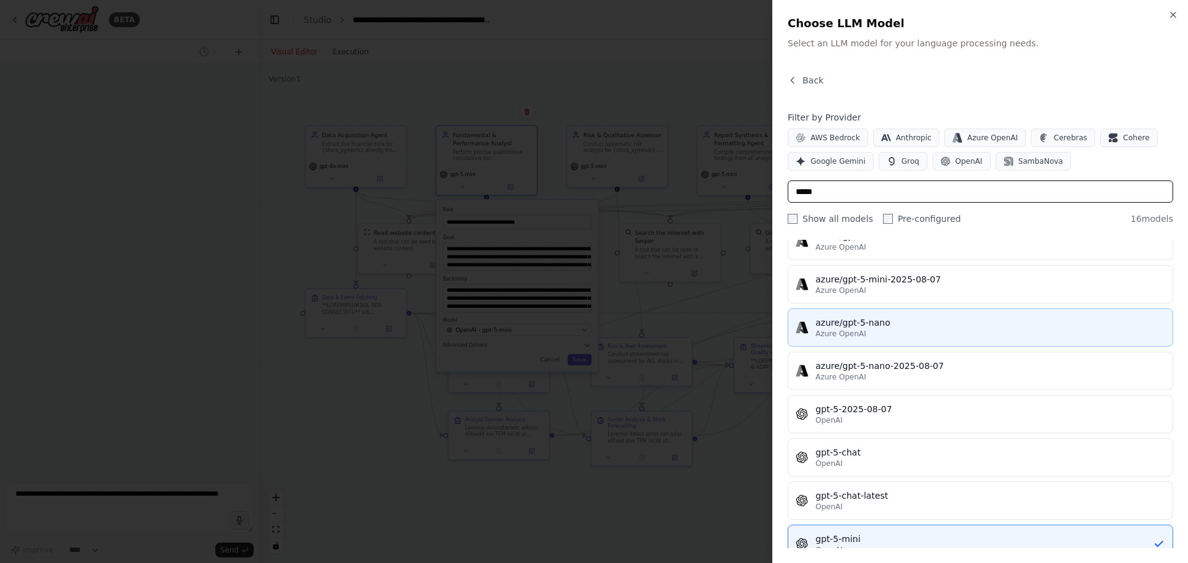
scroll to position [468, 0]
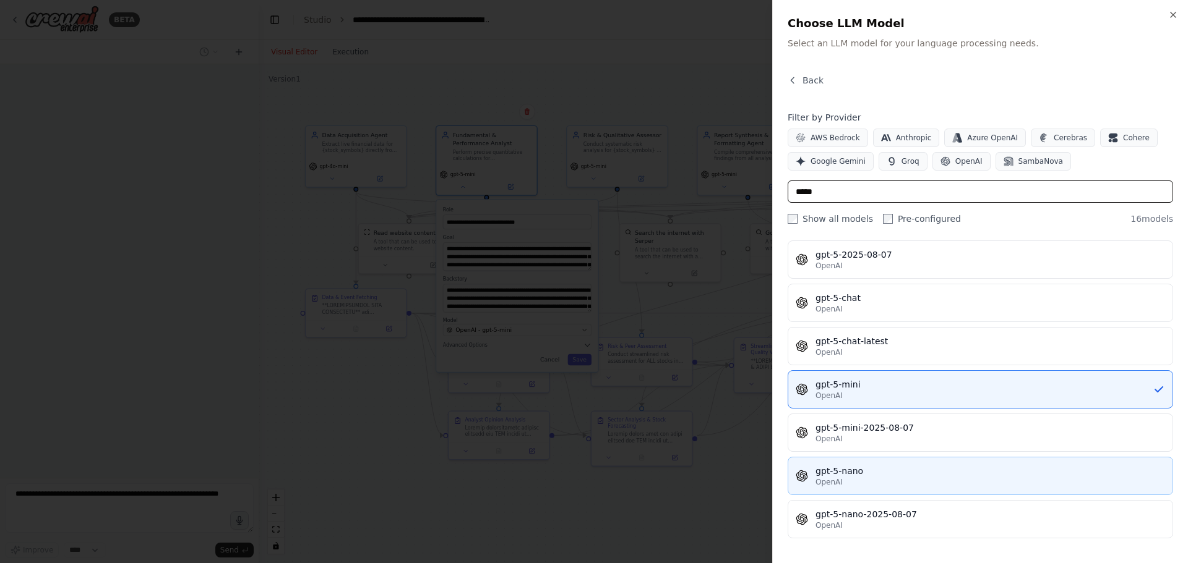
type input "*****"
click at [855, 477] on div "gpt-5-nano" at bounding box center [989, 471] width 349 height 12
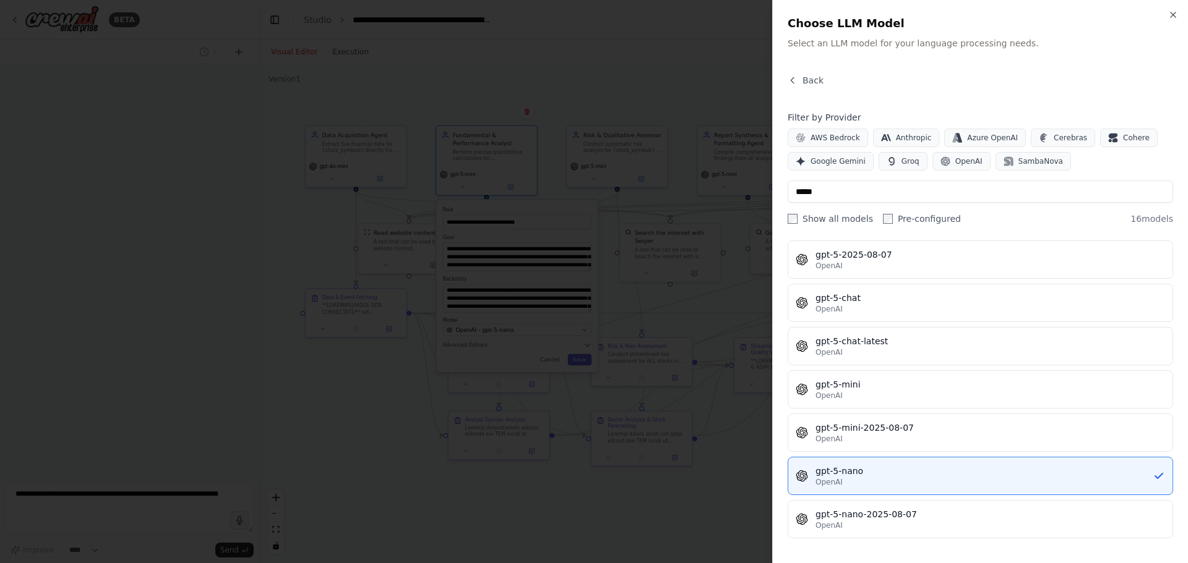
scroll to position [385, 0]
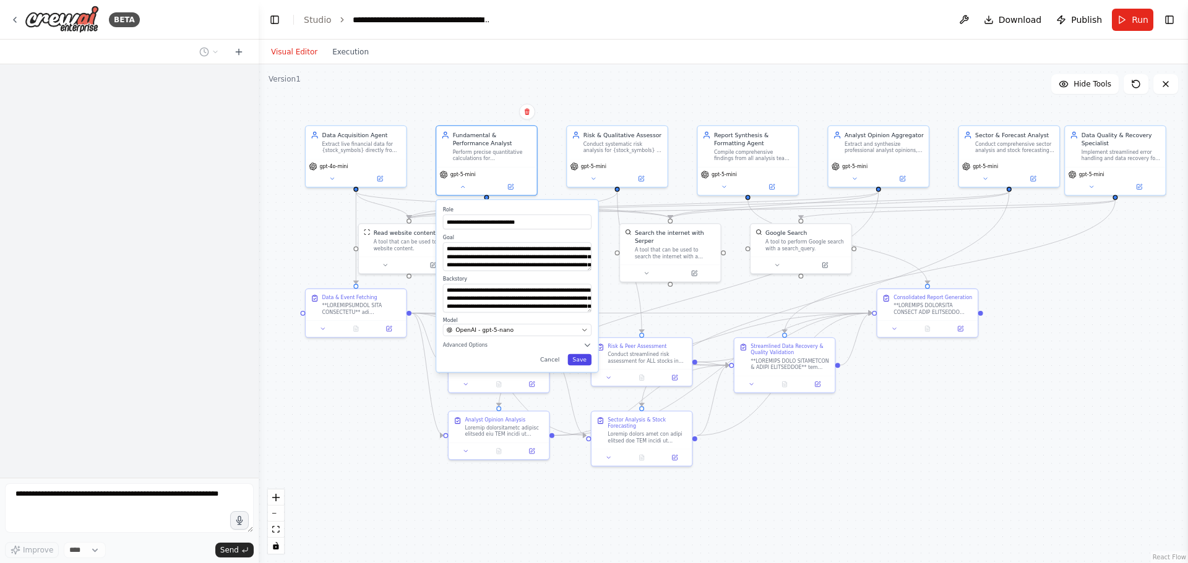
click at [584, 363] on button "Save" at bounding box center [579, 359] width 24 height 11
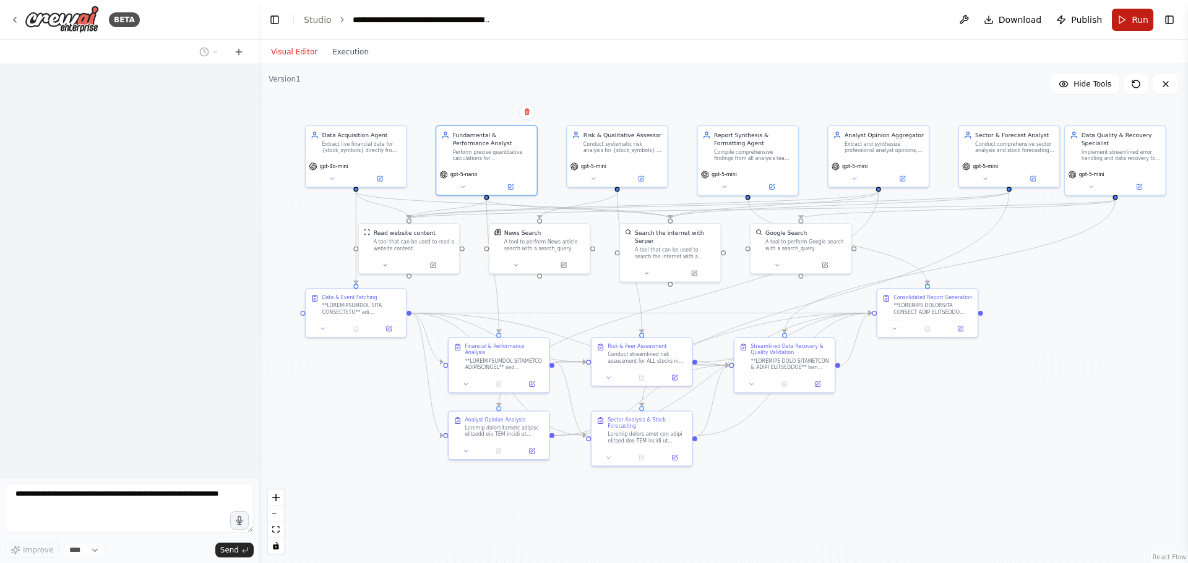
click at [1135, 14] on span "Run" at bounding box center [1139, 20] width 17 height 12
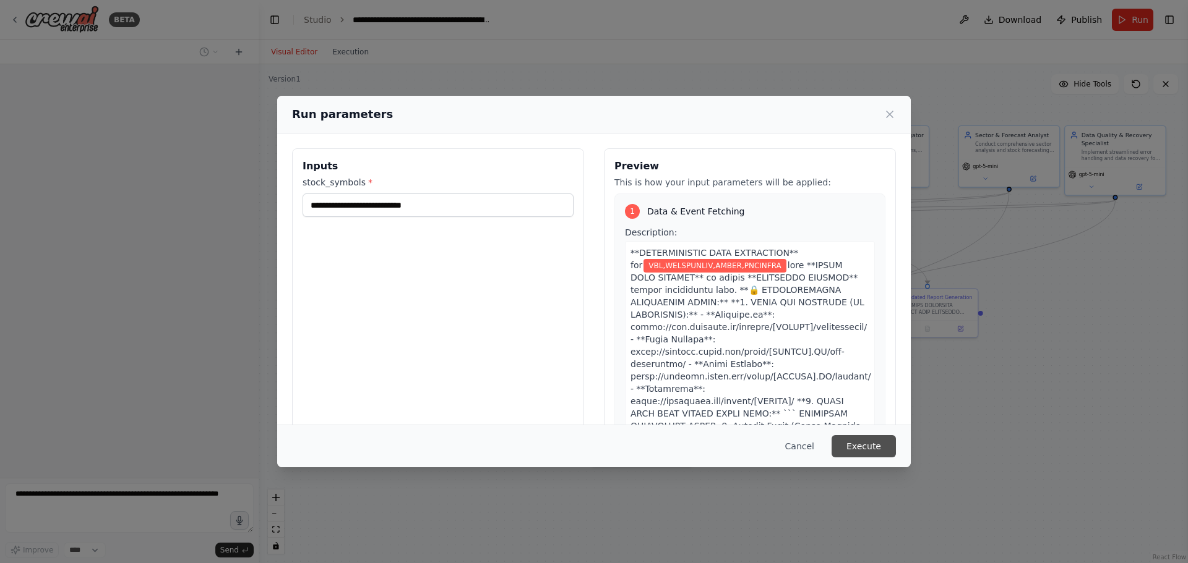
click at [868, 443] on button "Execute" at bounding box center [863, 446] width 64 height 22
